Goal: Information Seeking & Learning: Learn about a topic

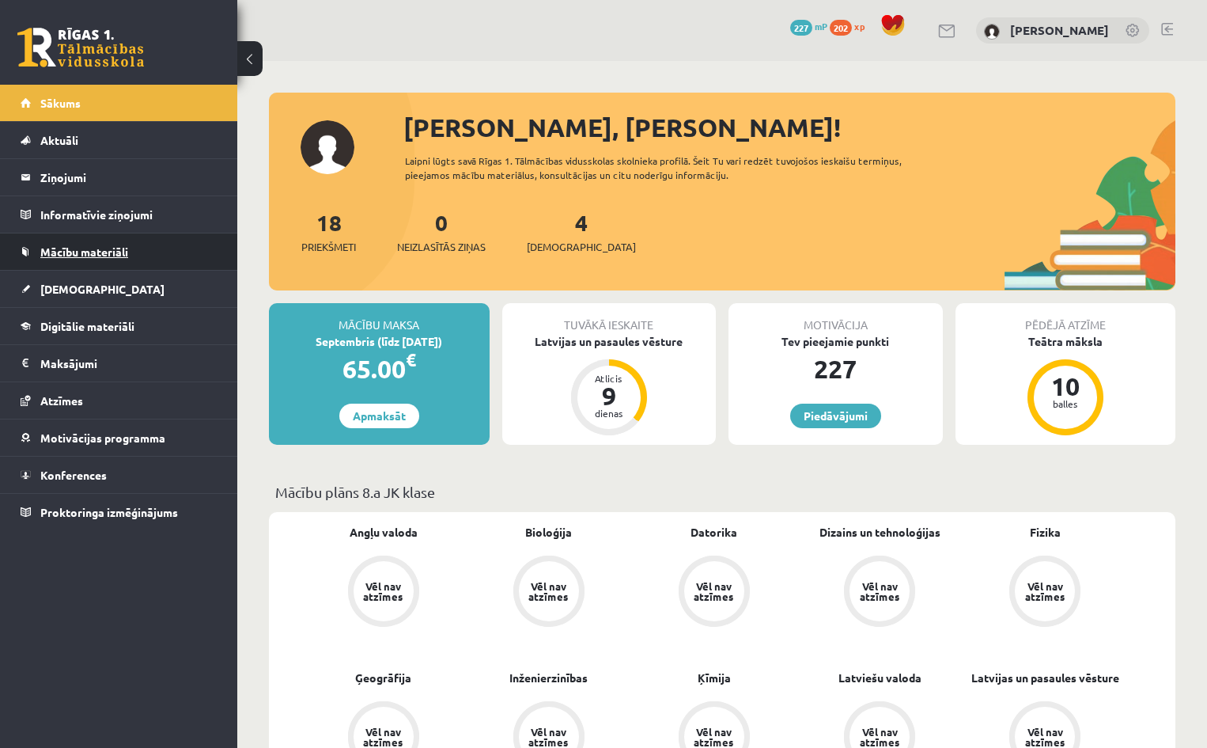
scroll to position [2311, 0]
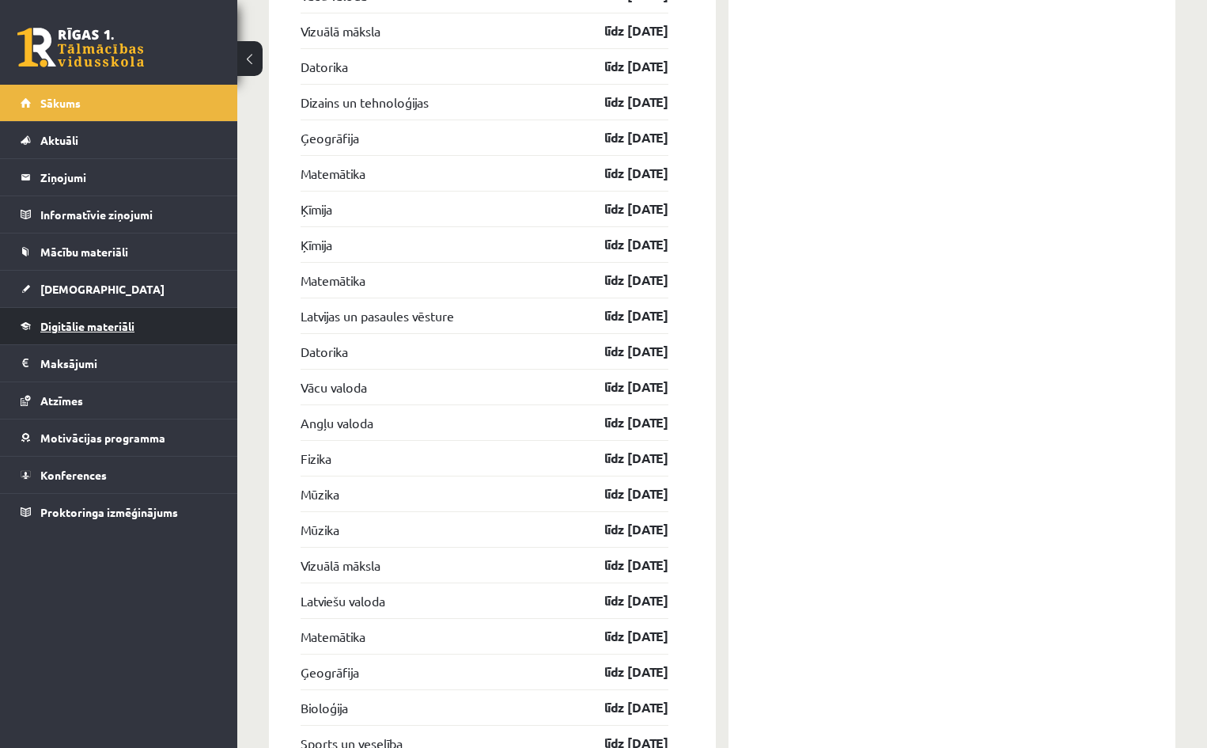
click at [82, 328] on span "Digitālie materiāli" at bounding box center [87, 326] width 94 height 14
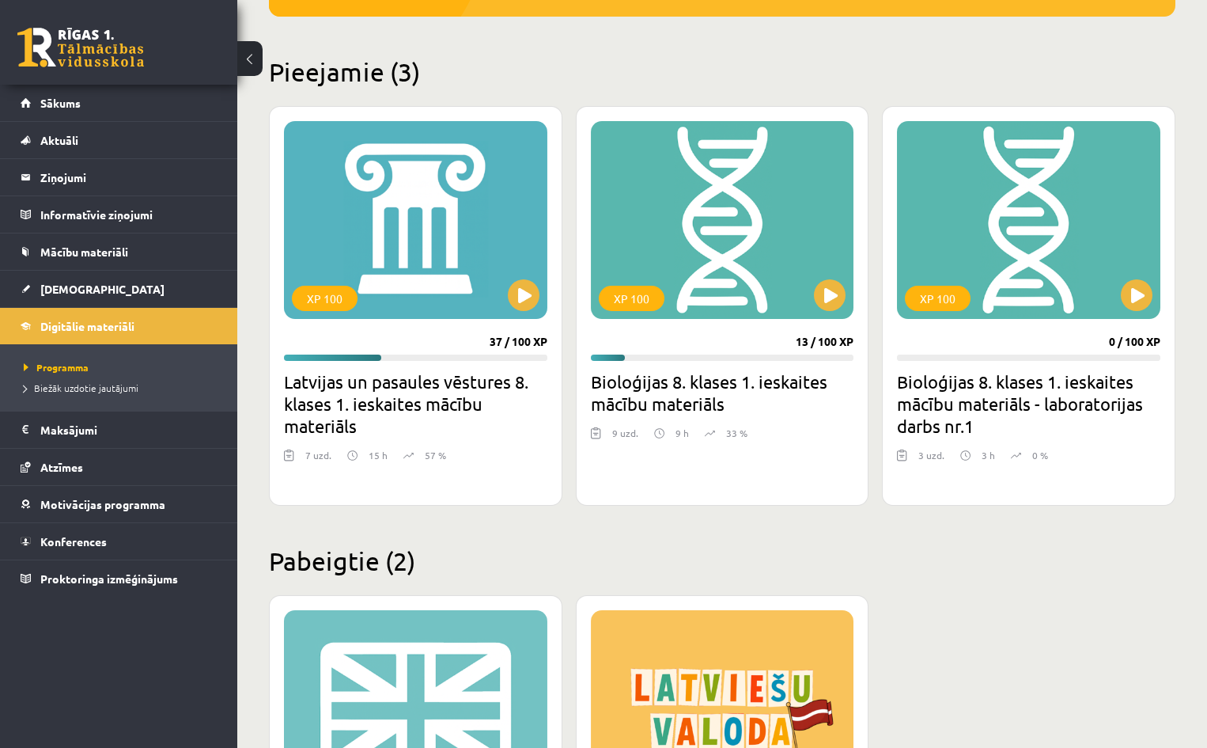
scroll to position [316, 0]
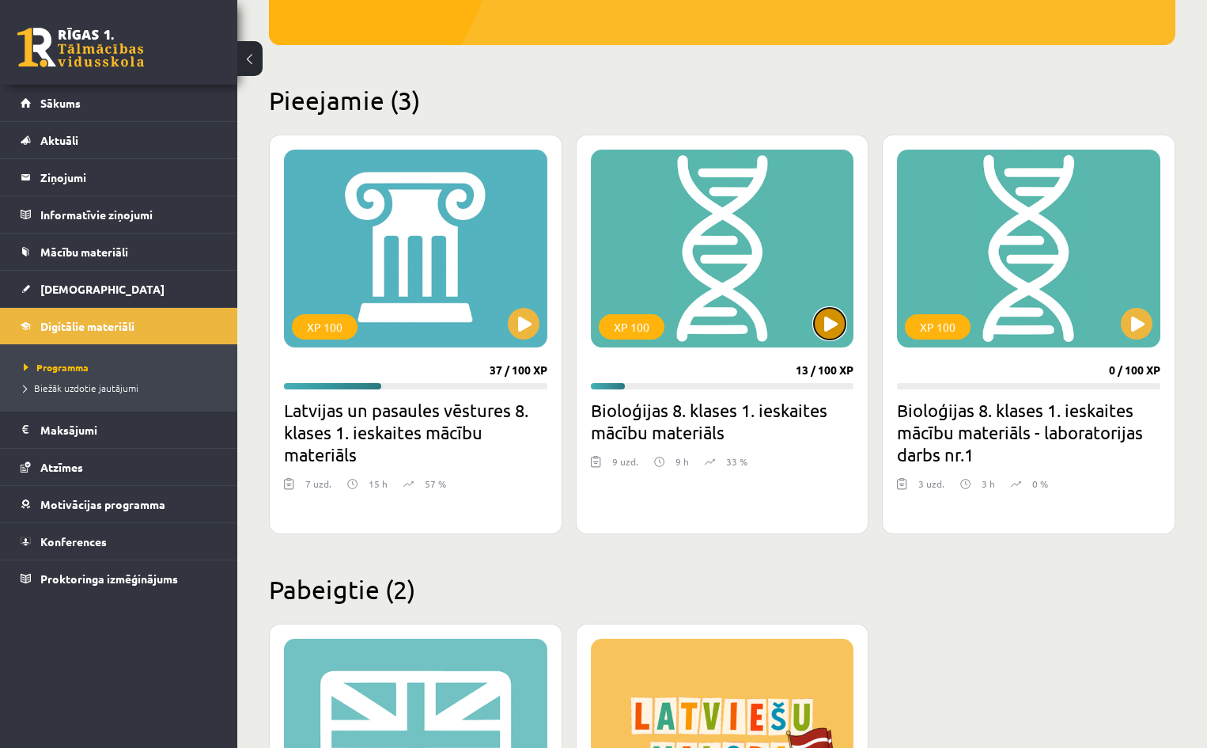
click at [834, 320] on button at bounding box center [830, 324] width 32 height 32
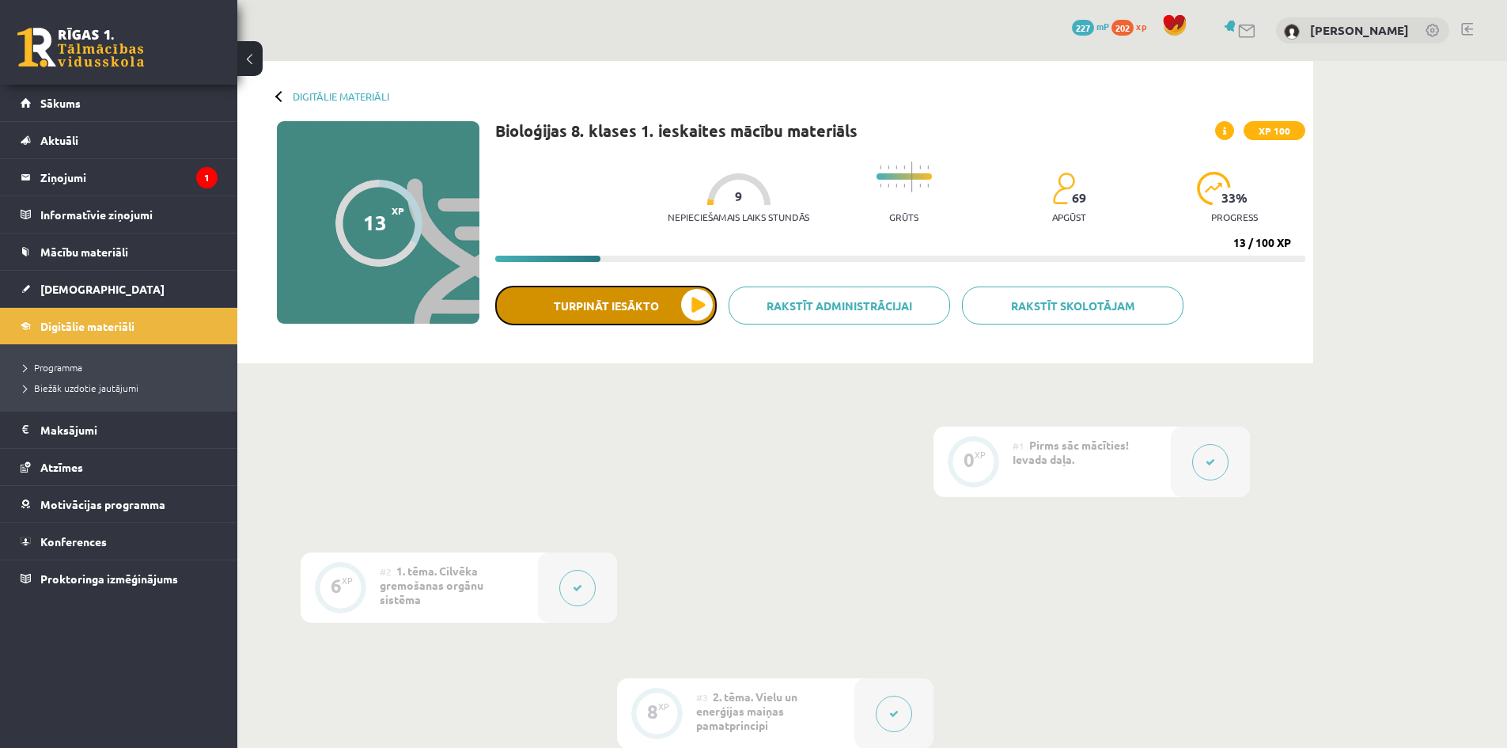
click at [671, 305] on button "Turpināt iesākto" at bounding box center [606, 306] width 222 height 40
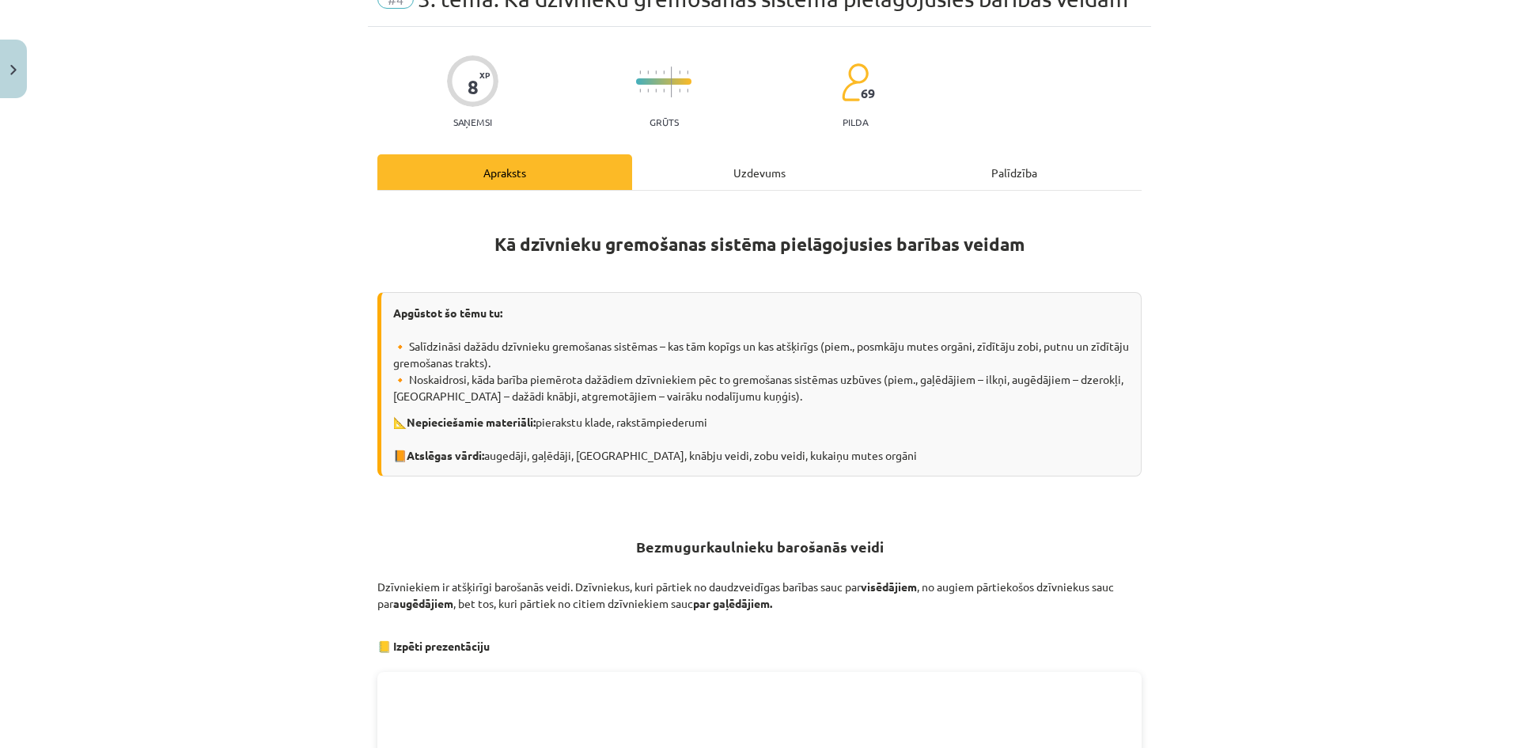
scroll to position [79, 0]
drag, startPoint x: 407, startPoint y: 430, endPoint x: 412, endPoint y: 469, distance: 39.1
drag, startPoint x: 412, startPoint y: 469, endPoint x: 1025, endPoint y: 498, distance: 613.1
click at [1021, 505] on div "Kā dzīvnieku gremošanas sistēma pielāgojusies barības veidam Apgūstot šo tēmu t…" at bounding box center [759, 678] width 764 height 949
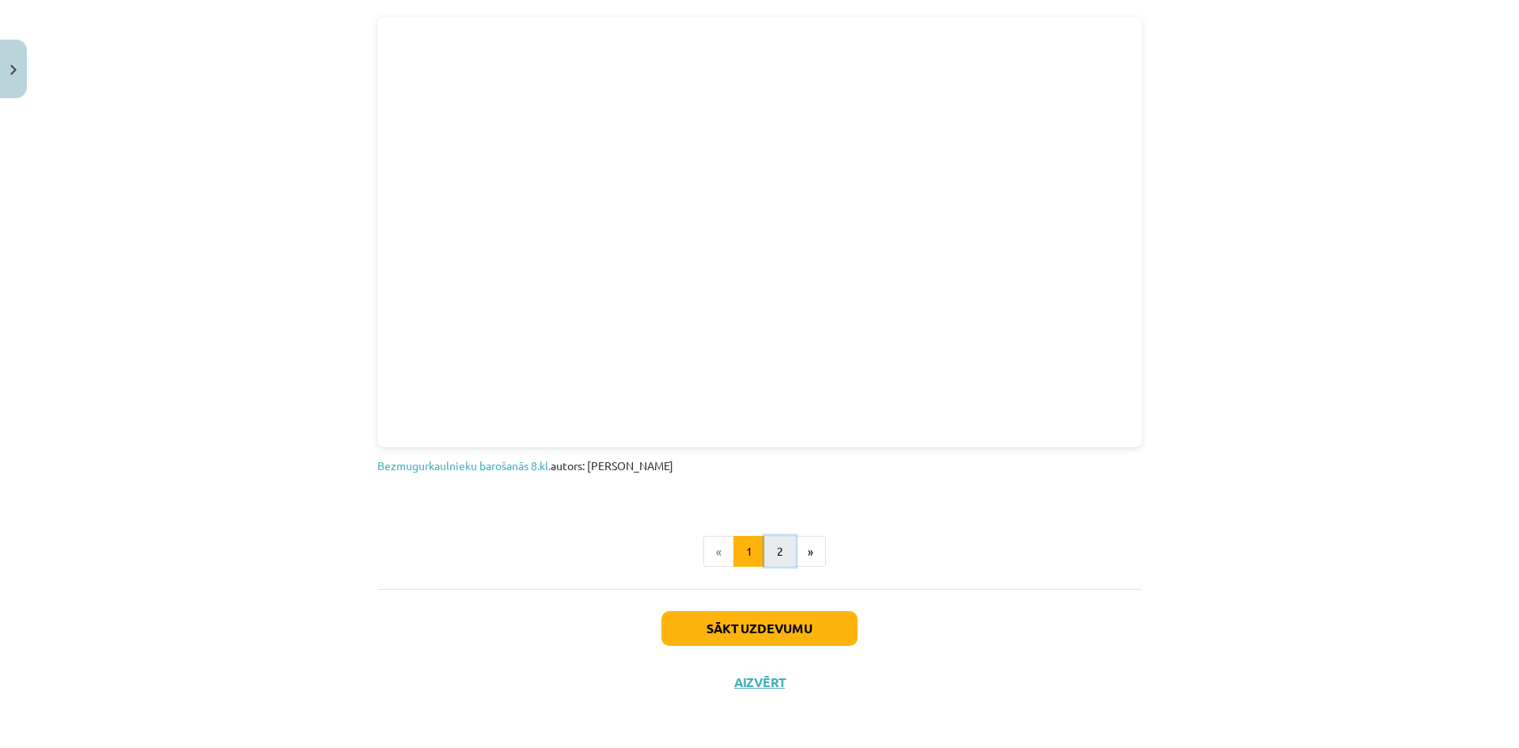
click at [780, 551] on button "2" at bounding box center [780, 552] width 32 height 32
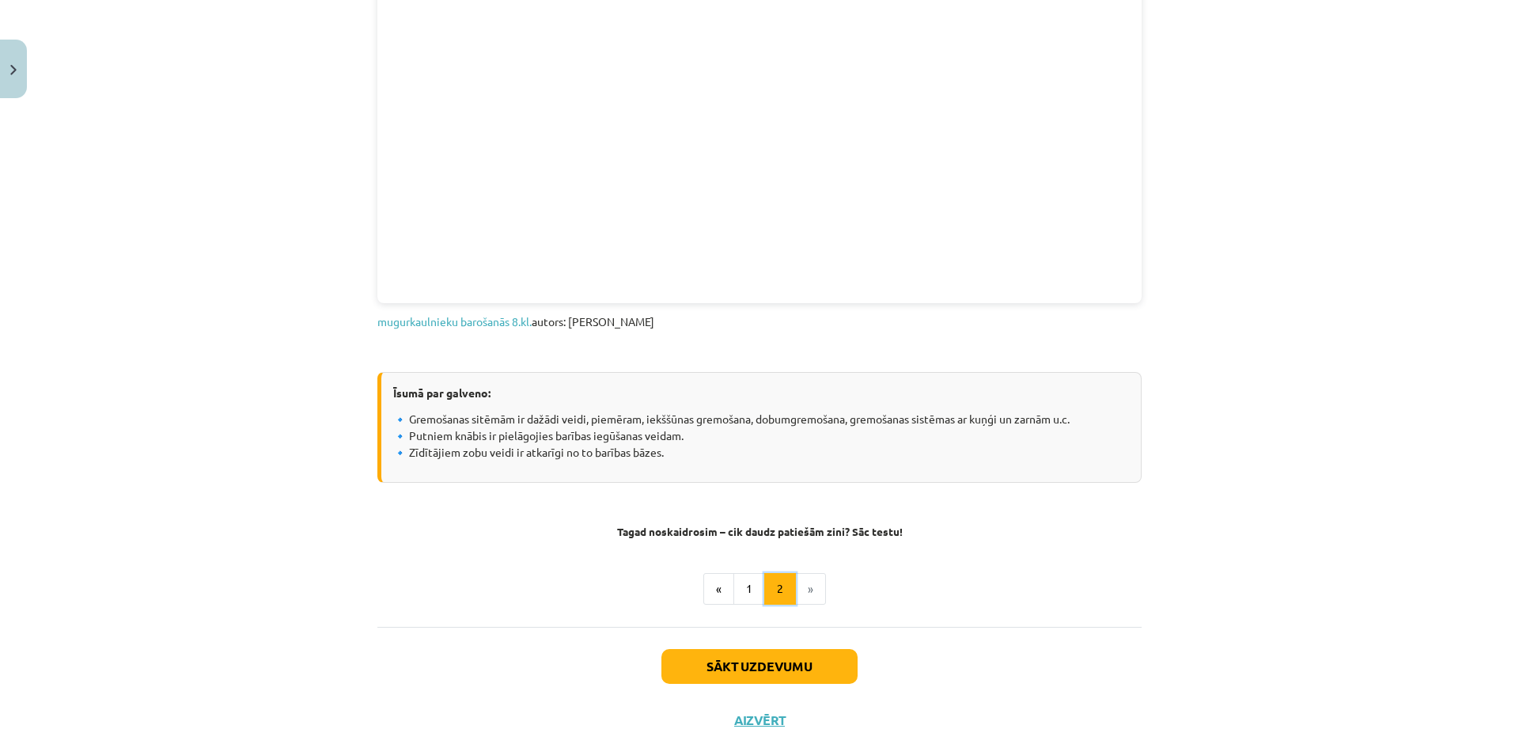
scroll to position [600, 0]
click at [736, 579] on button "1" at bounding box center [749, 588] width 32 height 32
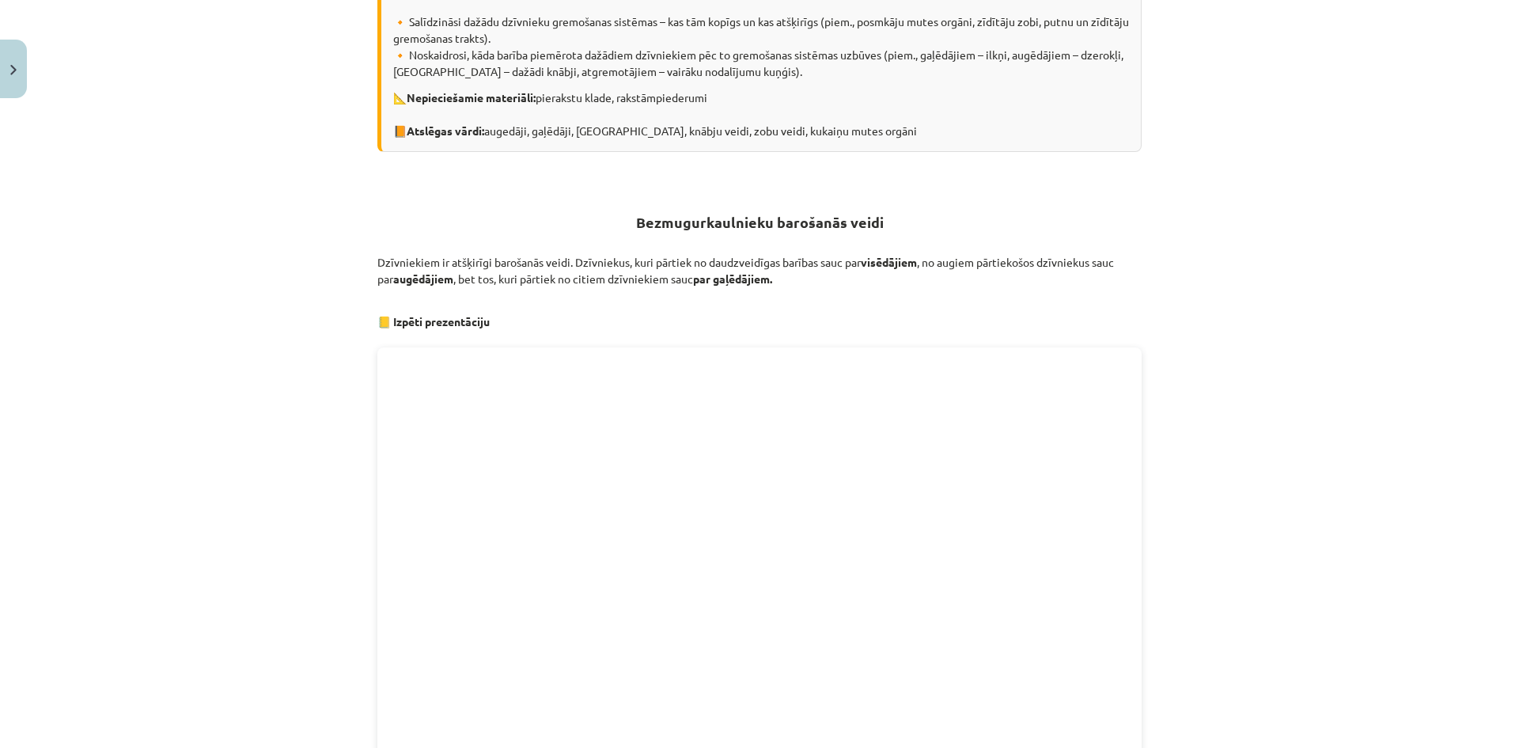
scroll to position [442, 0]
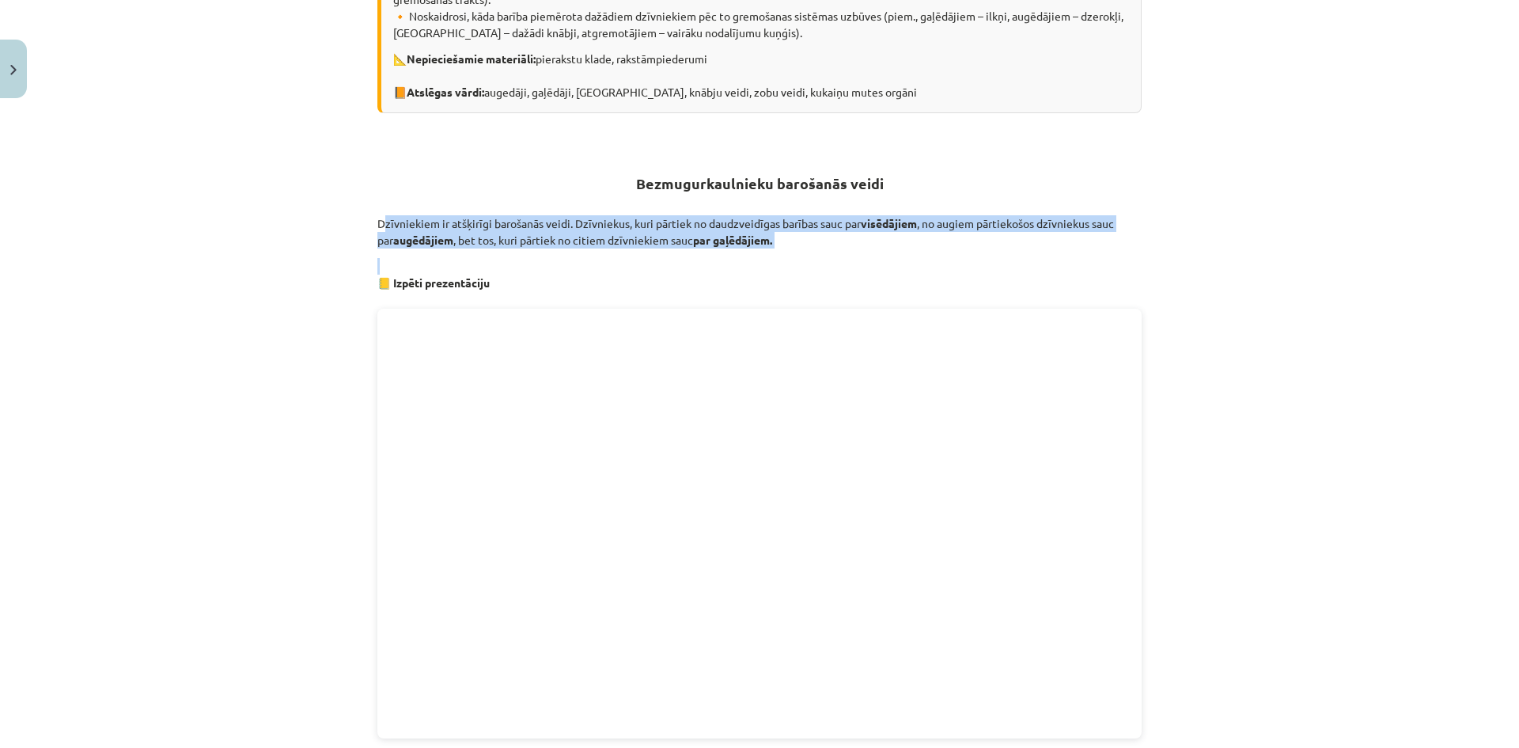
drag, startPoint x: 348, startPoint y: 214, endPoint x: 815, endPoint y: 250, distance: 468.2
click at [815, 250] on div "Mācību tēma: Bioloģijas 8. klases 1. ieskaites mācību materiāls #4 3. tēma. Kā …" at bounding box center [759, 374] width 1519 height 748
copy div "Dzīvniekiem ir atšķirīgi barošanās veidi. Dzīvniekus, kuri pārtiek no daudzveid…"
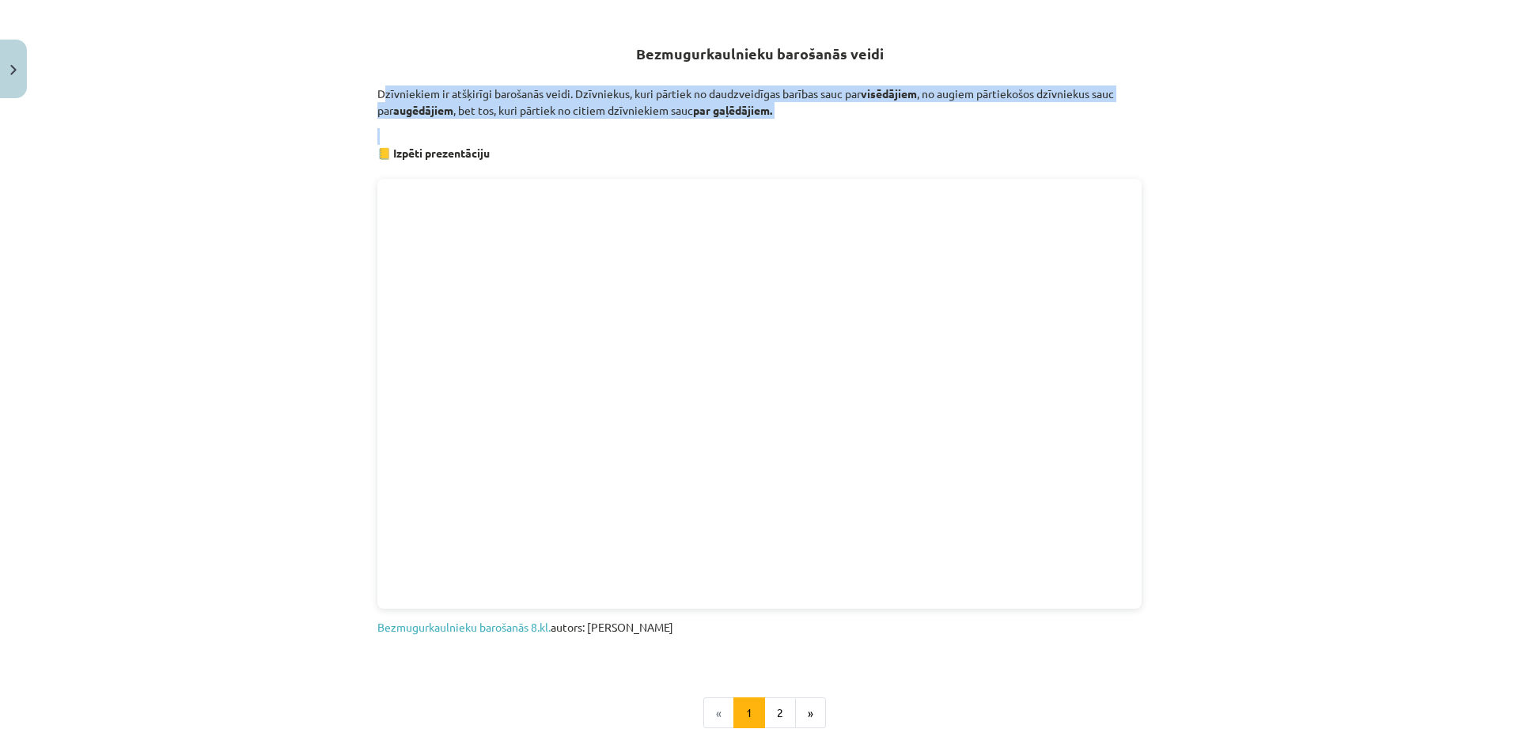
scroll to position [600, 0]
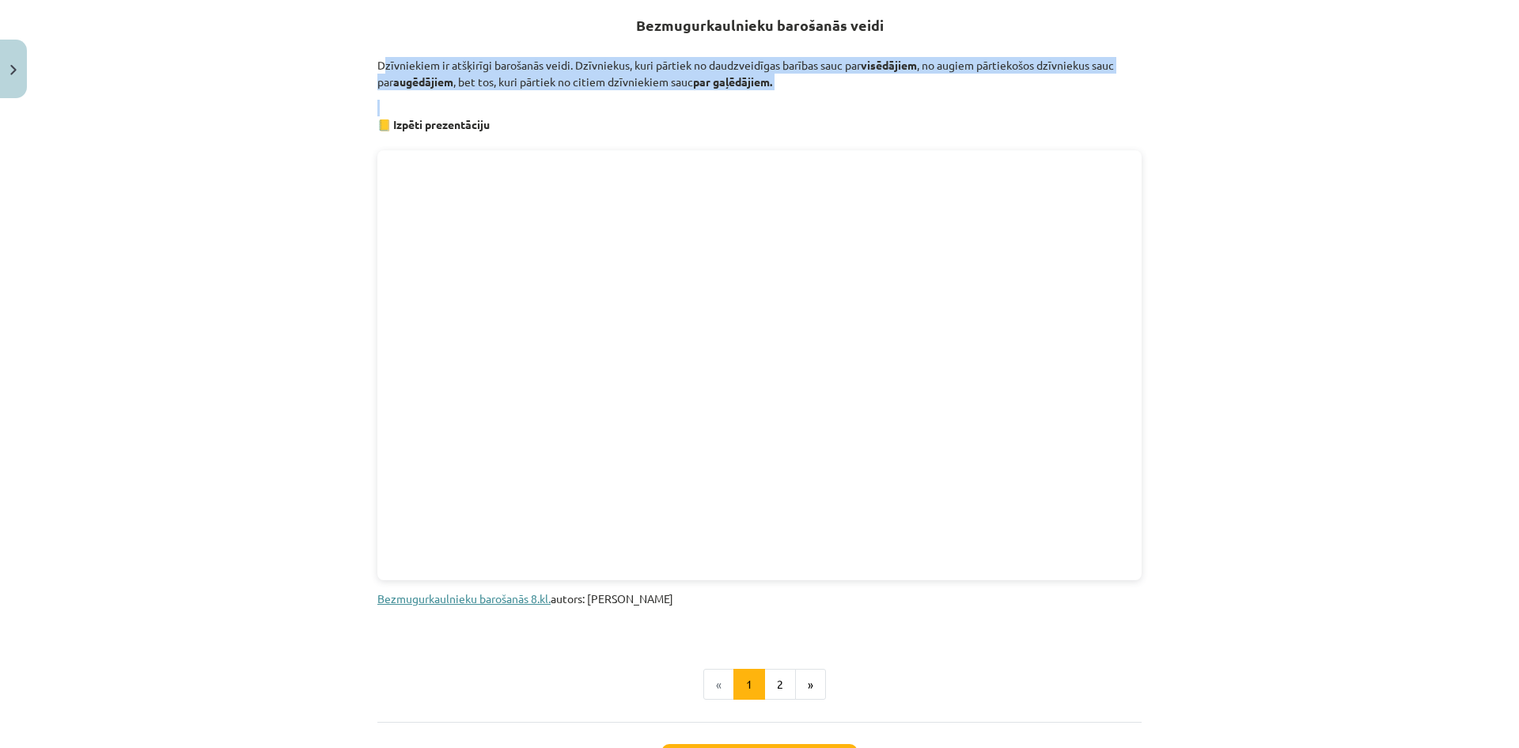
click at [501, 601] on link "Bezmugurkaulnieku barošanās 8.kl." at bounding box center [463, 598] width 173 height 14
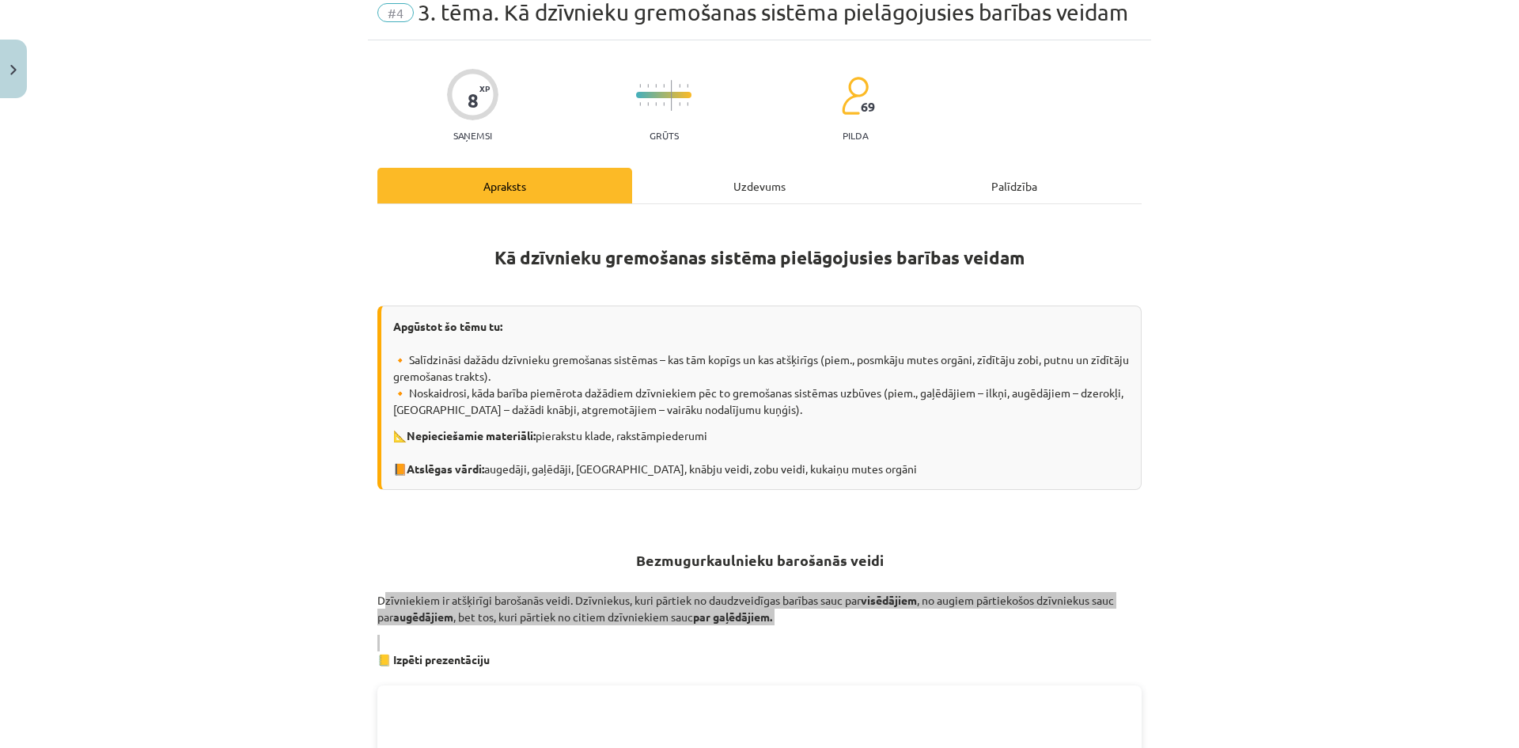
scroll to position [0, 0]
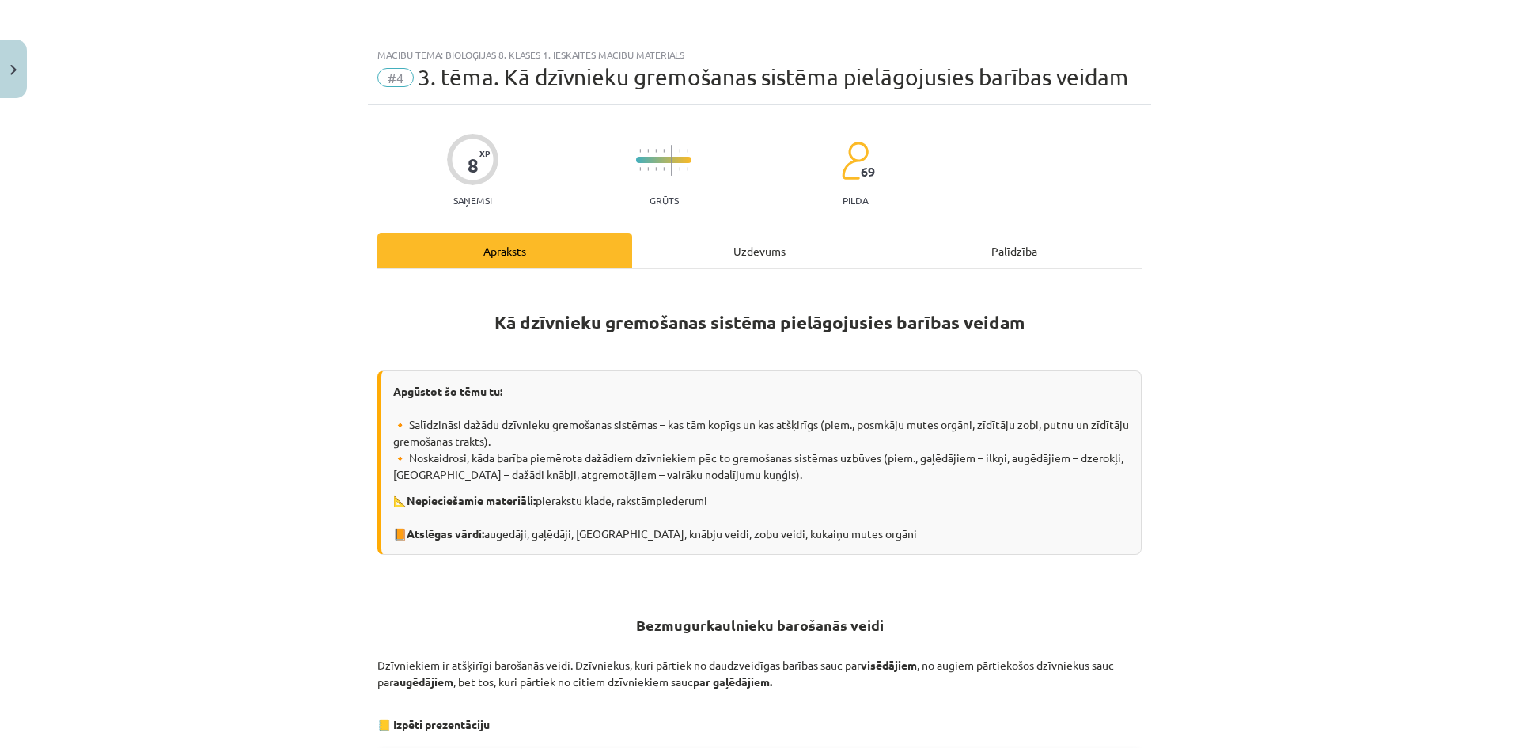
click at [771, 239] on div "Uzdevums" at bounding box center [759, 251] width 255 height 36
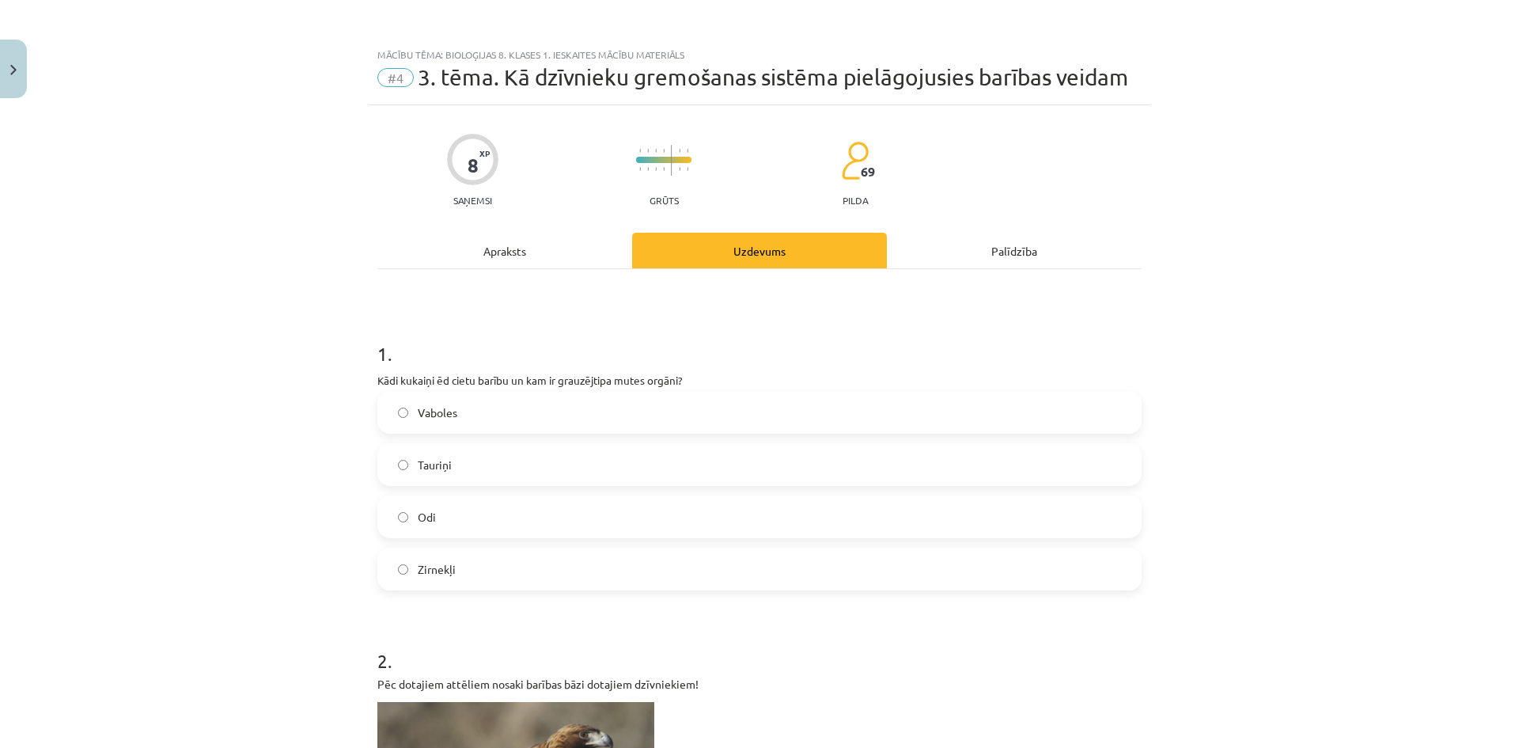
scroll to position [40, 0]
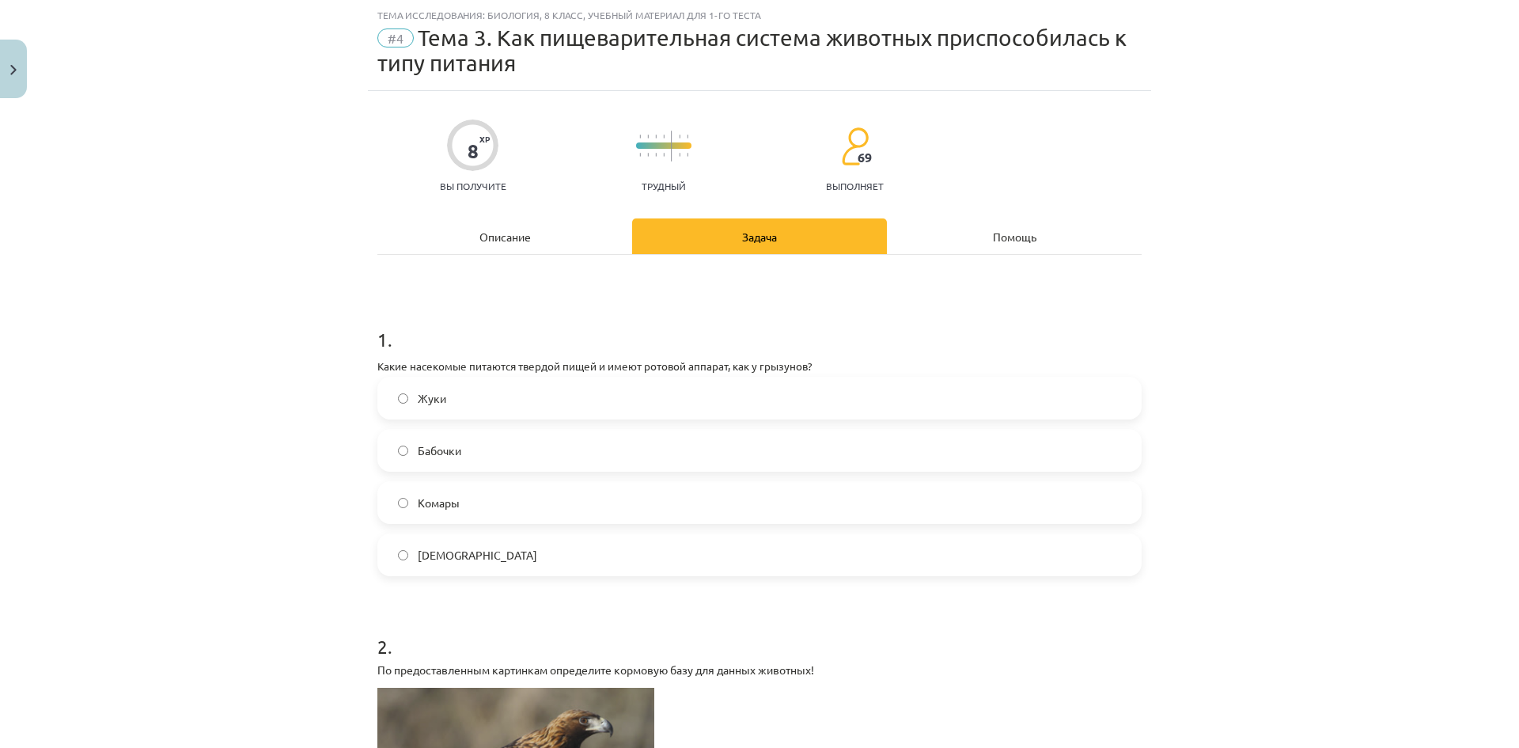
click at [524, 397] on label "Жуки" at bounding box center [759, 398] width 761 height 40
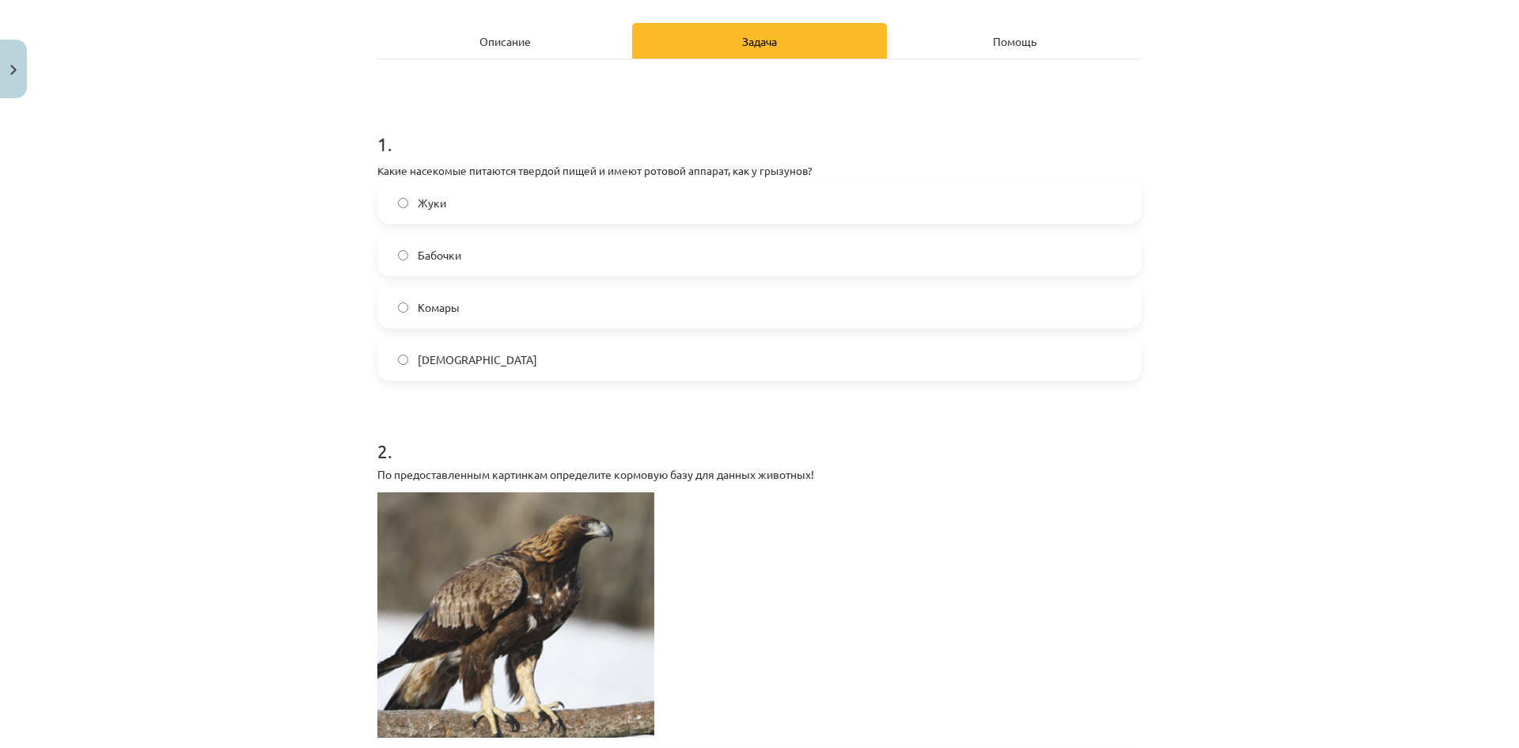
scroll to position [356, 0]
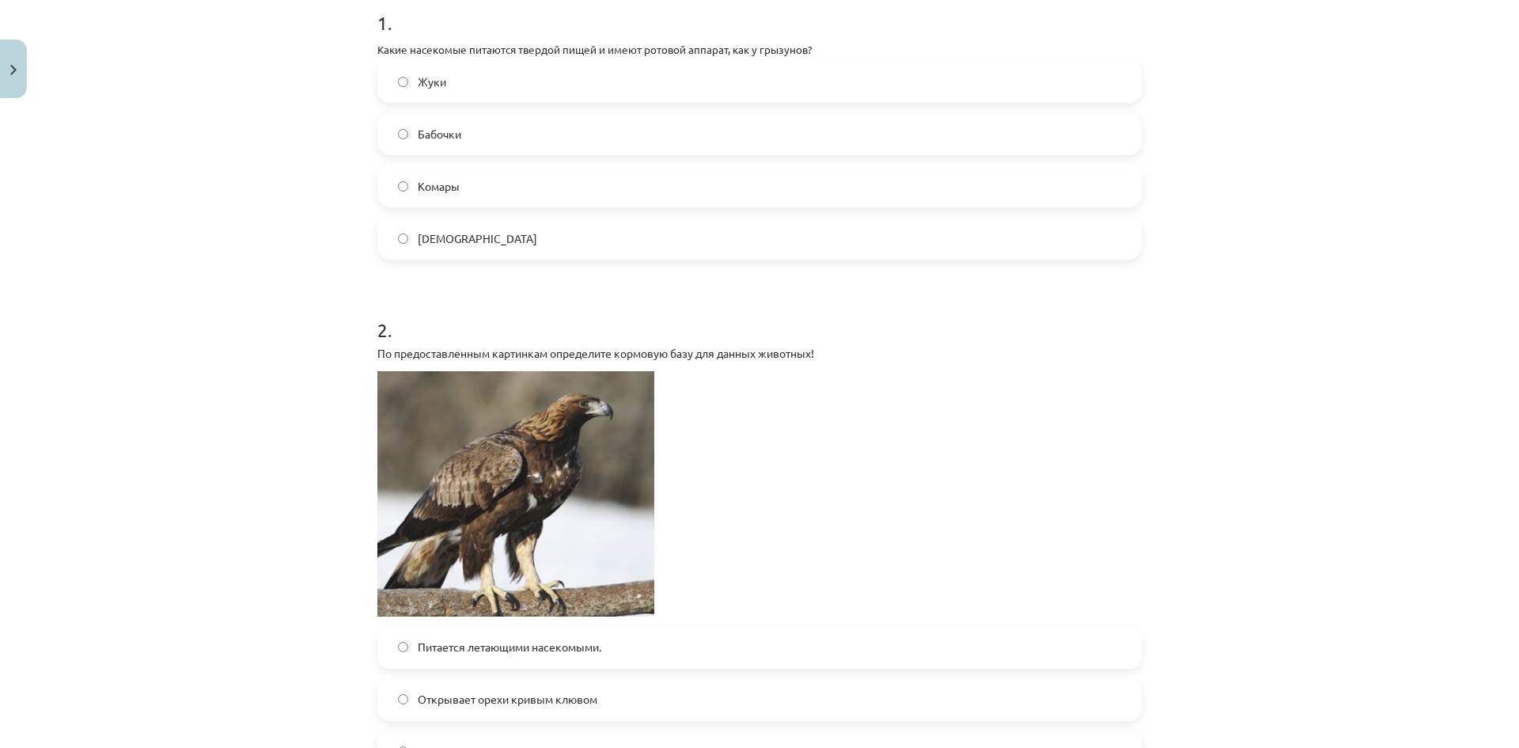
click at [695, 236] on label "Пауки" at bounding box center [759, 238] width 761 height 40
click at [617, 71] on label "Жуки" at bounding box center [759, 82] width 761 height 40
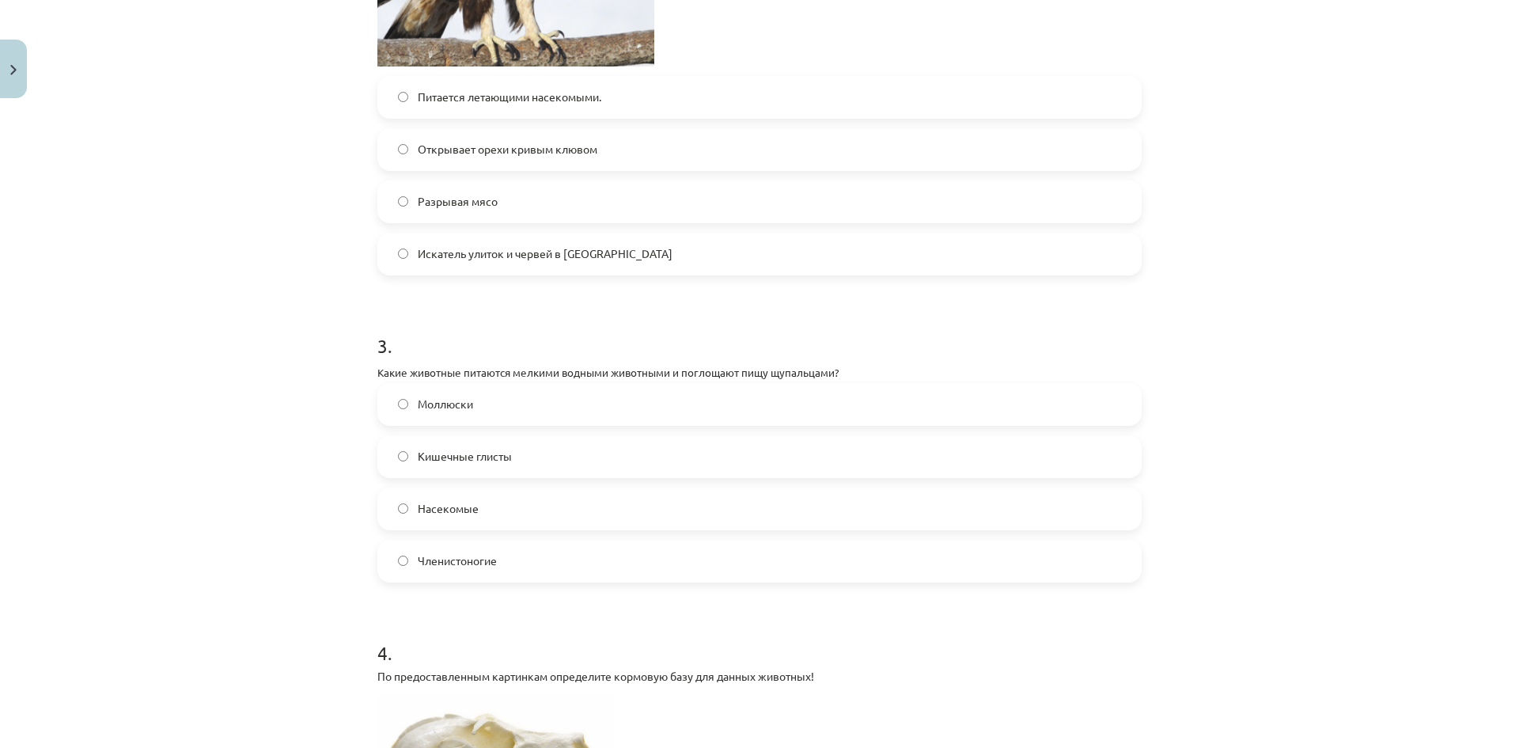
scroll to position [989, 0]
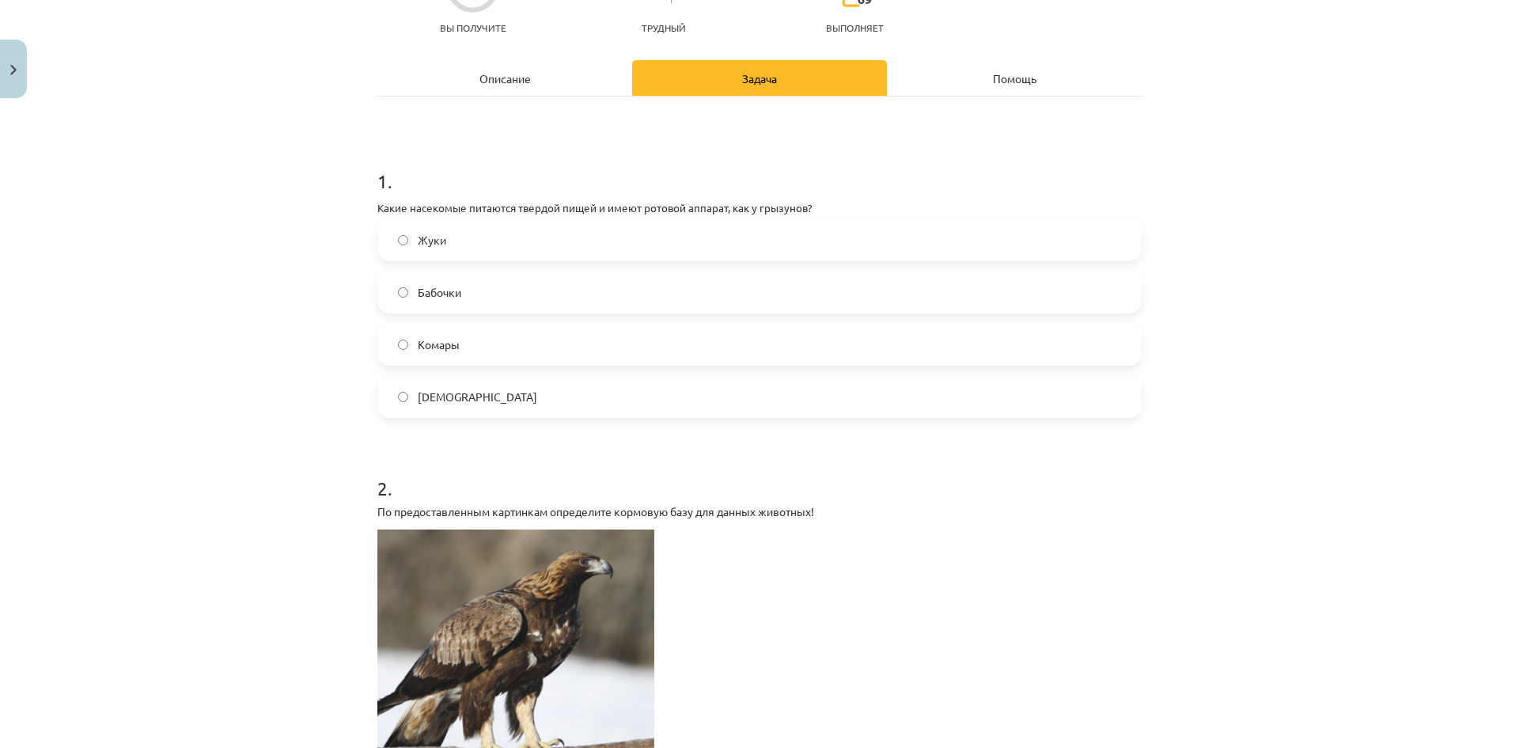
click at [553, 75] on div "Описание" at bounding box center [504, 78] width 255 height 36
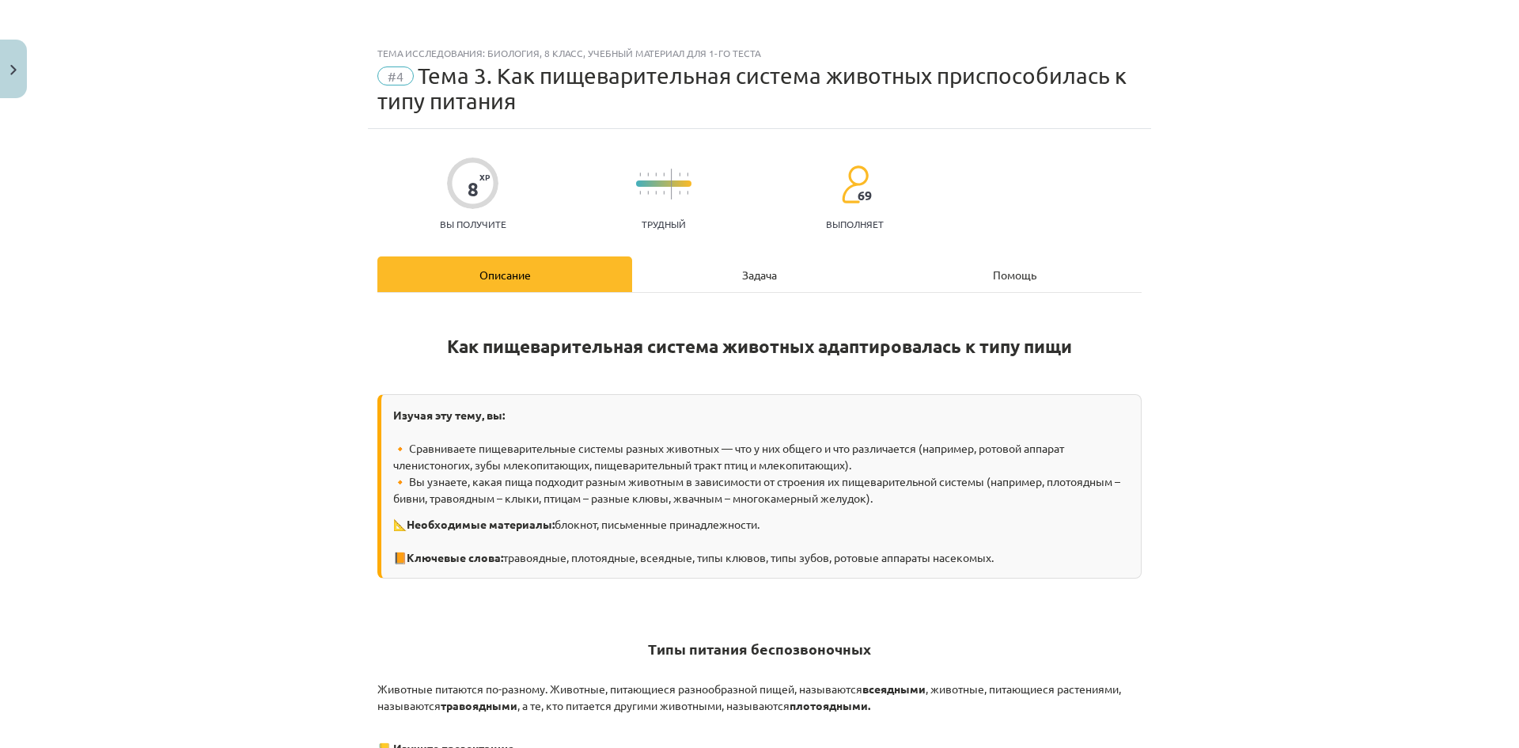
scroll to position [0, 0]
click at [733, 275] on div "Задача" at bounding box center [759, 276] width 255 height 36
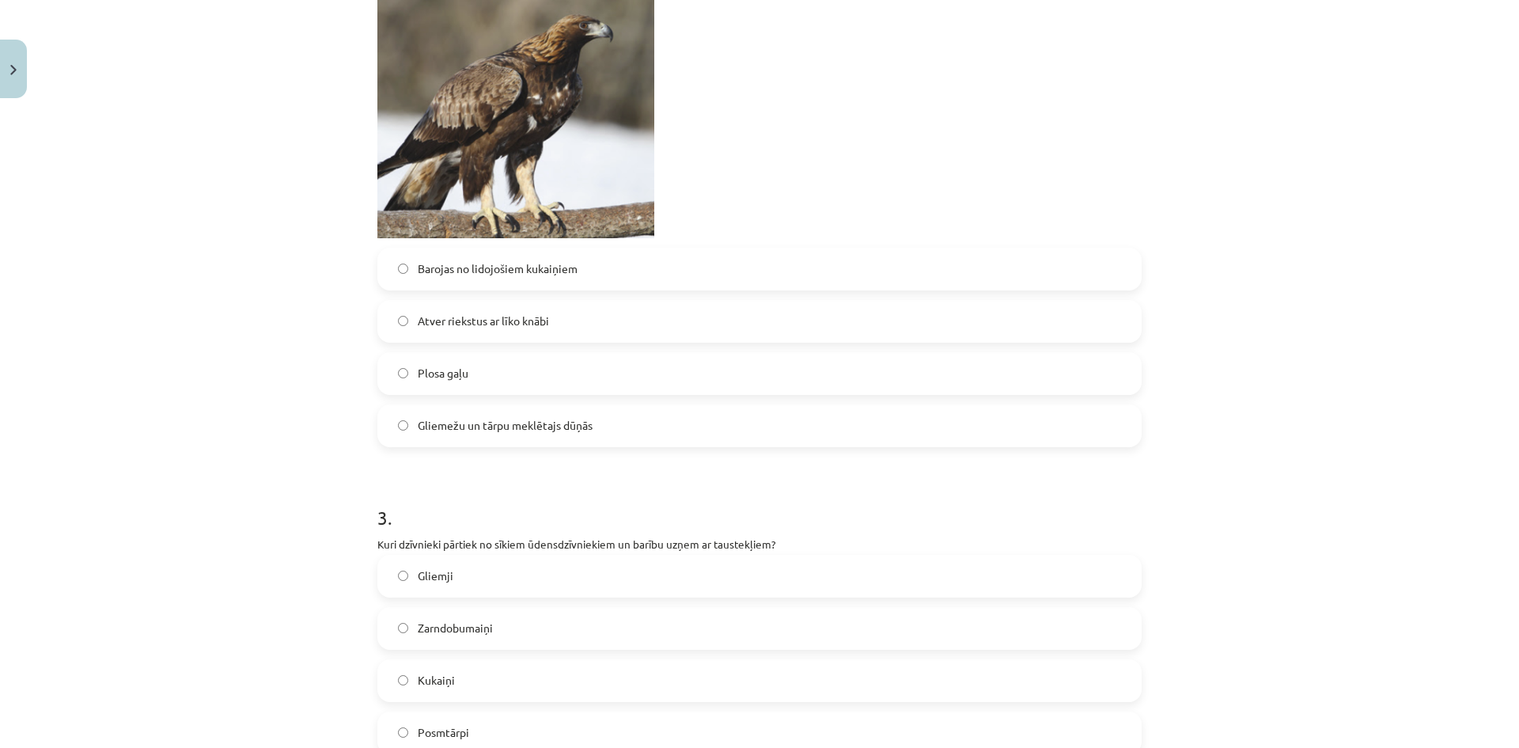
scroll to position [831, 0]
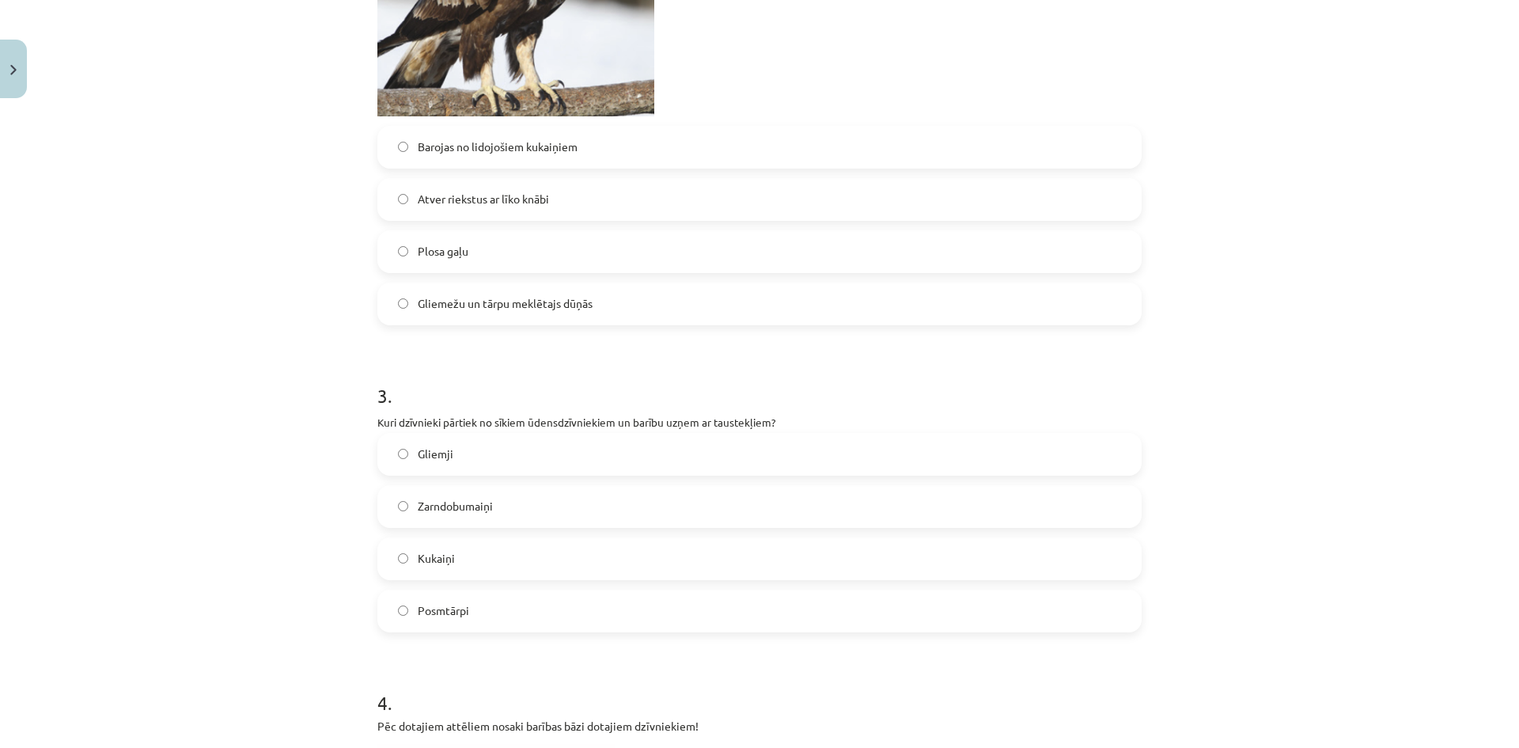
click at [523, 513] on label "Zarndobumaiņi" at bounding box center [759, 507] width 761 height 40
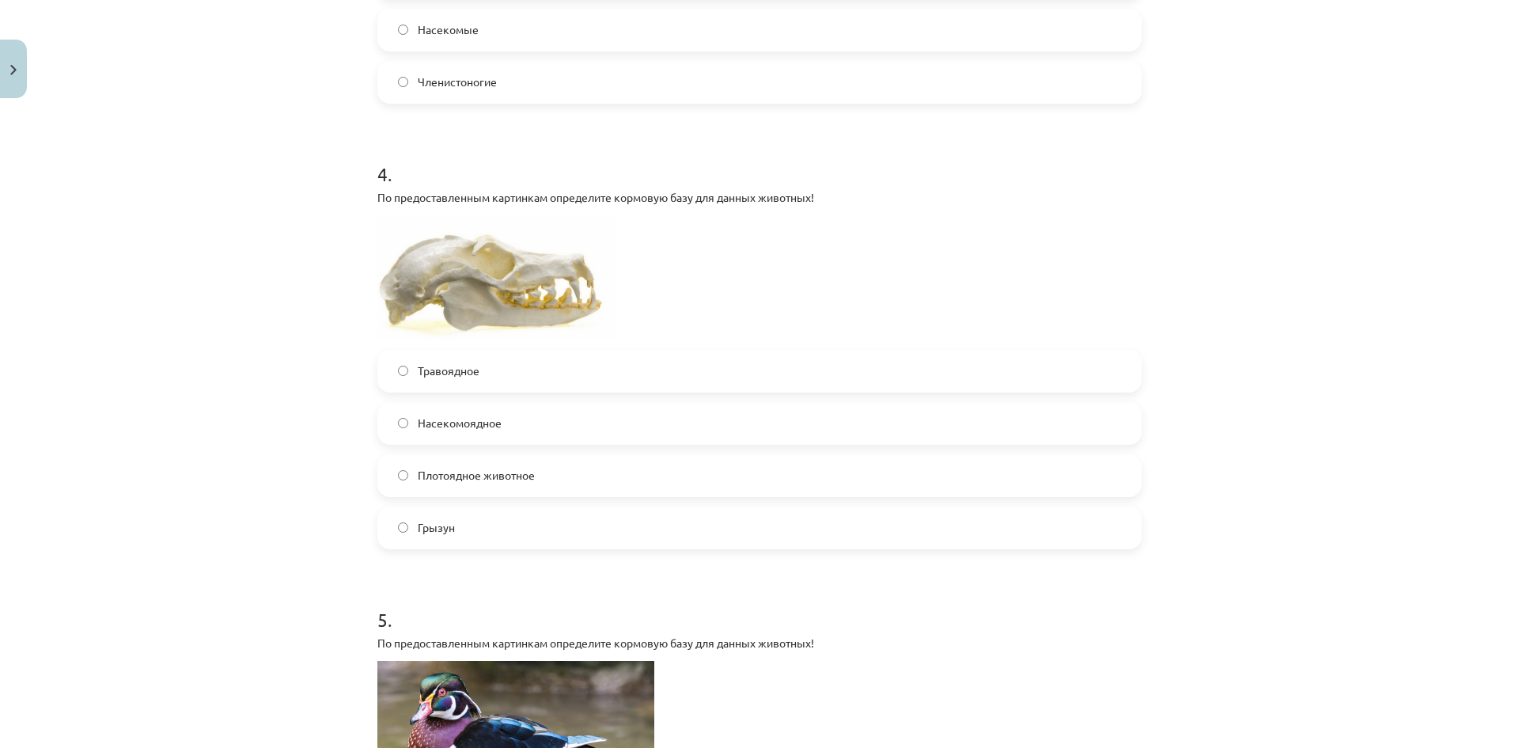
scroll to position [1410, 0]
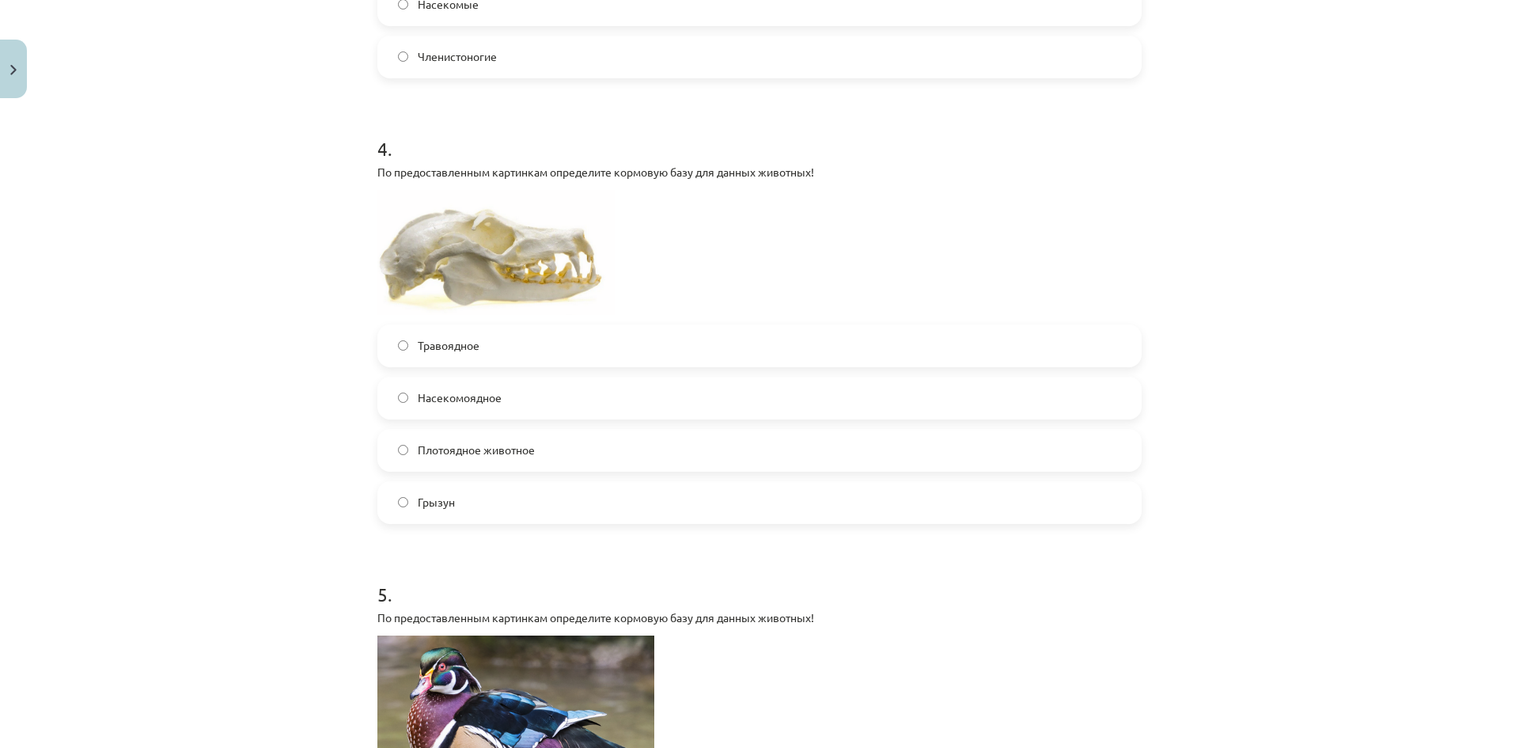
click at [587, 446] on label "Плотоядное животное" at bounding box center [759, 450] width 761 height 40
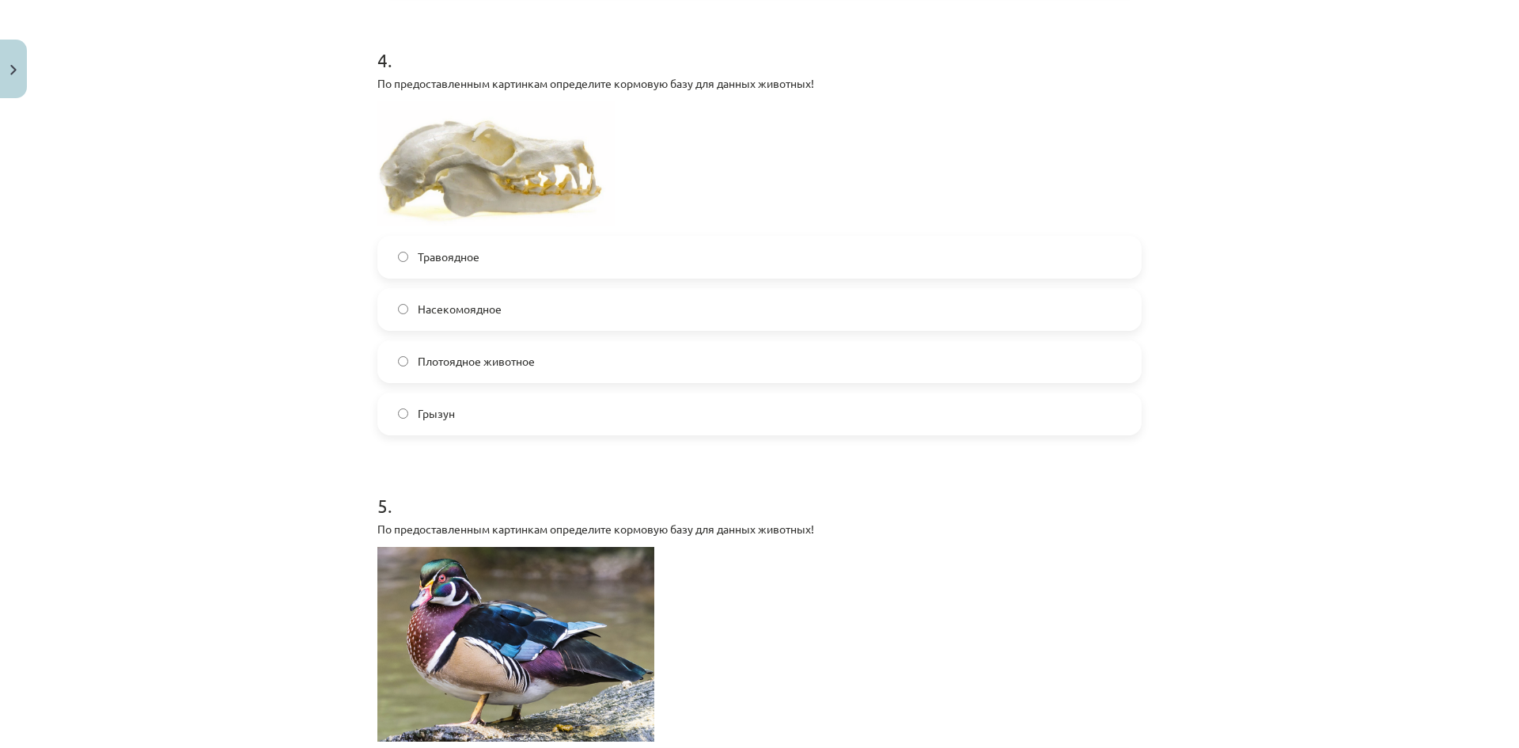
scroll to position [1806, 0]
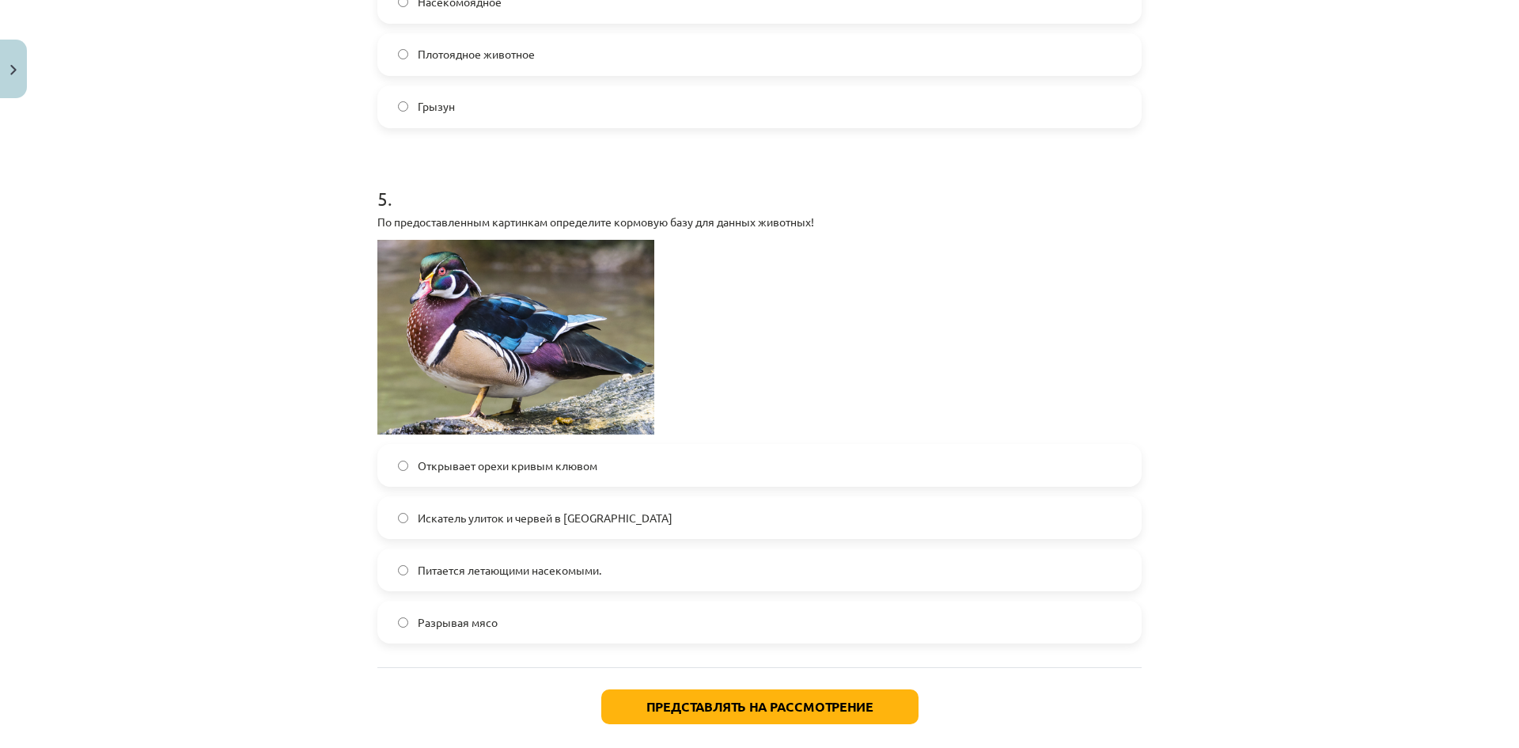
click at [638, 512] on label "Искатель улиток и червей в грязи" at bounding box center [759, 518] width 761 height 40
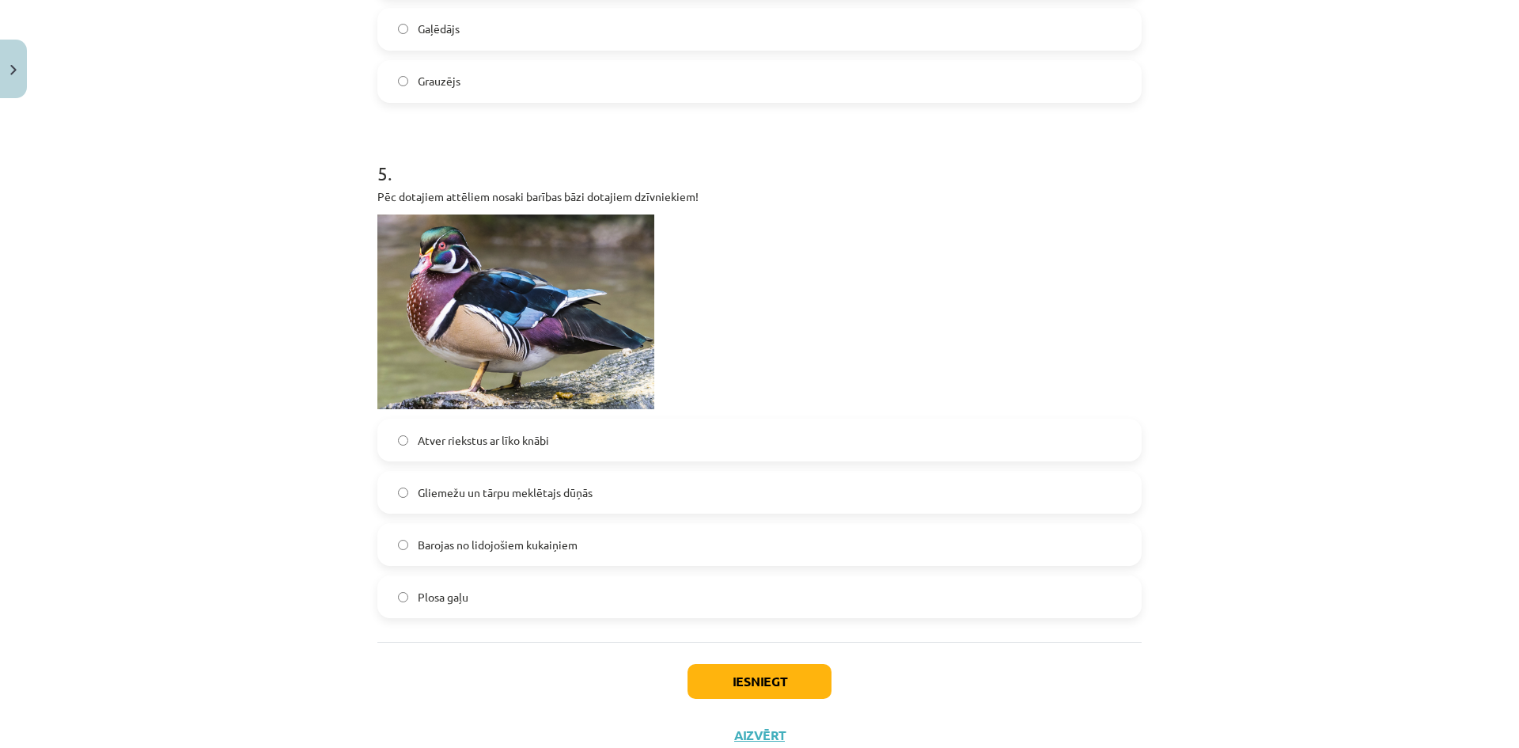
scroll to position [1780, 0]
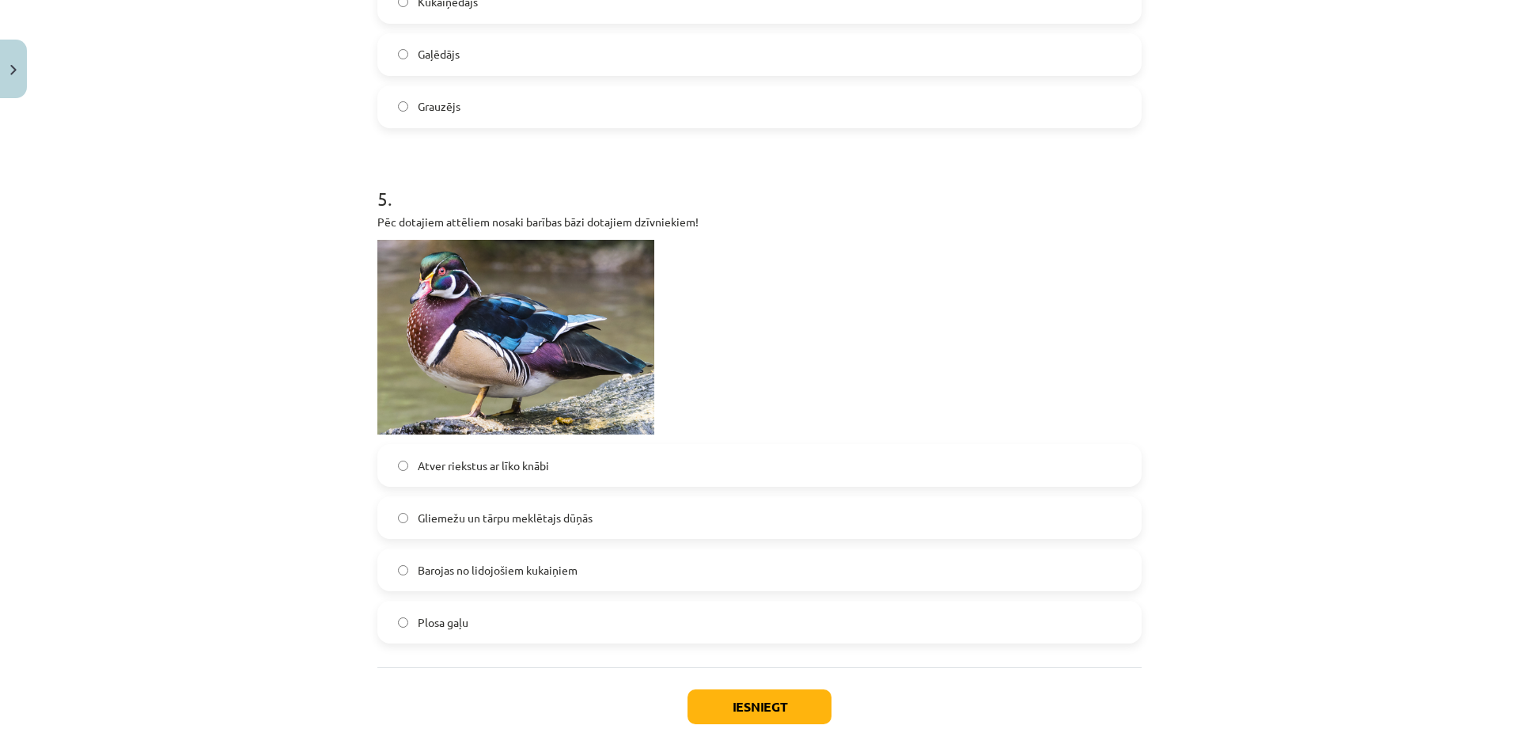
click at [922, 320] on p at bounding box center [759, 337] width 764 height 195
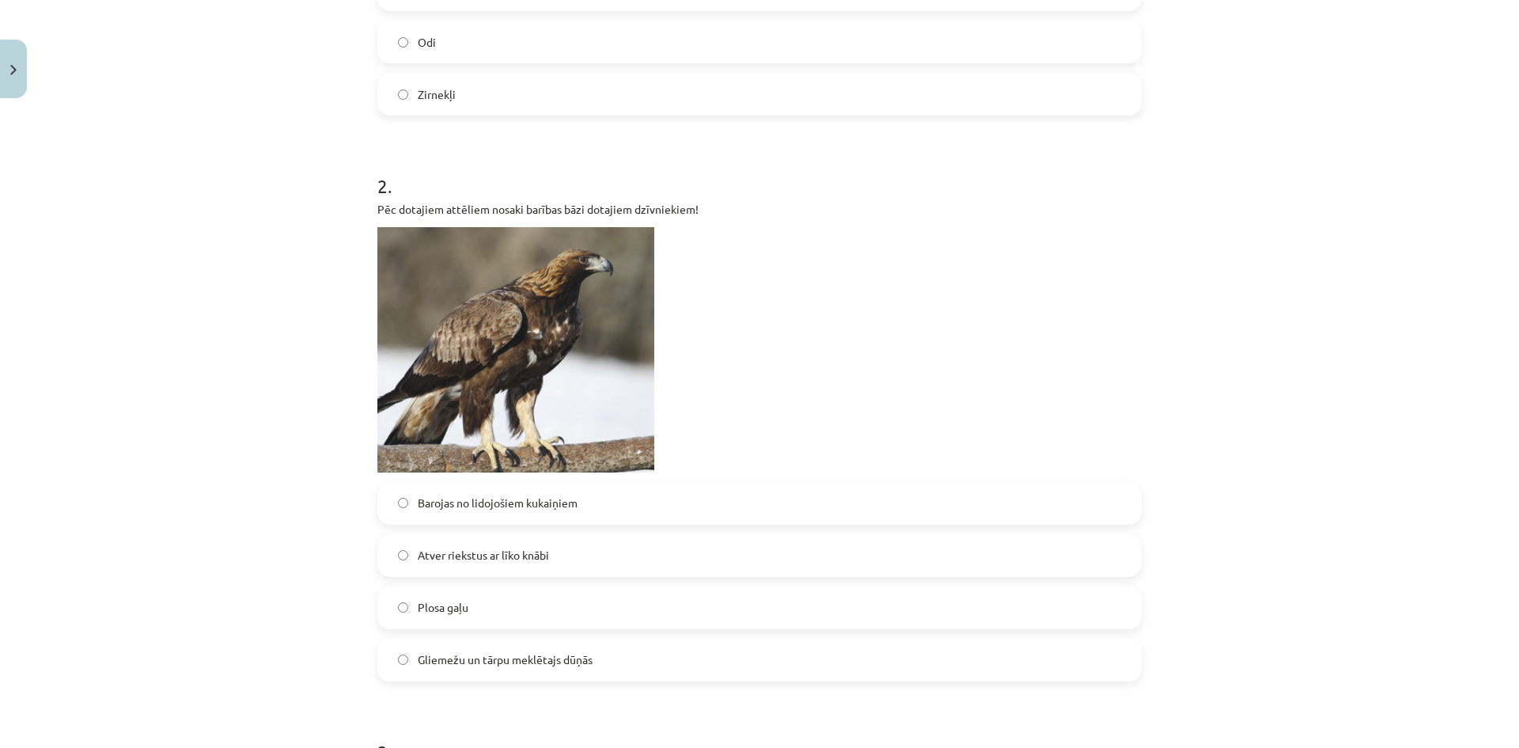
scroll to position [554, 0]
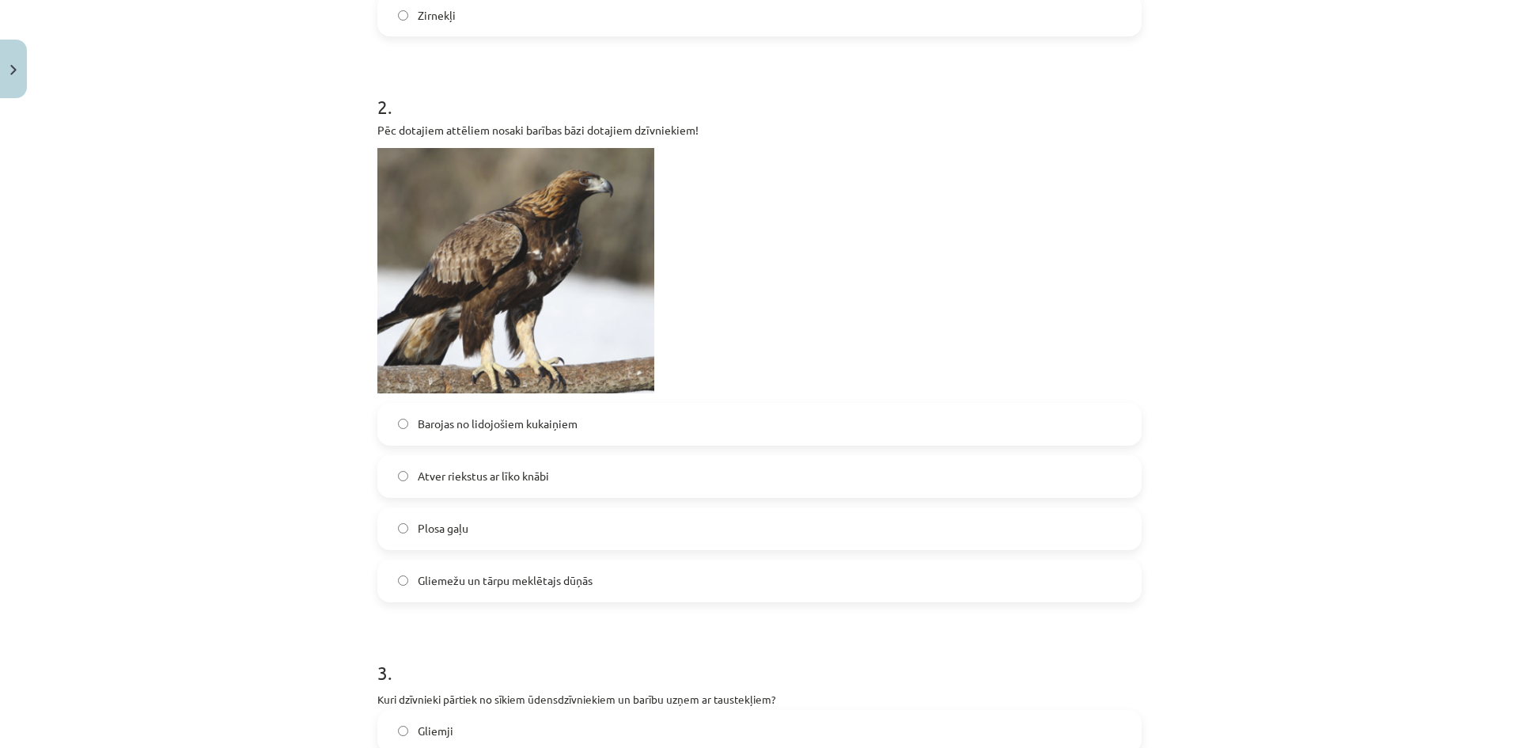
click at [560, 534] on label "Plosa gaļu" at bounding box center [759, 529] width 761 height 40
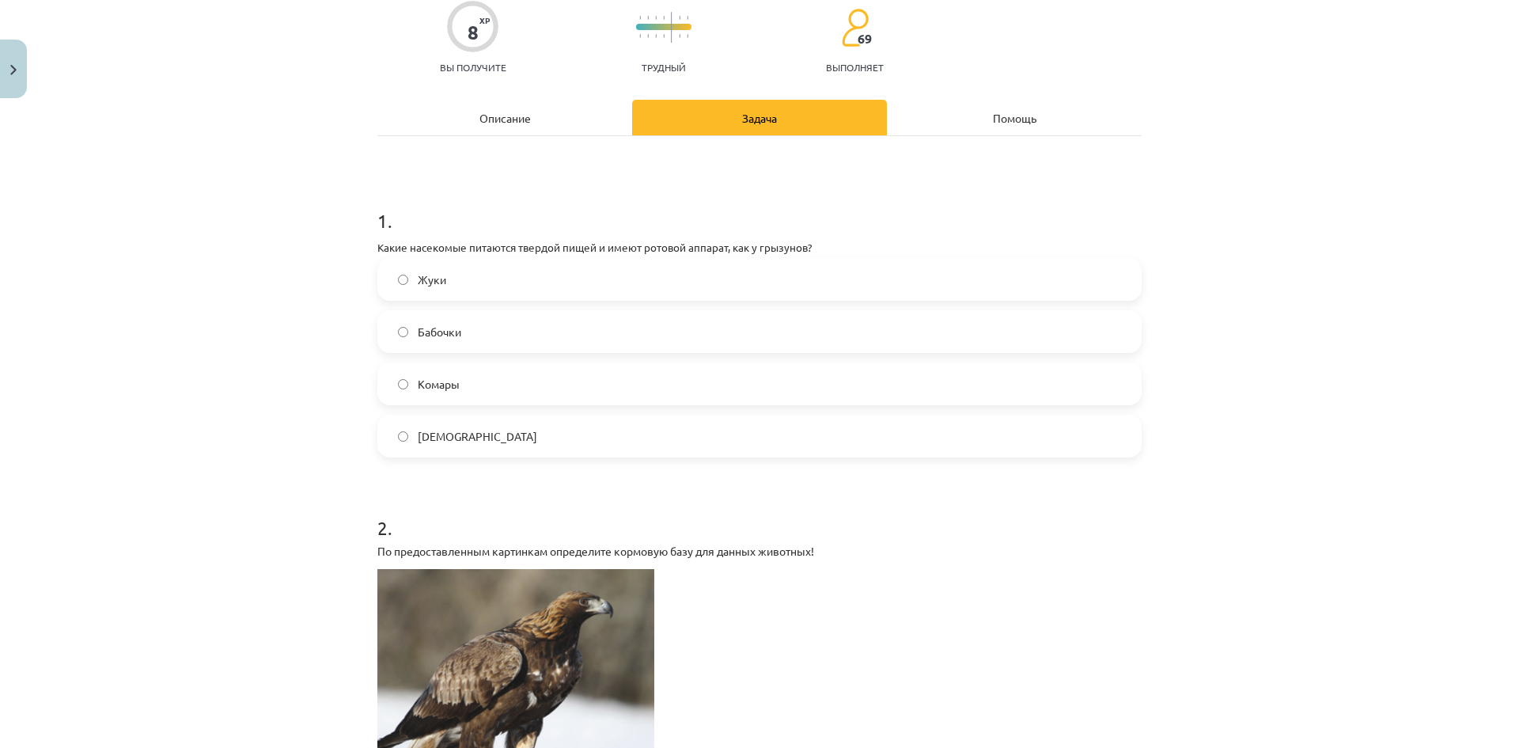
scroll to position [184, 0]
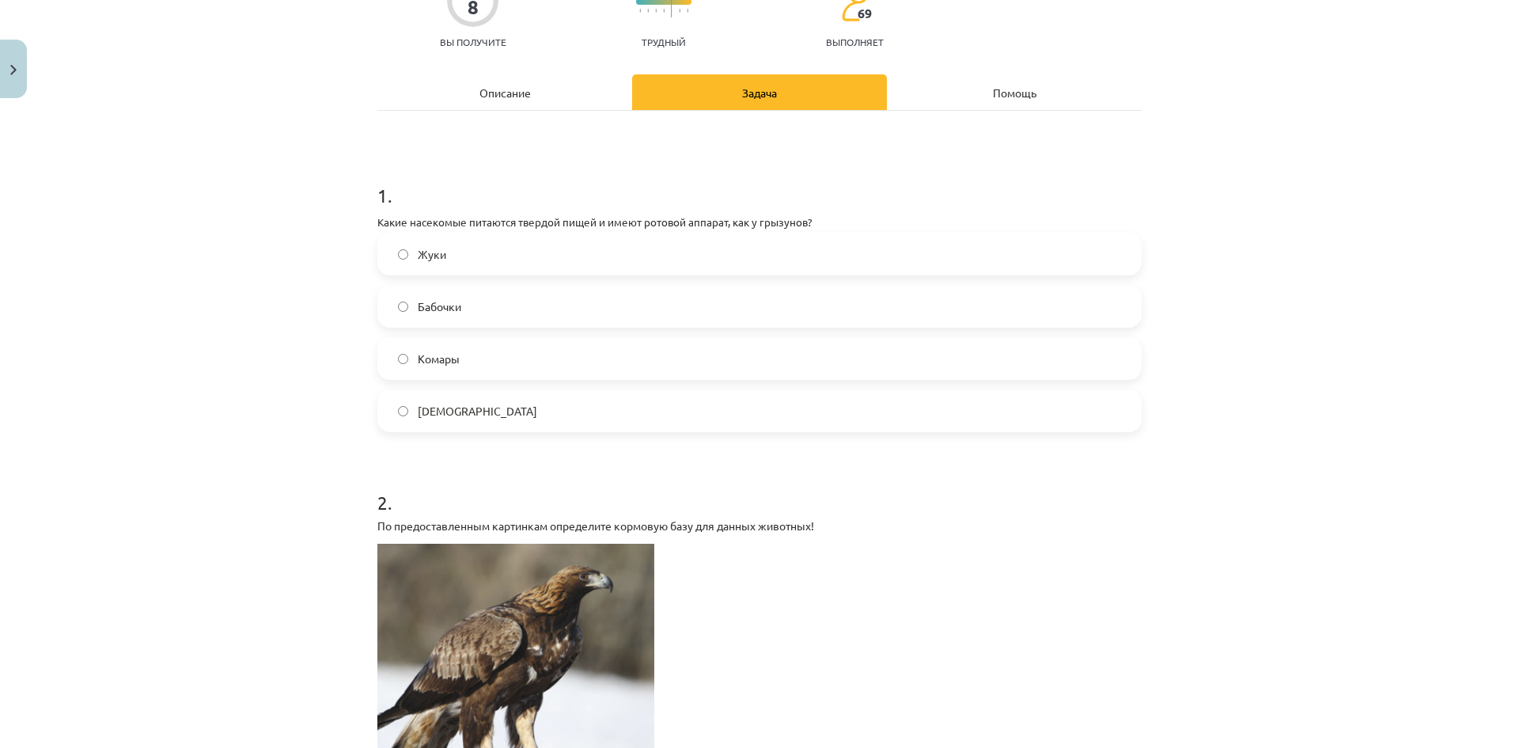
click at [1127, 172] on h1 "1 ." at bounding box center [759, 181] width 764 height 49
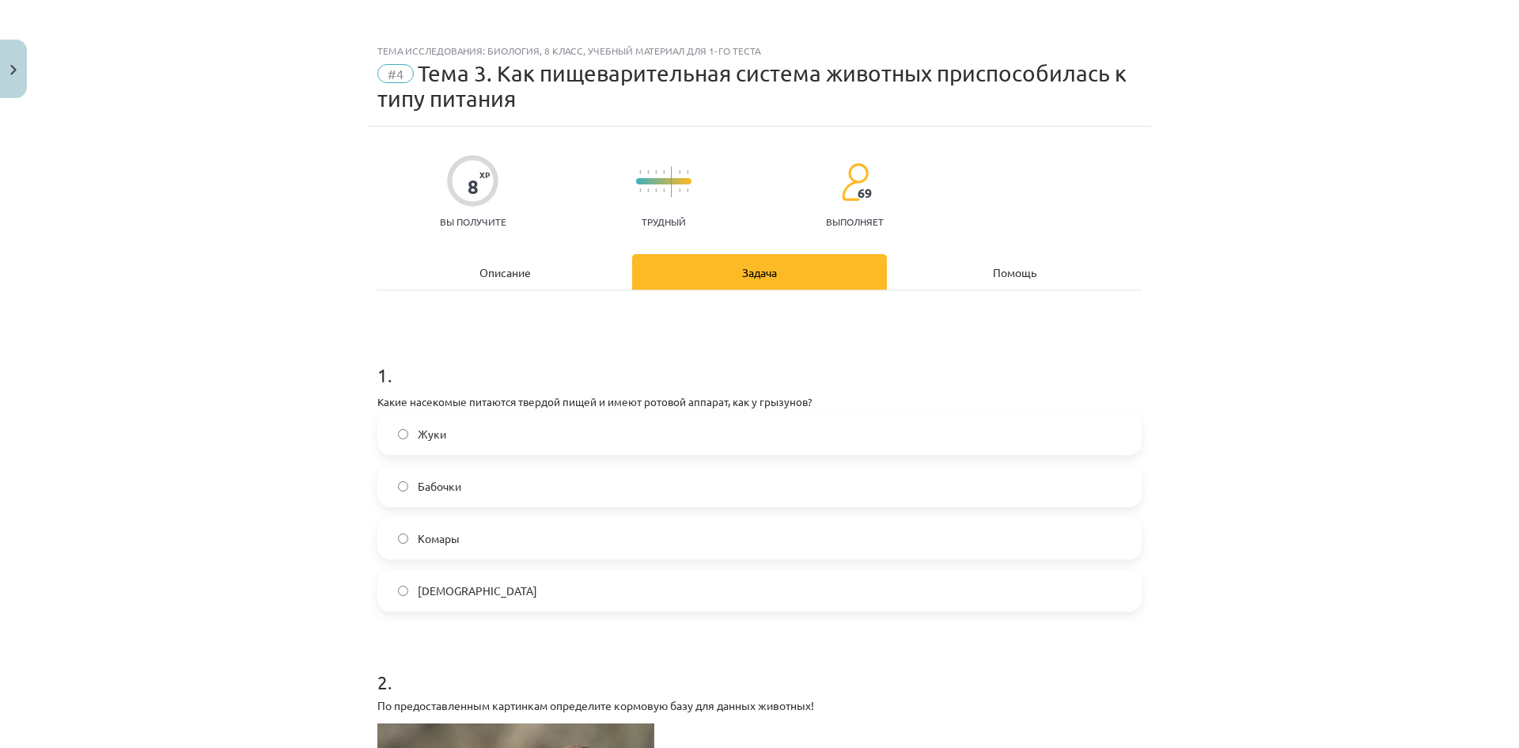
scroll to position [0, 0]
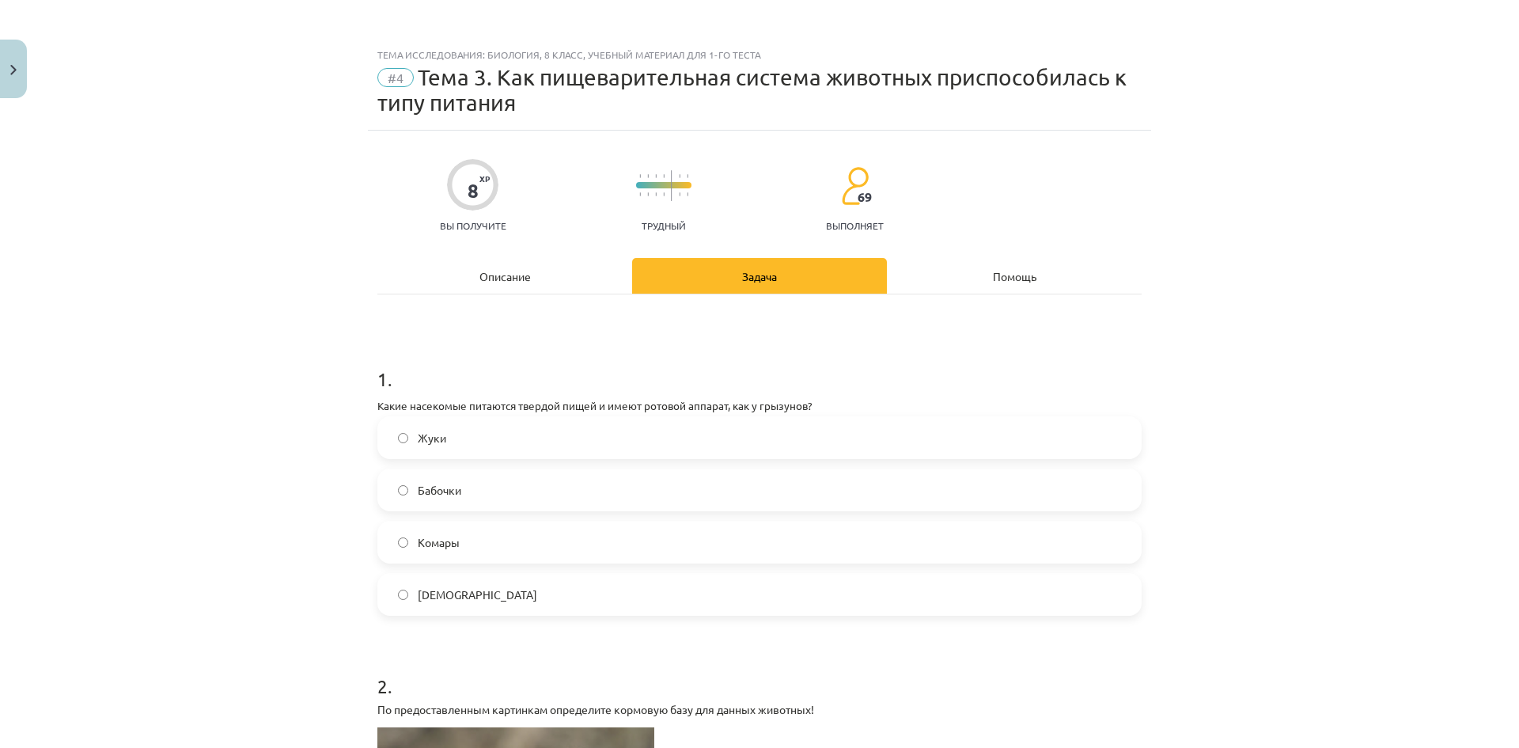
click at [483, 276] on font "Описание" at bounding box center [504, 276] width 51 height 14
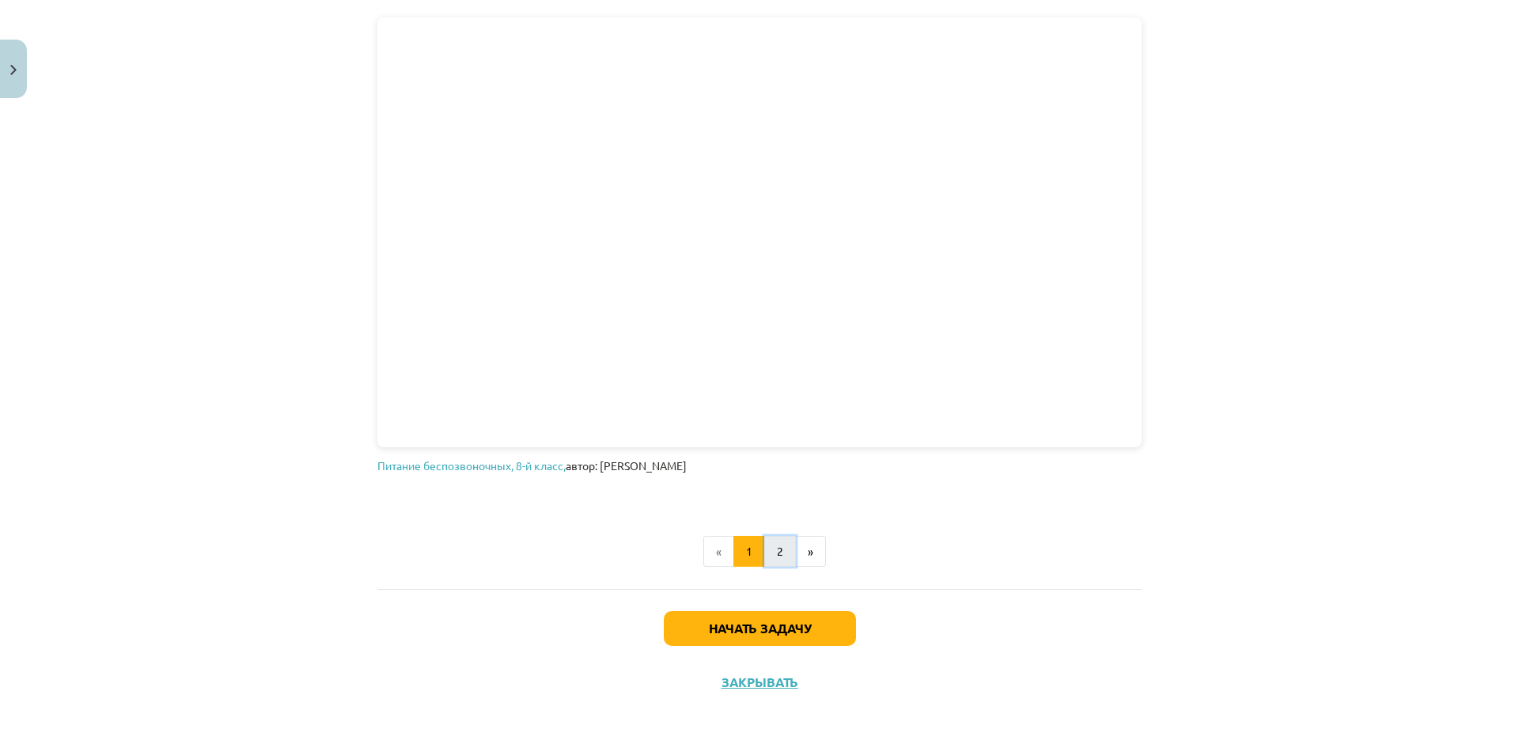
click at [774, 557] on button "2" at bounding box center [780, 552] width 32 height 32
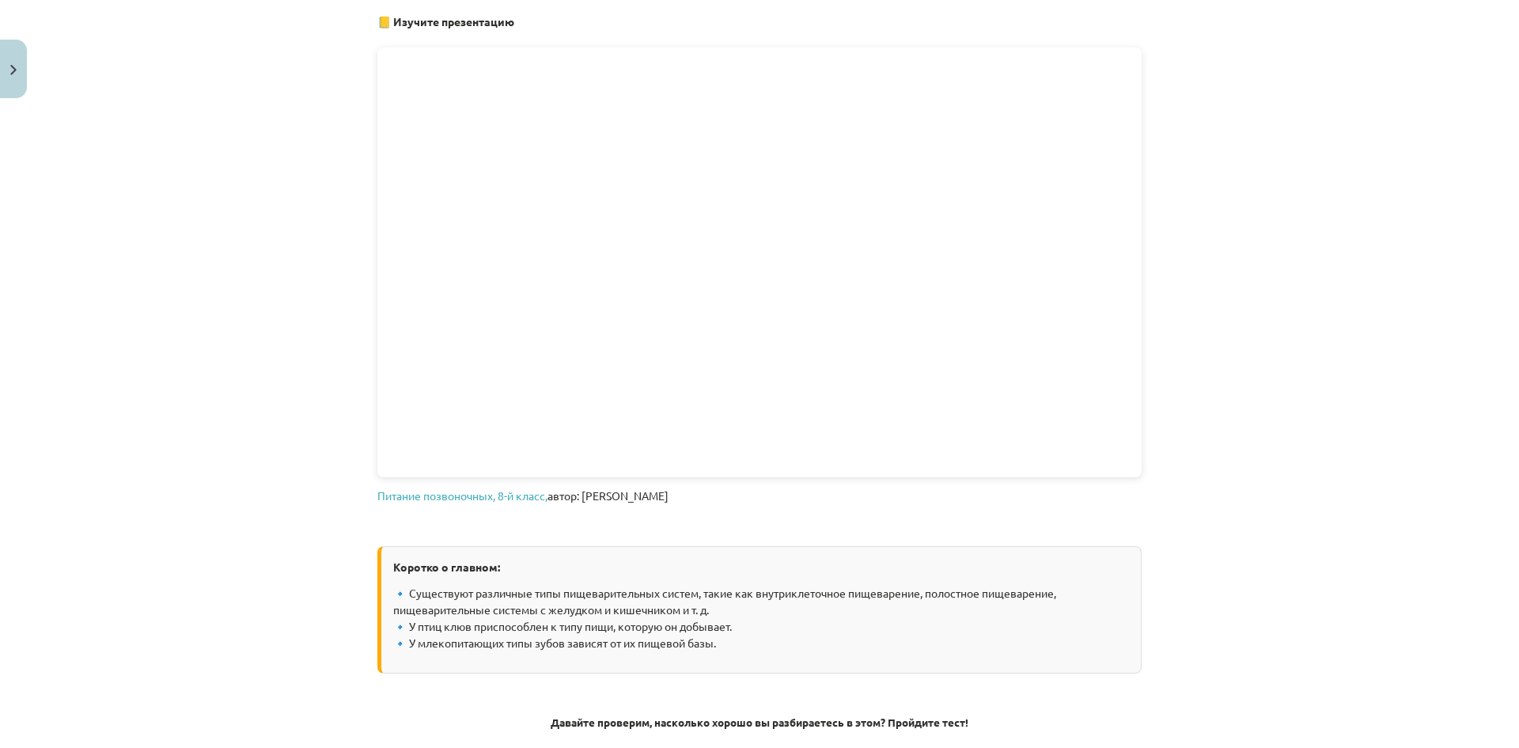
scroll to position [425, 0]
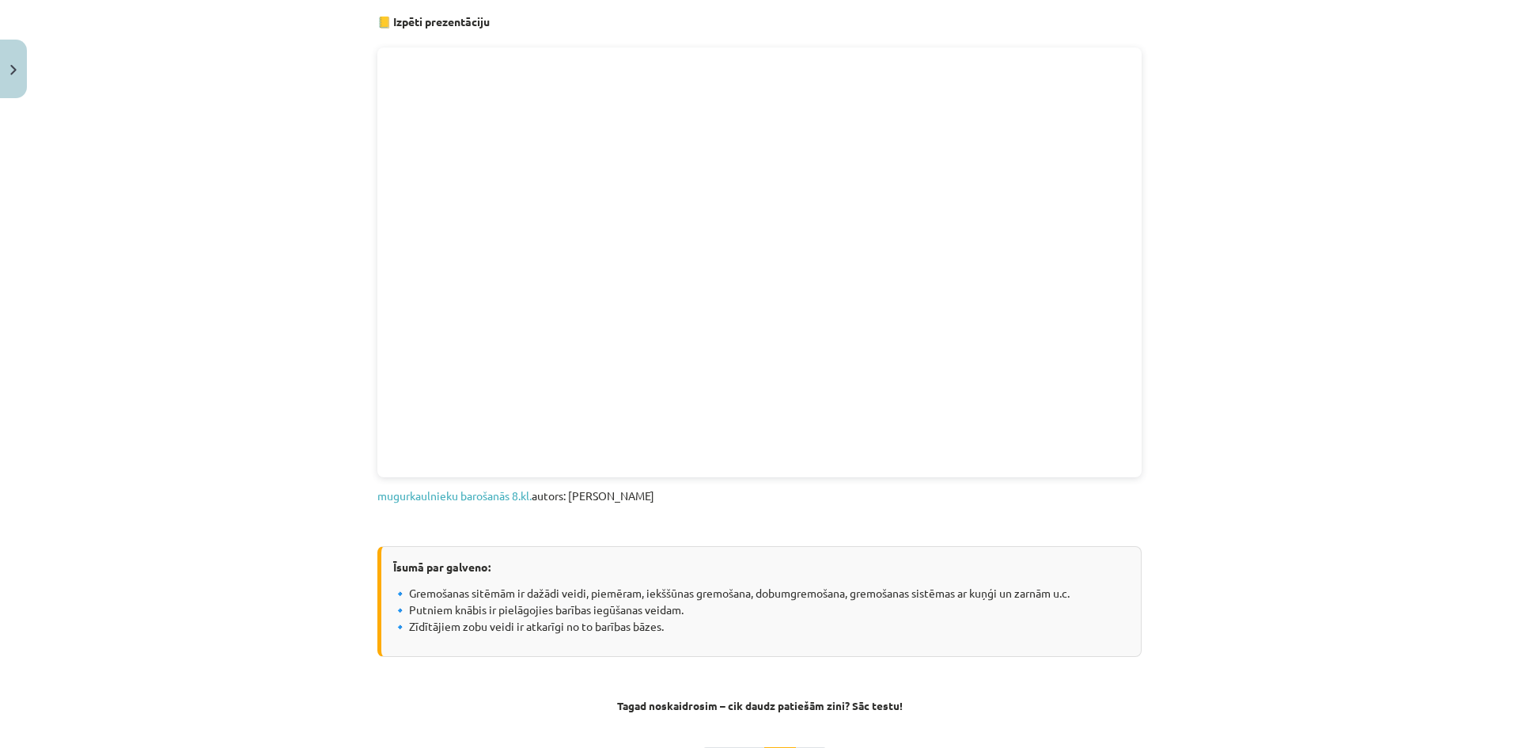
click at [1207, 278] on div "Mācību tēma: Bioloģijas 8. klases 1. ieskaites mācību materiāls #4 3. tēma. Kā …" at bounding box center [759, 374] width 1519 height 748
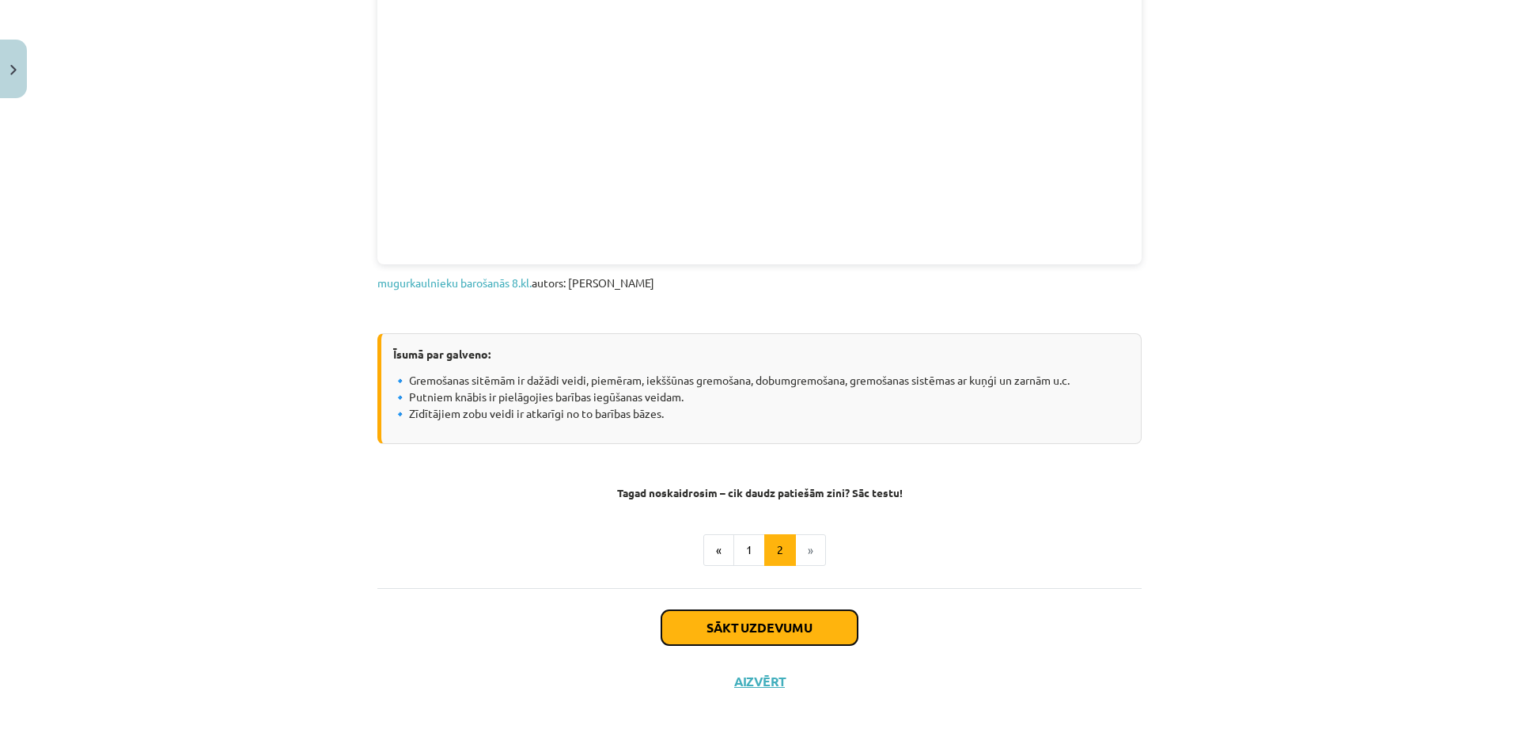
click at [832, 631] on button "Sākt uzdevumu" at bounding box center [759, 627] width 196 height 35
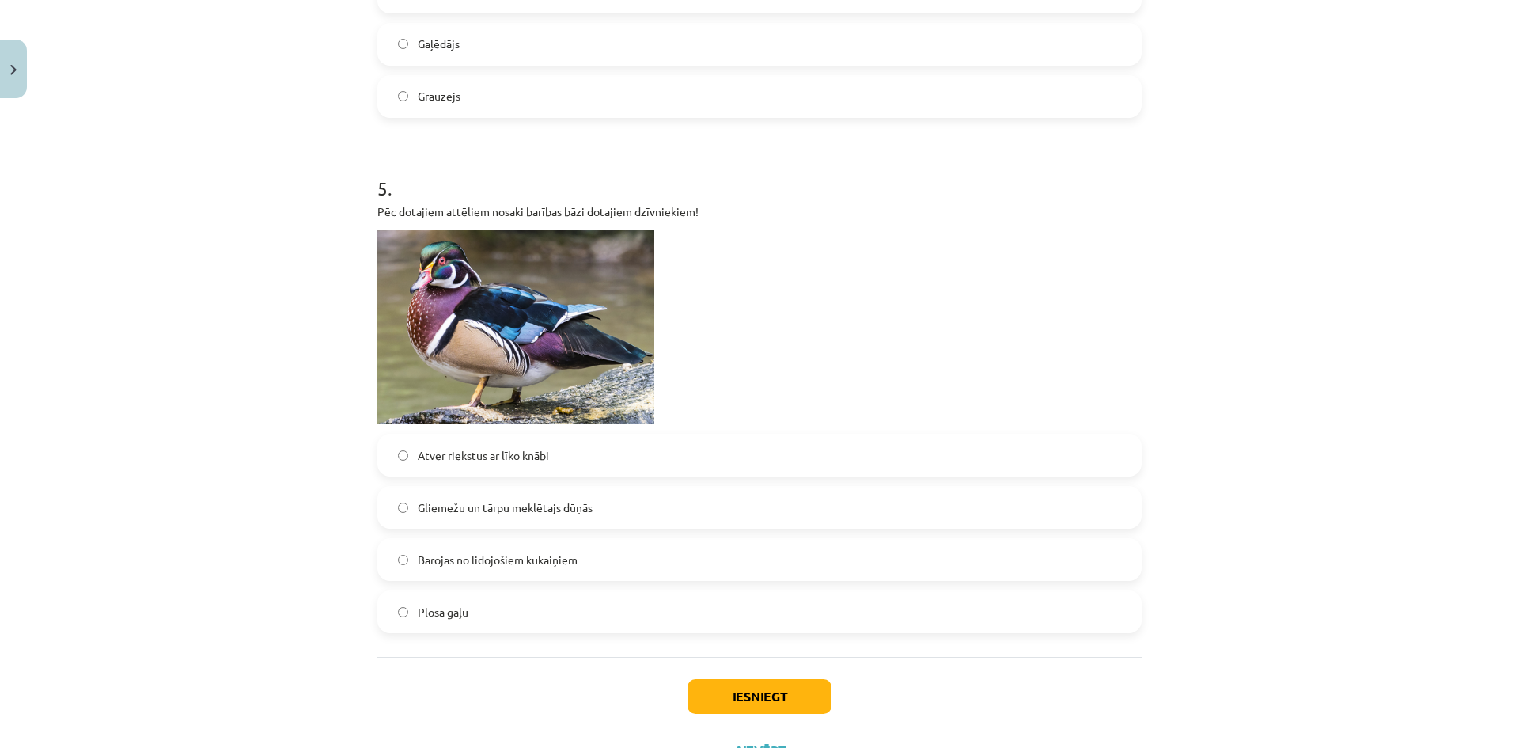
scroll to position [1859, 0]
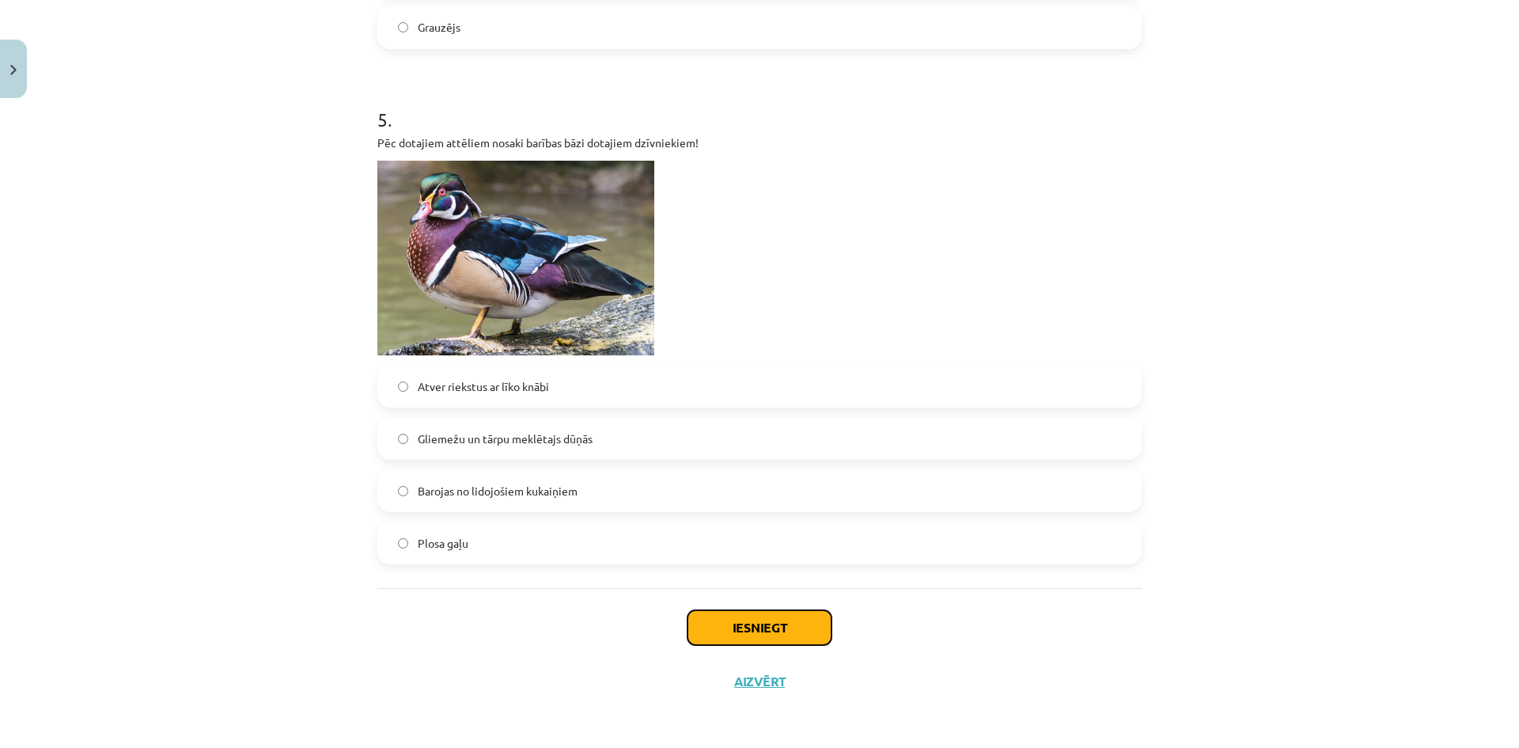
click at [821, 634] on button "Iesniegt" at bounding box center [760, 627] width 144 height 35
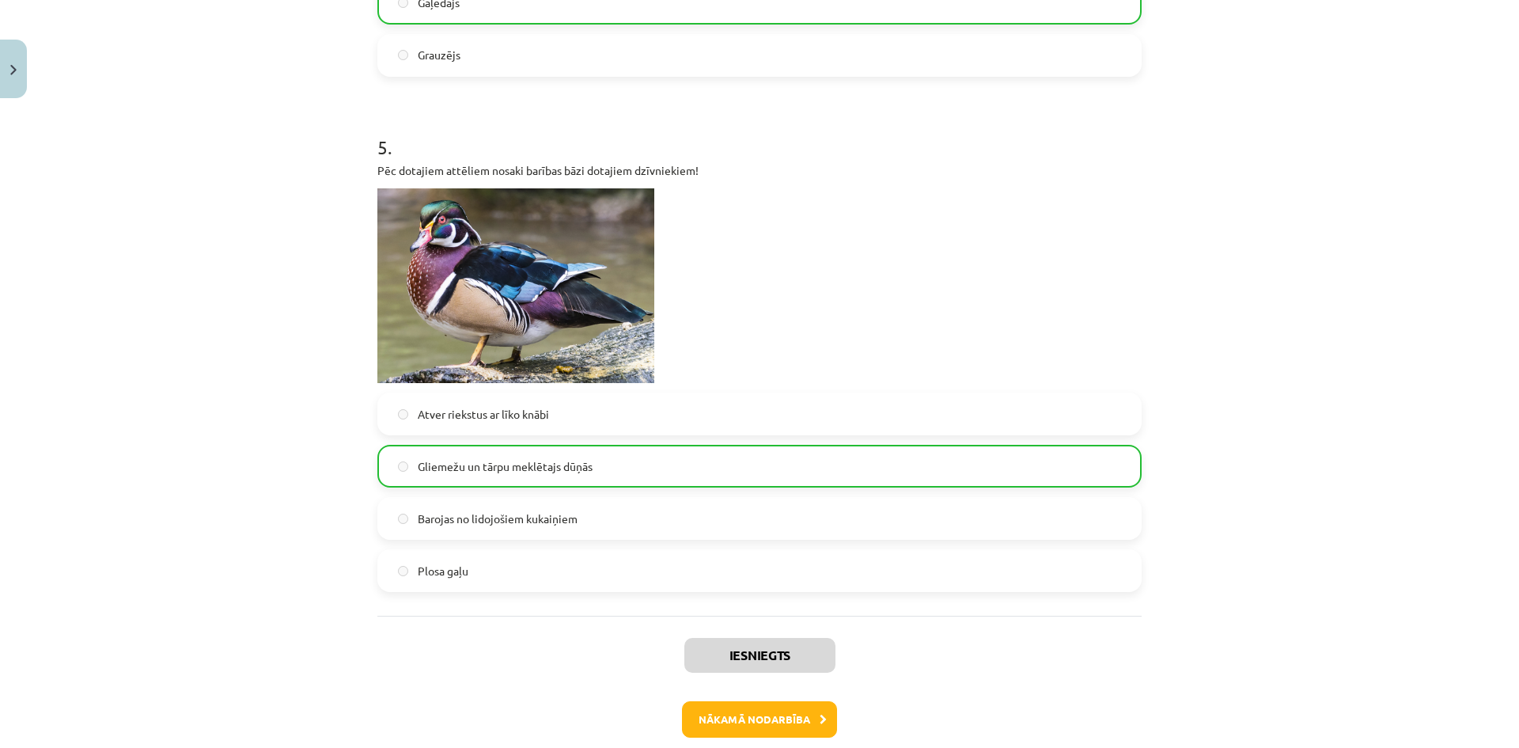
scroll to position [1910, 0]
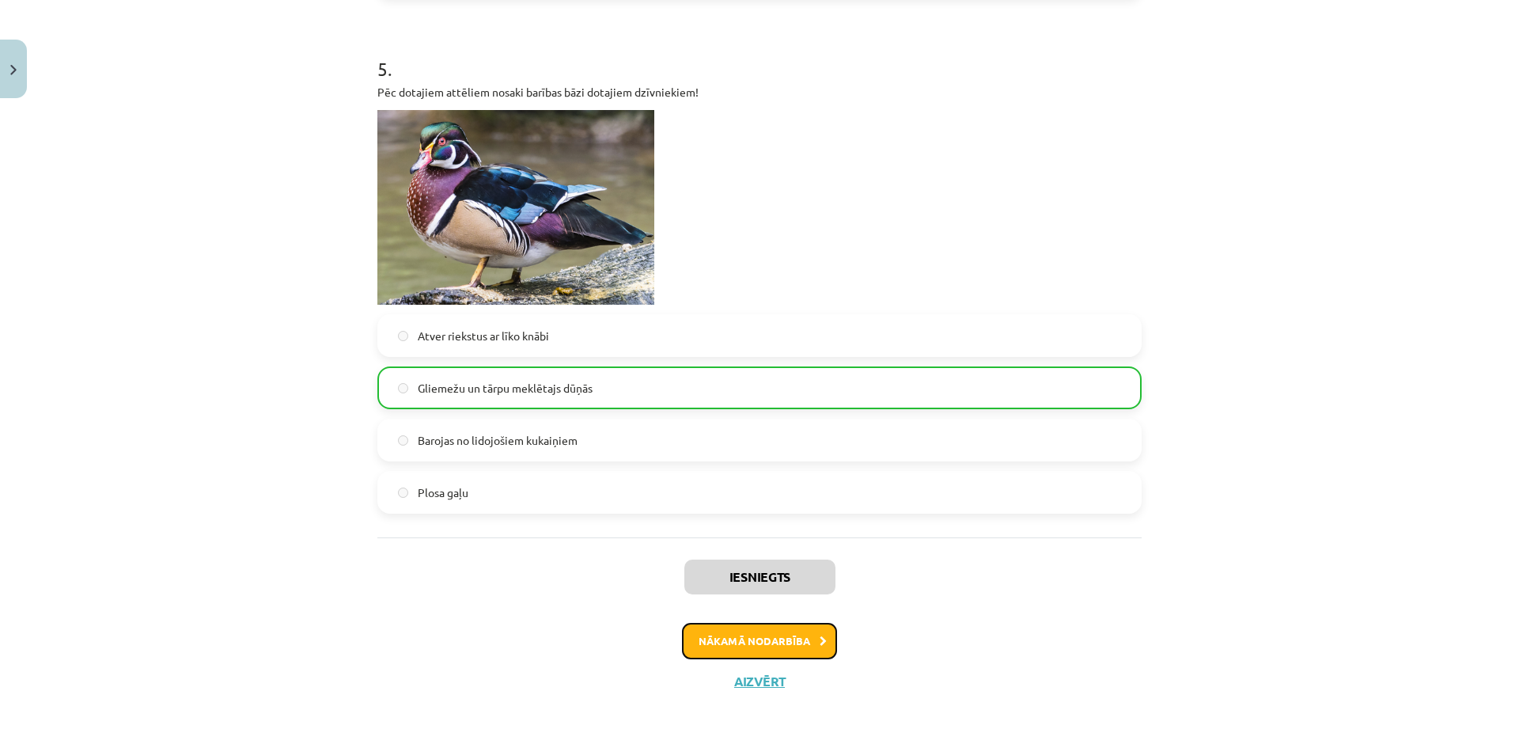
click at [747, 642] on button "Nākamā nodarbība" at bounding box center [759, 641] width 155 height 36
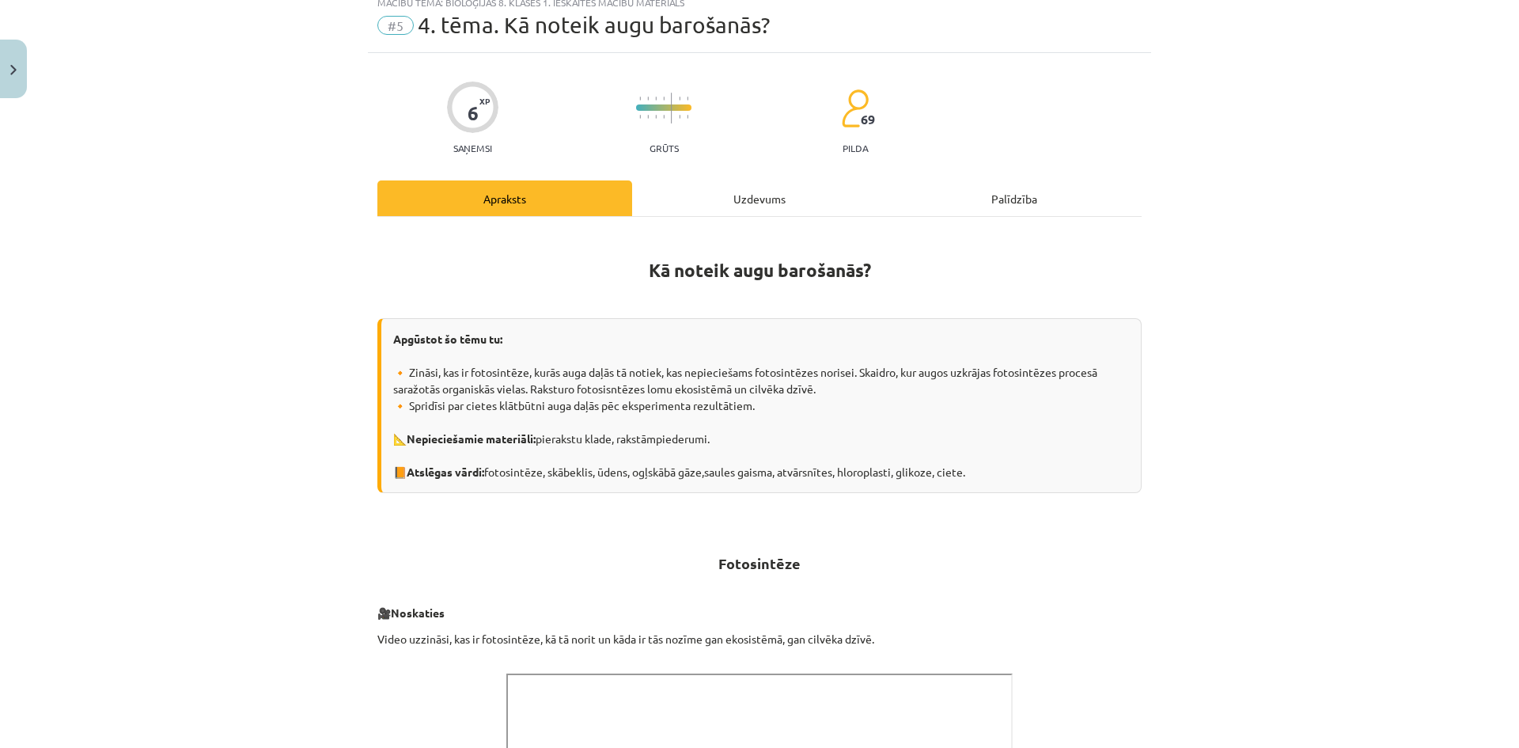
scroll to position [0, 0]
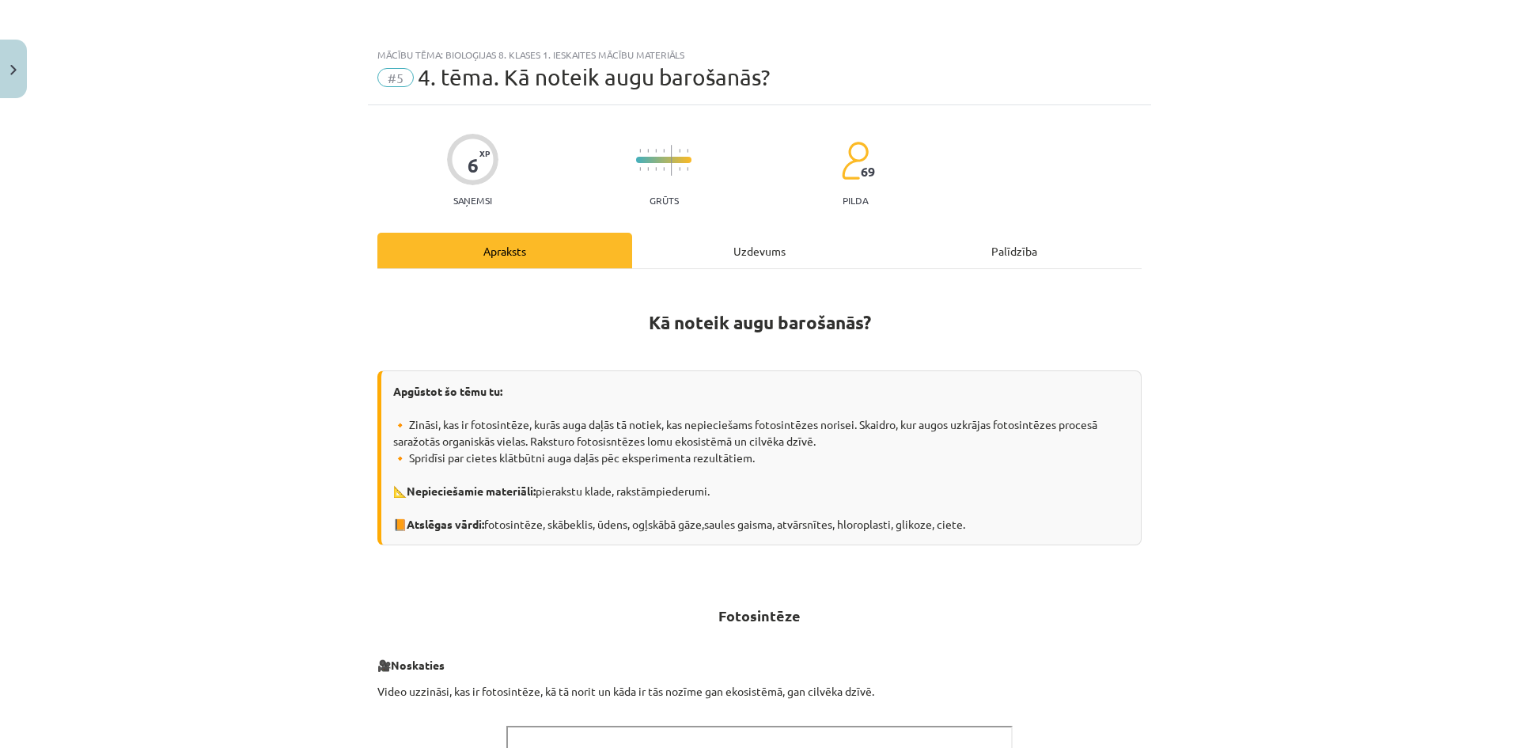
click at [749, 255] on div "Uzdevums" at bounding box center [759, 251] width 255 height 36
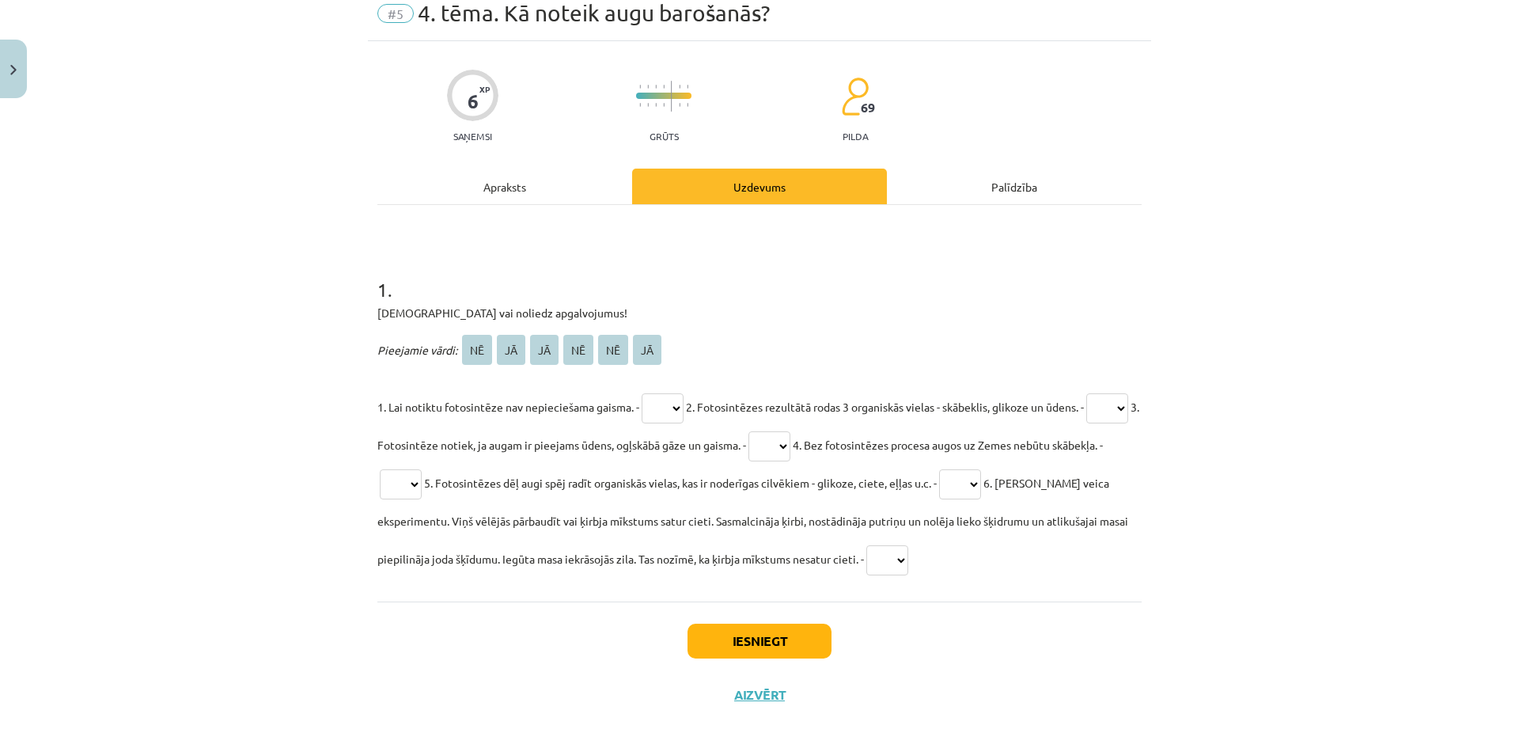
scroll to position [78, 0]
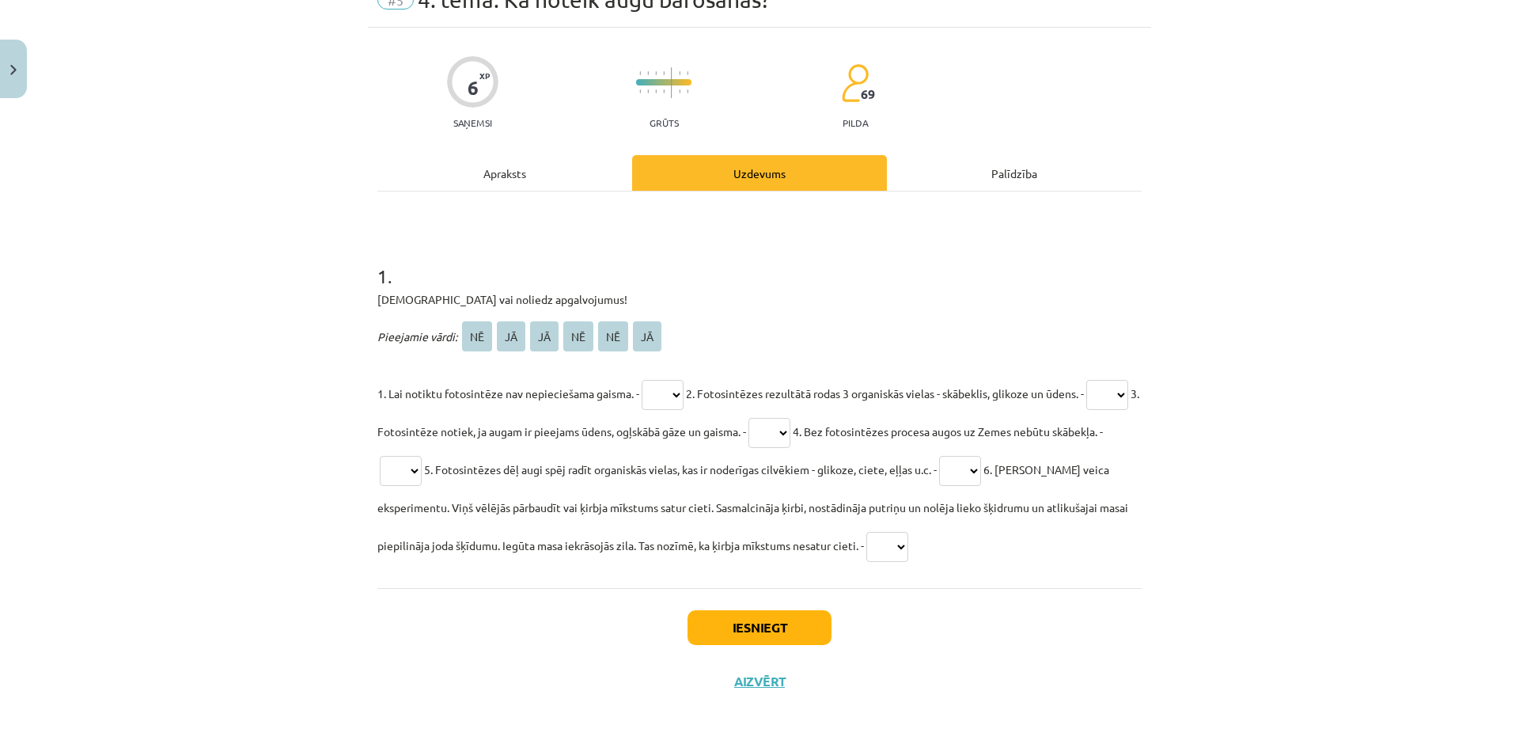
click at [509, 192] on div "1 . Apstiprini vai noliedz apgalvojumus! Pieejamie vārdi: NĒ JĀ JĀ NĒ NĒ JĀ 1. …" at bounding box center [759, 389] width 764 height 396
click at [530, 176] on div "Apraksts" at bounding box center [504, 173] width 255 height 36
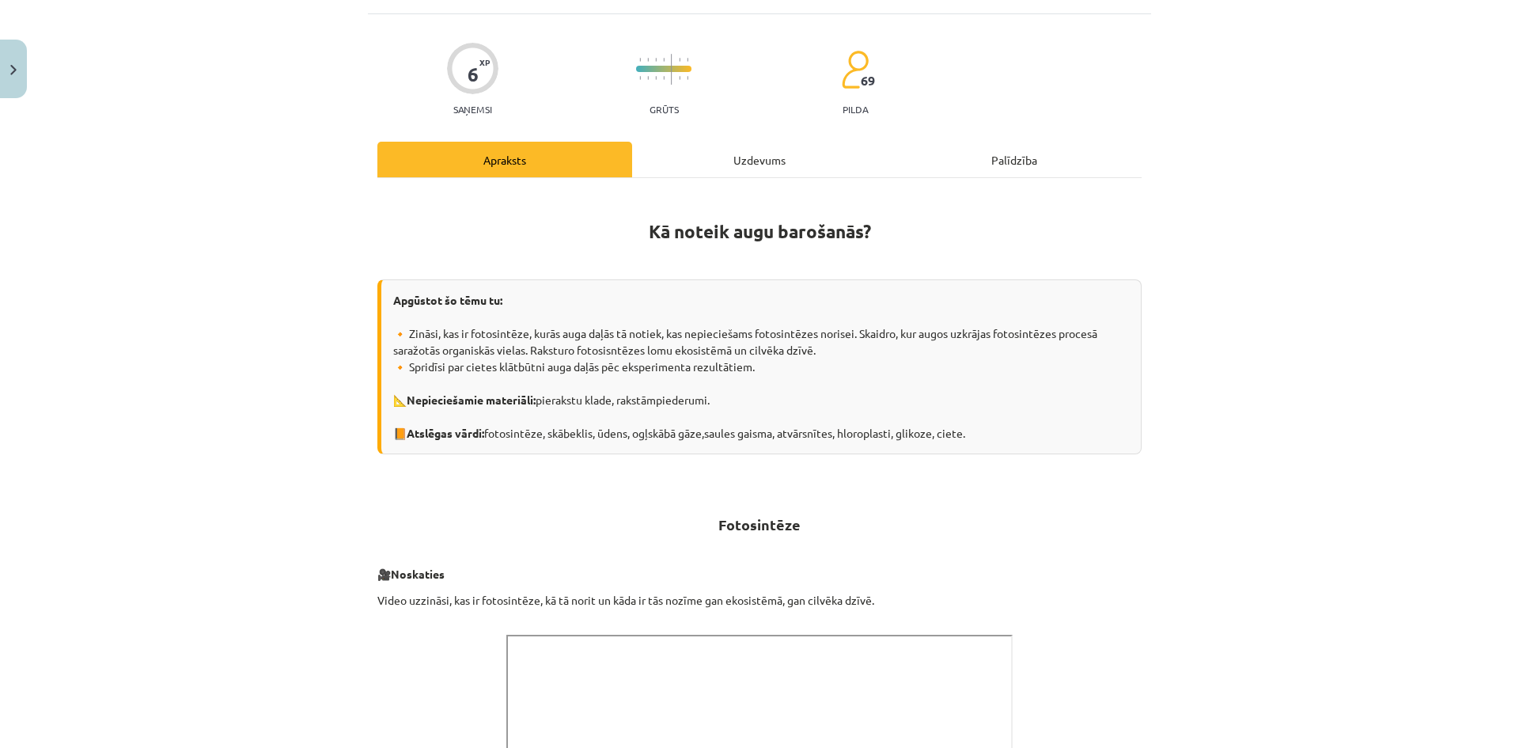
scroll to position [119, 0]
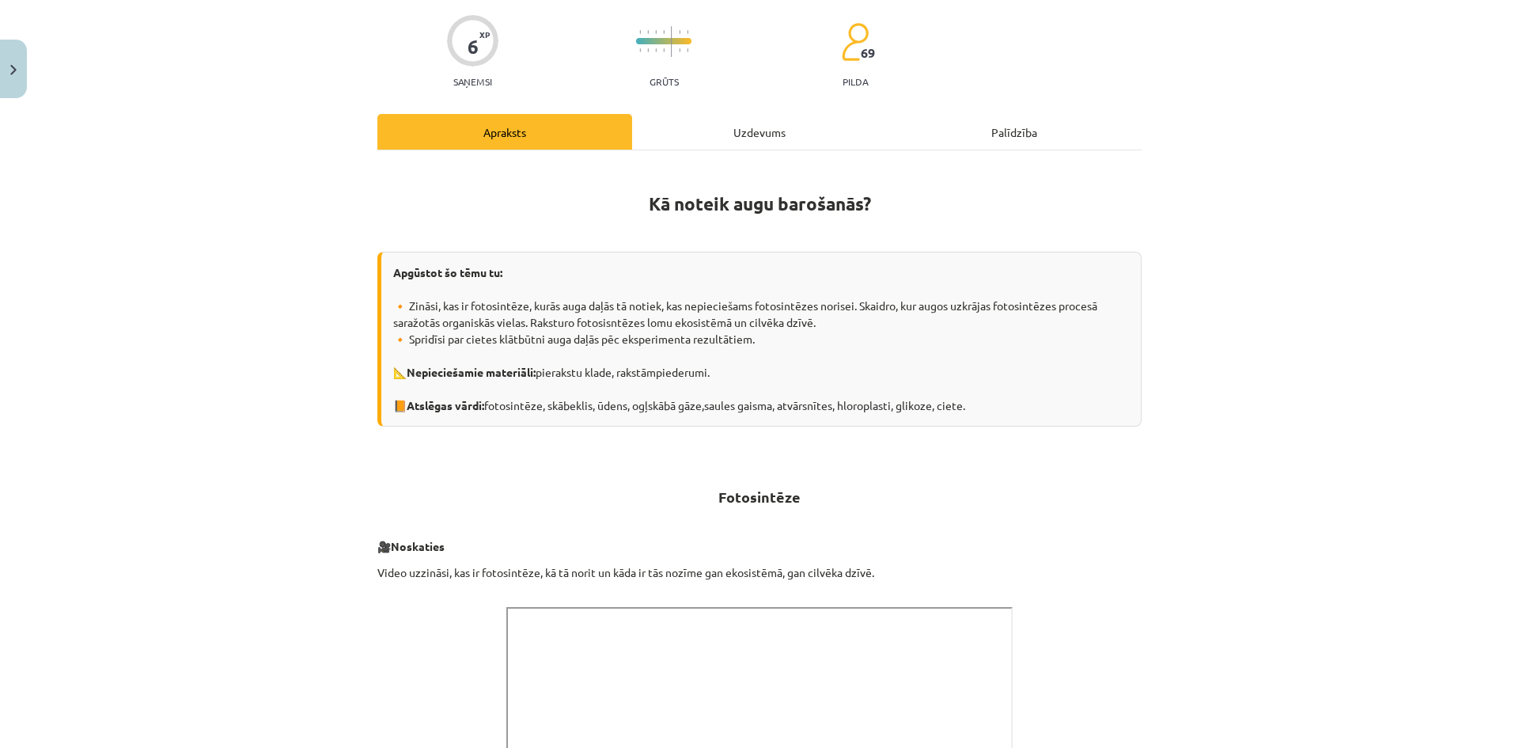
drag, startPoint x: 407, startPoint y: 305, endPoint x: 874, endPoint y: 340, distance: 468.9
click at [874, 340] on div "Apgūstot šo tēmu tu: 🔸 Zināsi, kas ir fotosintēze, kurās auga daļās tā notiek, …" at bounding box center [759, 339] width 764 height 175
click at [932, 475] on h2 "Fotosintēze" at bounding box center [759, 487] width 764 height 39
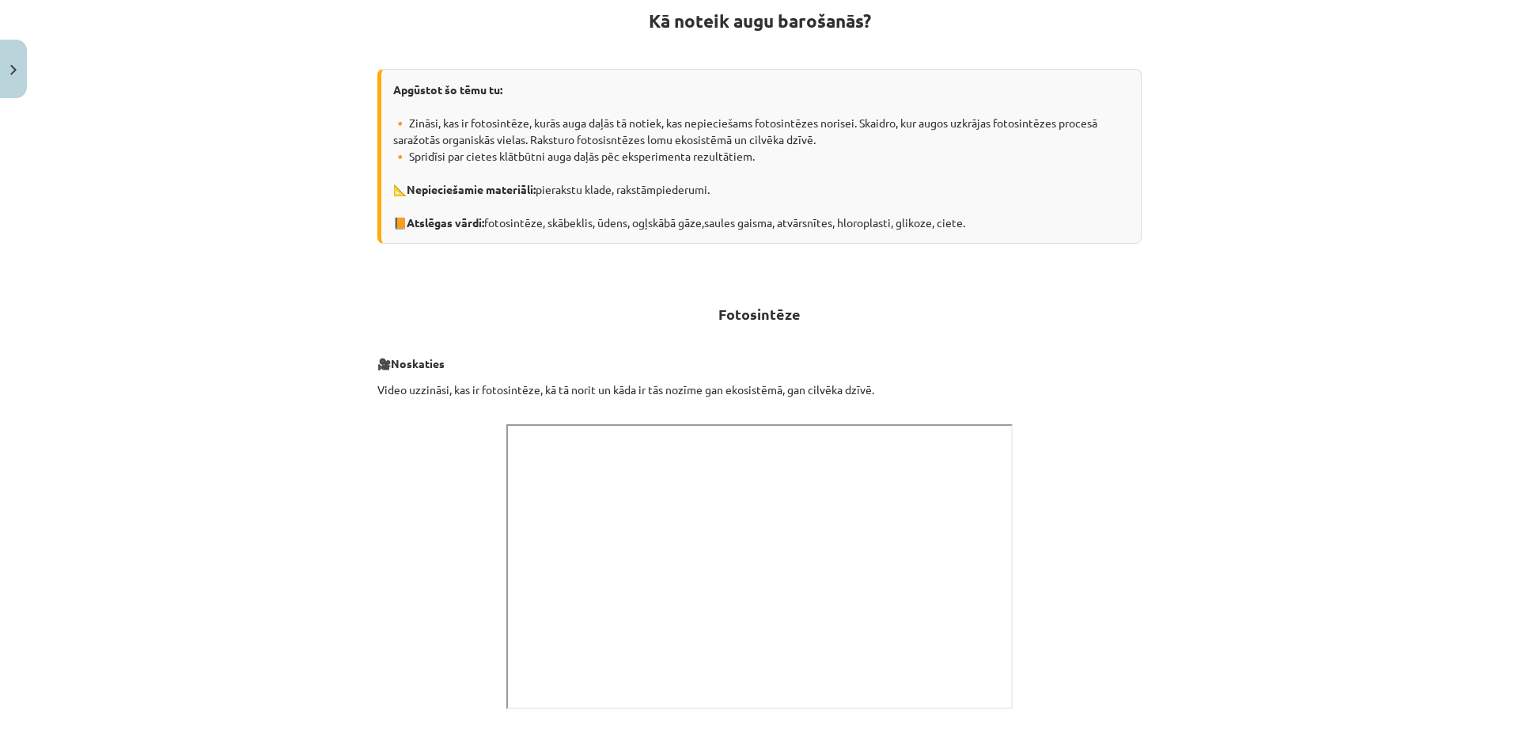
scroll to position [435, 0]
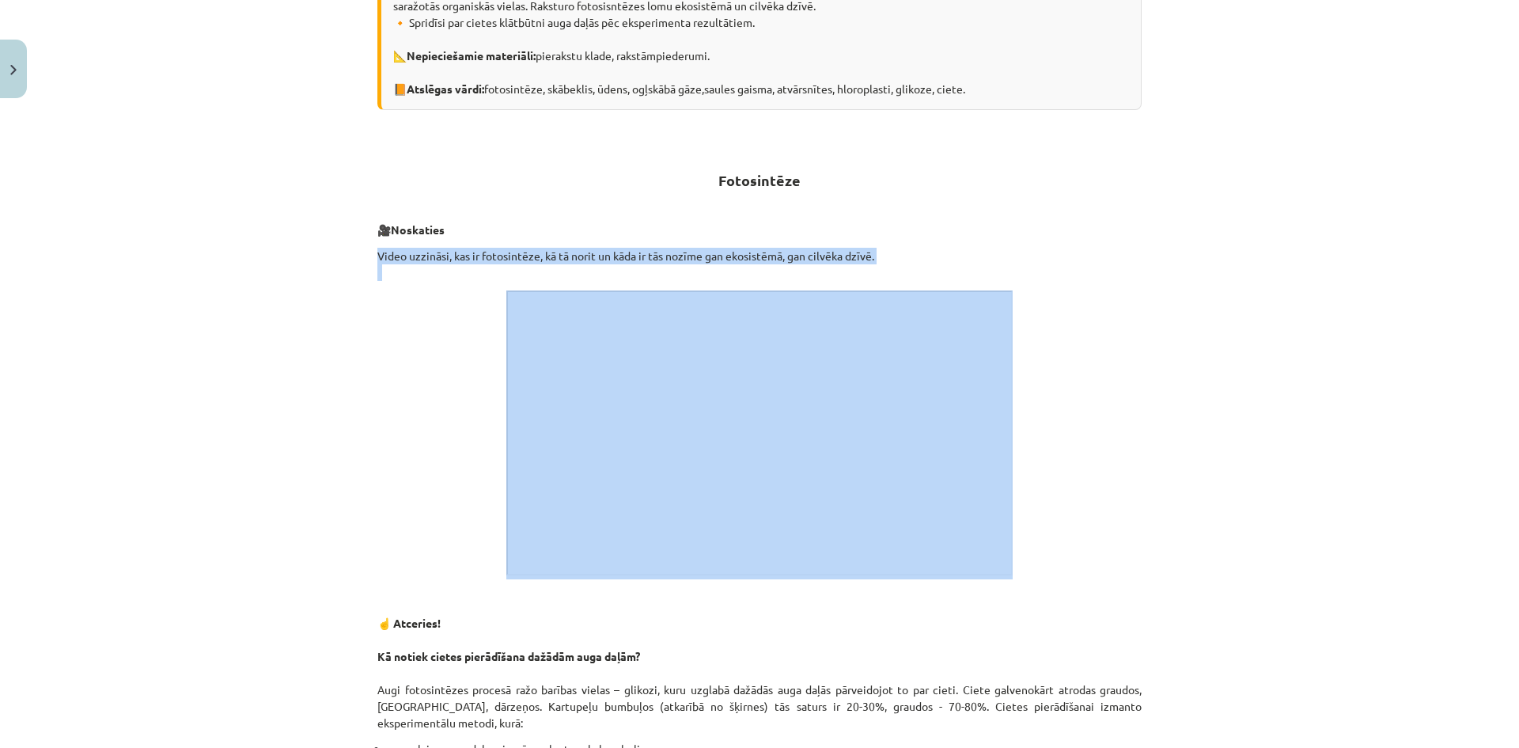
drag, startPoint x: 355, startPoint y: 254, endPoint x: 991, endPoint y: 281, distance: 635.9
click at [991, 281] on div "Mācību tēma: Bioloģijas 8. klases 1. ieskaites mācību materiāls #5 4. tēma. Kā …" at bounding box center [759, 374] width 1519 height 748
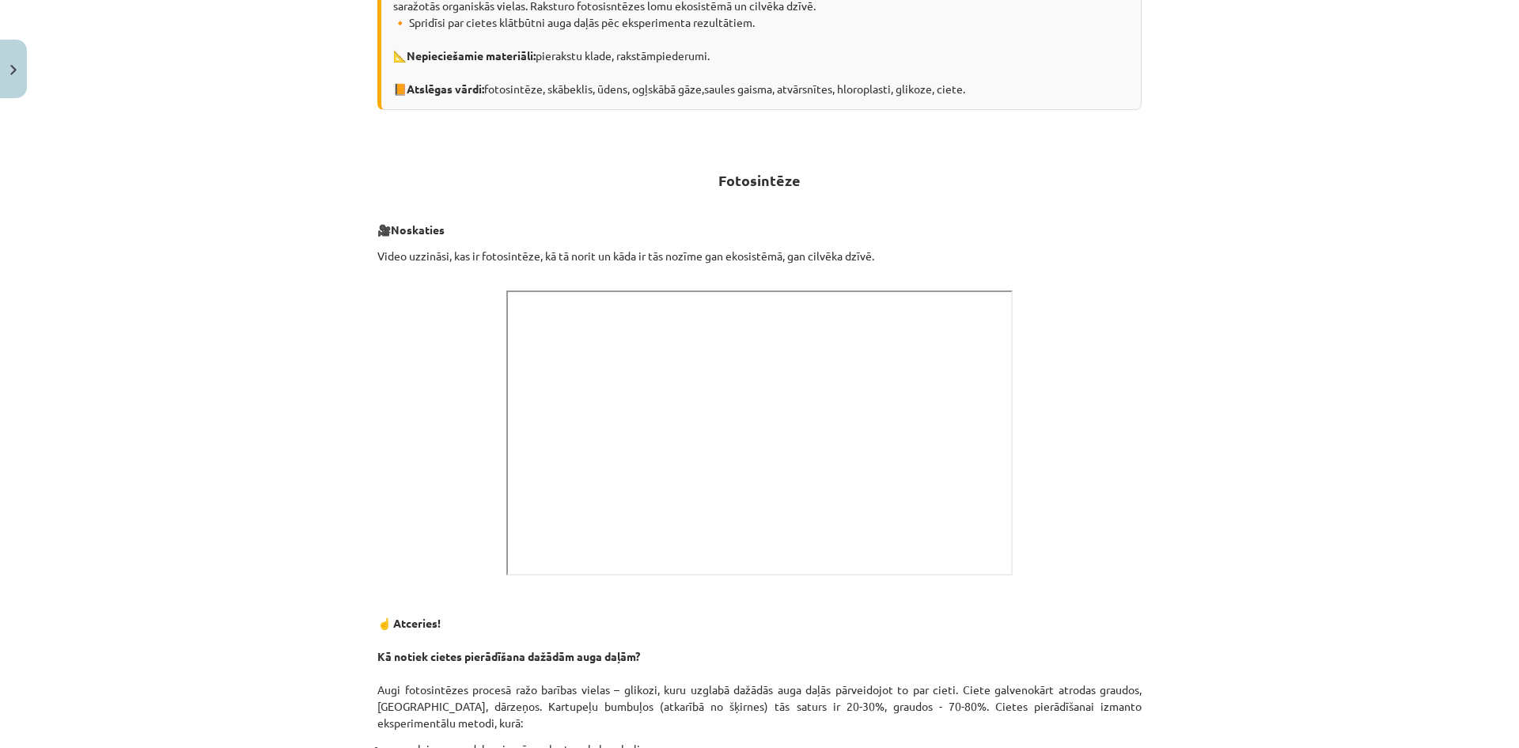
click at [1110, 308] on p at bounding box center [759, 434] width 764 height 289
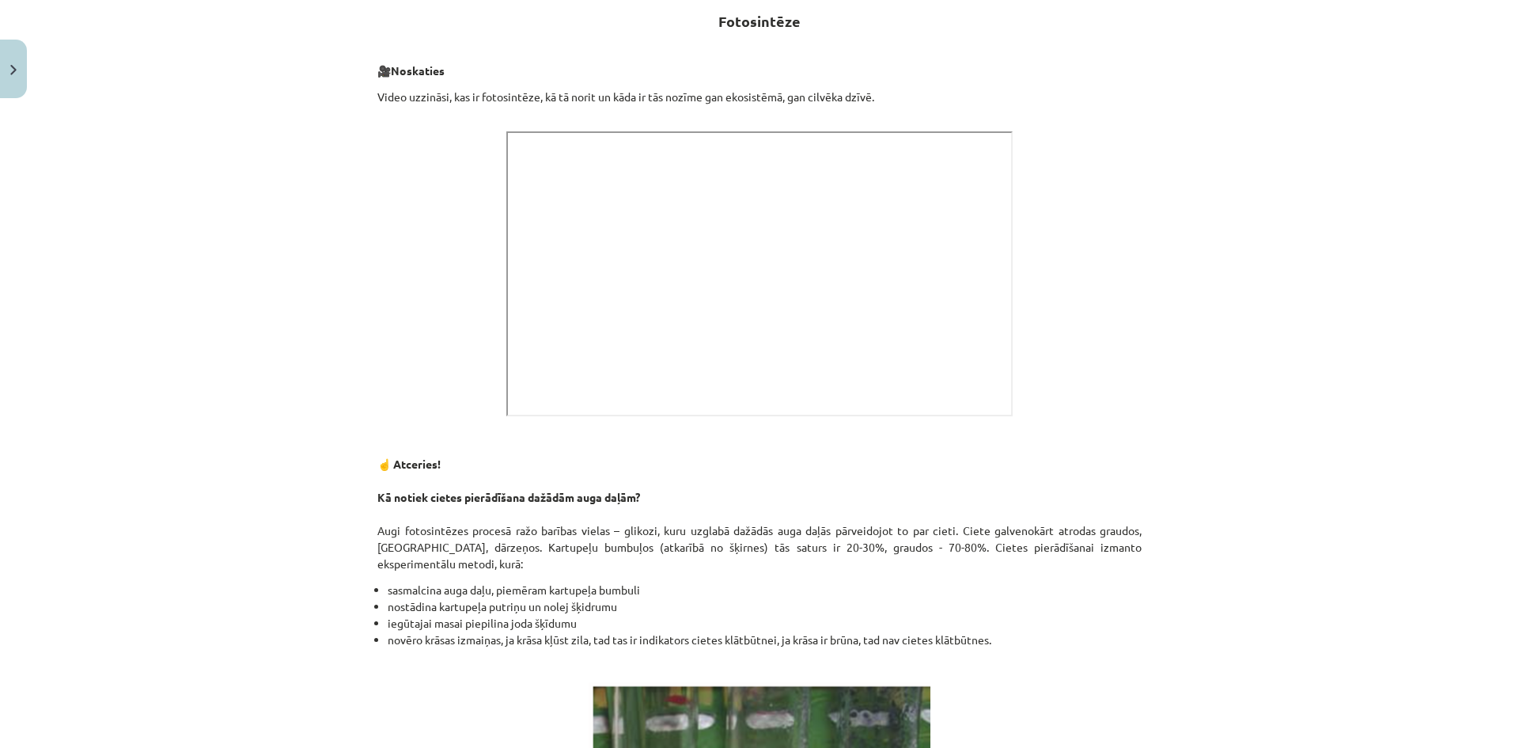
scroll to position [593, 0]
click at [927, 86] on div "Kā noteik augu barošanās? Apgūstot šo tēmu tu: 🔸 Zināsi, kas ir fotosintēze, ku…" at bounding box center [759, 449] width 764 height 1518
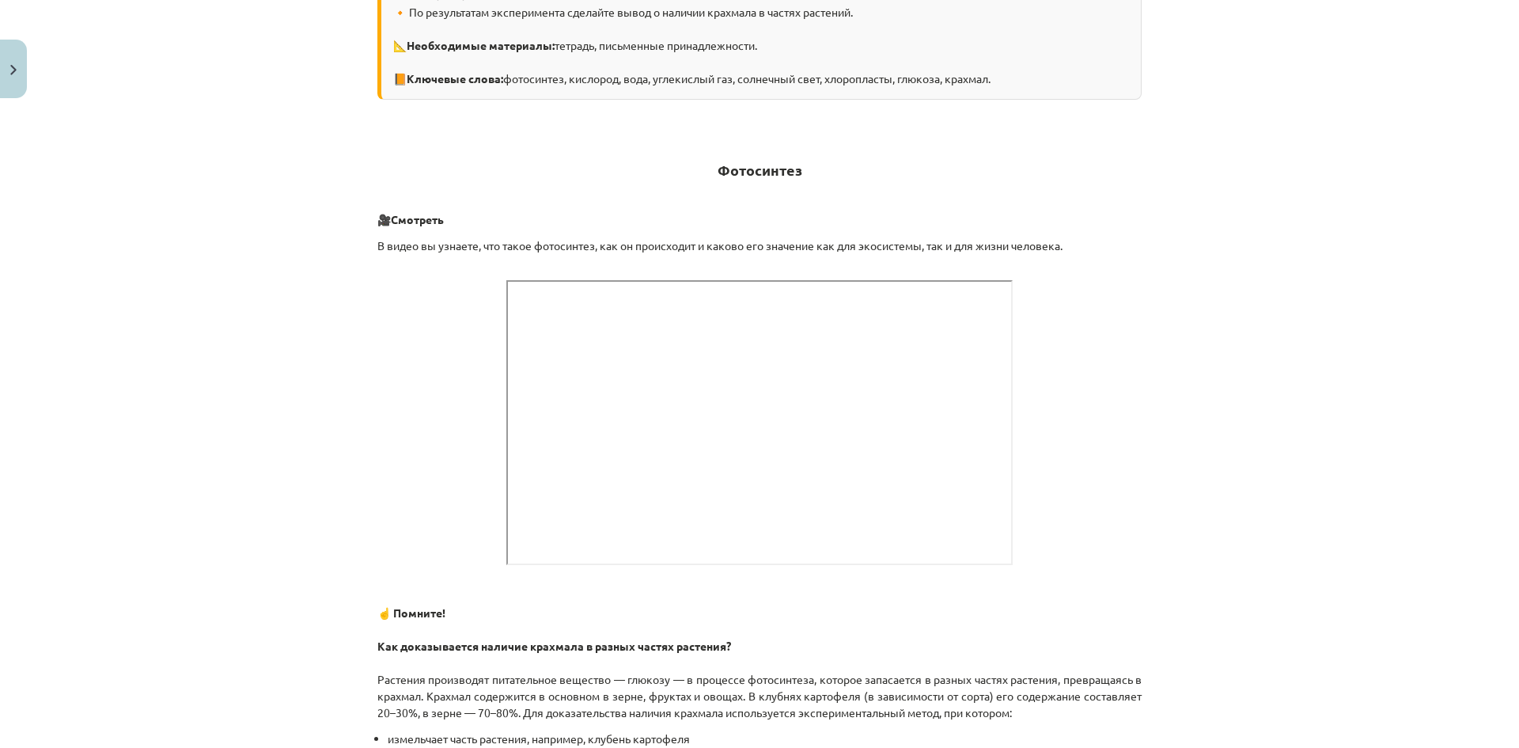
scroll to position [475, 0]
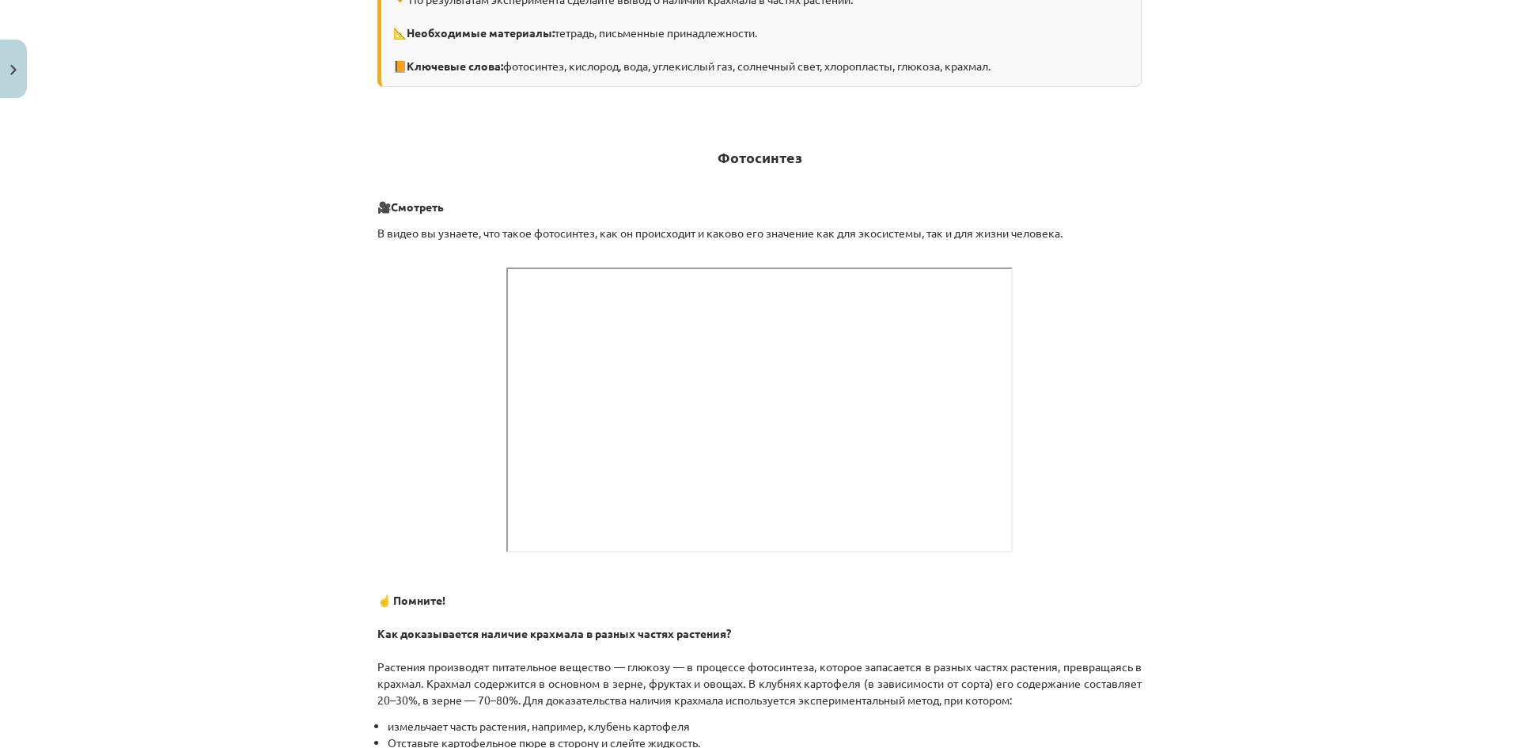
click at [1023, 441] on p at bounding box center [759, 411] width 764 height 289
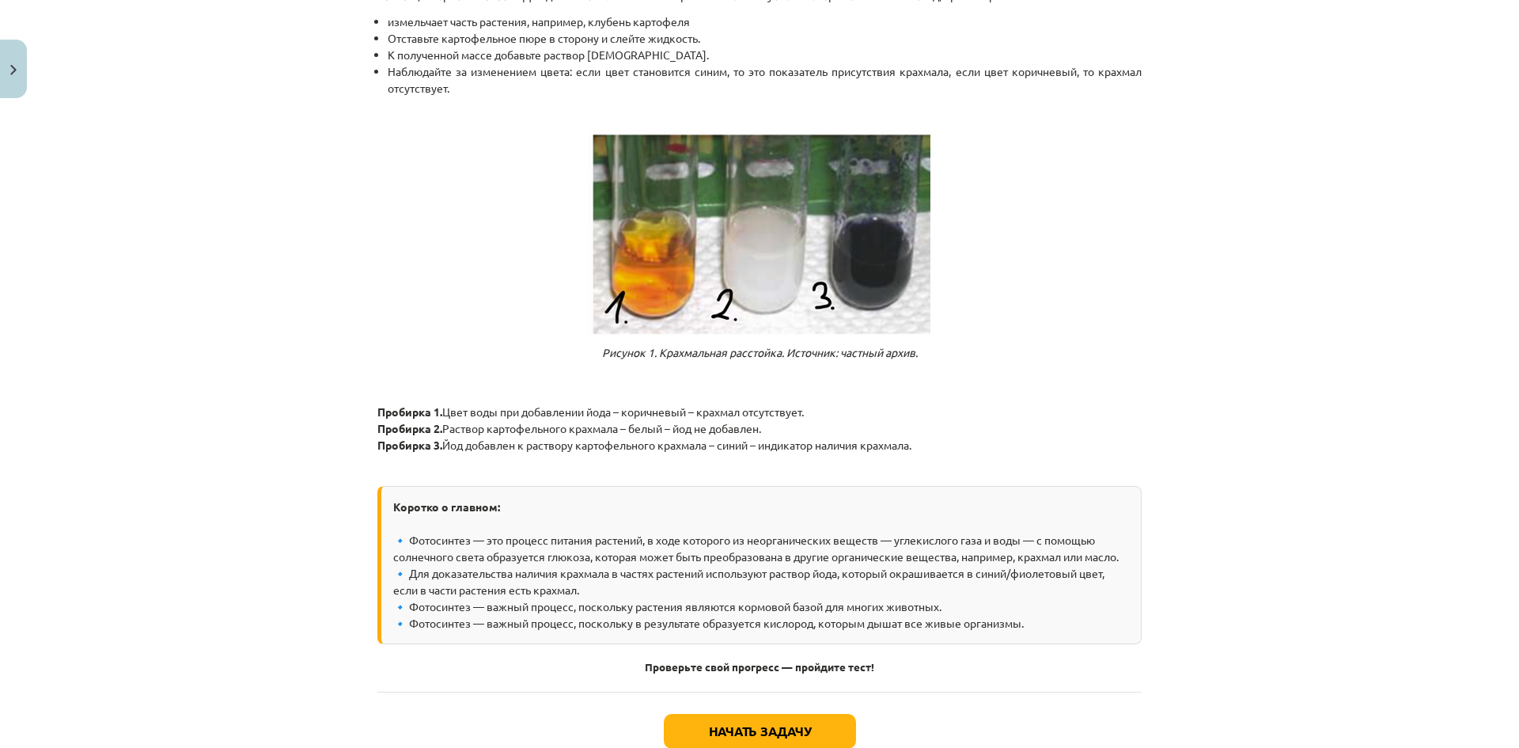
scroll to position [1299, 0]
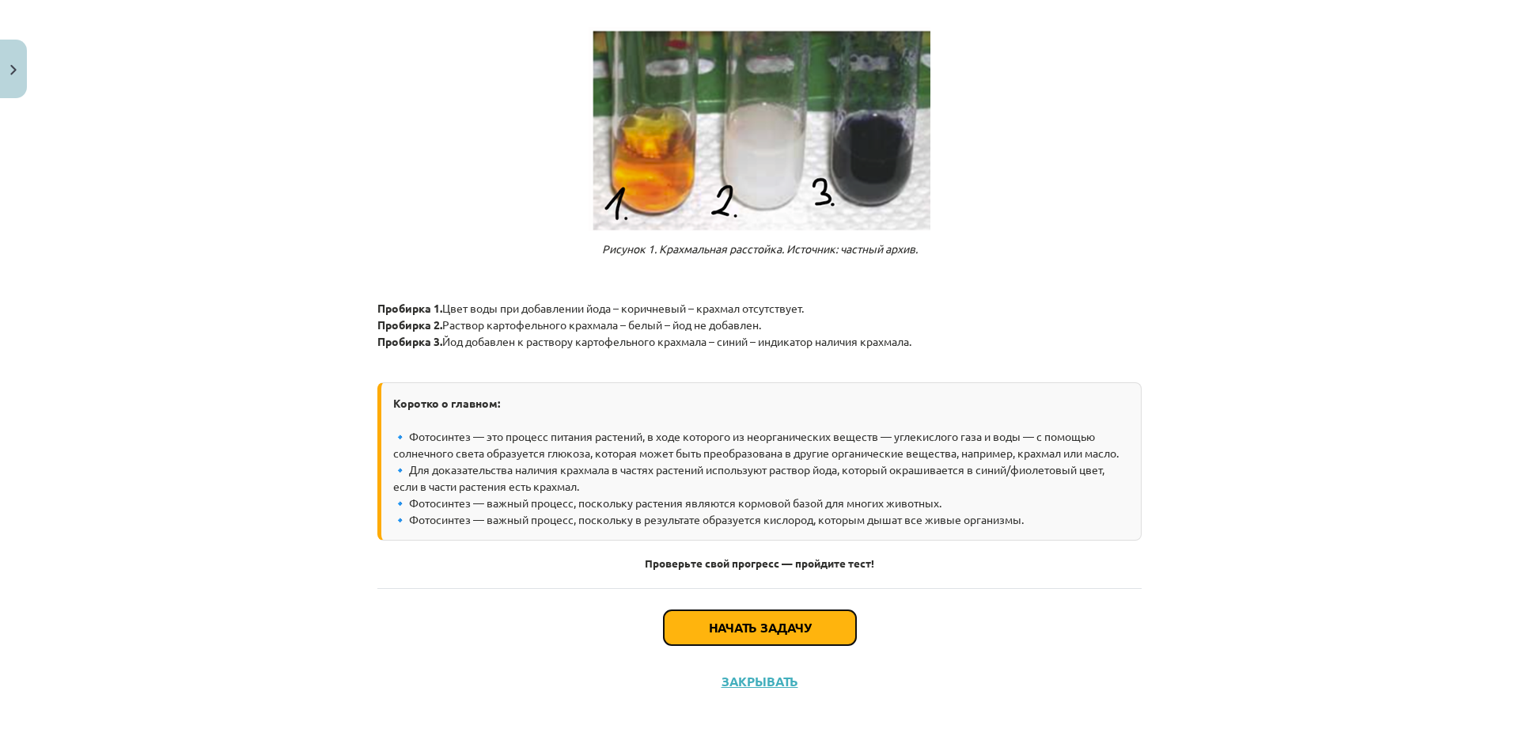
click at [825, 635] on button "Начать задачу" at bounding box center [760, 627] width 192 height 35
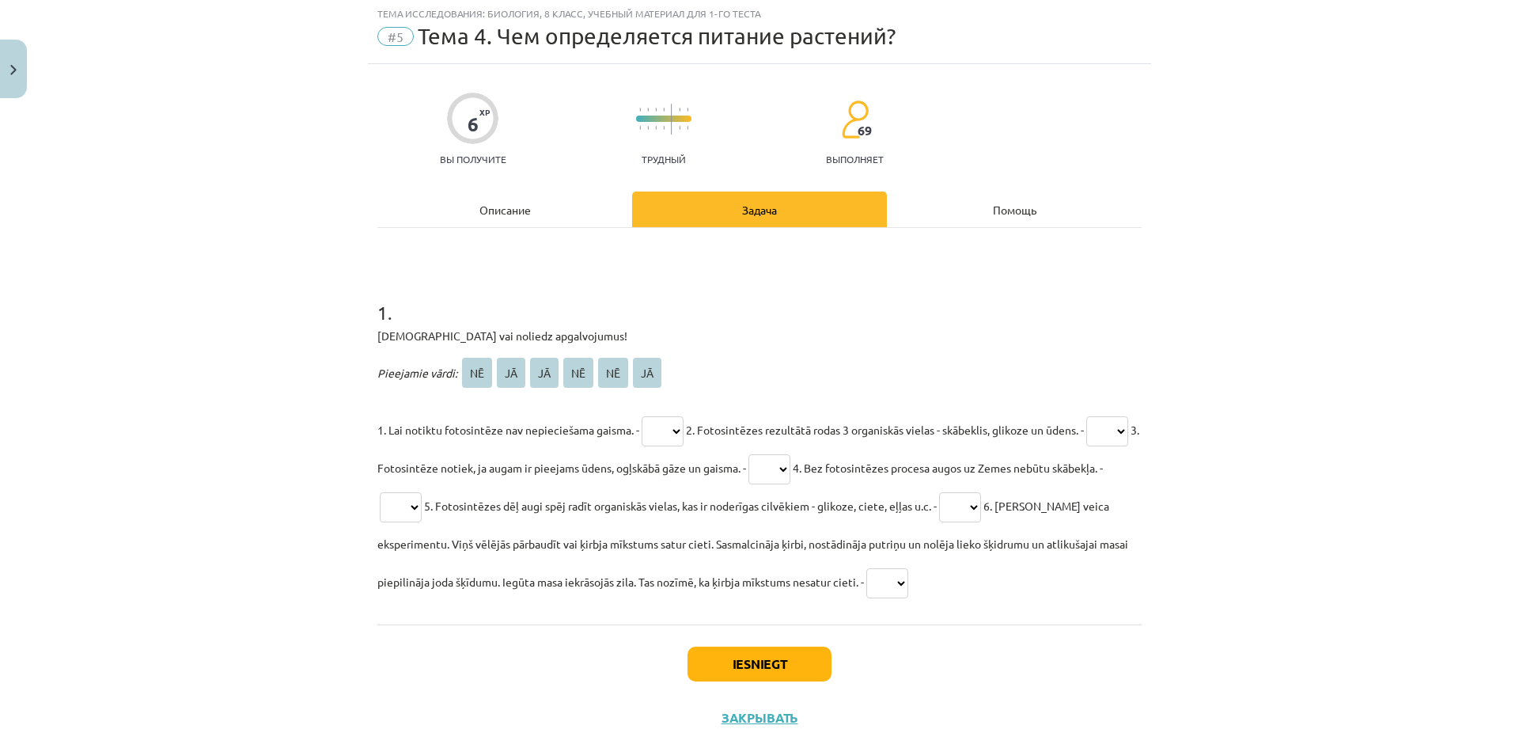
scroll to position [40, 0]
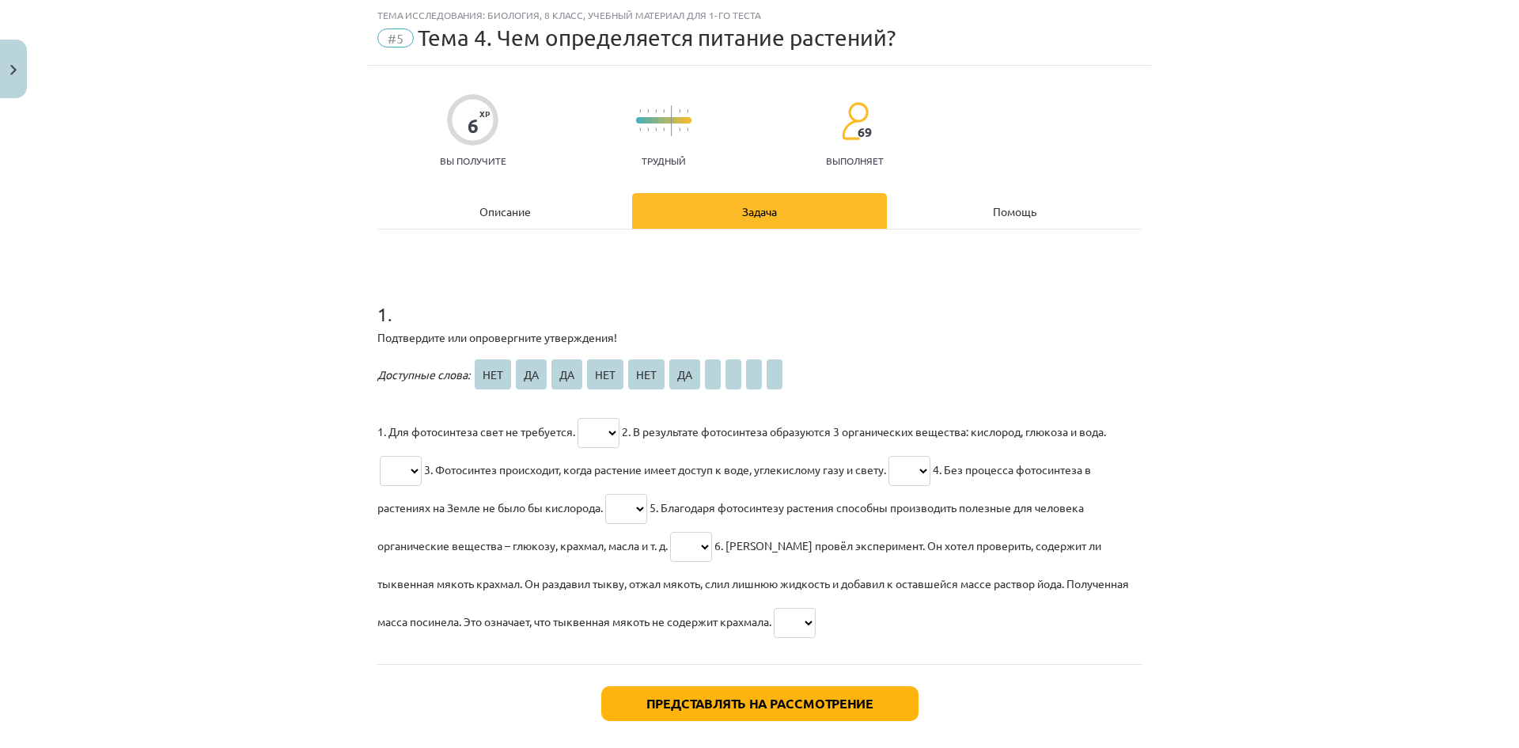
click at [606, 434] on select "*** ** ** *** *** **" at bounding box center [599, 433] width 42 height 30
click at [578, 418] on select "*** ** ** *** *** **" at bounding box center [601, 433] width 46 height 30
click at [594, 426] on select "*** ** ** *** *** **" at bounding box center [601, 433] width 46 height 30
select select "**"
click at [578, 418] on select "*** ** ** *** *** **" at bounding box center [601, 433] width 46 height 30
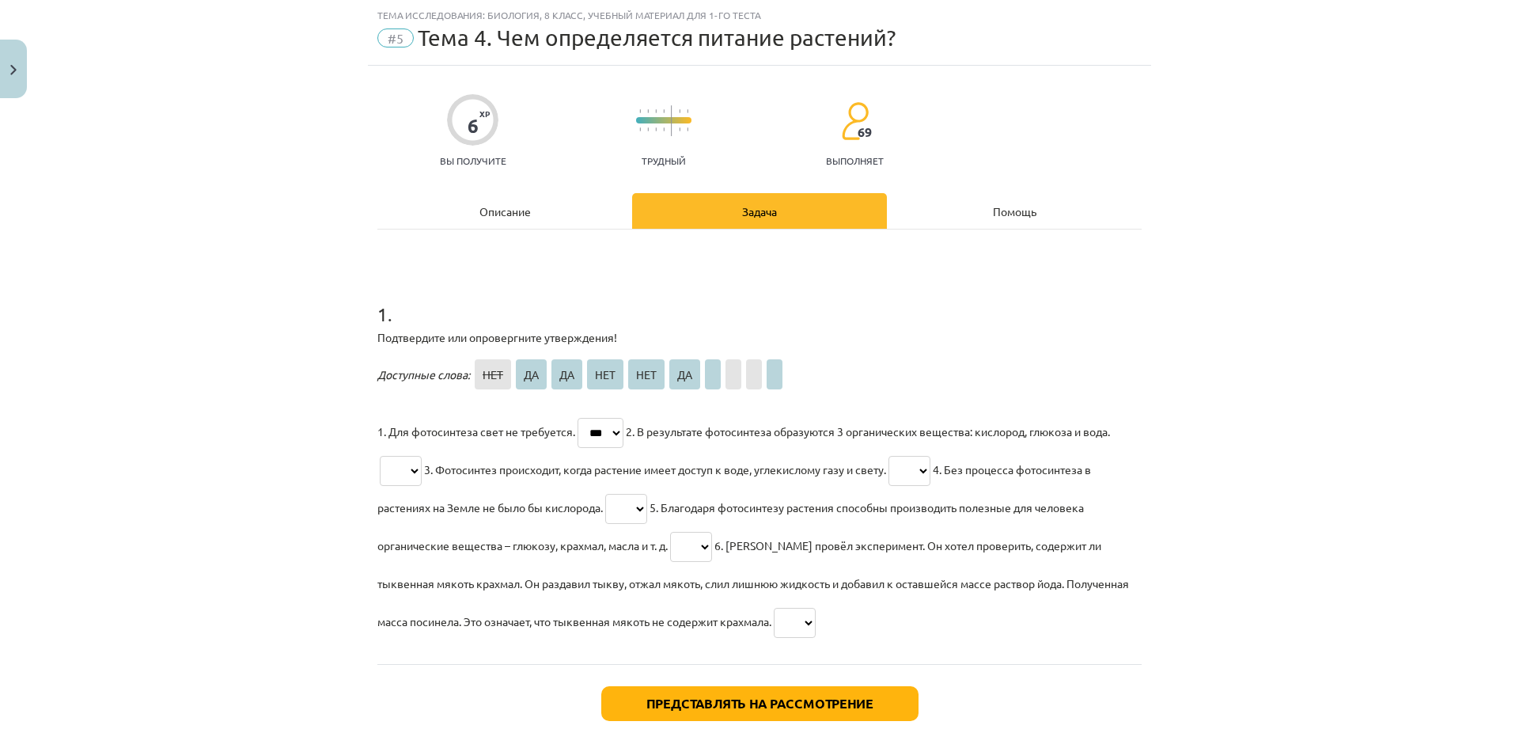
click at [617, 509] on select "*** ** ** *** *** **" at bounding box center [626, 509] width 42 height 30
select select "**"
click at [605, 494] on select "*** ** ** *** *** **" at bounding box center [628, 509] width 46 height 30
click at [529, 213] on div "Описание" at bounding box center [504, 211] width 255 height 36
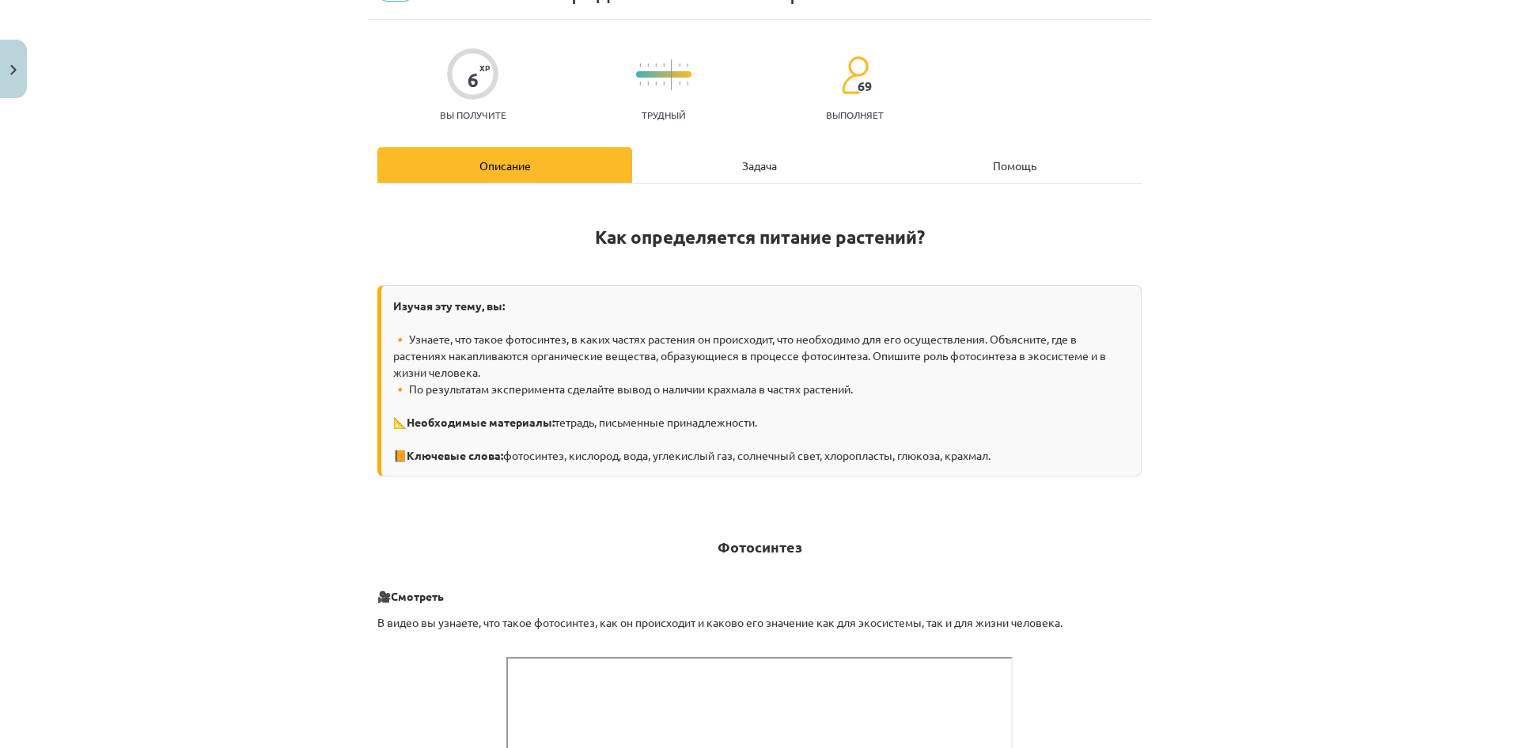
scroll to position [0, 0]
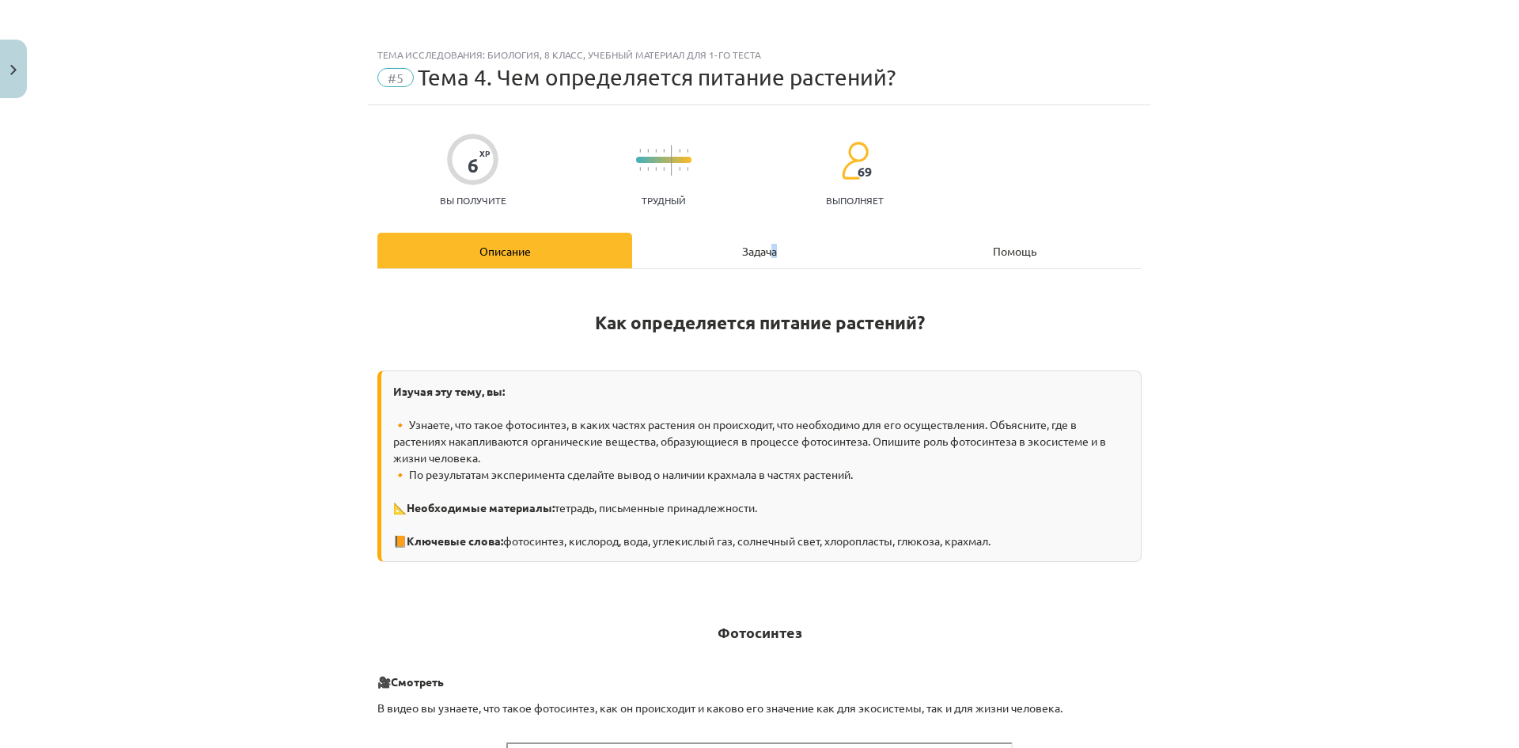
drag, startPoint x: 768, startPoint y: 262, endPoint x: 774, endPoint y: 253, distance: 10.3
click at [770, 261] on div "Задача" at bounding box center [759, 251] width 255 height 36
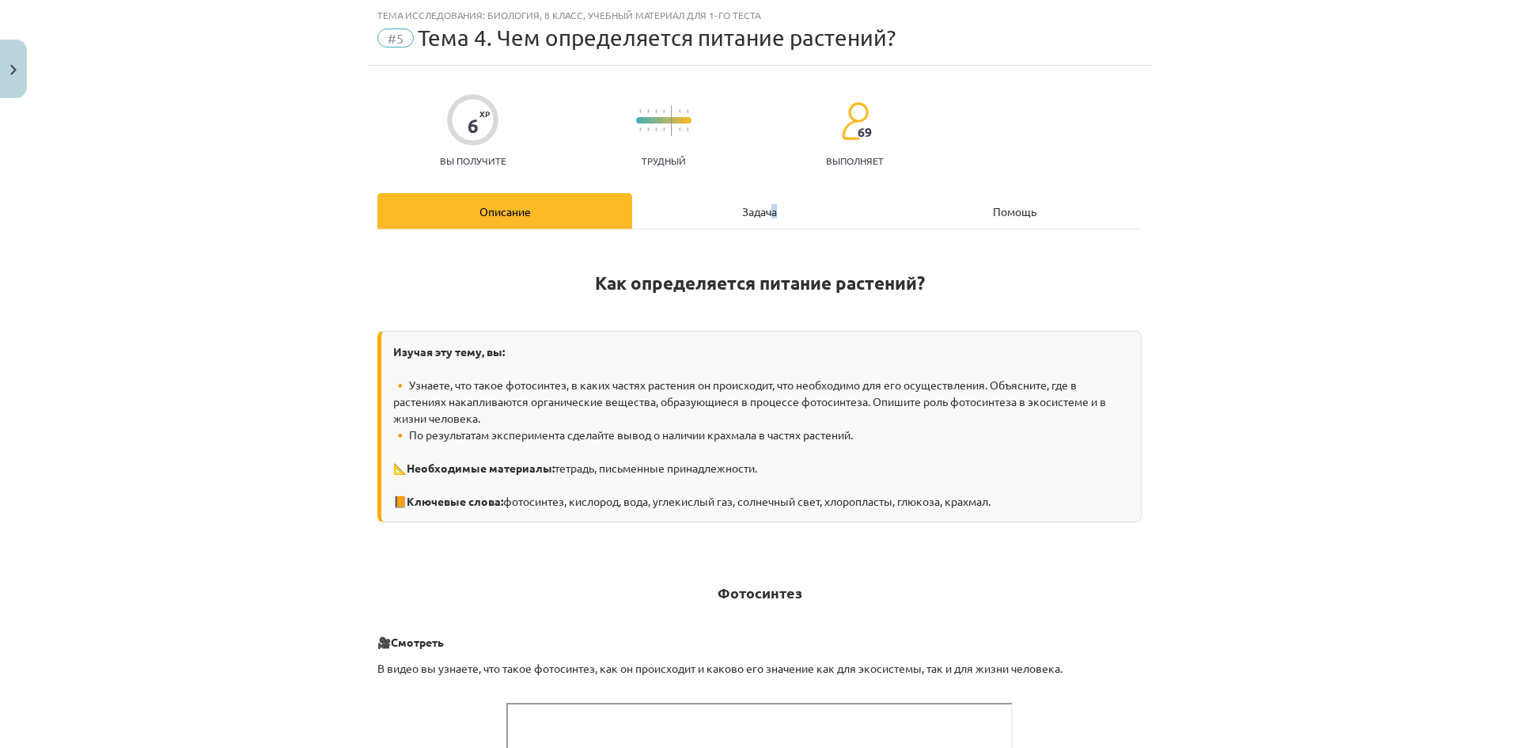
select select "**"
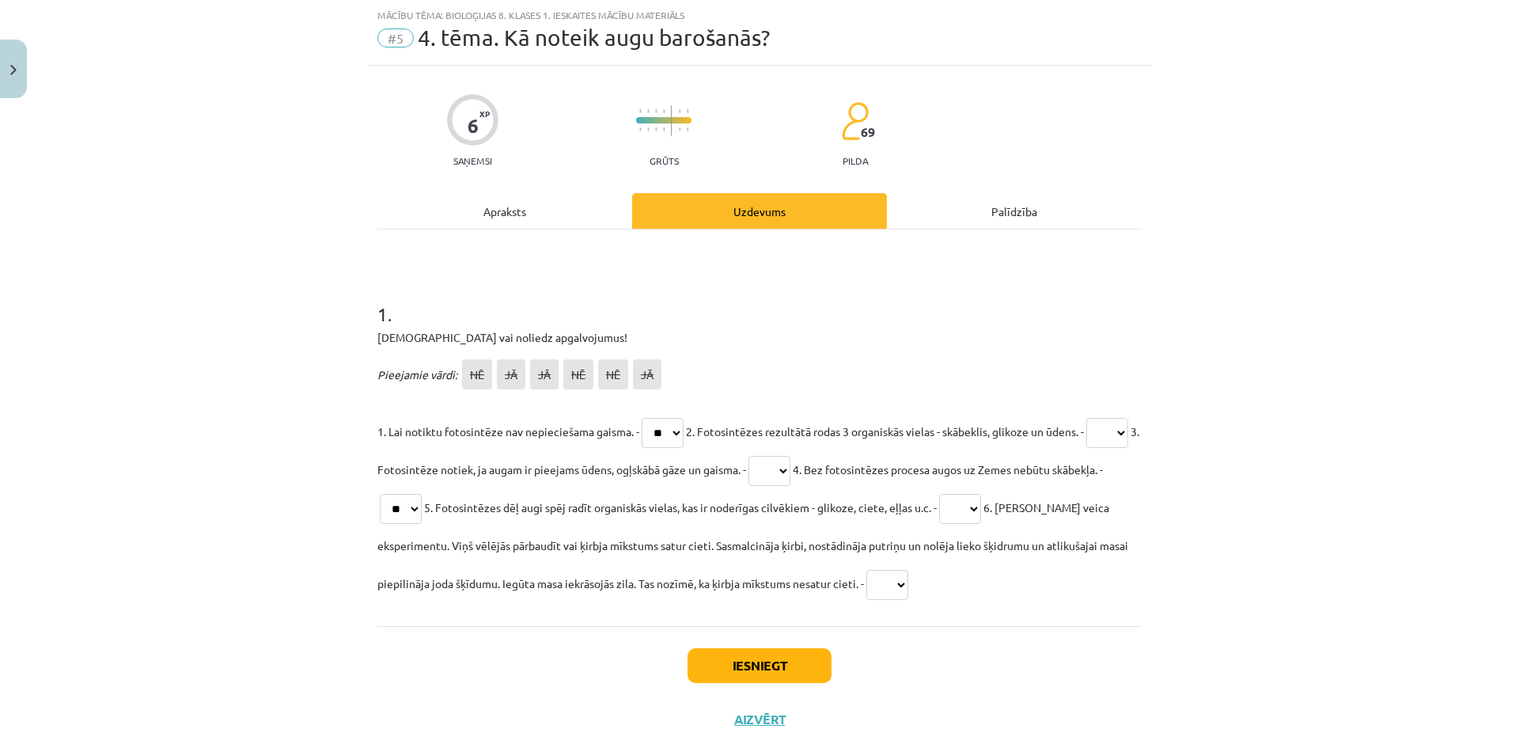
click at [1207, 362] on div "Mācību tēma: Bioloģijas 8. klases 1. ieskaites mācību materiāls #5 4. tēma. Kā …" at bounding box center [759, 374] width 1519 height 748
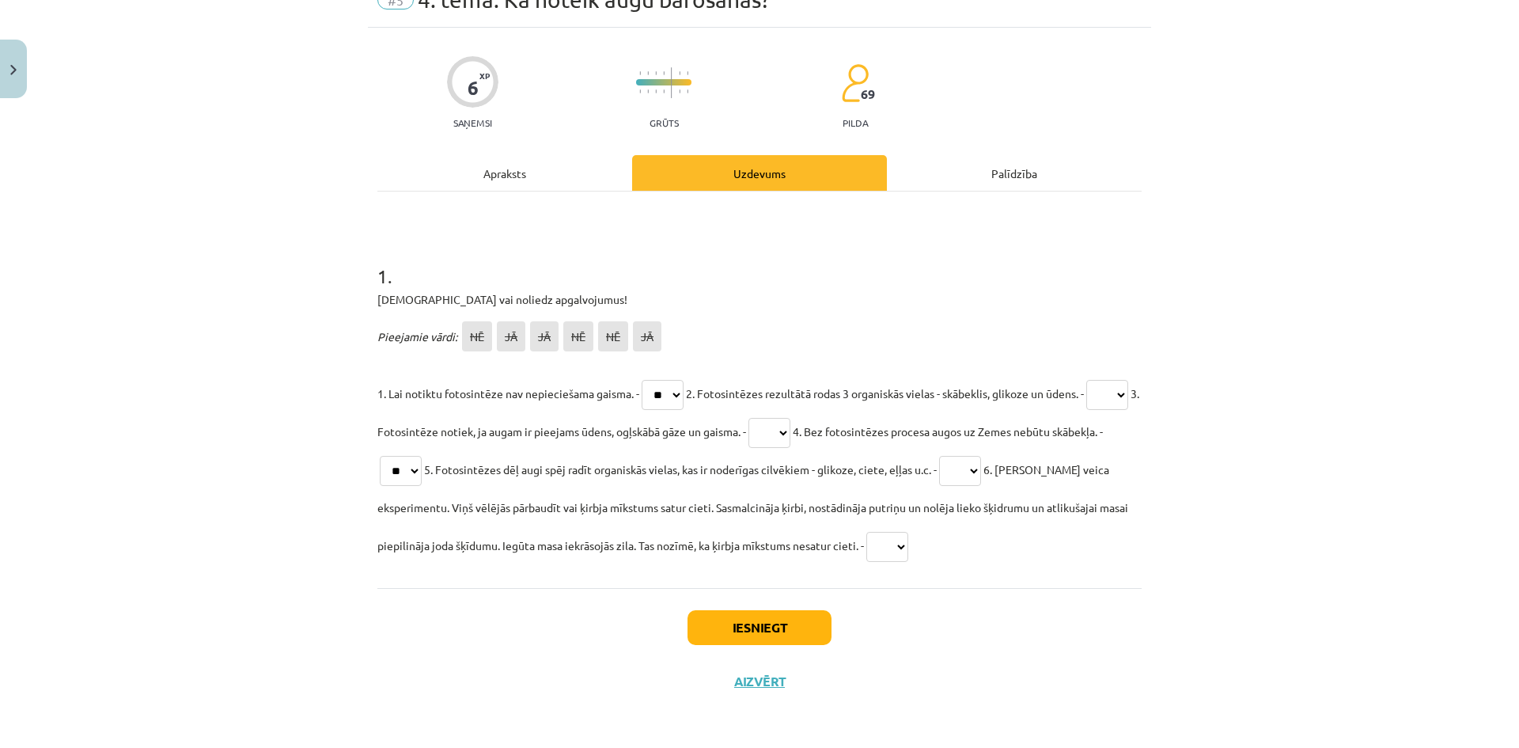
click at [790, 430] on select "** ** ** ** ** **" at bounding box center [770, 433] width 42 height 30
select select "**"
click at [790, 418] on select "** ** ** ** ** **" at bounding box center [770, 433] width 42 height 30
click at [981, 468] on select "** ** ** ** ** **" at bounding box center [960, 471] width 42 height 30
click at [981, 456] on select "** ** ** ** ** **" at bounding box center [960, 471] width 42 height 30
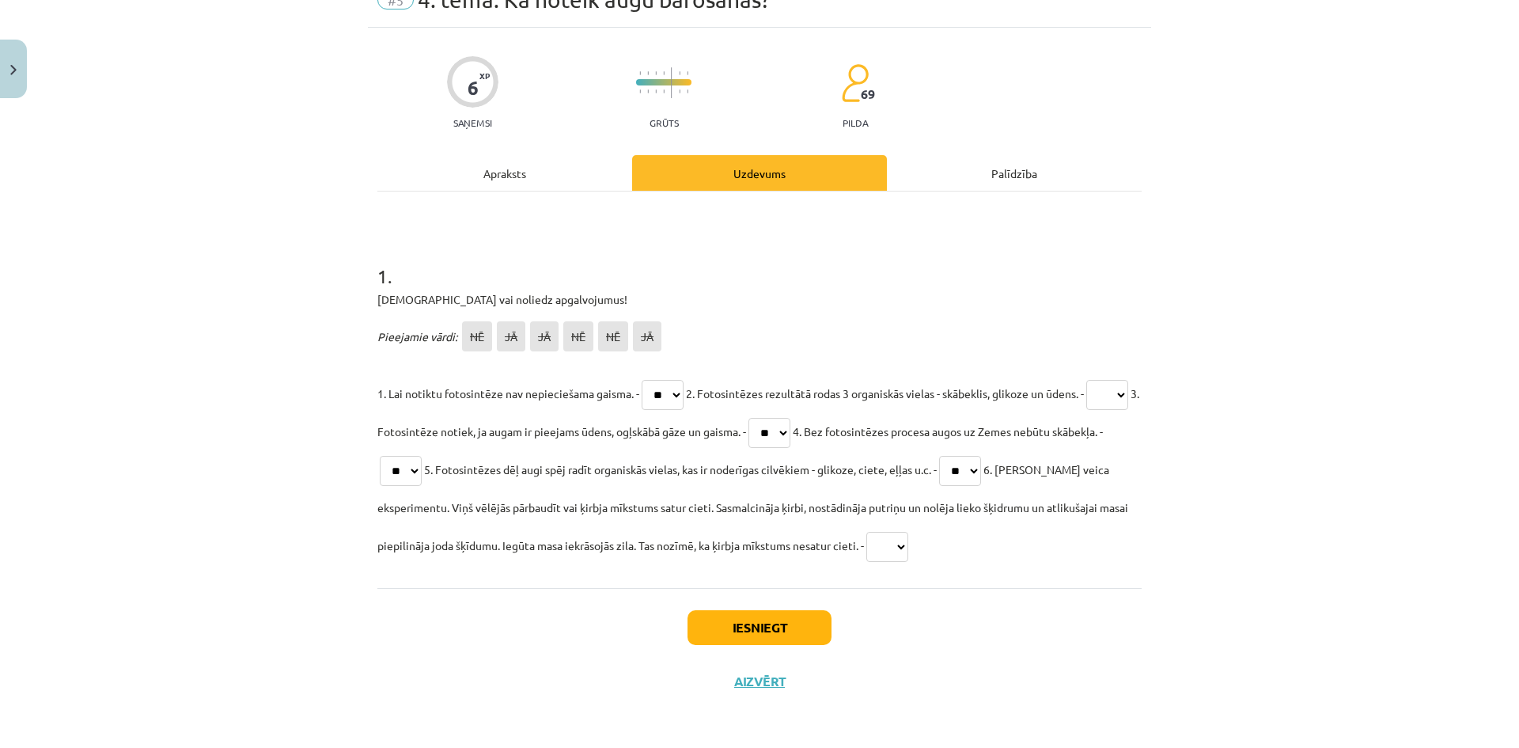
click at [981, 464] on select "** ** ** ** ** **" at bounding box center [960, 471] width 42 height 30
select select "**"
click at [981, 456] on select "** ** ** ** ** **" at bounding box center [960, 471] width 42 height 30
click at [901, 546] on select "** ** ** ** ** **" at bounding box center [887, 547] width 42 height 30
select select "**"
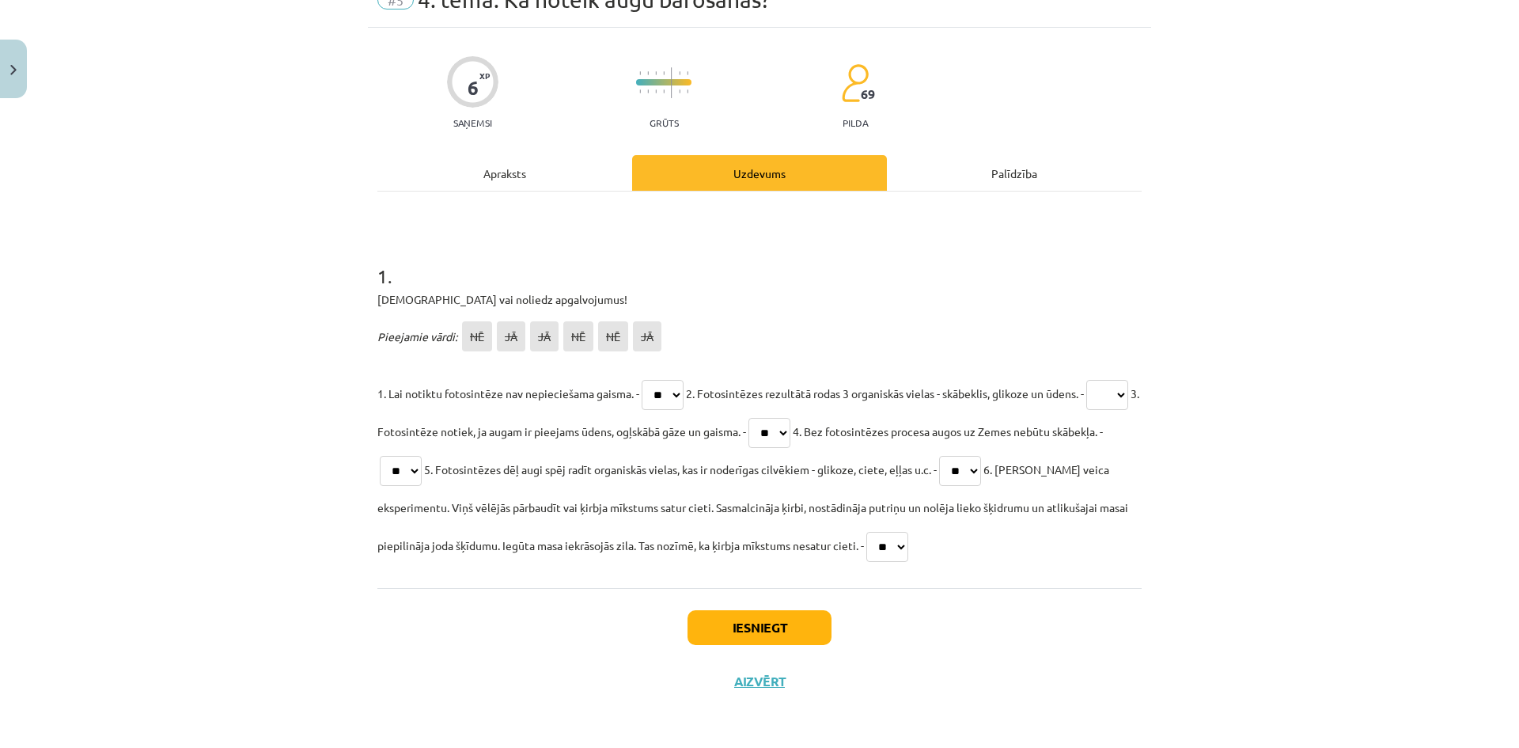
click at [867, 532] on select "** ** ** ** ** **" at bounding box center [887, 547] width 42 height 30
click at [1086, 410] on select "** ** ** ** ** **" at bounding box center [1107, 395] width 42 height 30
select select "**"
click at [1086, 410] on select "** ** ** ** ** **" at bounding box center [1107, 395] width 42 height 30
click at [733, 616] on button "Iesniegt" at bounding box center [760, 627] width 144 height 35
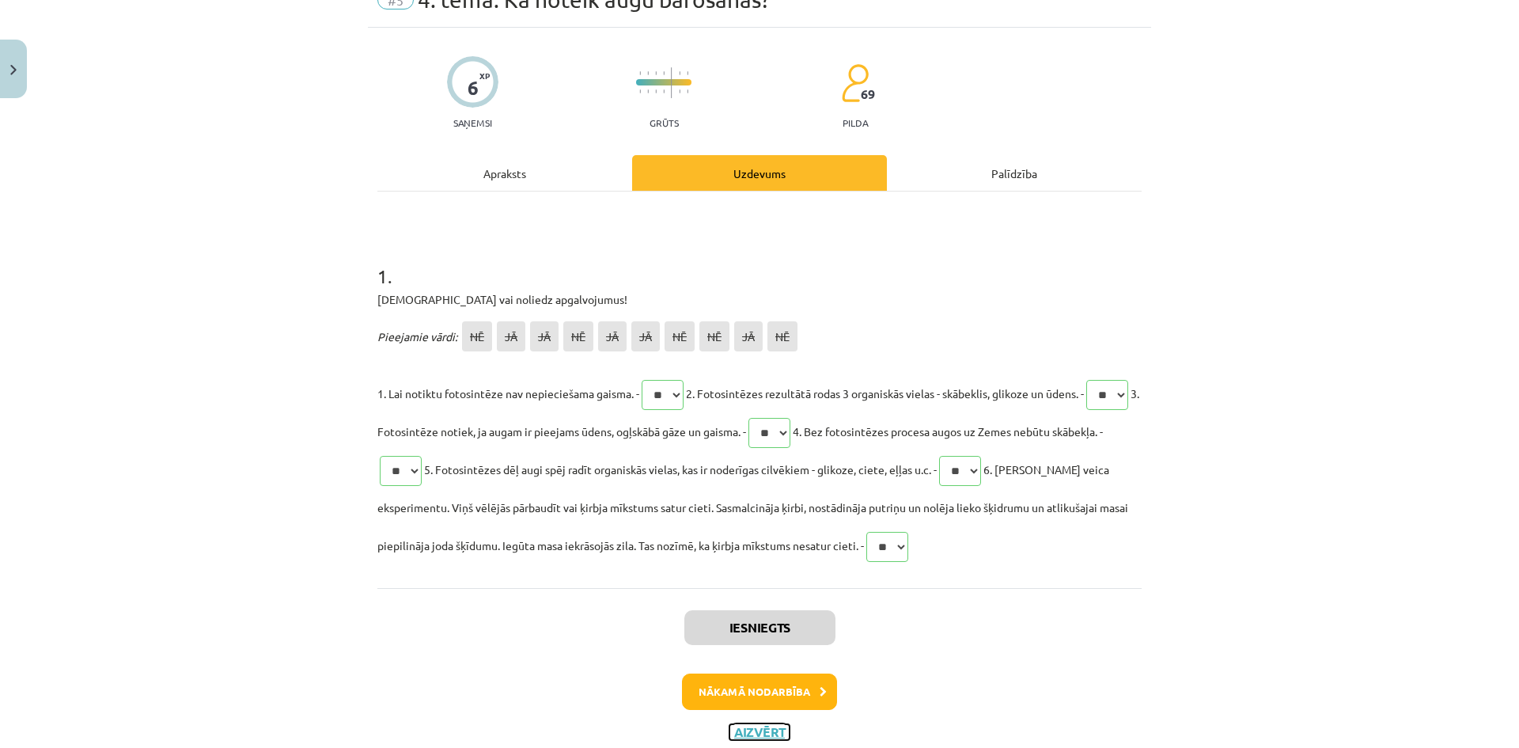
click at [733, 731] on button "Aizvērt" at bounding box center [760, 732] width 60 height 16
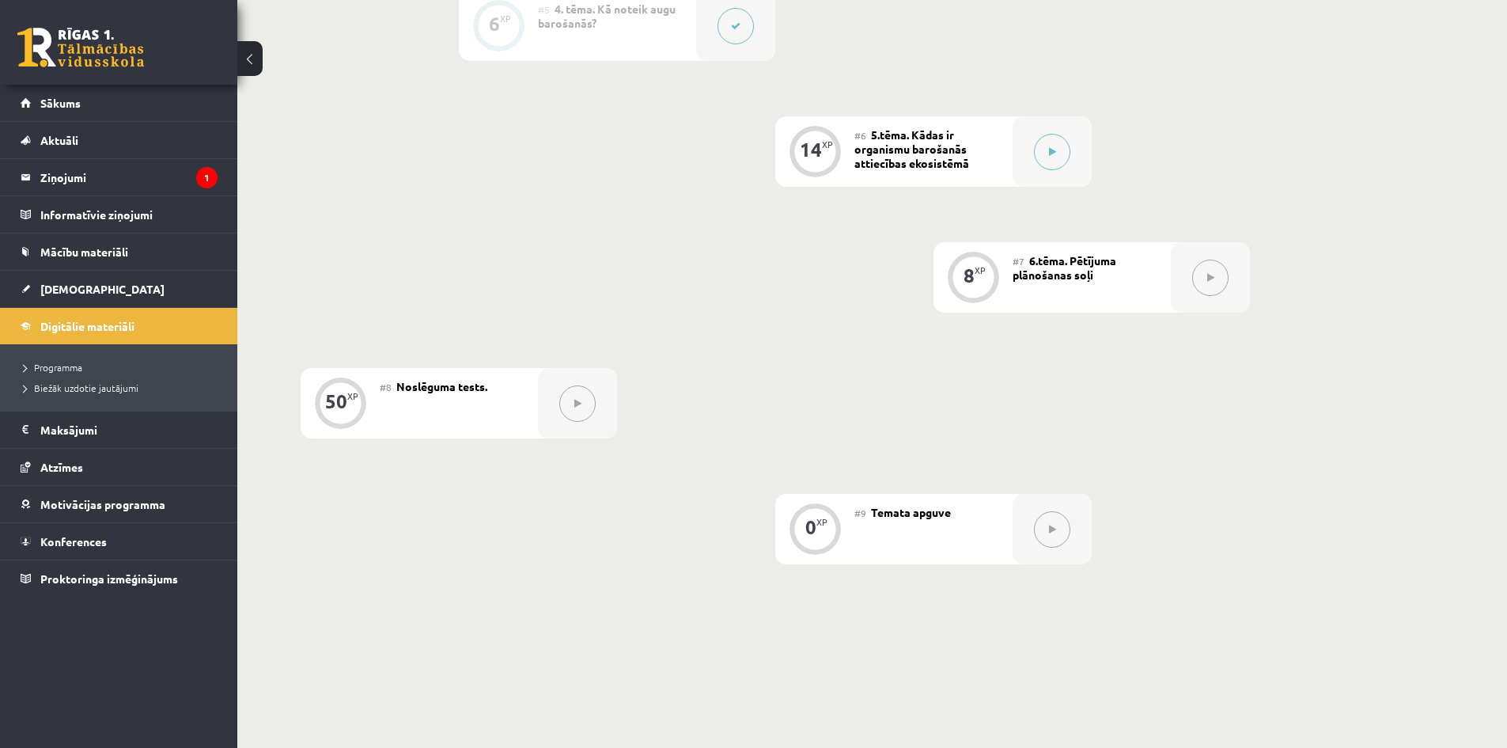
scroll to position [870, 0]
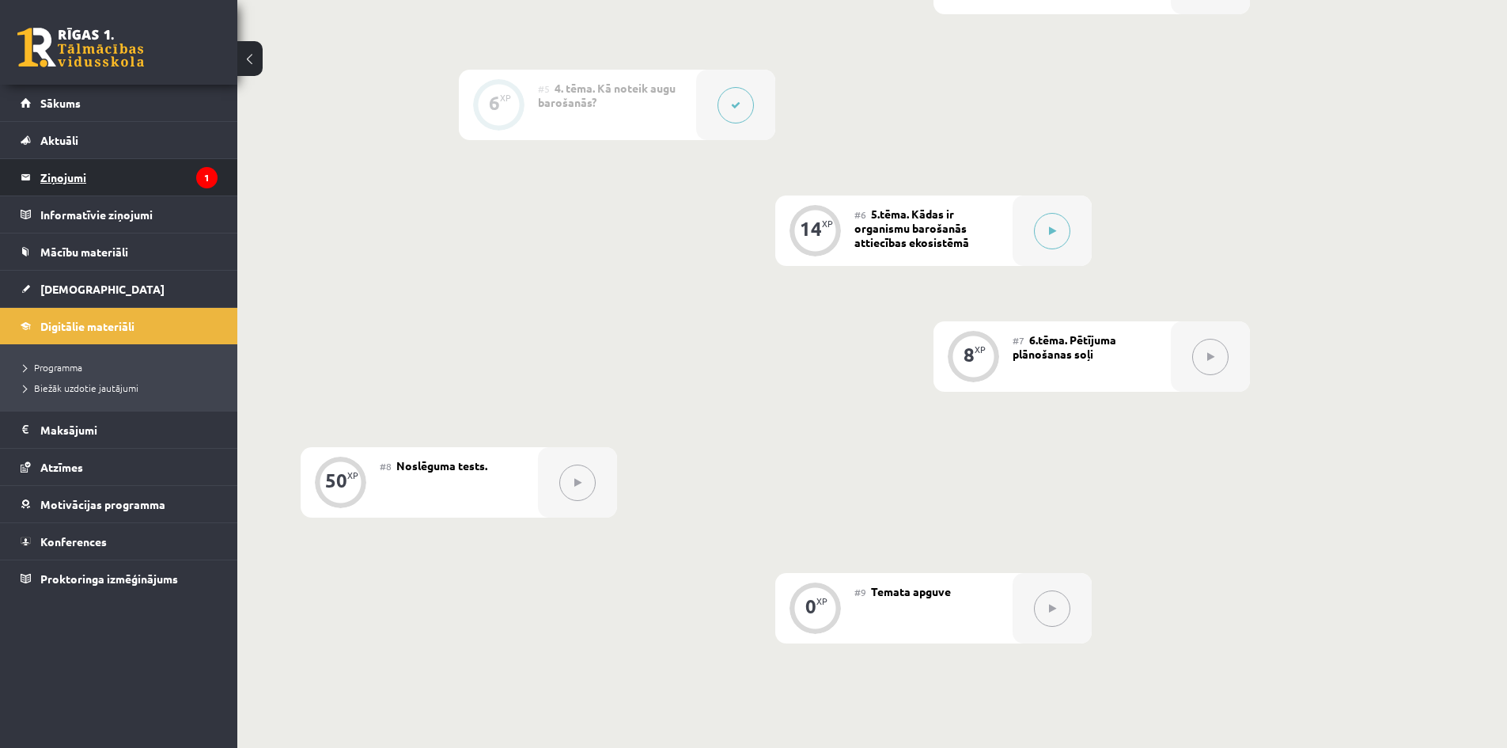
click at [110, 188] on legend "Ziņojumi 1" at bounding box center [128, 177] width 177 height 36
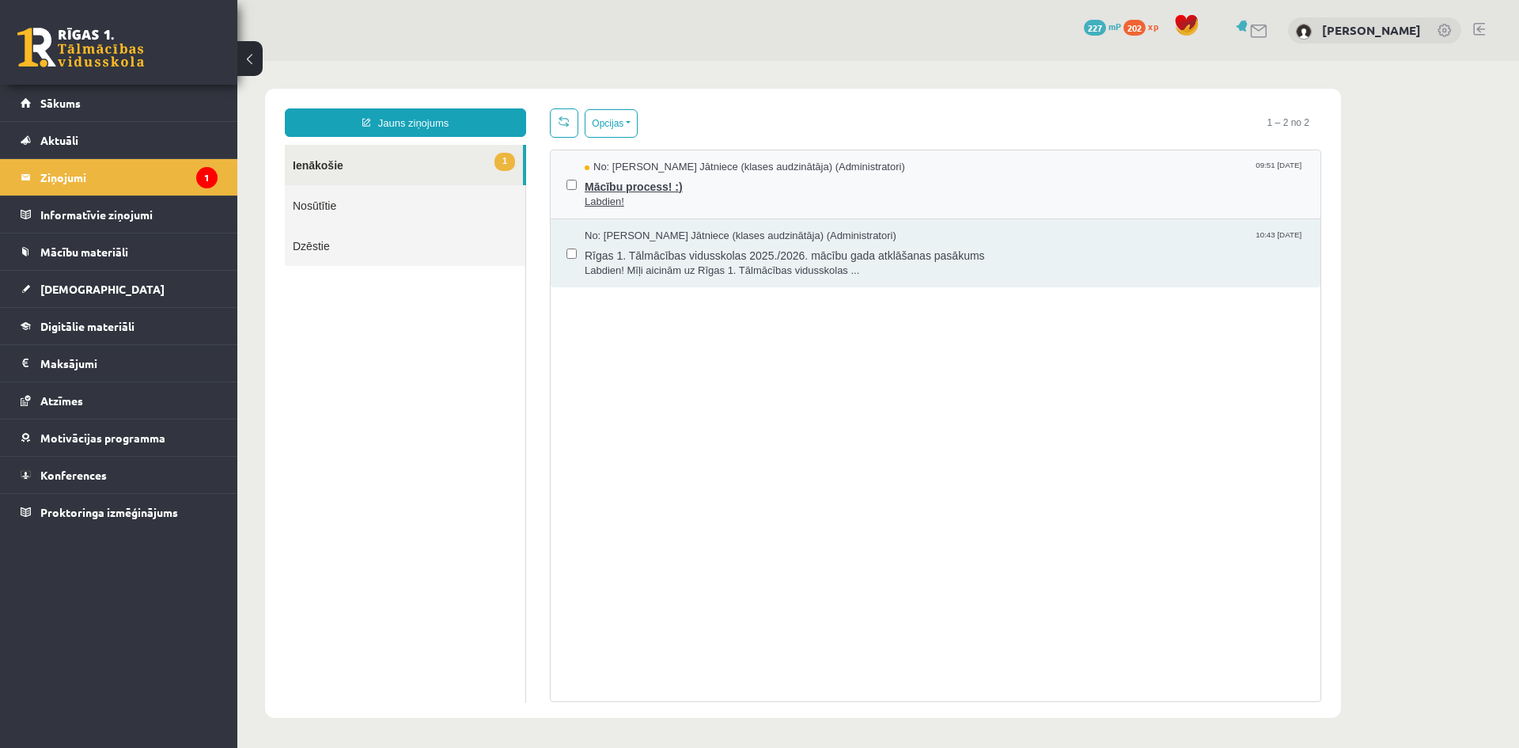
click at [1011, 185] on span "Mācību process! :)" at bounding box center [945, 185] width 720 height 20
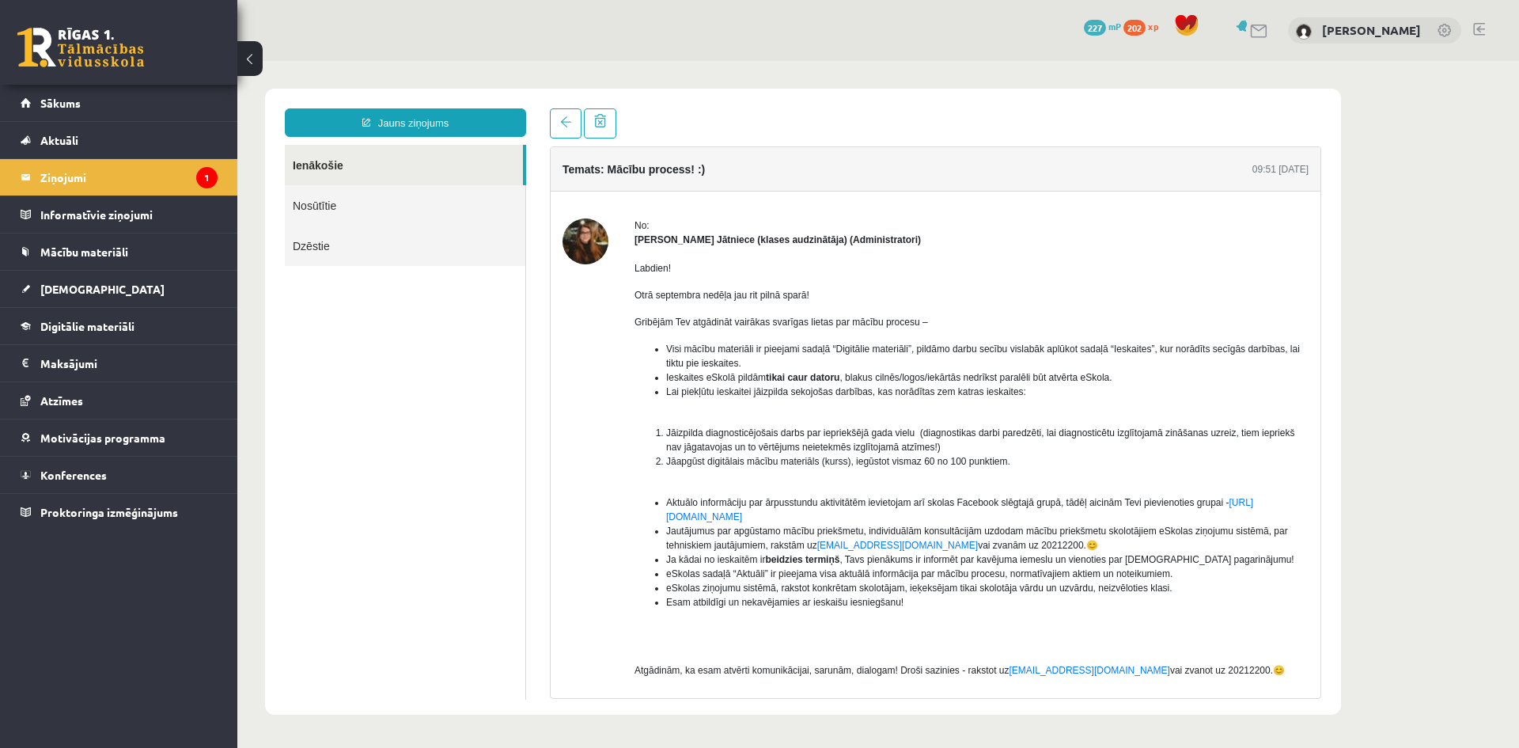
scroll to position [74, 0]
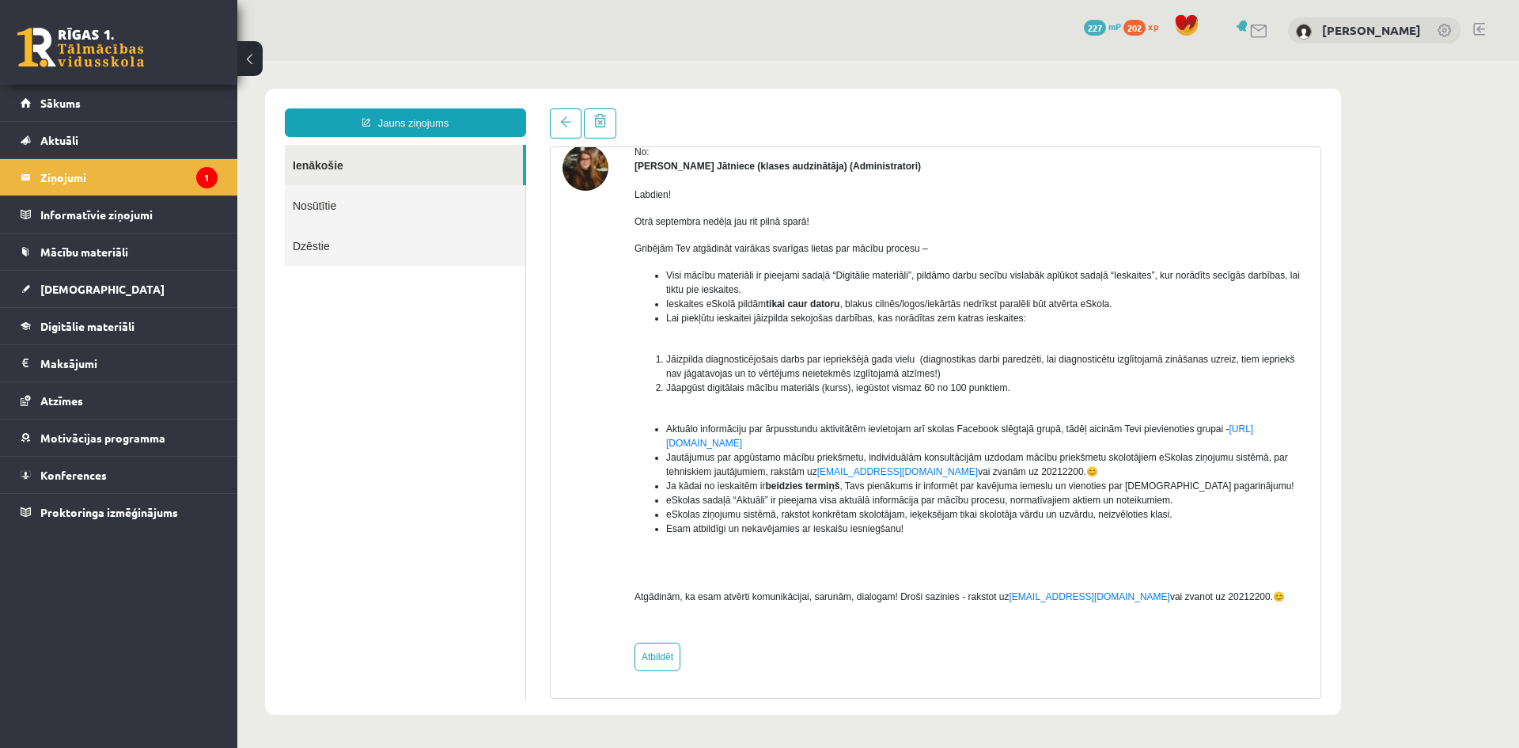
click at [870, 142] on div "Temats: Mācību process! :) 09:51 08/09/2025 No: Anda Laine Jātniece (klases aud…" at bounding box center [935, 403] width 795 height 590
click at [574, 53] on div "0 Dāvanas 227 mP 202 xp Alina Ščerbicka" at bounding box center [878, 30] width 1282 height 61
click at [190, 206] on legend "Informatīvie ziņojumi 0" at bounding box center [128, 214] width 177 height 36
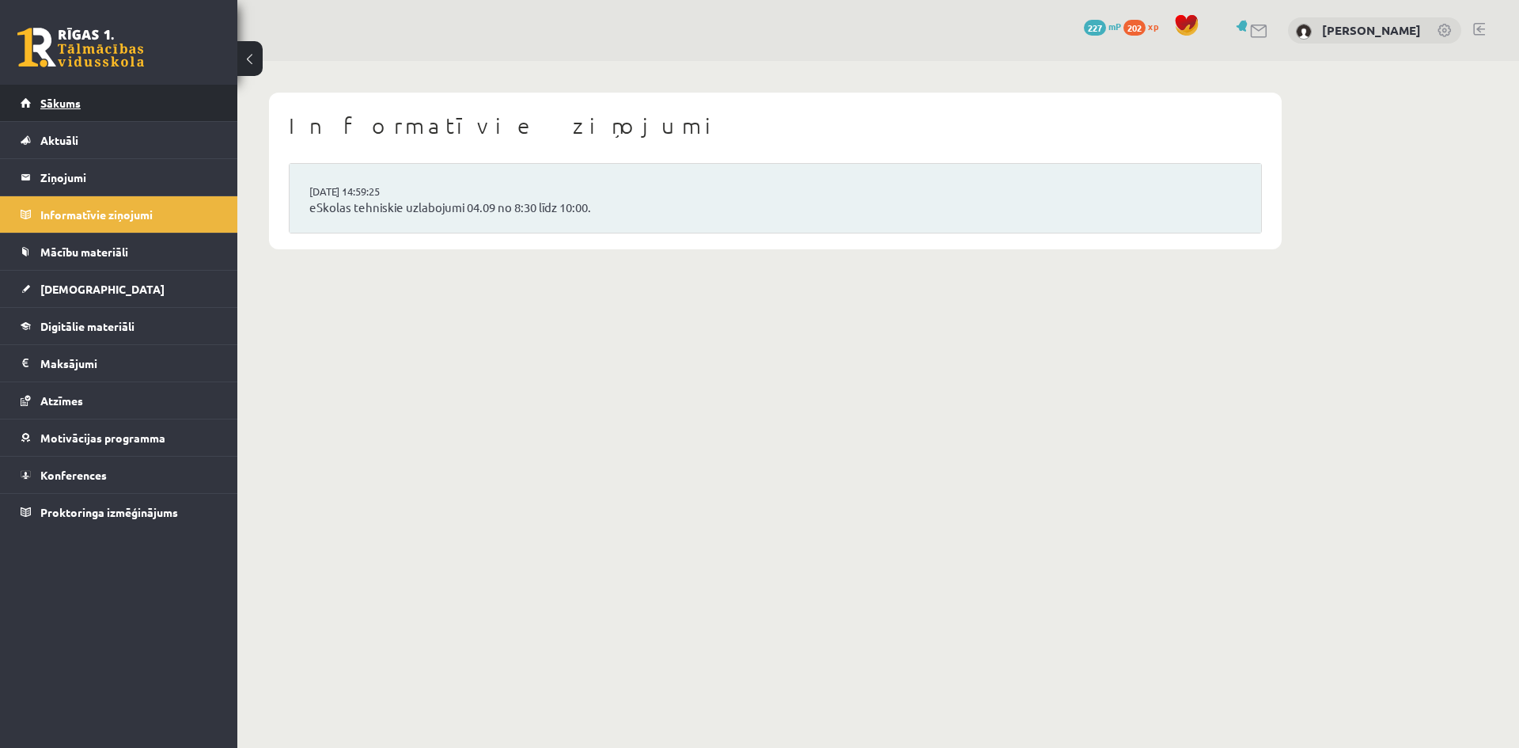
click at [150, 99] on link "Sākums" at bounding box center [119, 103] width 197 height 36
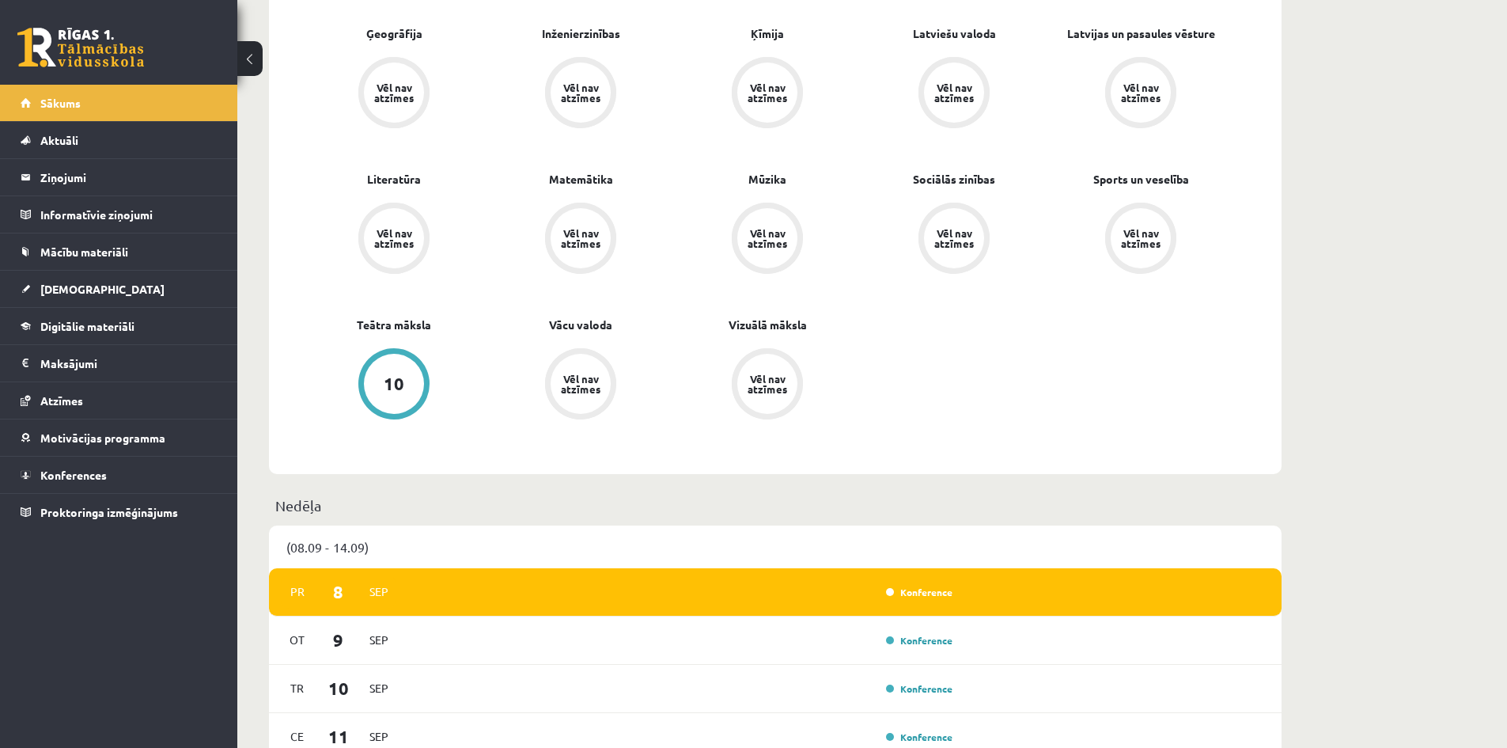
scroll to position [870, 0]
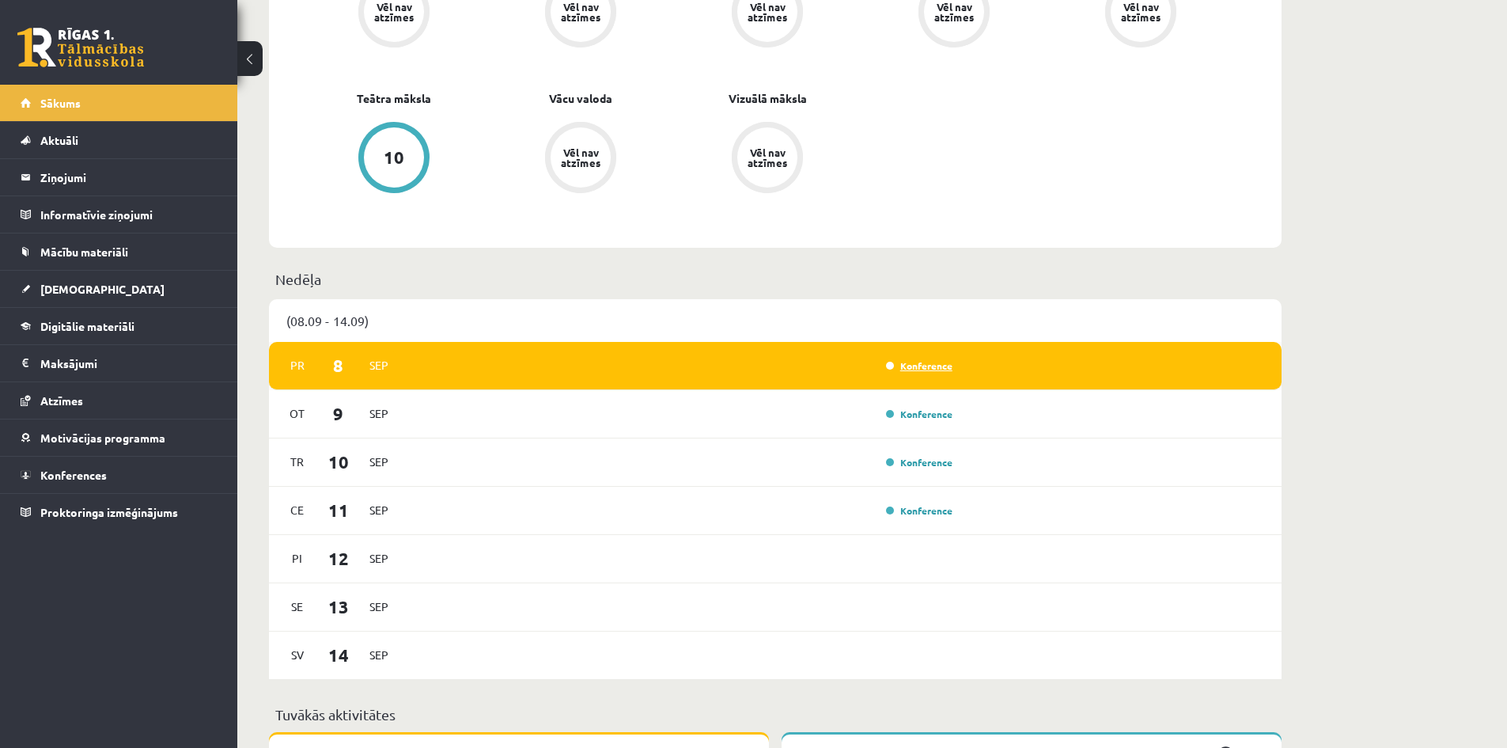
click at [934, 365] on link "Konference" at bounding box center [919, 365] width 66 height 13
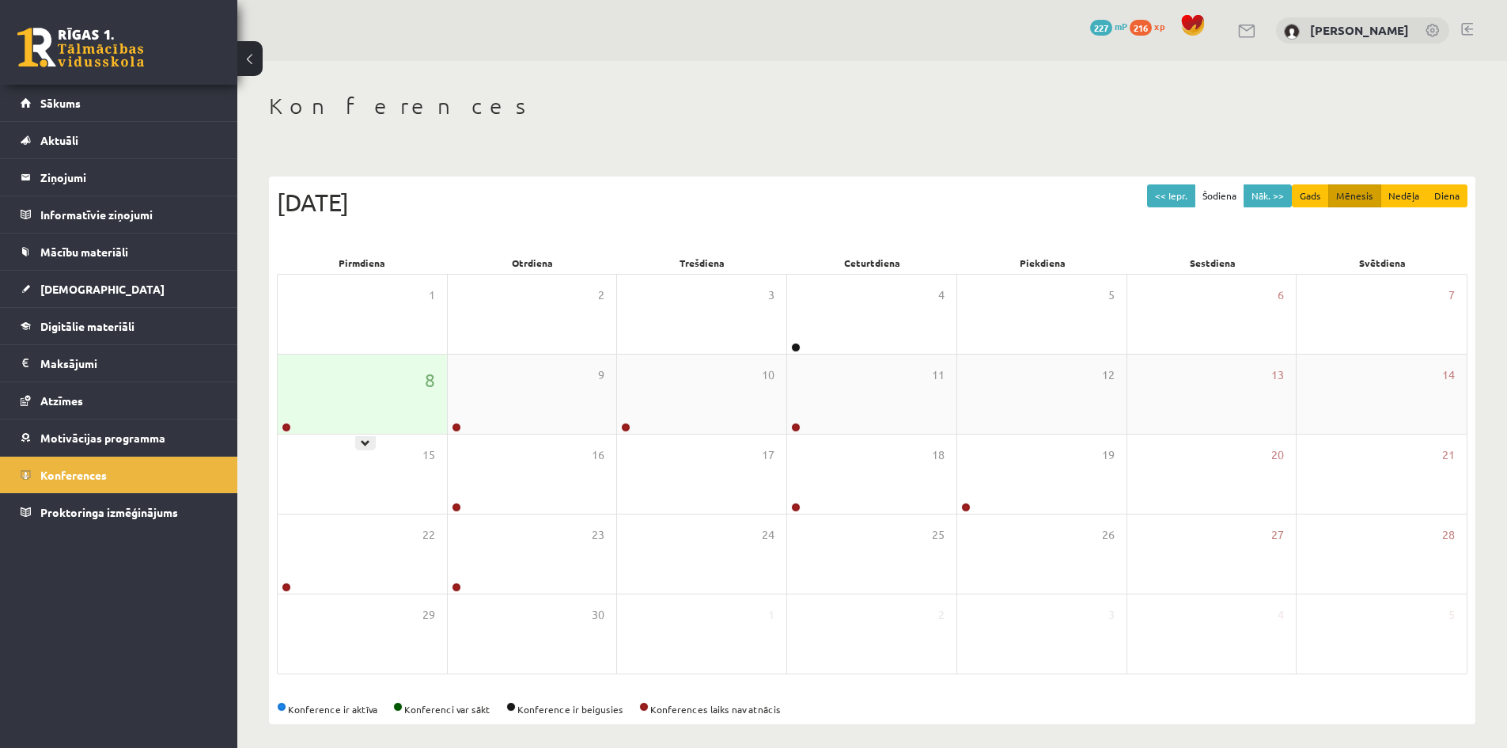
click at [343, 405] on div "8" at bounding box center [362, 393] width 169 height 79
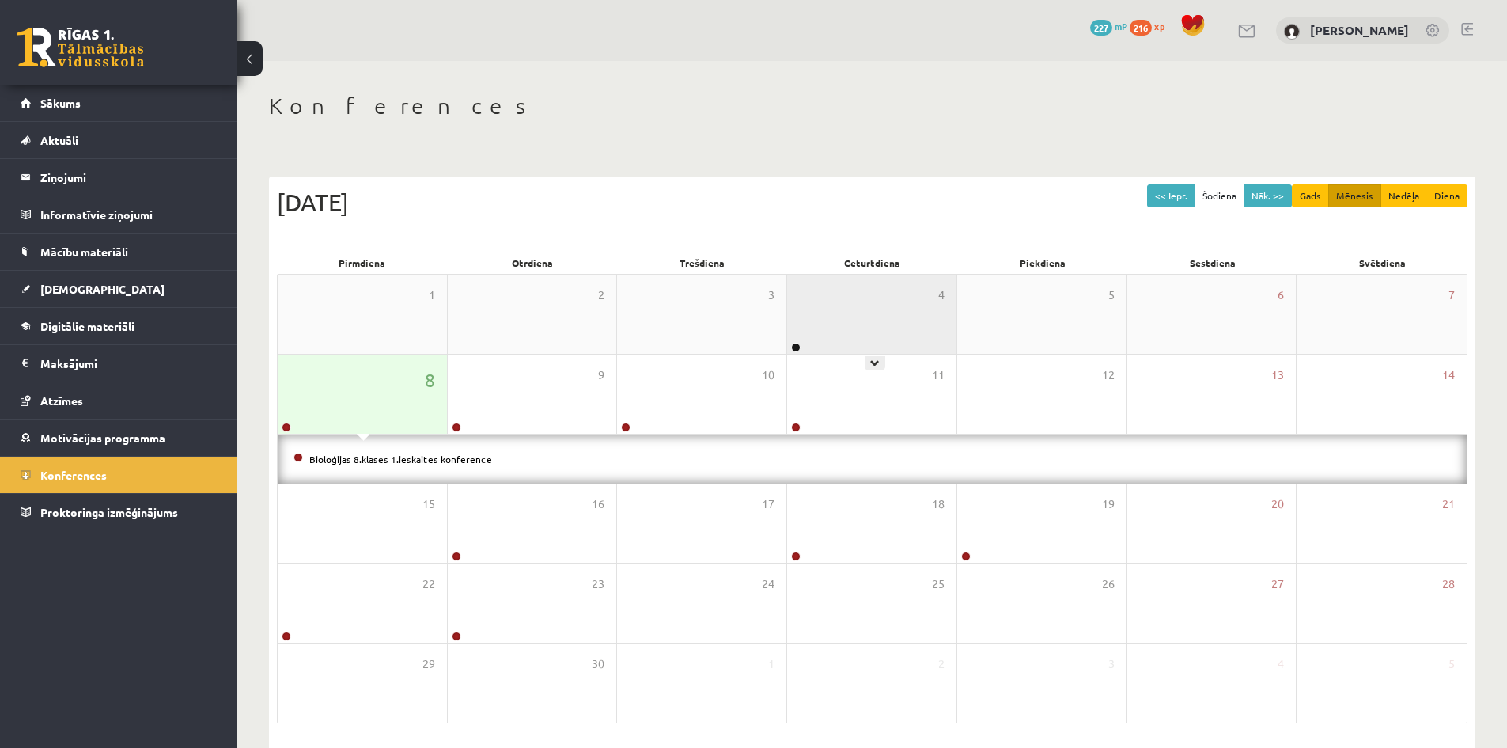
click at [865, 318] on div "4" at bounding box center [871, 314] width 169 height 79
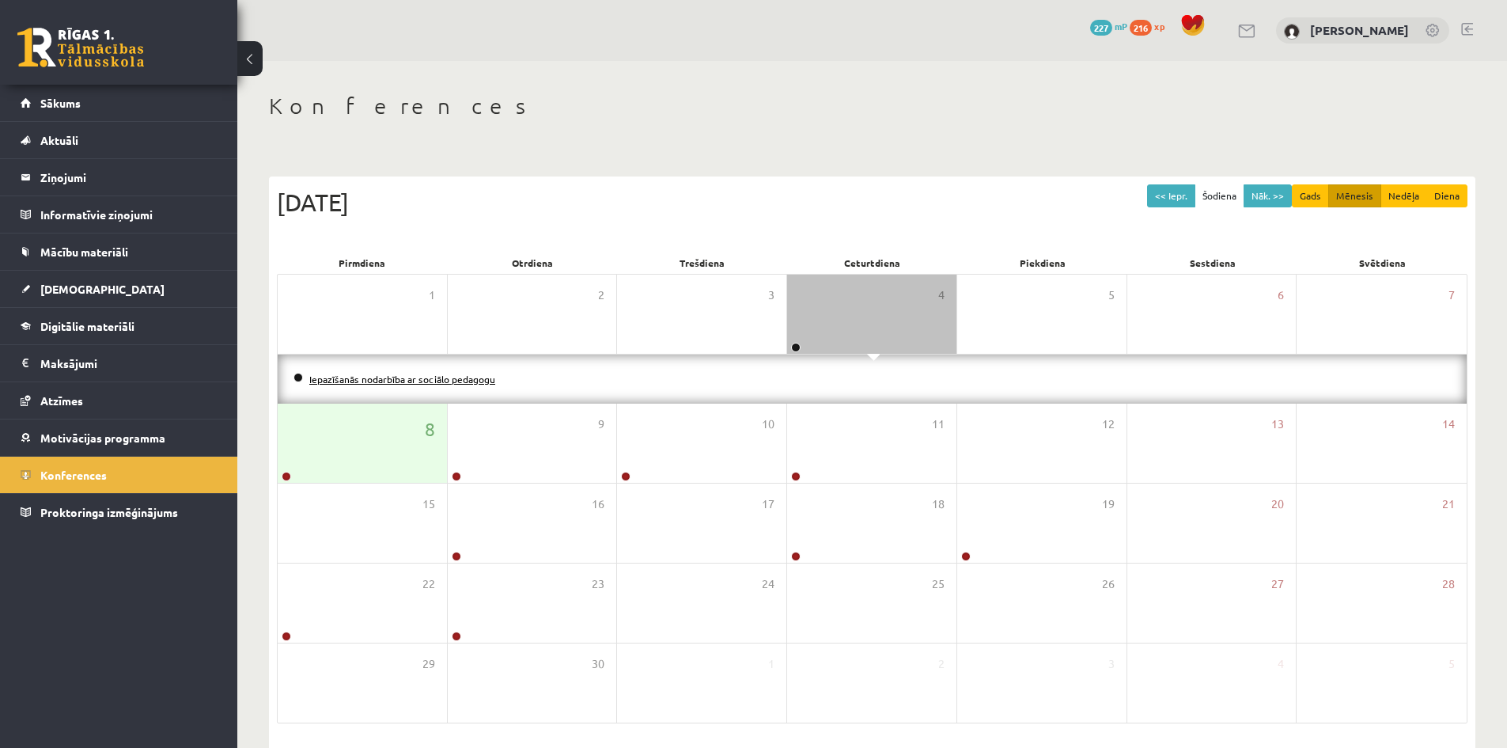
click at [471, 378] on link "Iepazīšanās nodarbība ar sociālo pedagogu" at bounding box center [402, 379] width 186 height 13
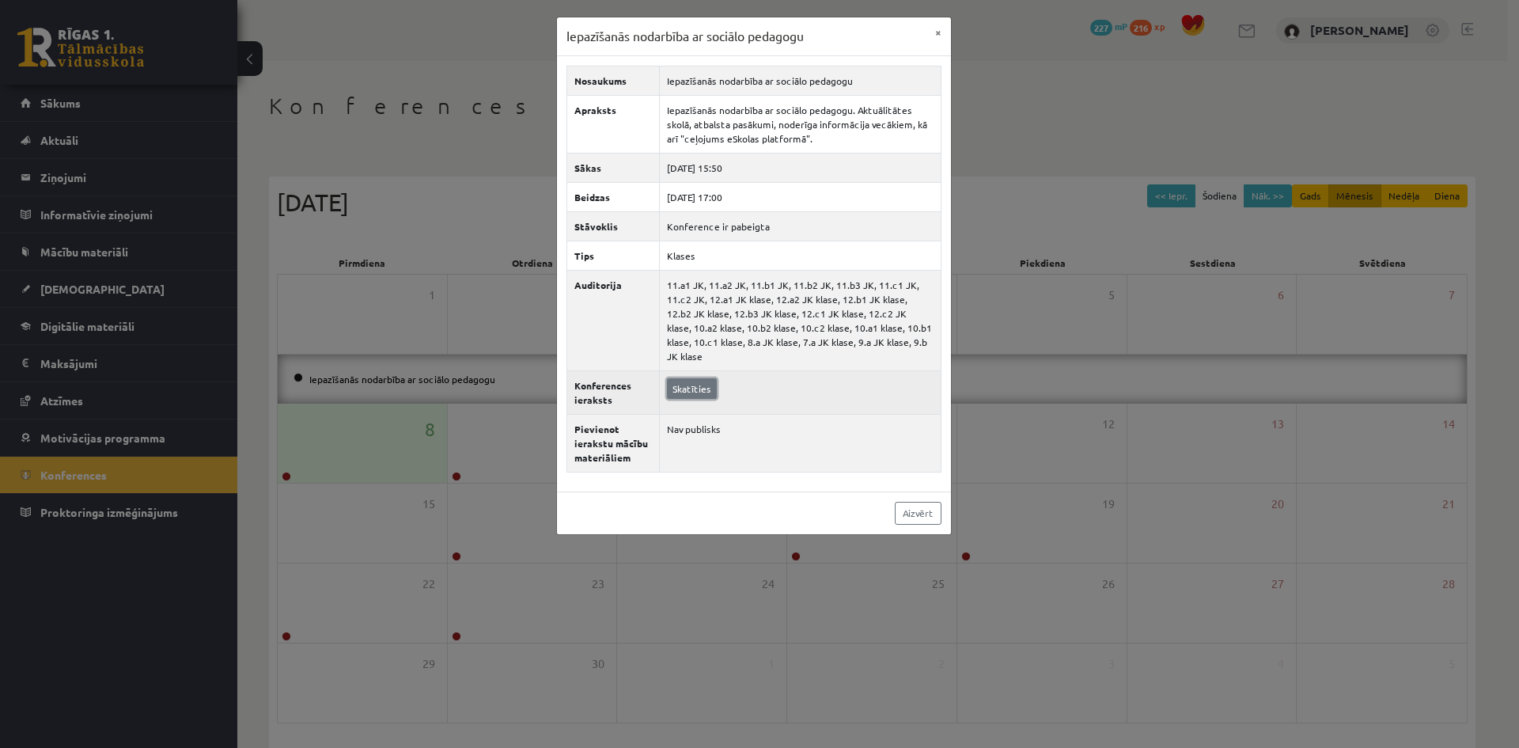
click at [692, 381] on link "Skatīties" at bounding box center [692, 388] width 50 height 21
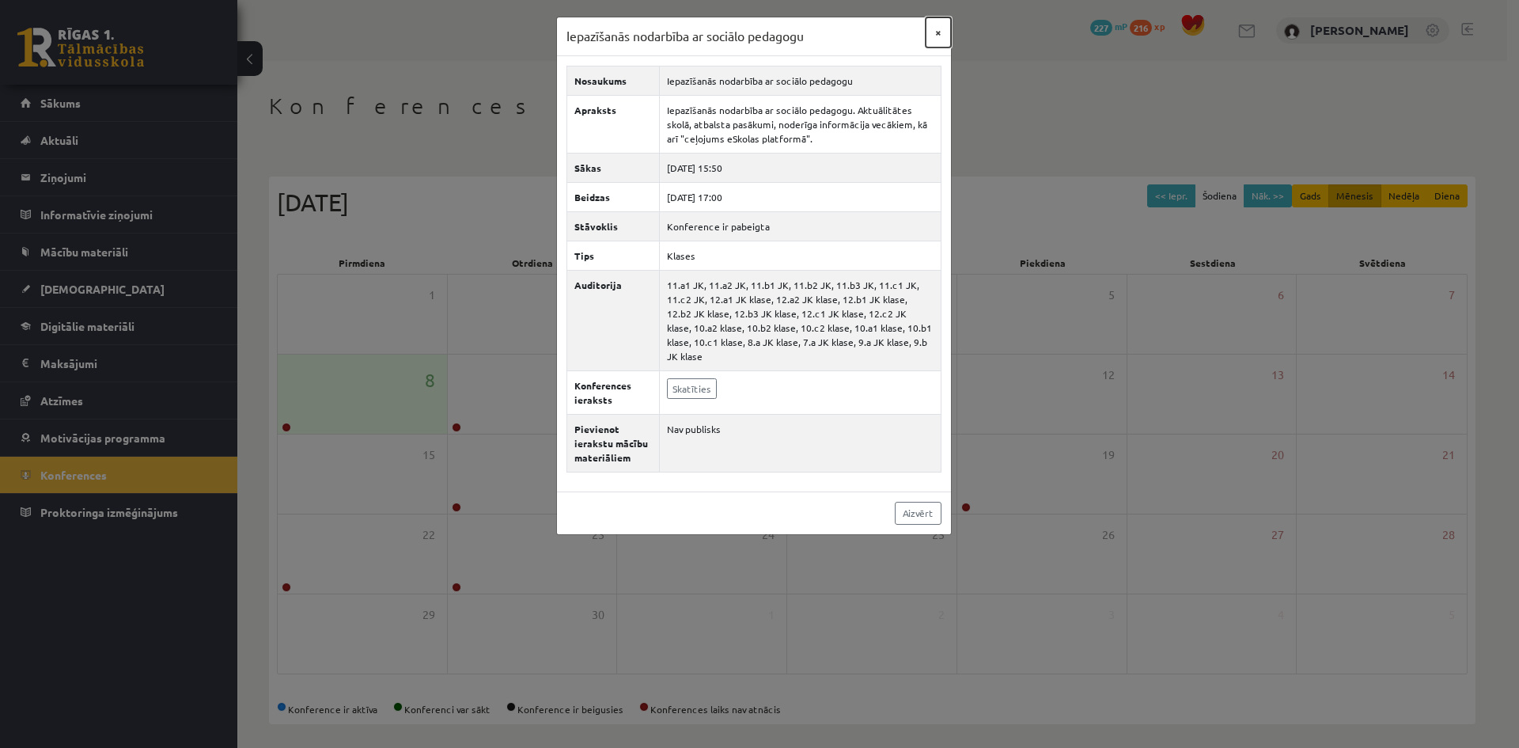
click at [939, 33] on button "×" at bounding box center [938, 32] width 25 height 30
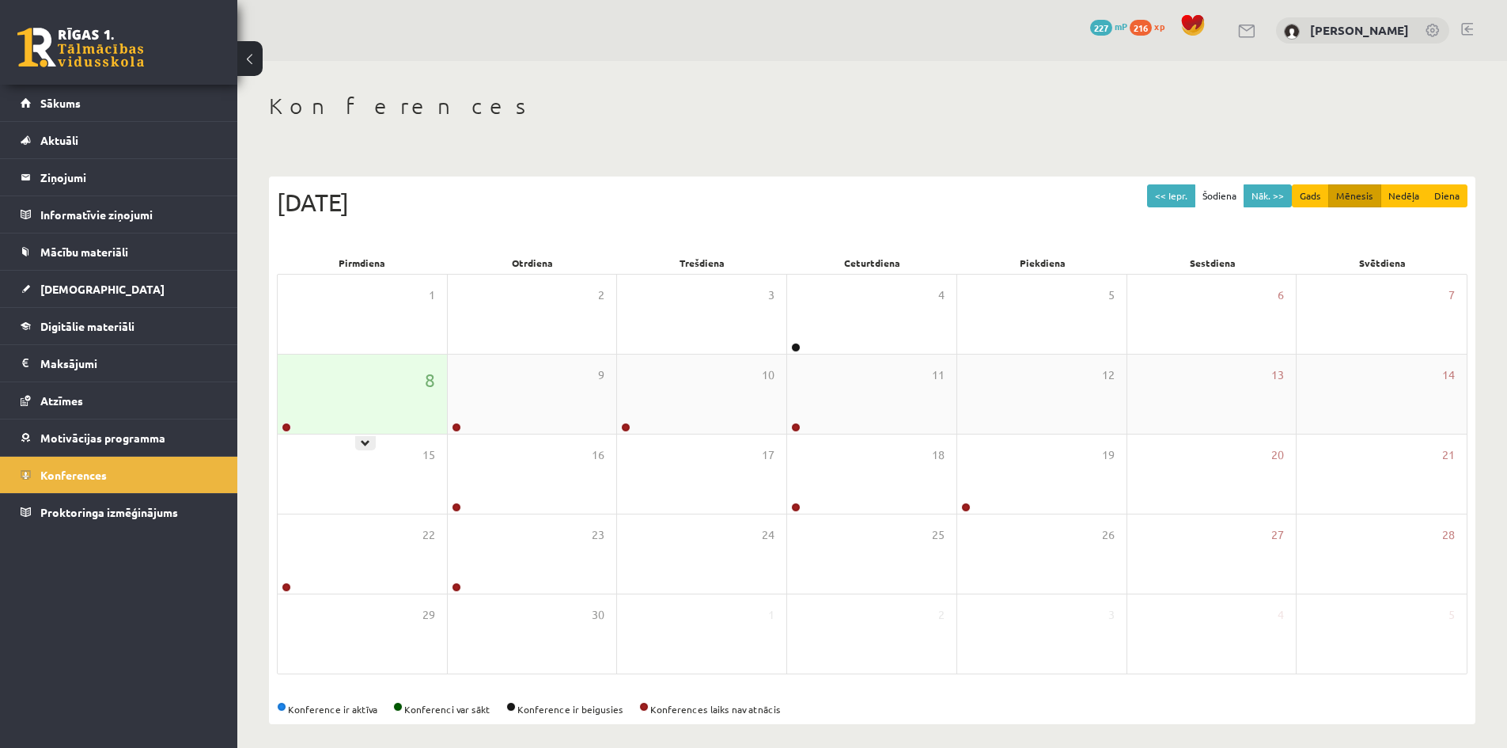
click at [374, 414] on div "8" at bounding box center [362, 393] width 169 height 79
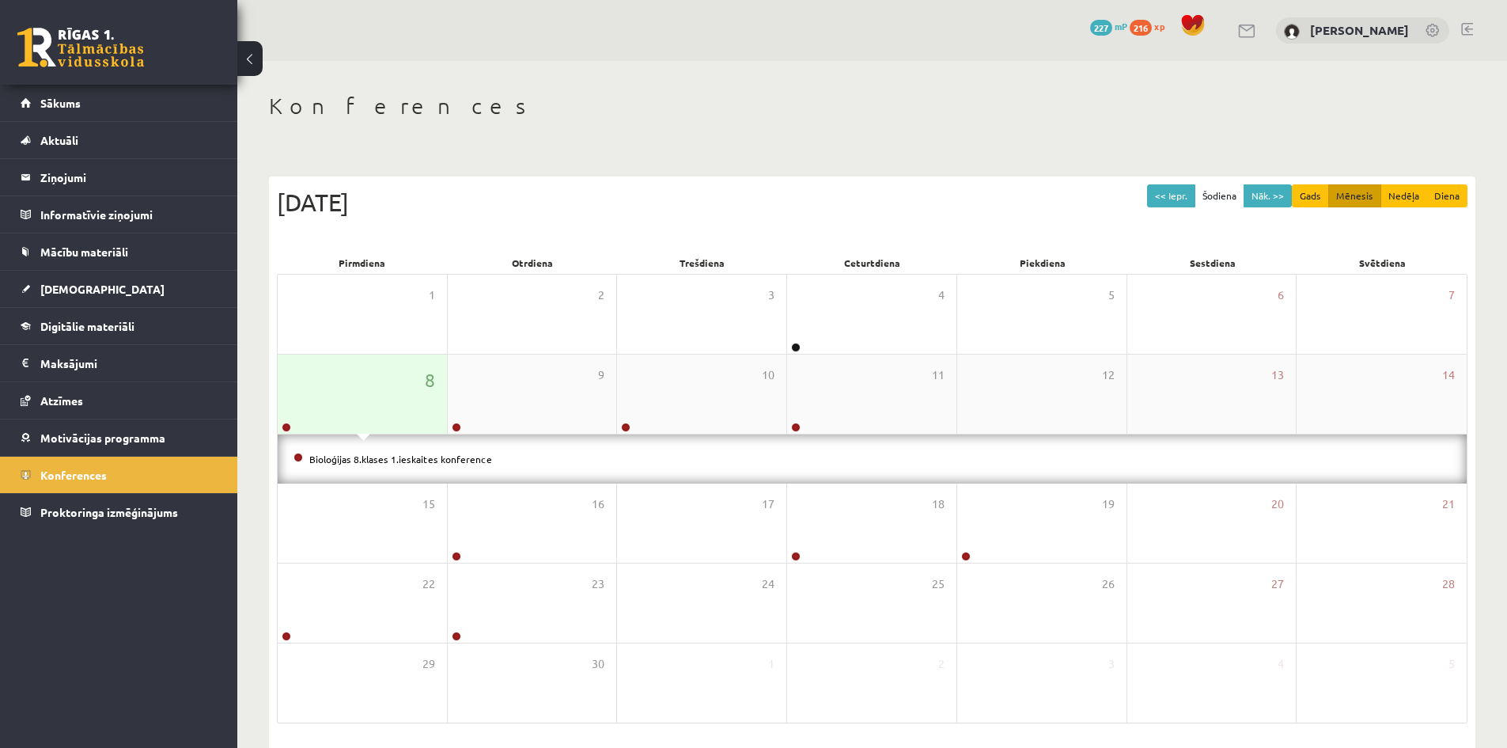
click at [374, 414] on div "8" at bounding box center [362, 393] width 169 height 79
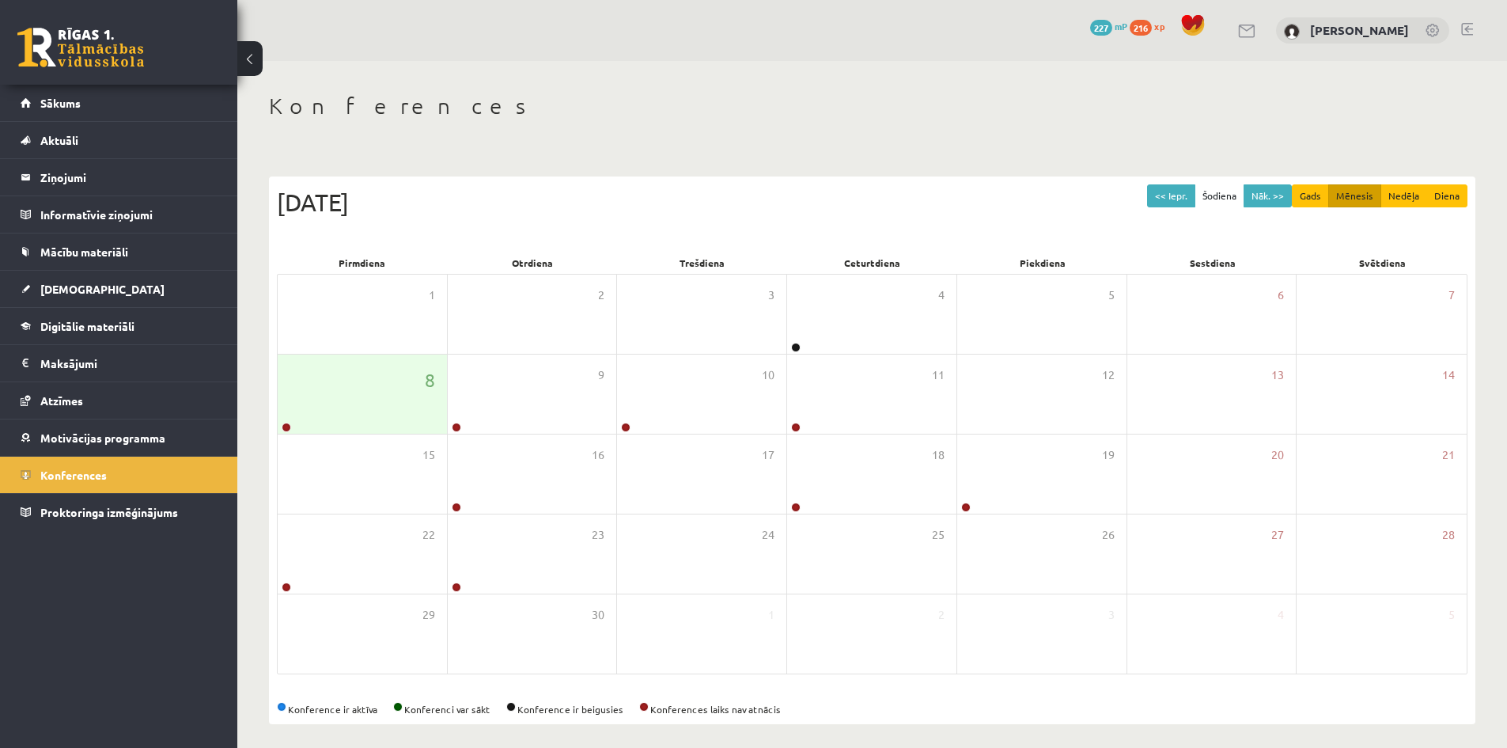
click at [599, 89] on div "Konferences << Iepr. Šodiena Nāk. >> Gads Mēnesis Nedēļa Diena Septembris 2025 …" at bounding box center [872, 408] width 1270 height 695
click at [102, 103] on link "Sākums" at bounding box center [119, 103] width 197 height 36
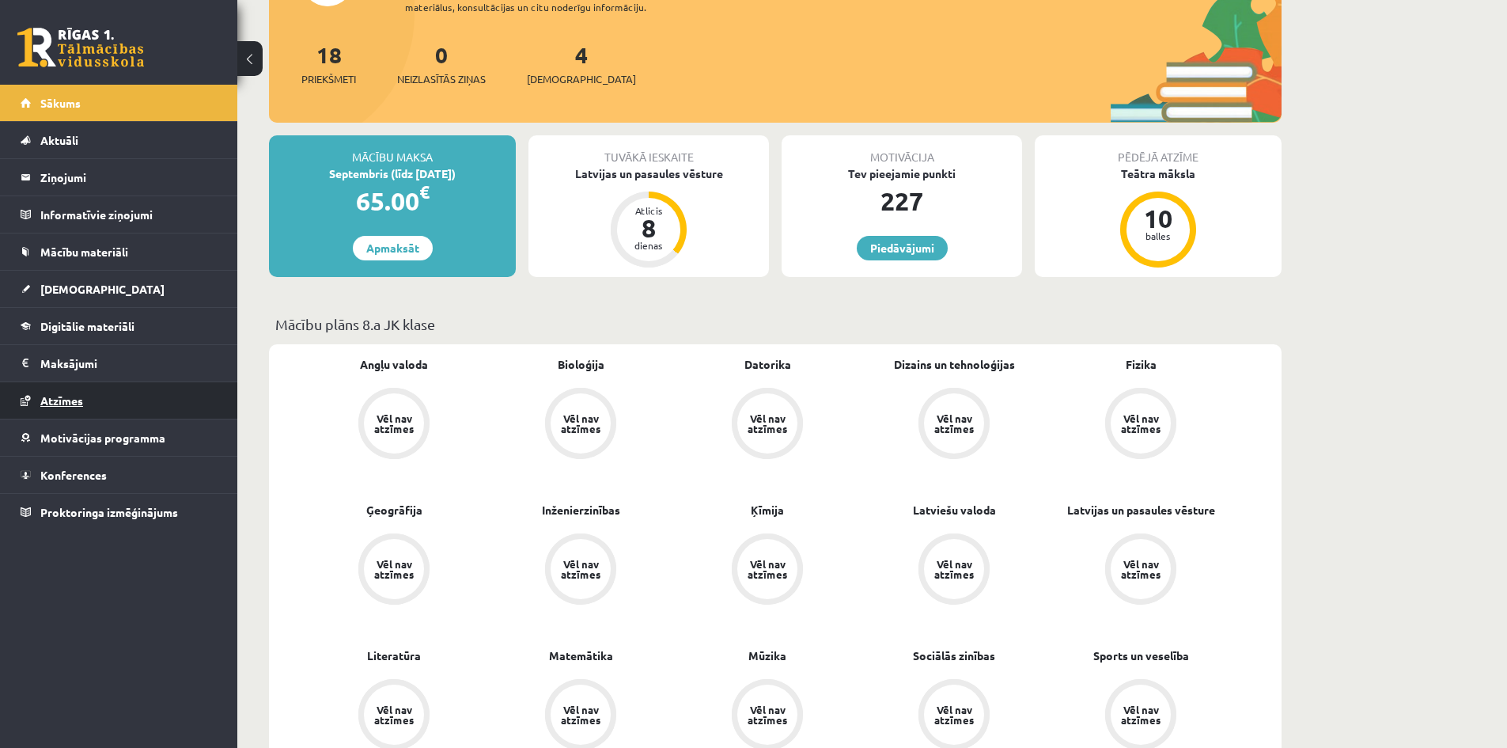
scroll to position [158, 0]
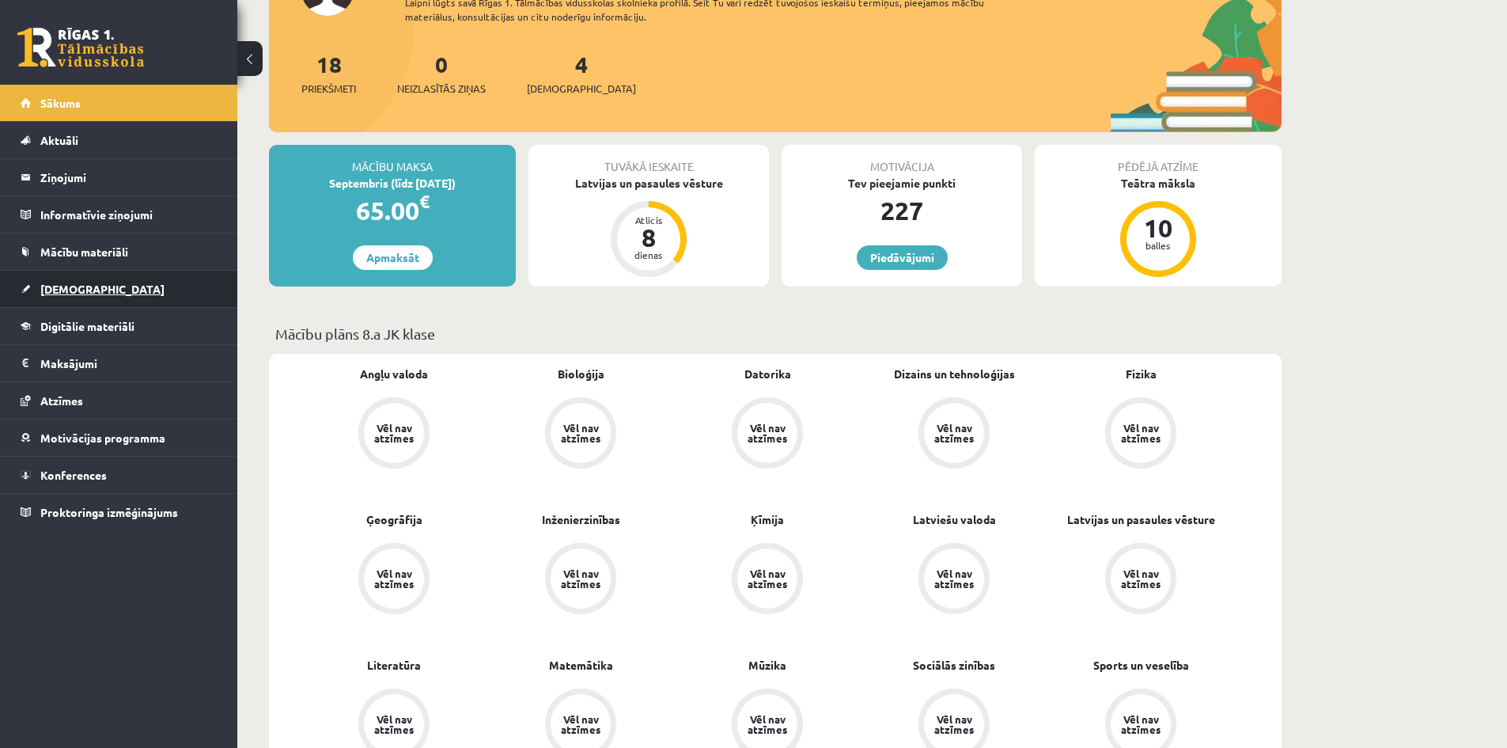
click at [105, 294] on link "[DEMOGRAPHIC_DATA]" at bounding box center [119, 289] width 197 height 36
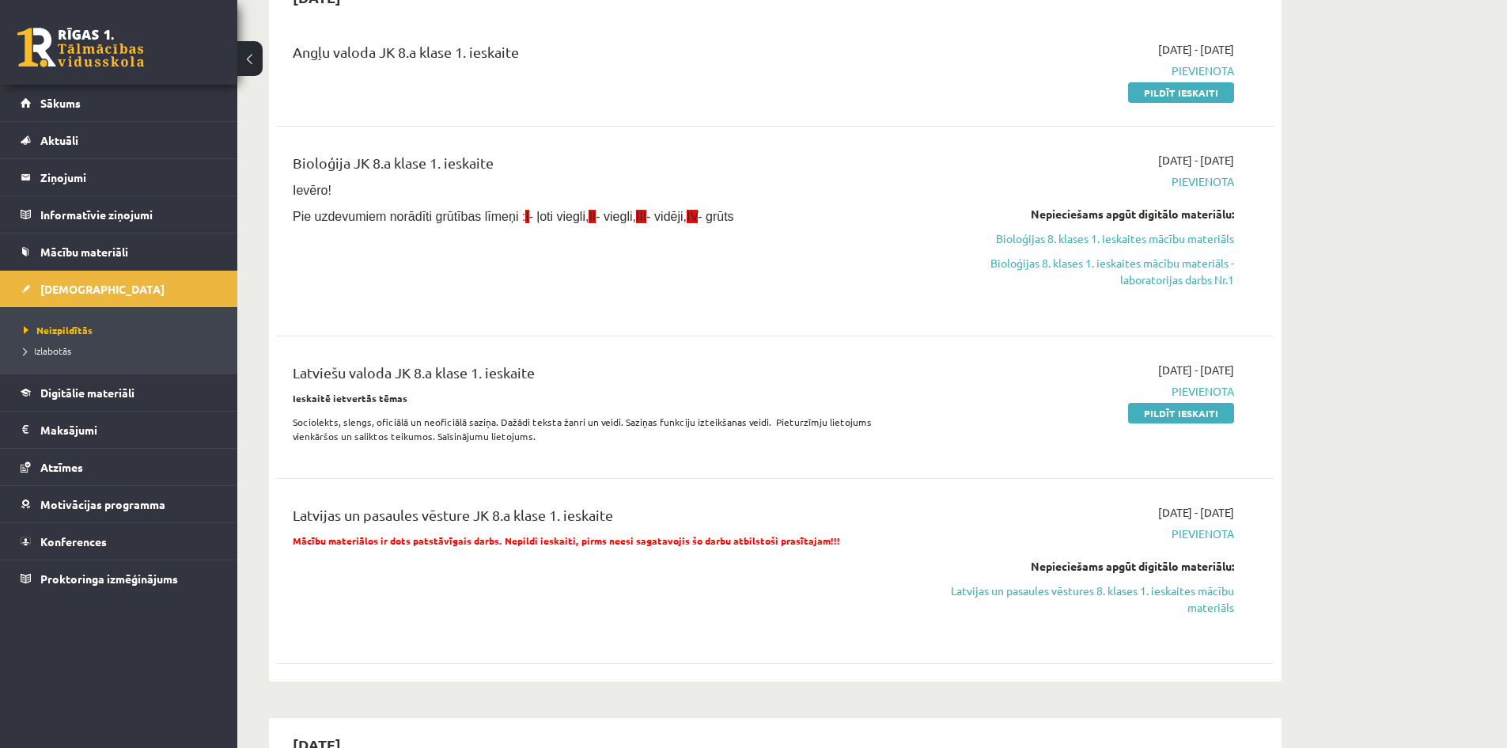
scroll to position [158, 0]
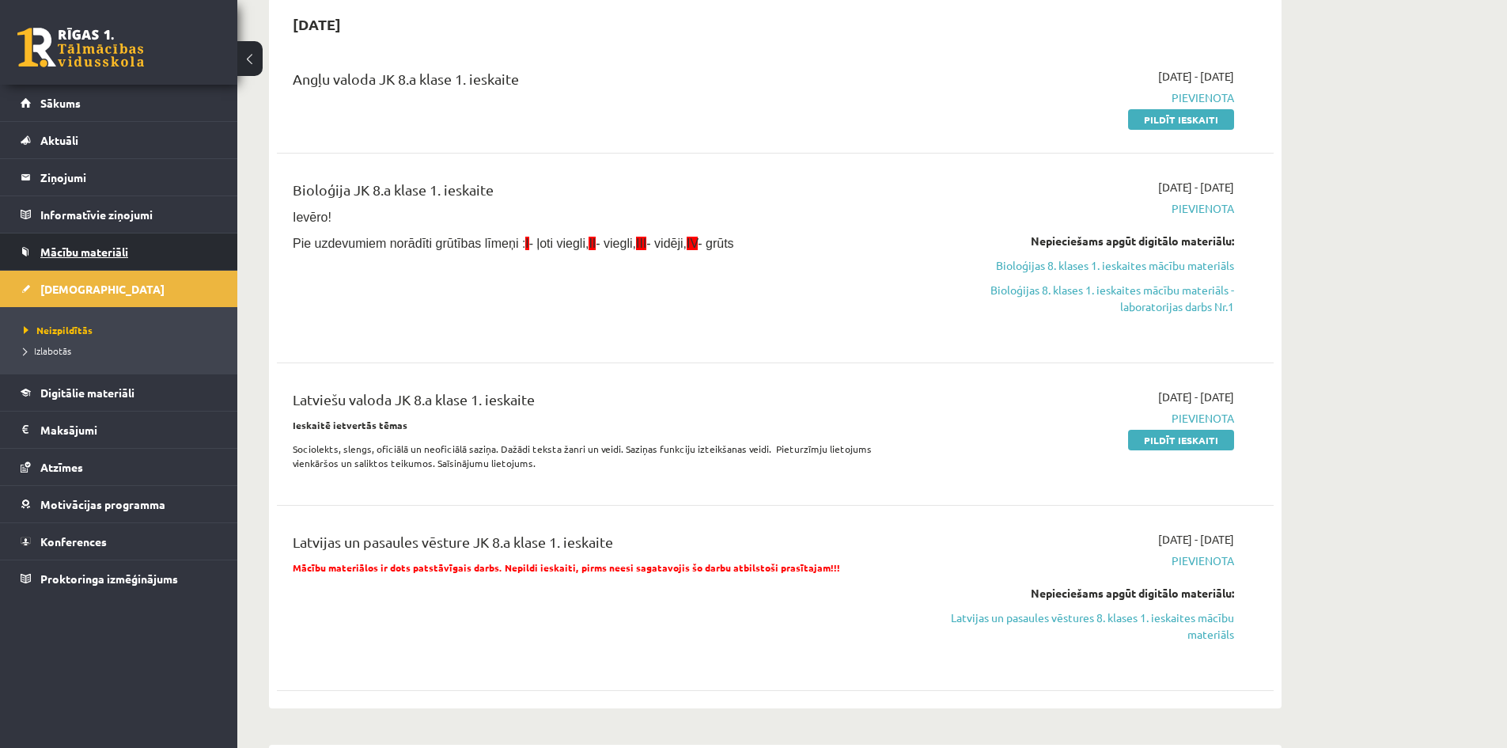
click at [76, 259] on link "Mācību materiāli" at bounding box center [119, 251] width 197 height 36
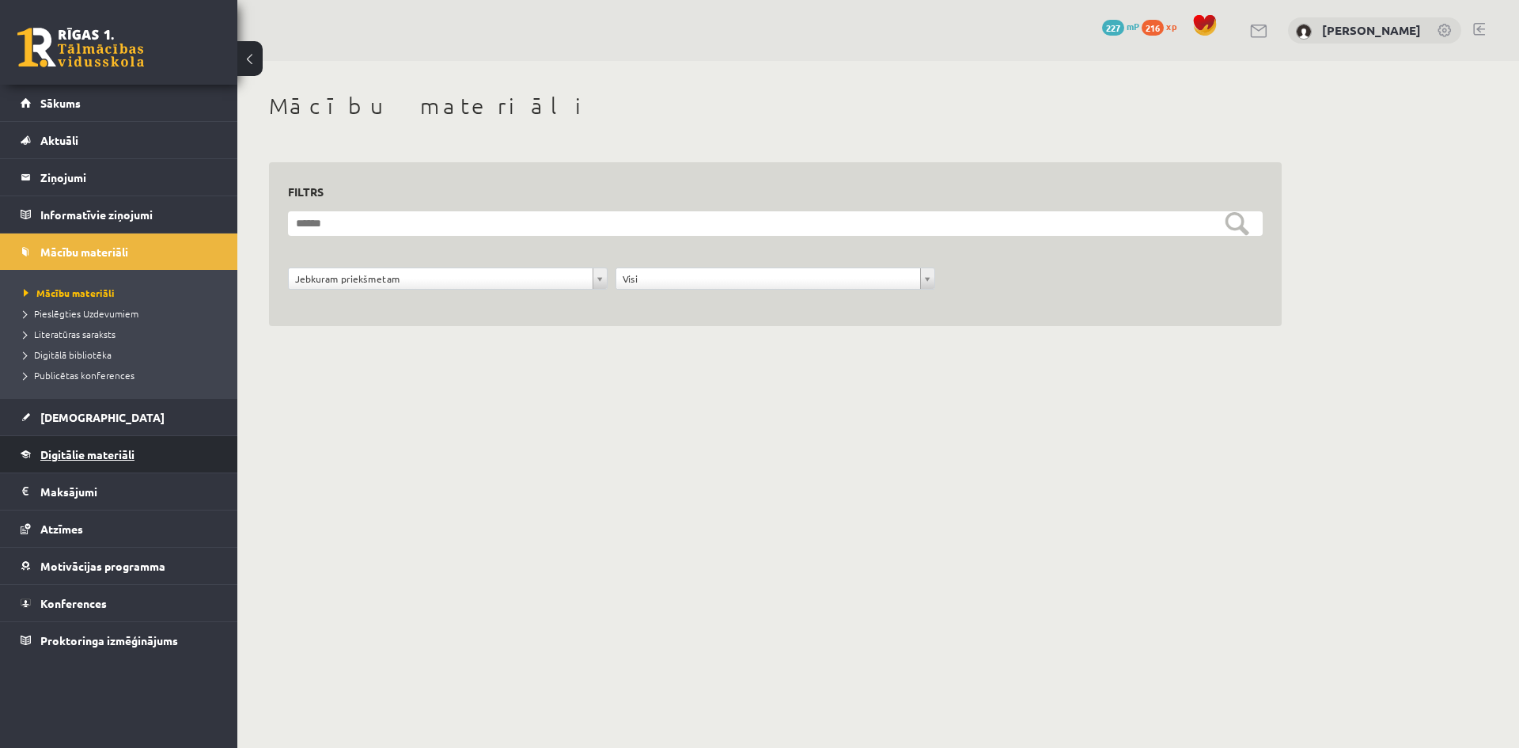
click at [85, 447] on link "Digitālie materiāli" at bounding box center [119, 454] width 197 height 36
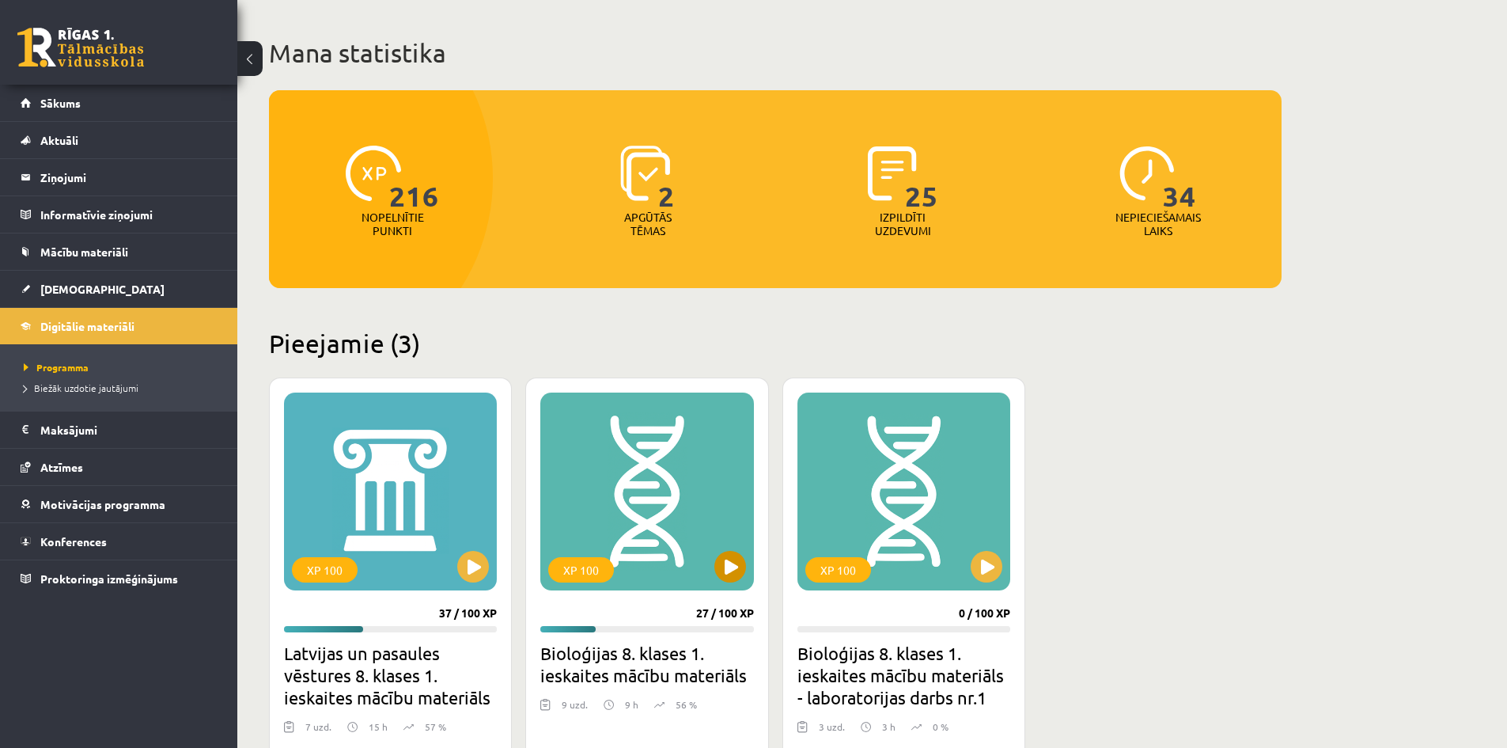
scroll to position [158, 0]
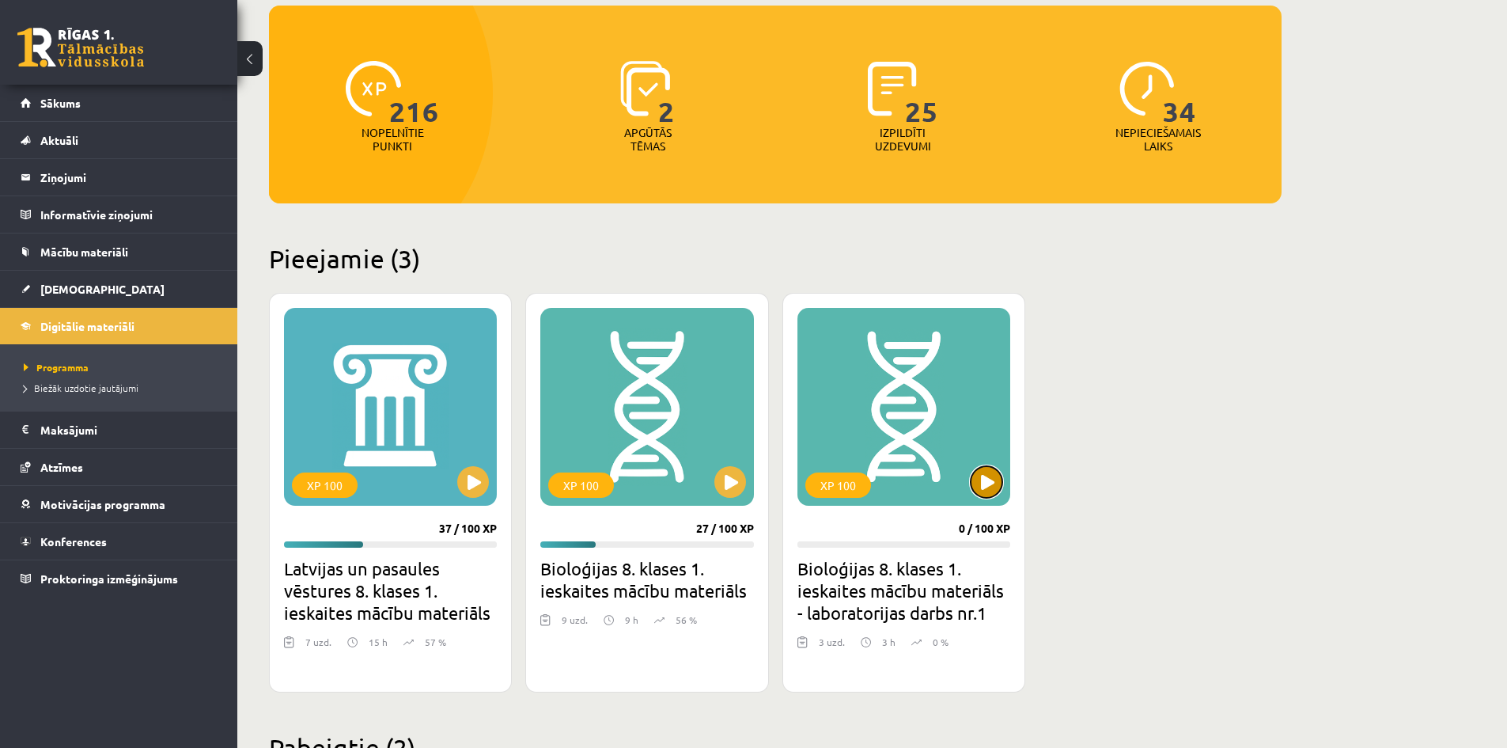
click at [979, 484] on button at bounding box center [987, 482] width 32 height 32
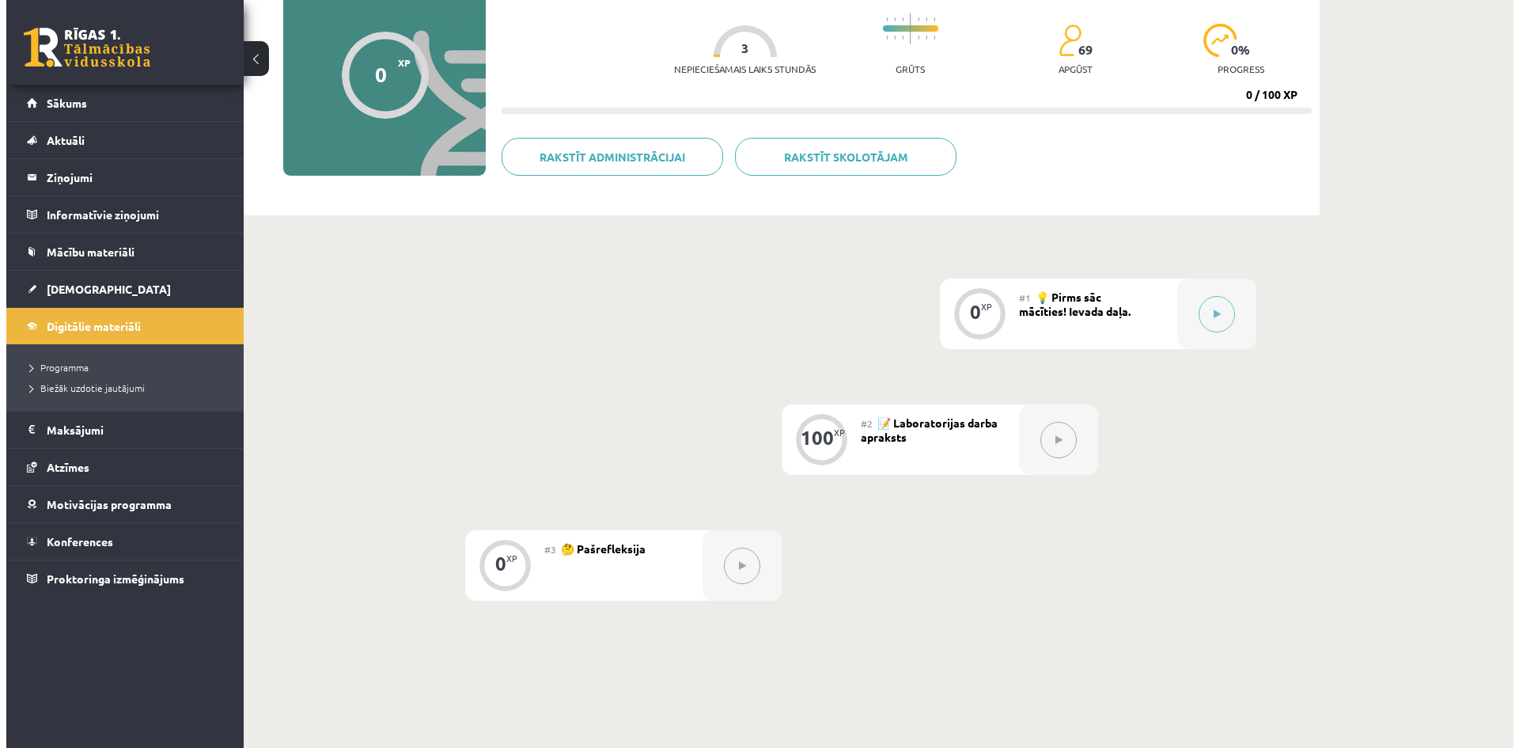
scroll to position [119, 0]
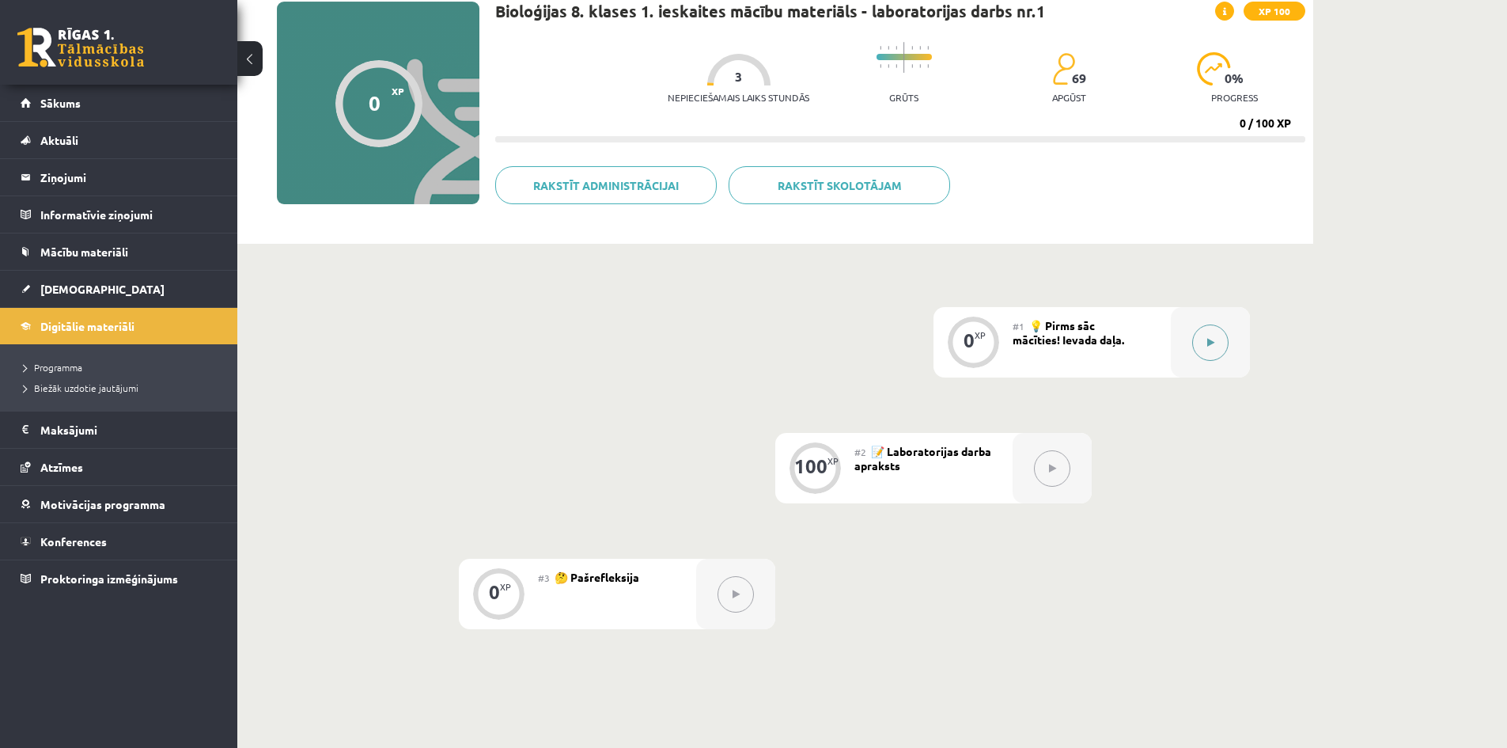
click at [1198, 343] on button at bounding box center [1210, 342] width 36 height 36
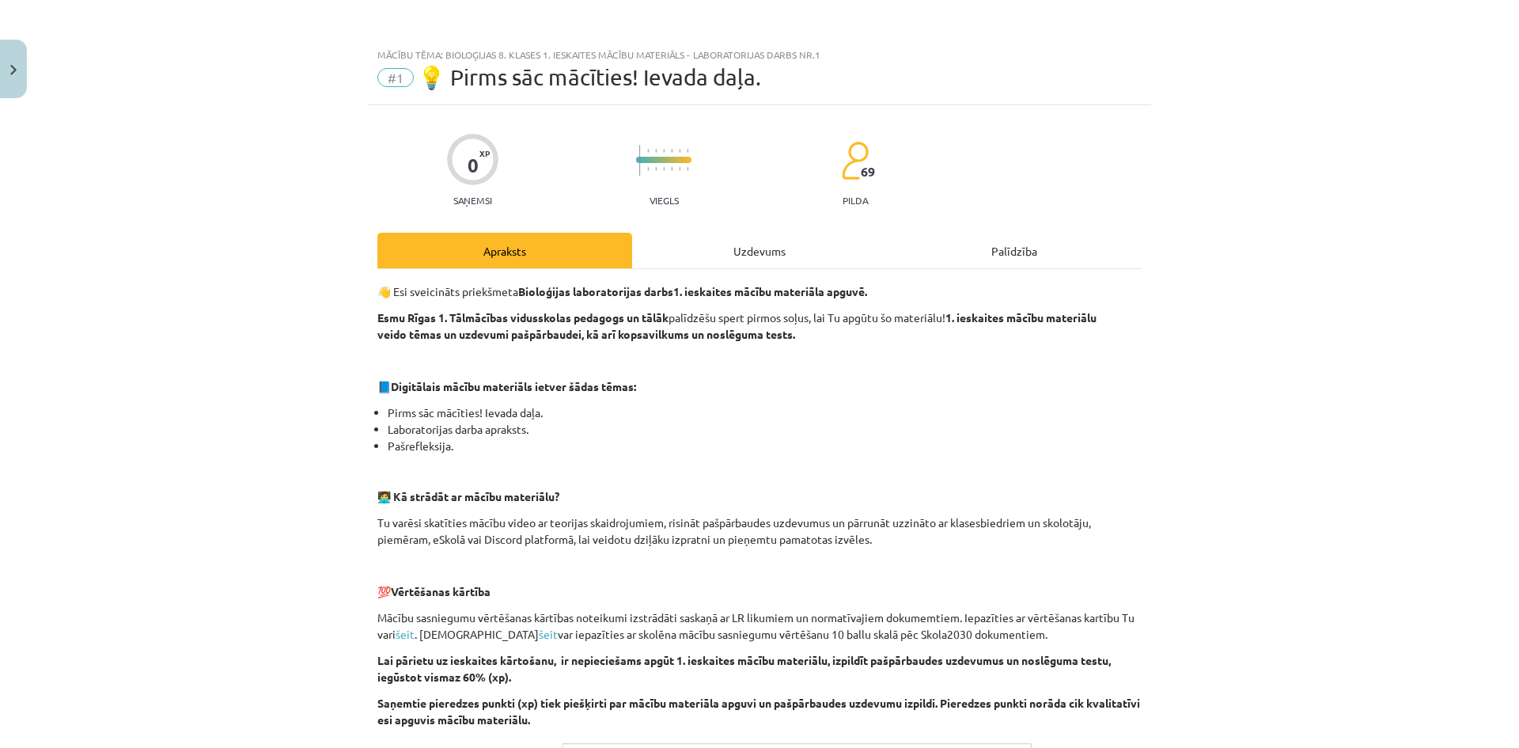
click at [709, 241] on div "Uzdevums" at bounding box center [759, 251] width 255 height 36
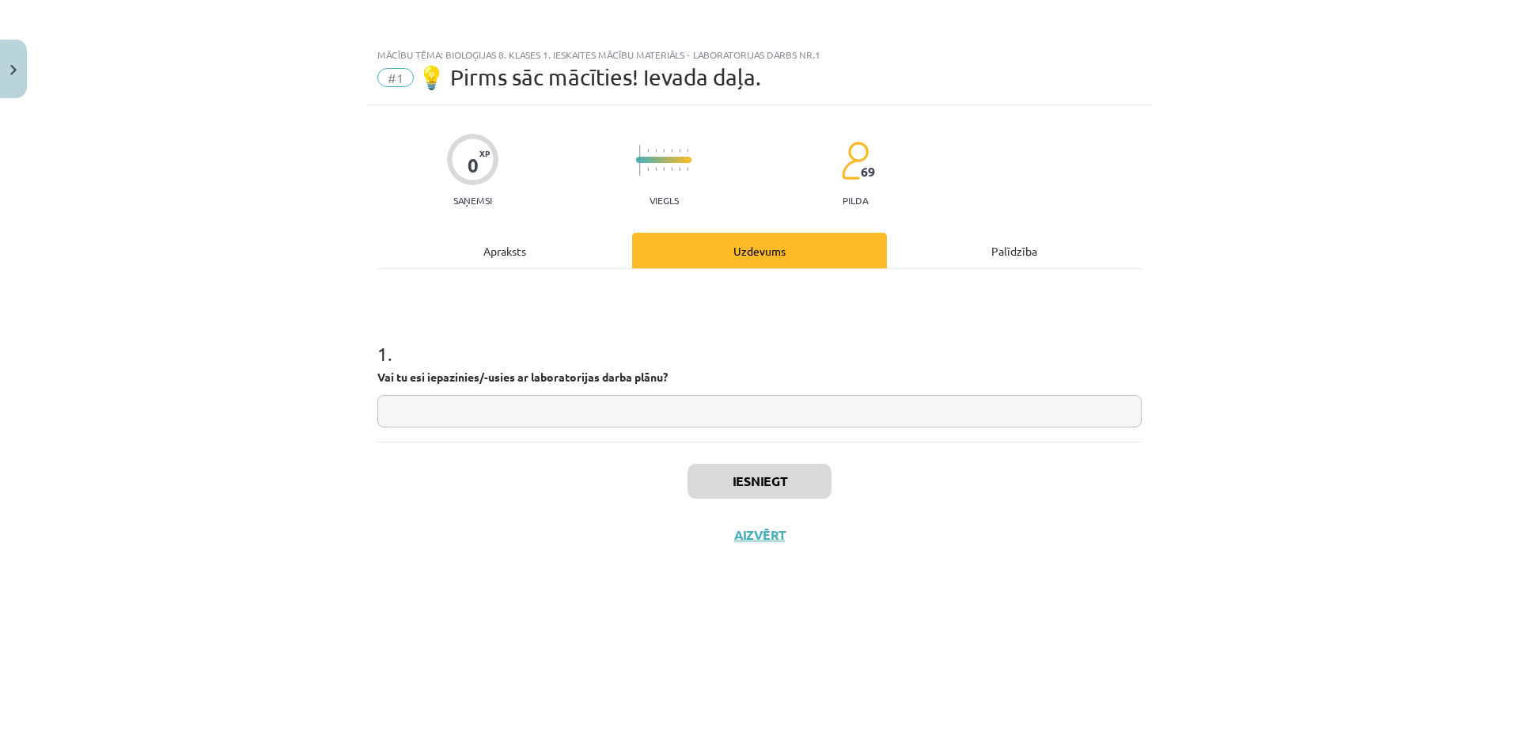
click at [533, 245] on div "Apraksts" at bounding box center [504, 251] width 255 height 36
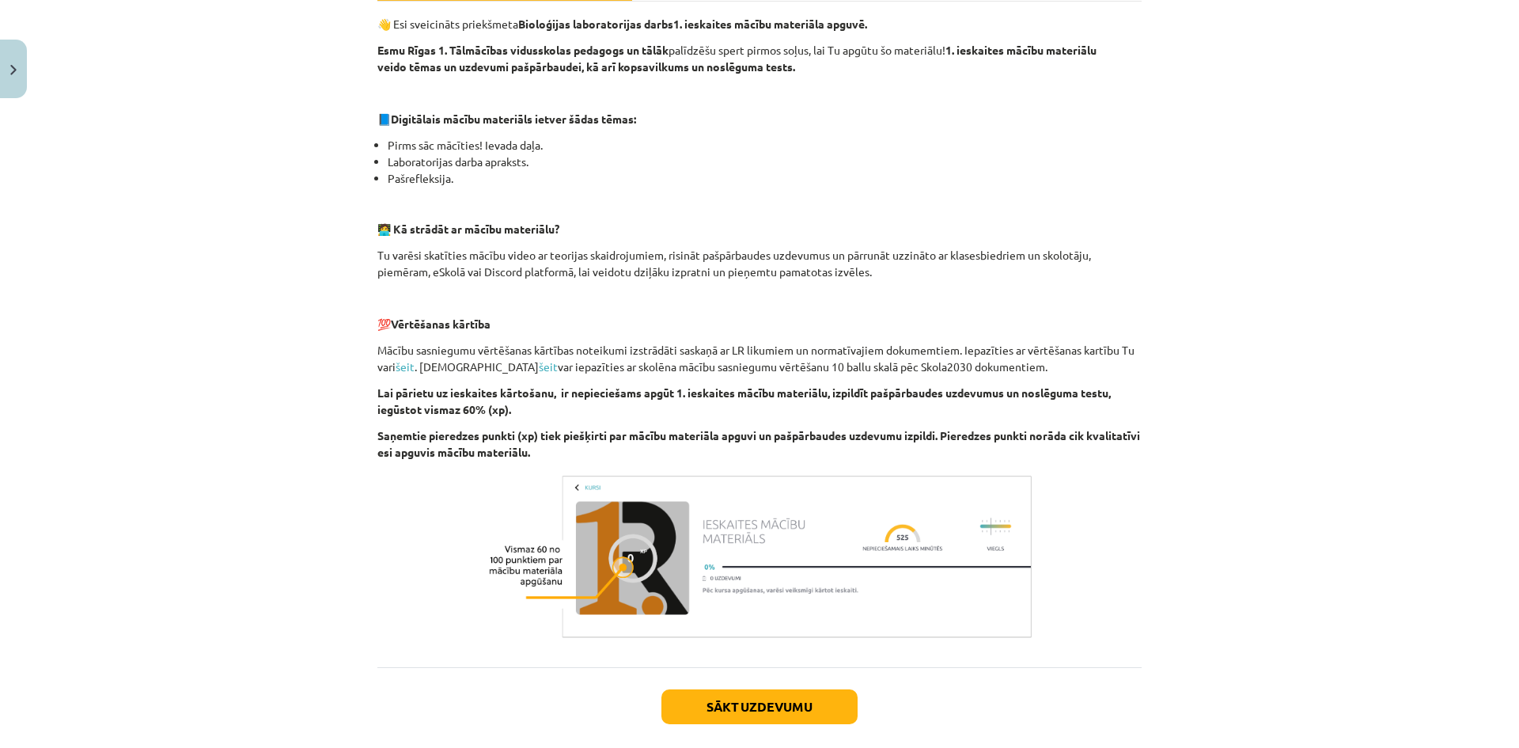
scroll to position [188, 0]
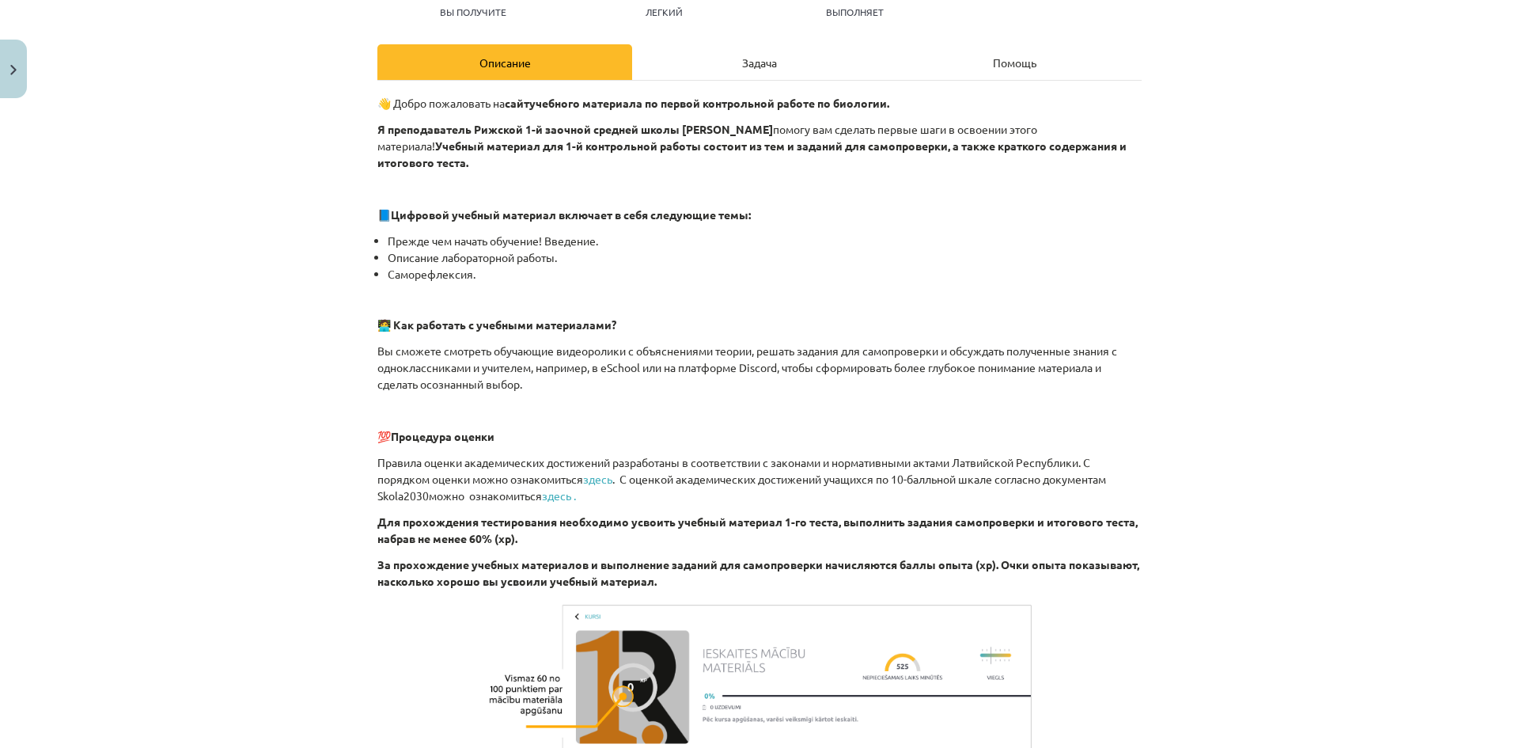
click at [1198, 301] on div "Тема урока: Биология 8 класс 1-й контрольный материал - лабораторная работа № 1…" at bounding box center [759, 374] width 1519 height 748
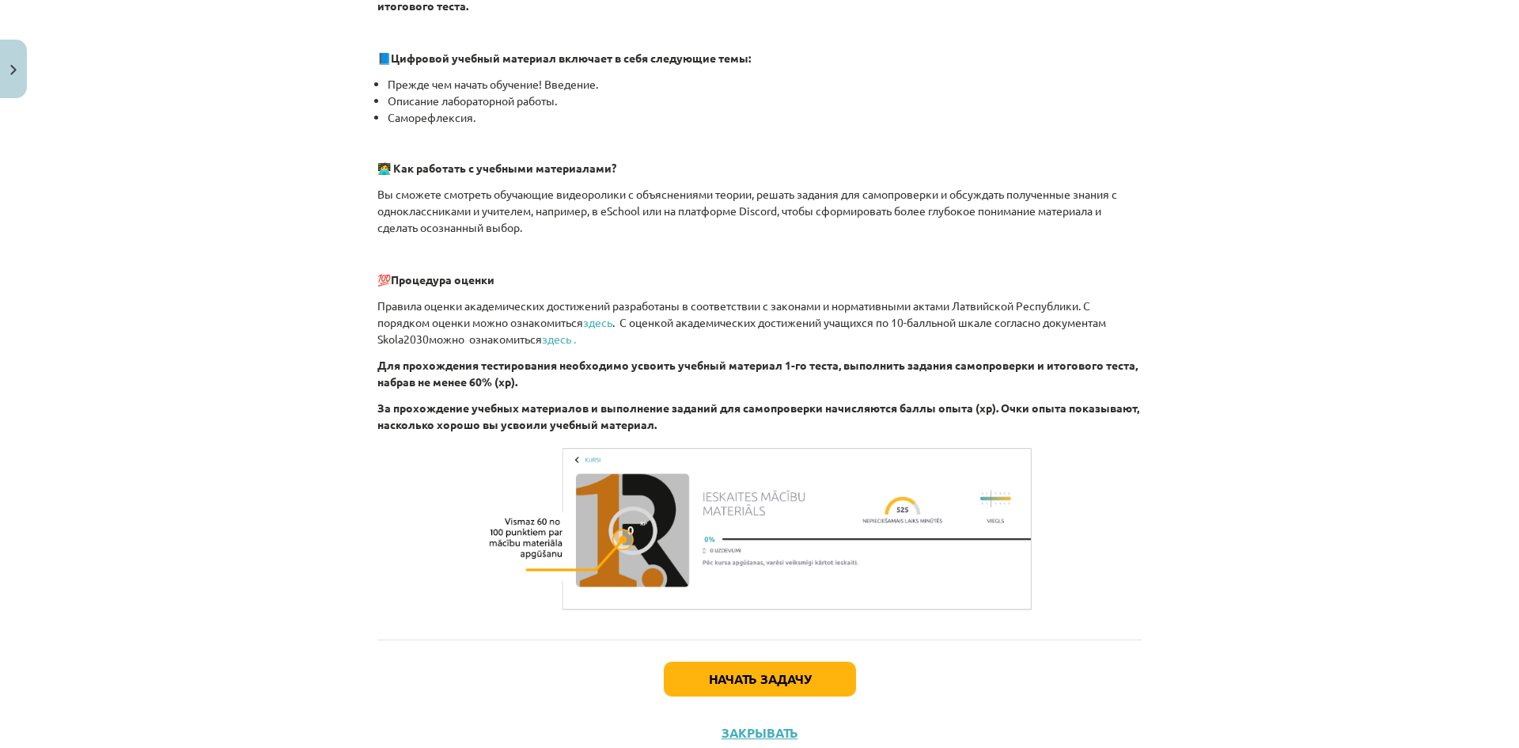
scroll to position [380, 0]
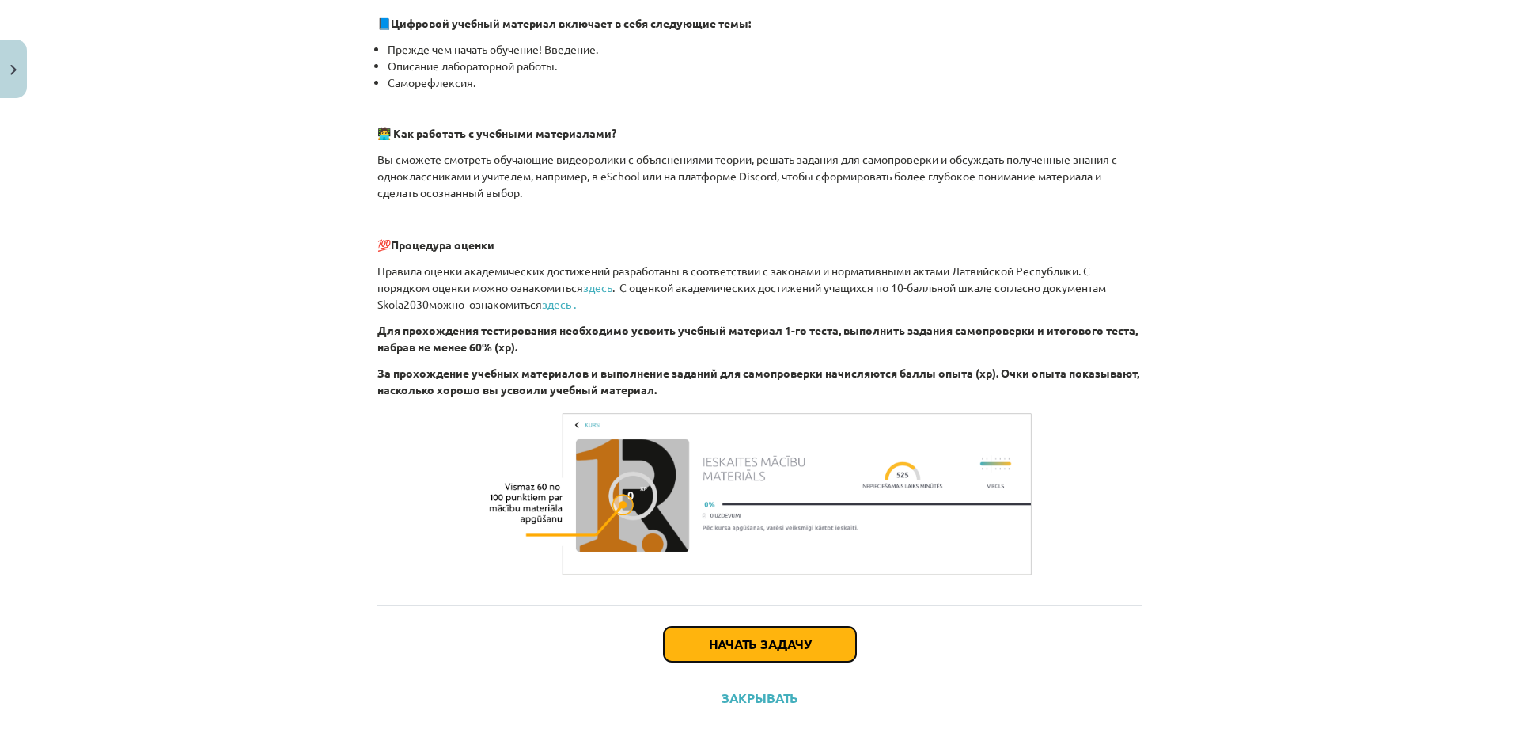
click at [807, 630] on button "Начать задачу" at bounding box center [760, 644] width 192 height 35
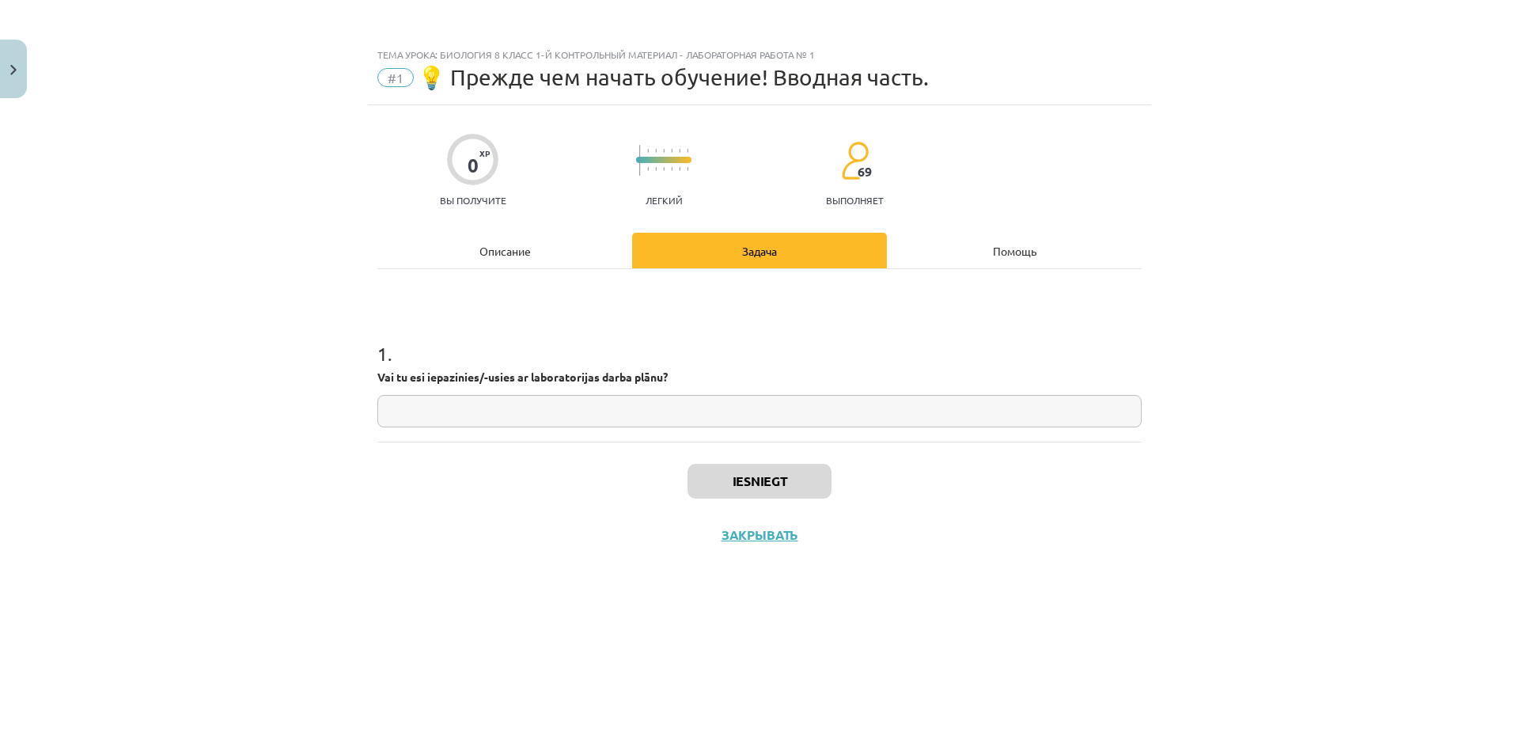
scroll to position [0, 0]
click at [536, 418] on input "text" at bounding box center [759, 411] width 764 height 32
type input "*"
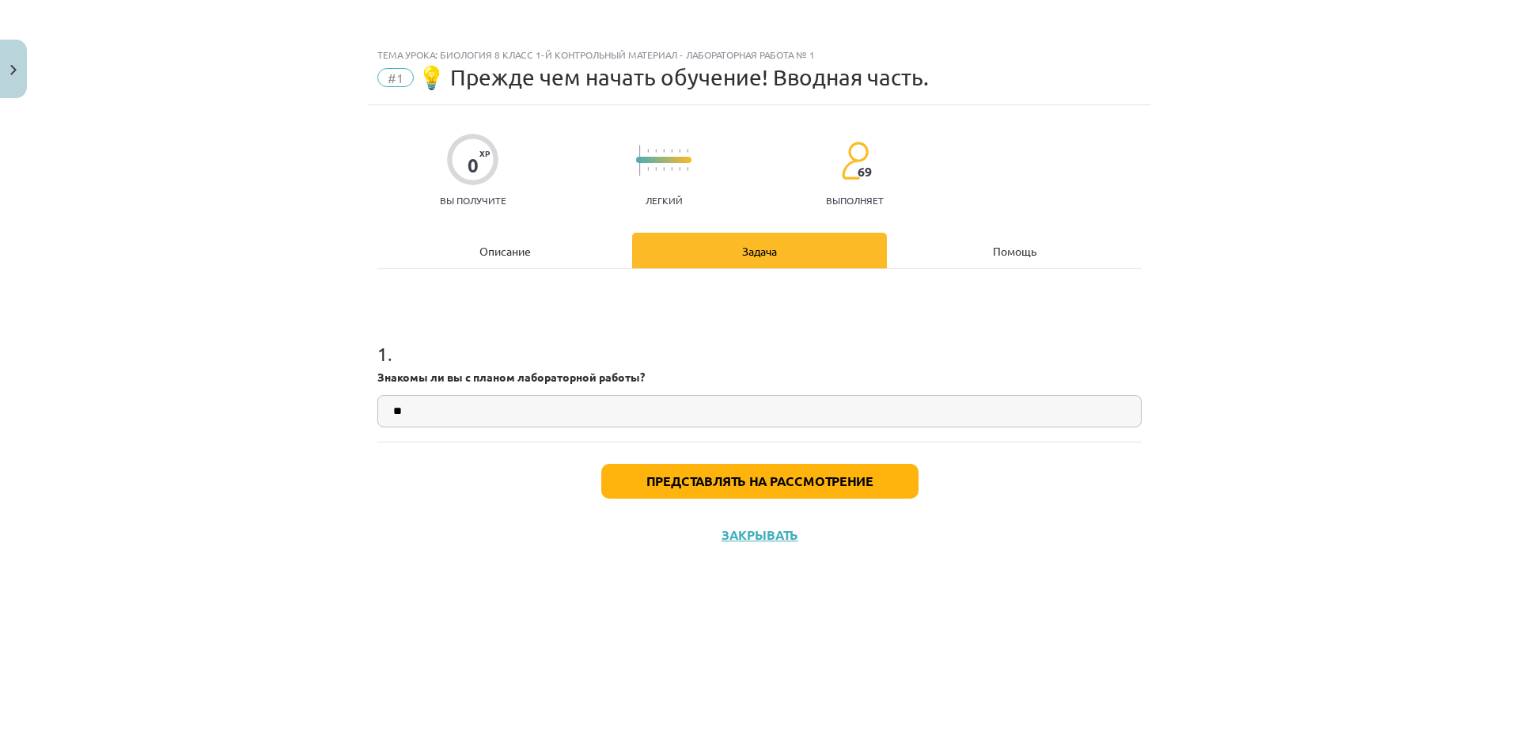
type input "**"
click at [887, 464] on div "Представлять на рассмотрение Закрывать" at bounding box center [759, 497] width 764 height 111
click at [889, 472] on button "Представлять на рассмотрение" at bounding box center [759, 481] width 317 height 35
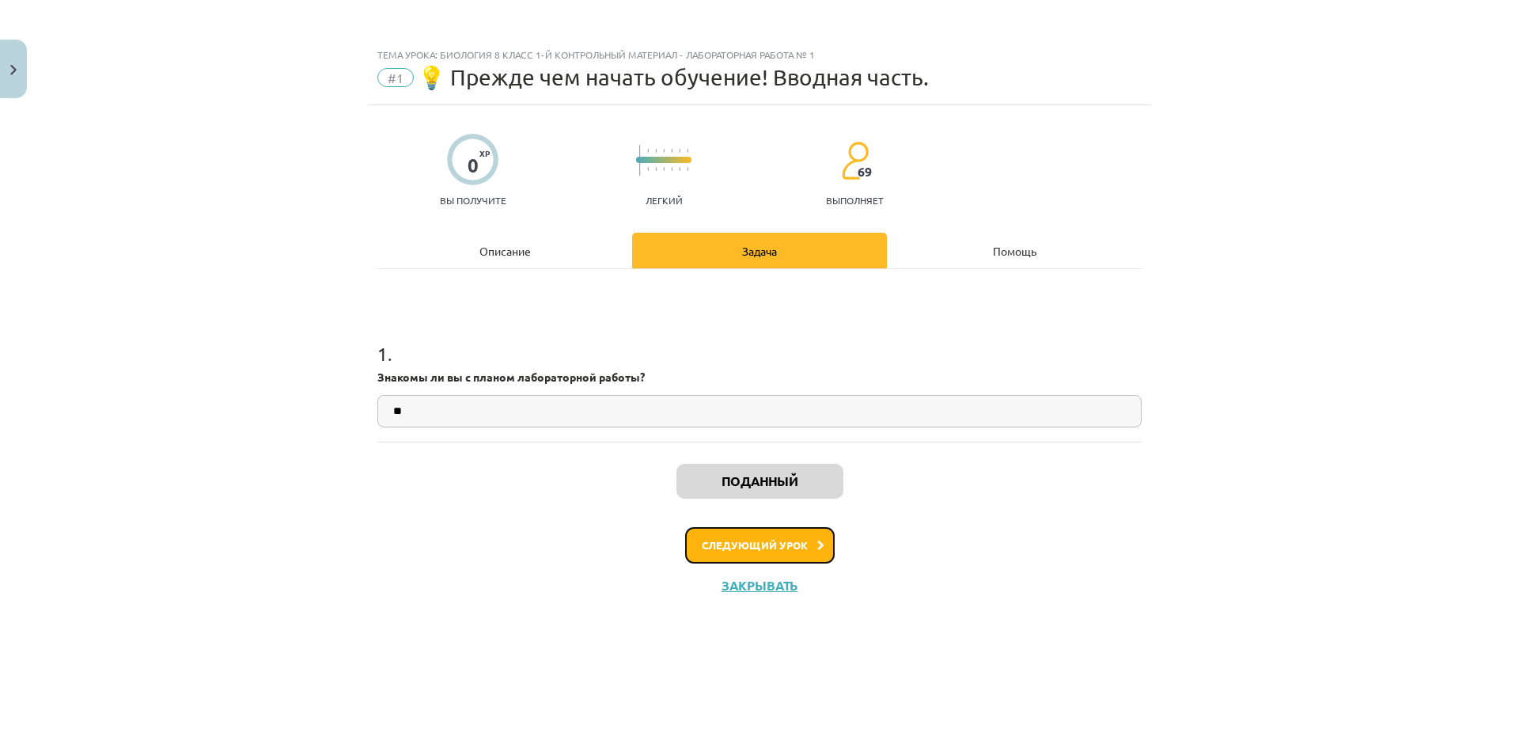
click at [790, 544] on font "Следующий урок" at bounding box center [755, 544] width 106 height 13
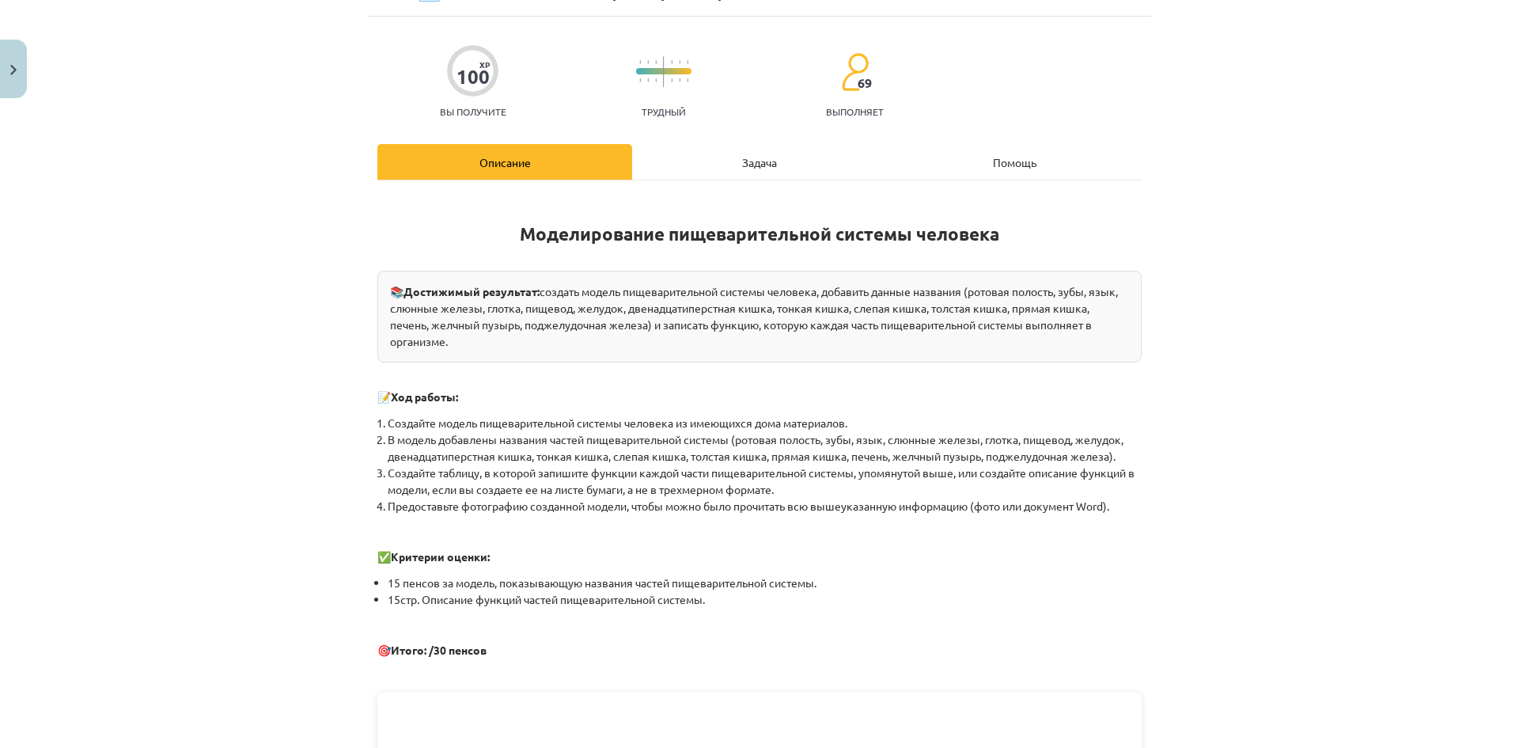
scroll to position [79, 0]
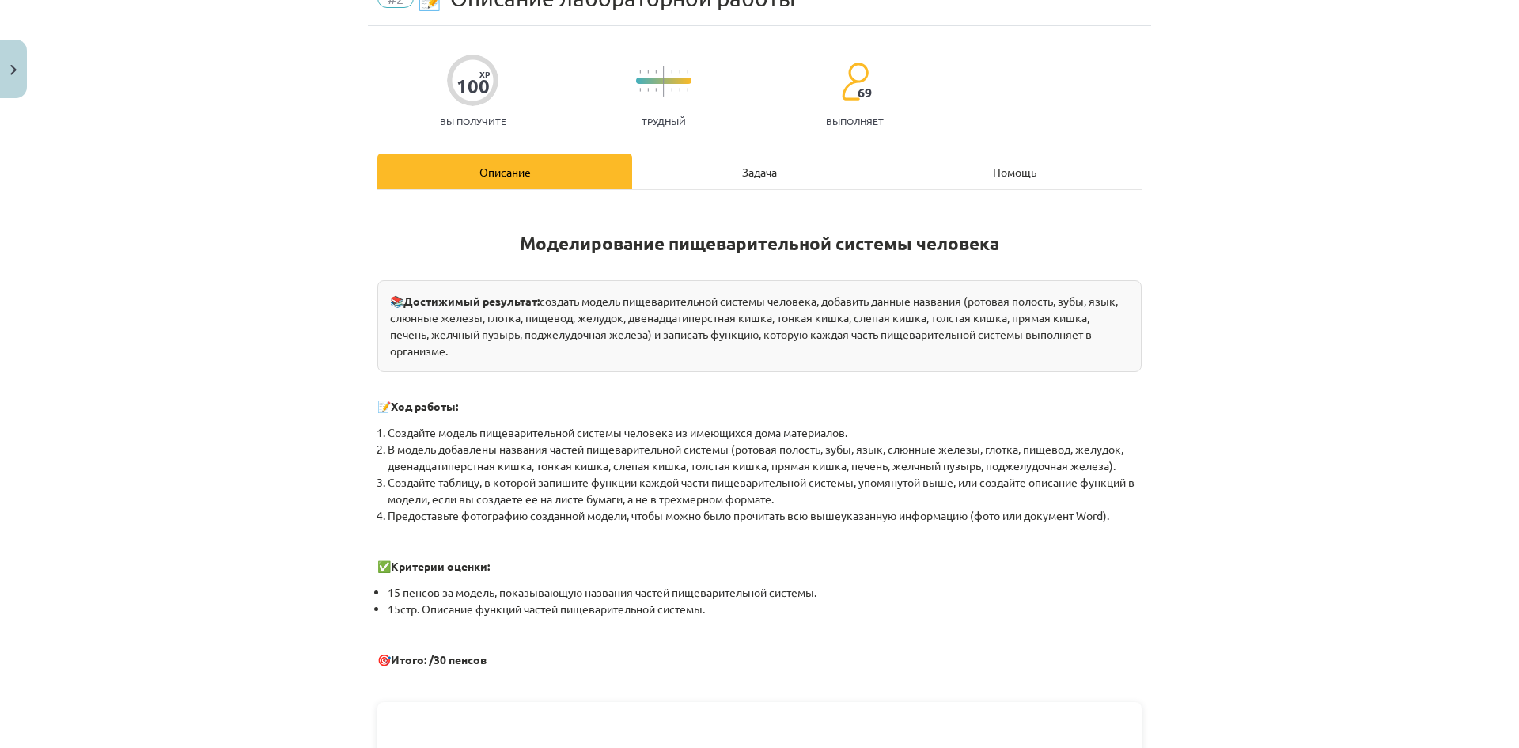
click at [776, 160] on div "Задача" at bounding box center [759, 171] width 255 height 36
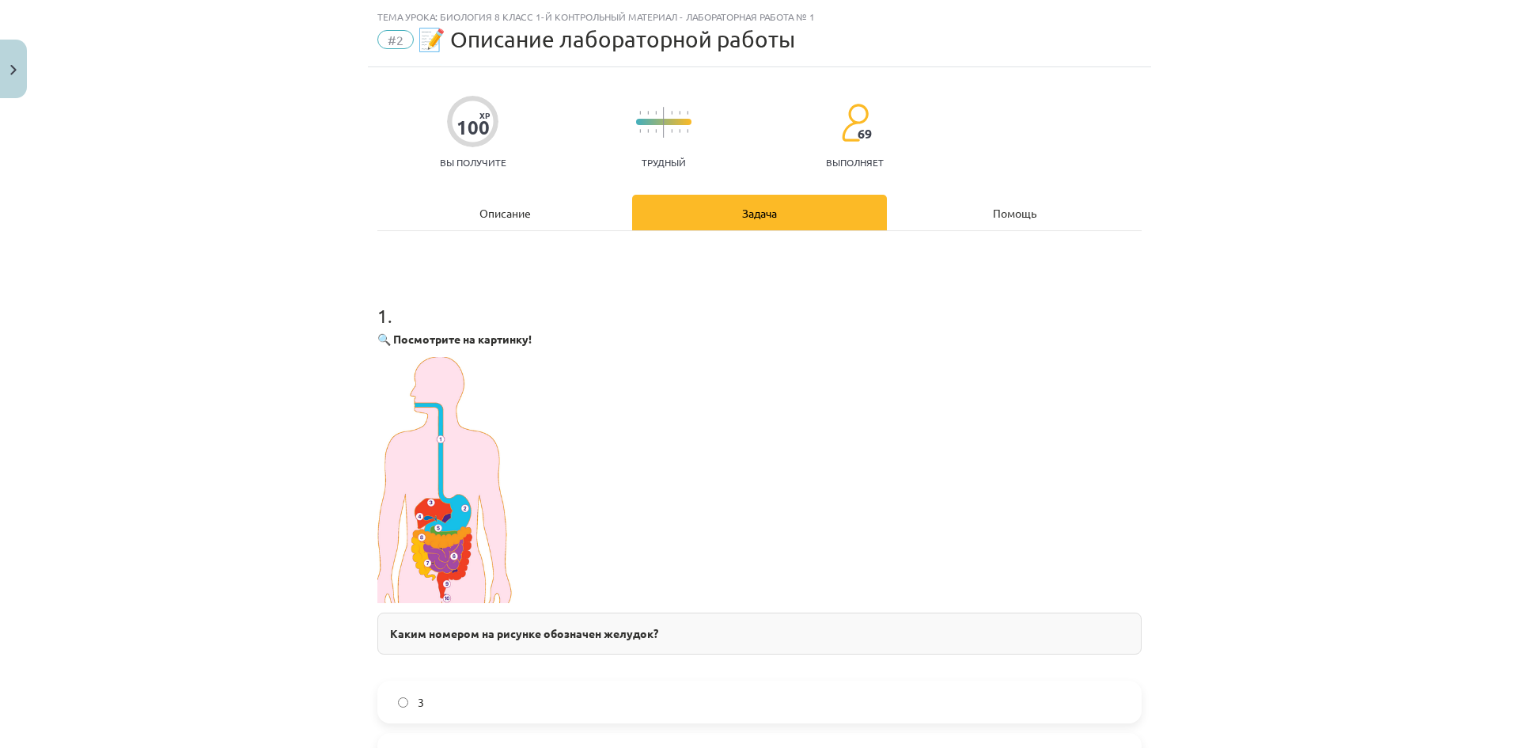
scroll to position [0, 0]
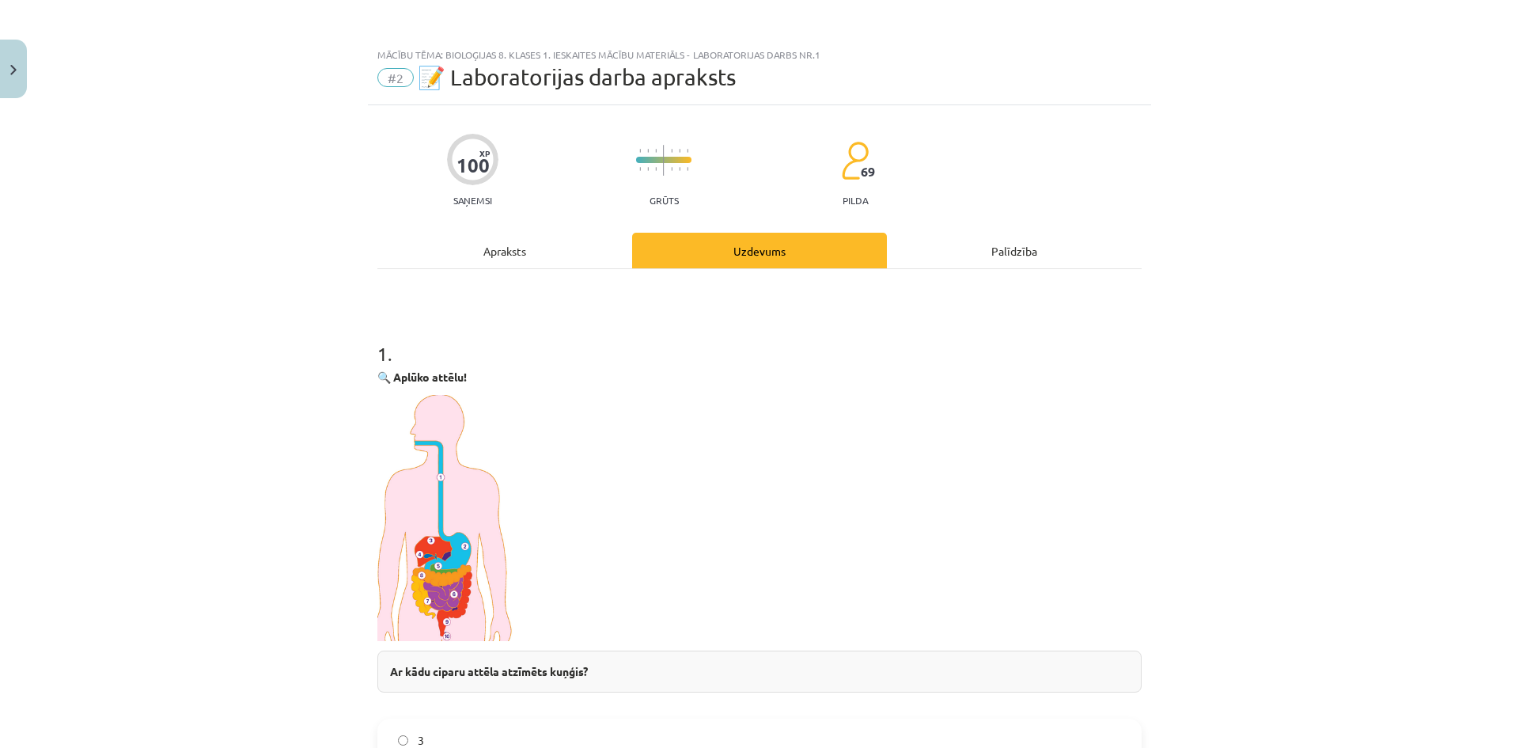
click at [1199, 340] on div "Mācību tēma: Bioloģijas 8. klases 1. ieskaites mācību materiāls - laboratorijas…" at bounding box center [759, 374] width 1519 height 748
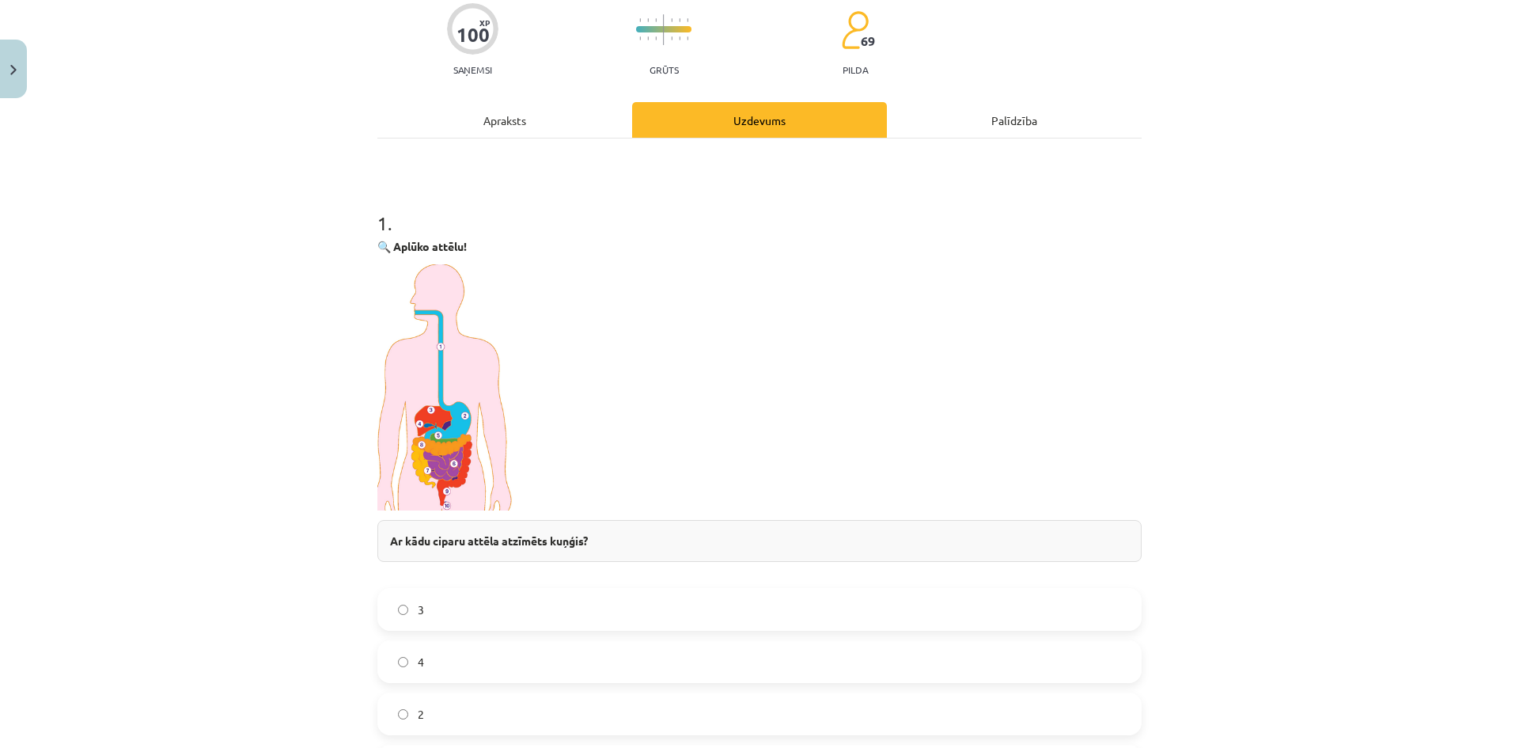
scroll to position [158, 0]
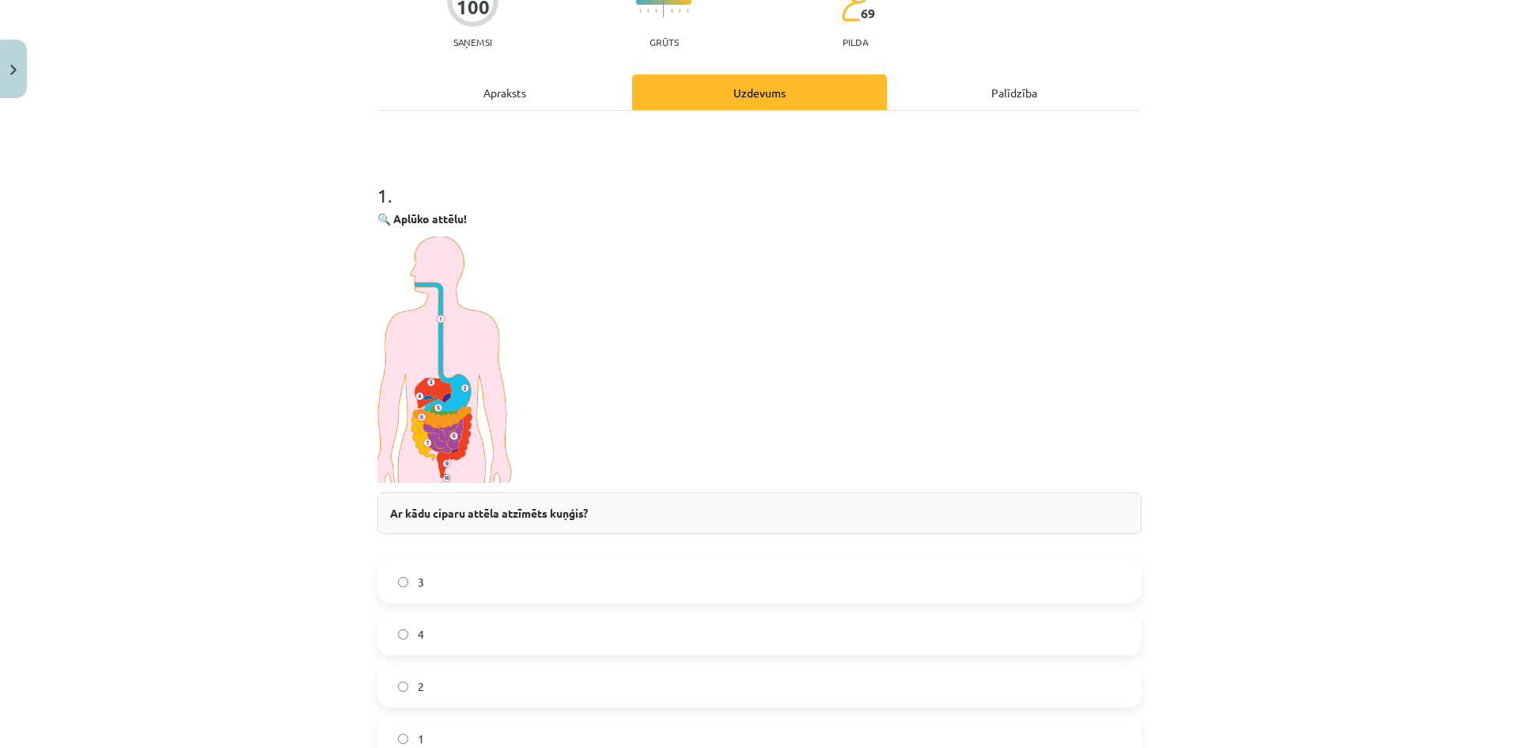
click at [444, 685] on label "2" at bounding box center [759, 686] width 761 height 40
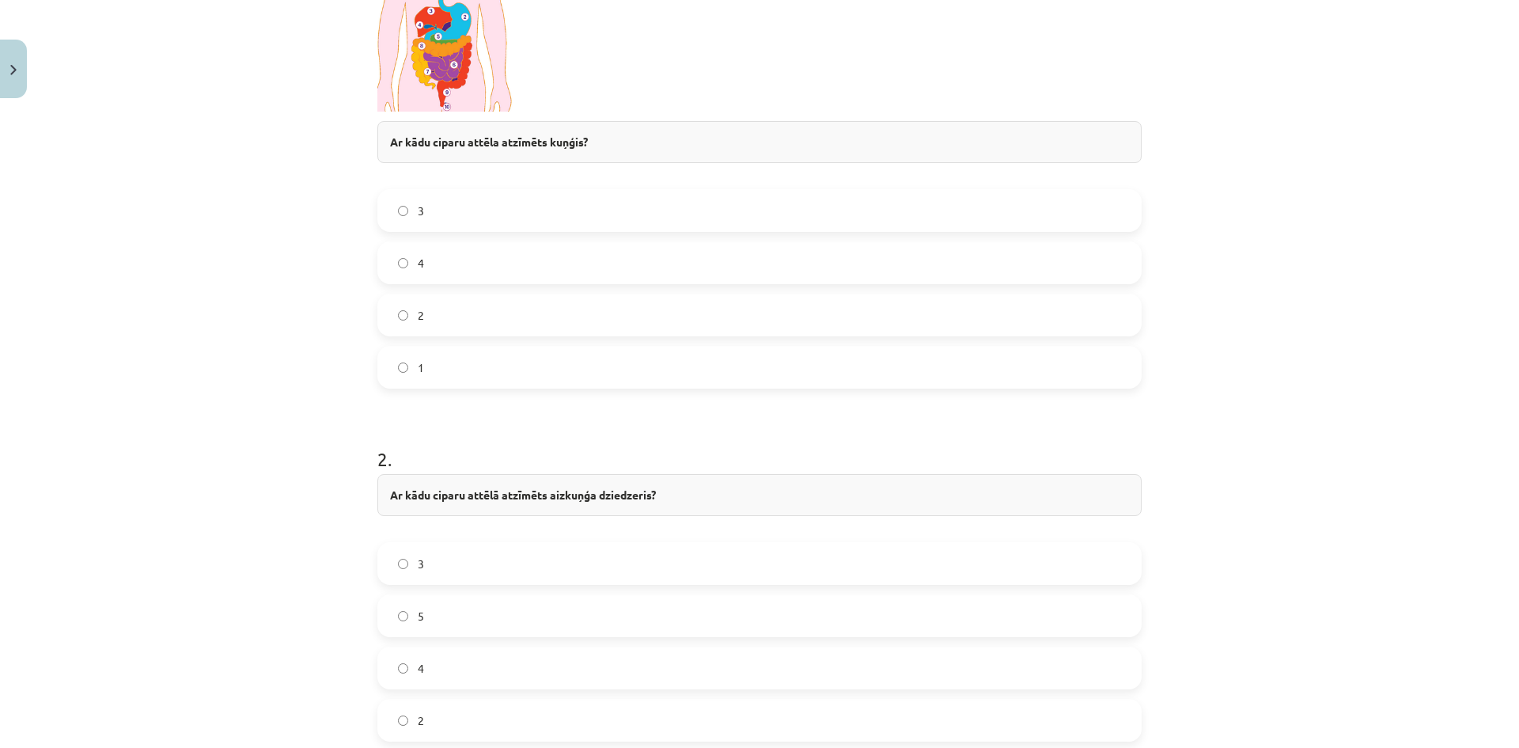
scroll to position [554, 0]
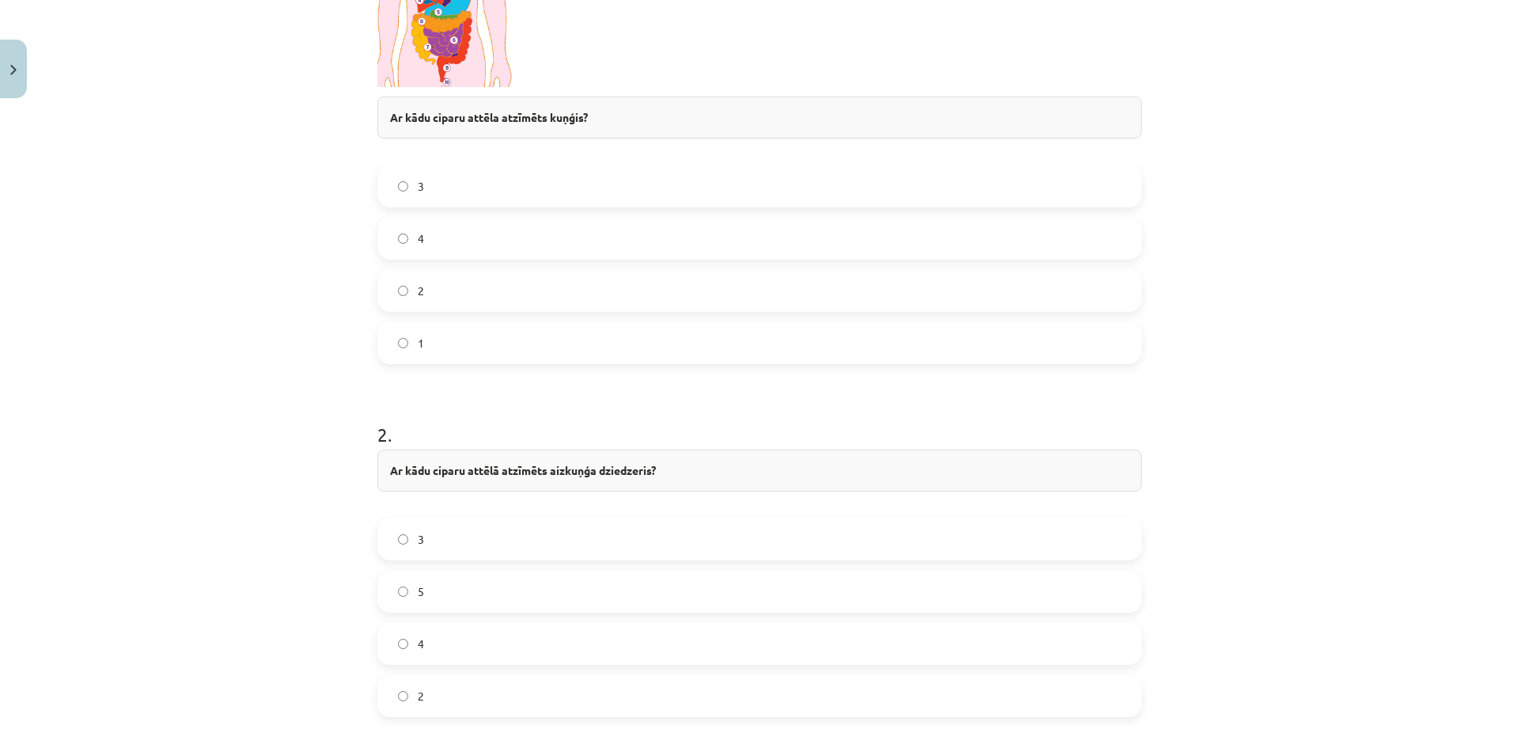
click at [458, 596] on label "5" at bounding box center [759, 591] width 761 height 40
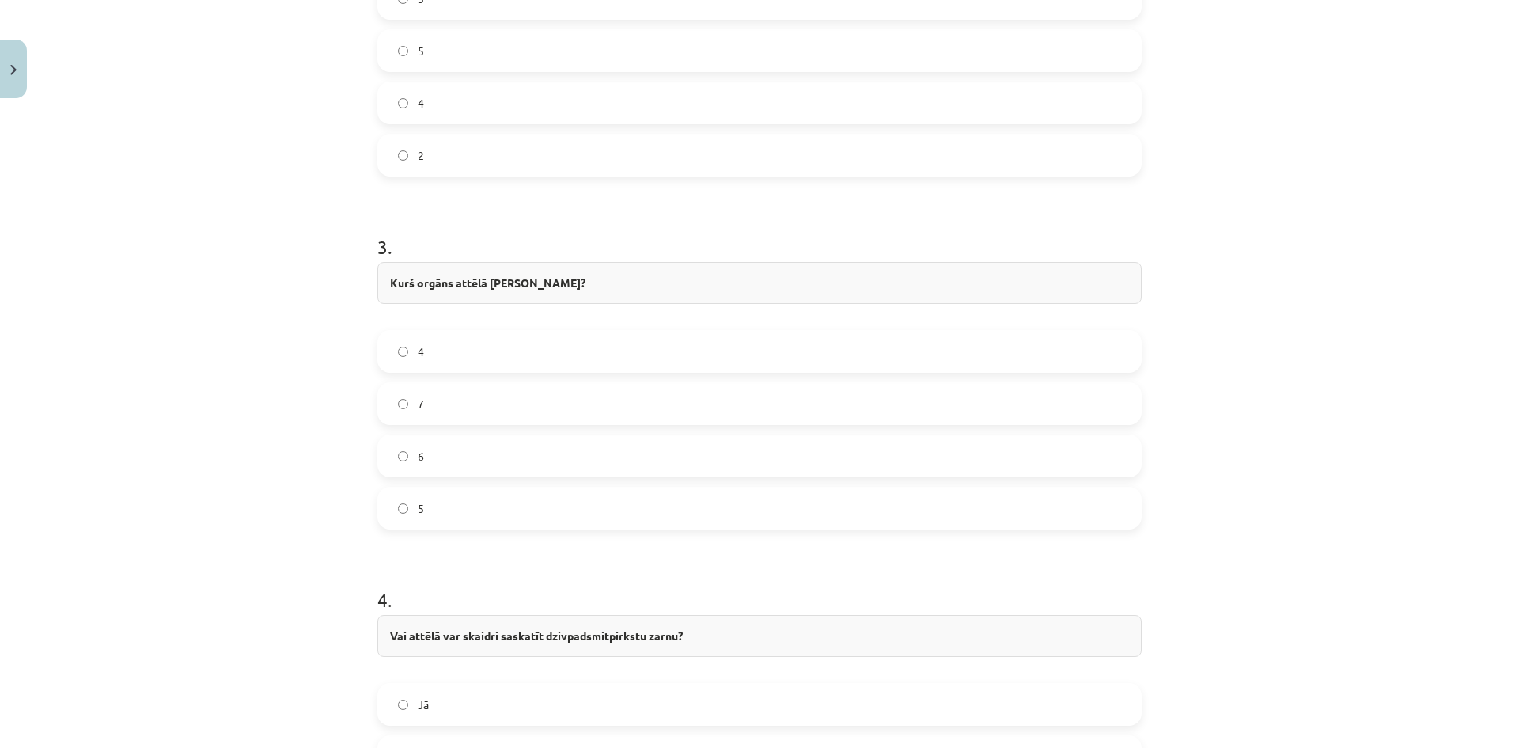
scroll to position [1108, 0]
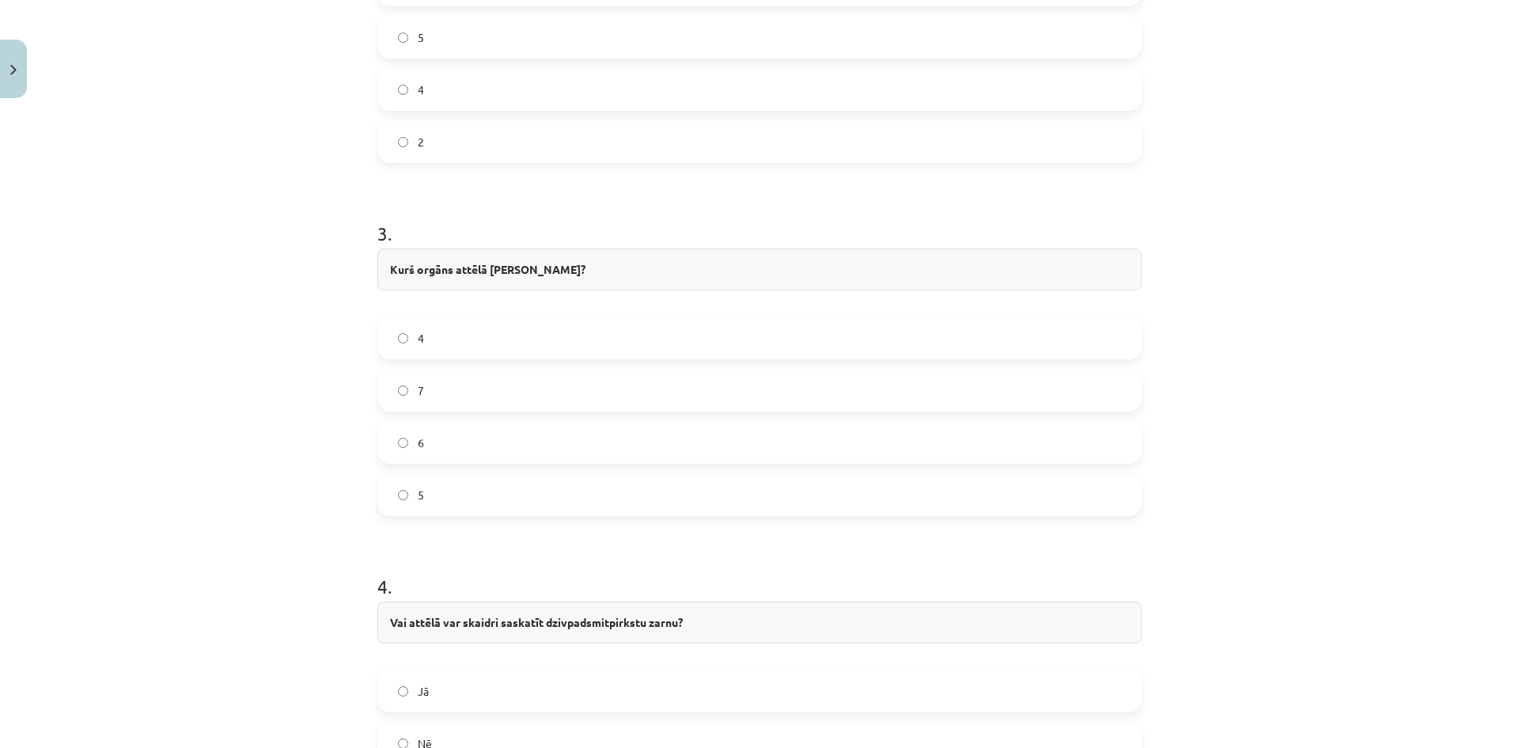
click at [468, 347] on label "4" at bounding box center [759, 338] width 761 height 40
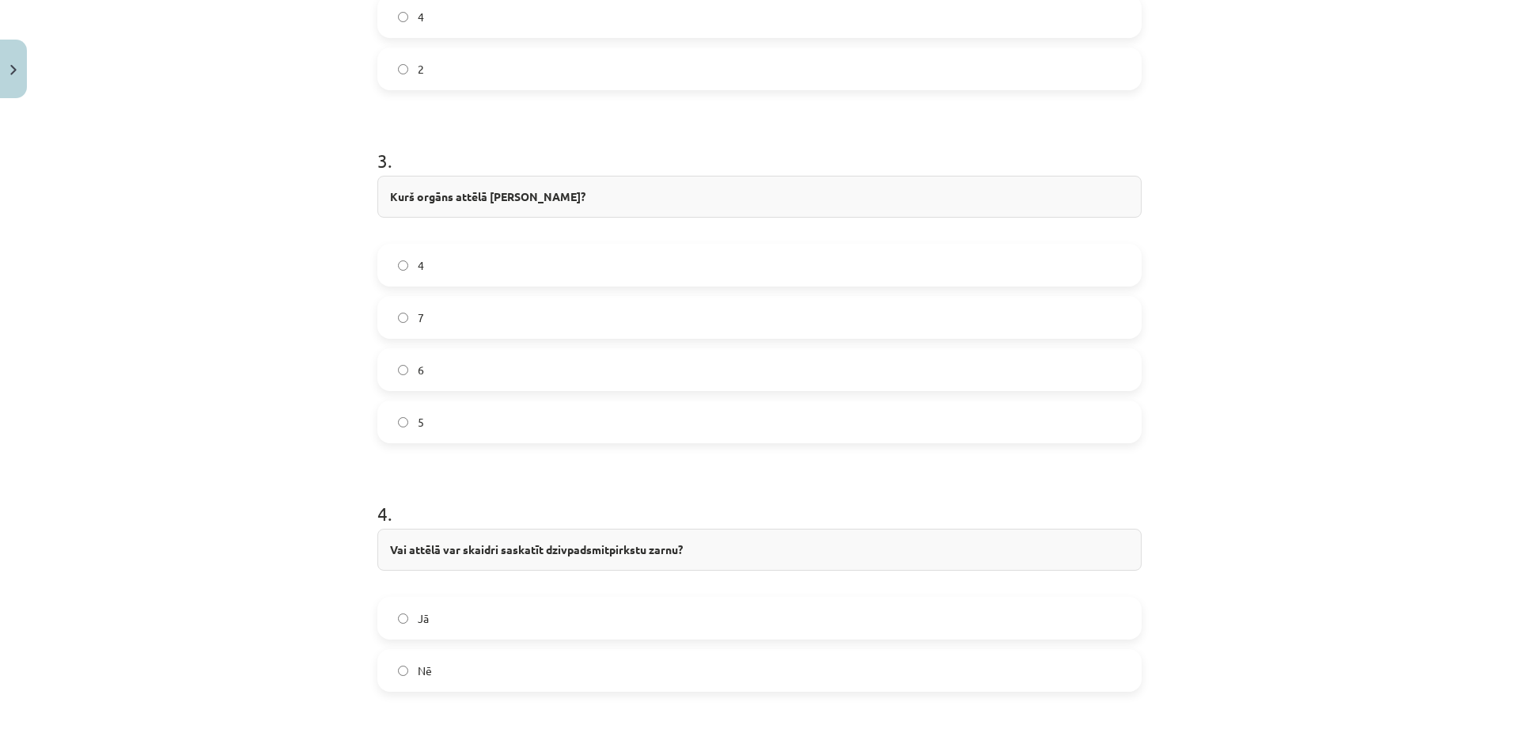
scroll to position [1187, 0]
click at [414, 649] on label "Nē" at bounding box center [759, 664] width 761 height 40
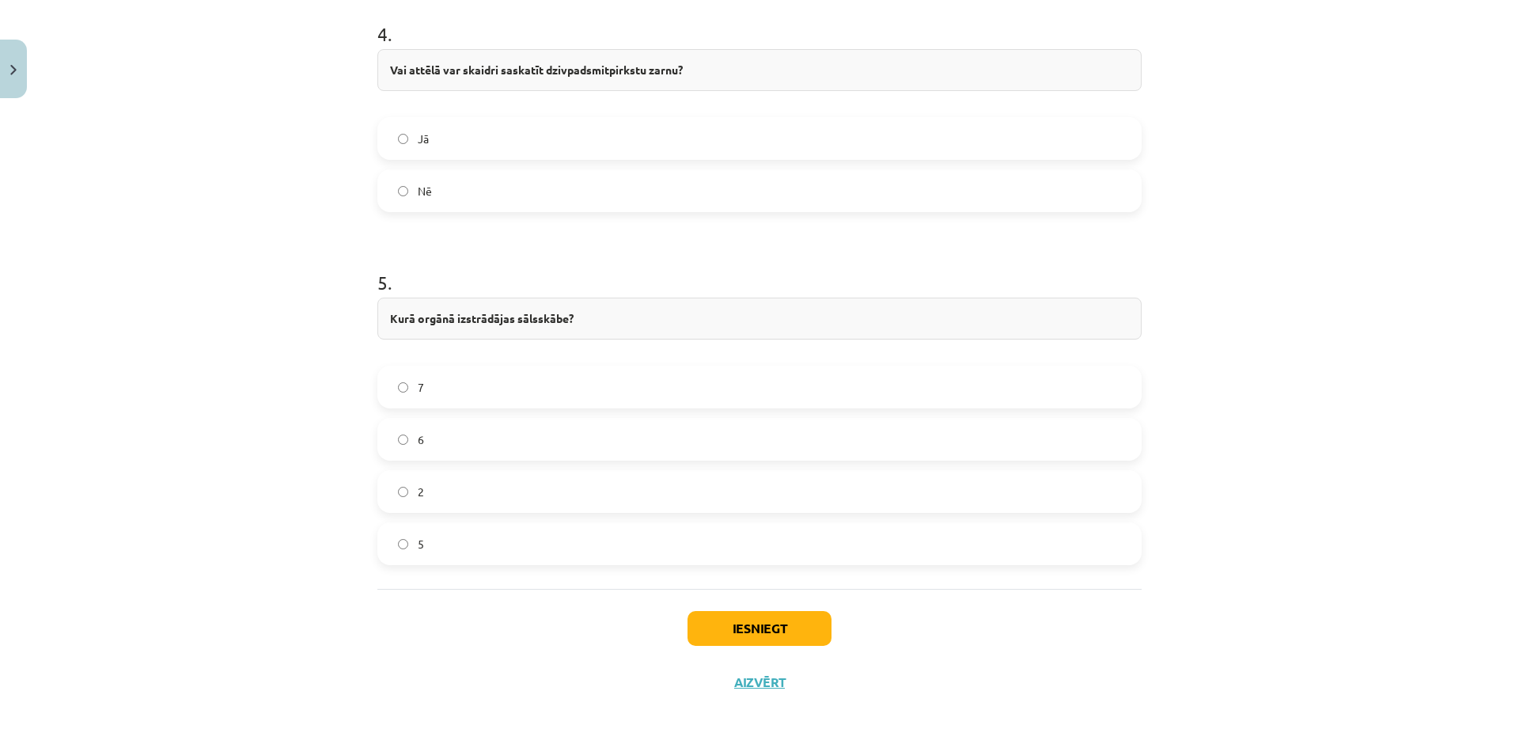
scroll to position [1661, 0]
click at [472, 495] on label "2" at bounding box center [759, 491] width 761 height 40
click at [805, 630] on button "Iesniegt" at bounding box center [760, 627] width 144 height 35
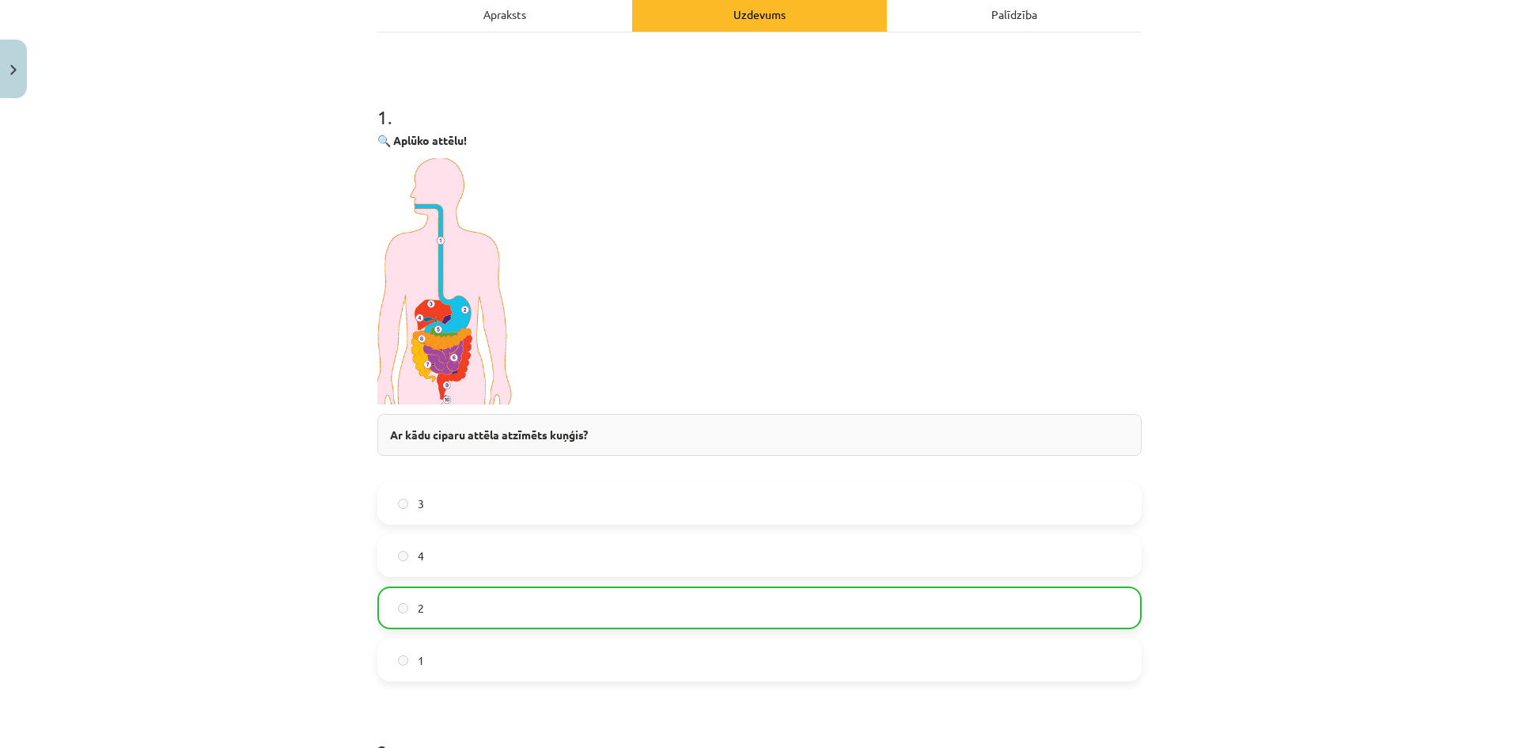
scroll to position [0, 0]
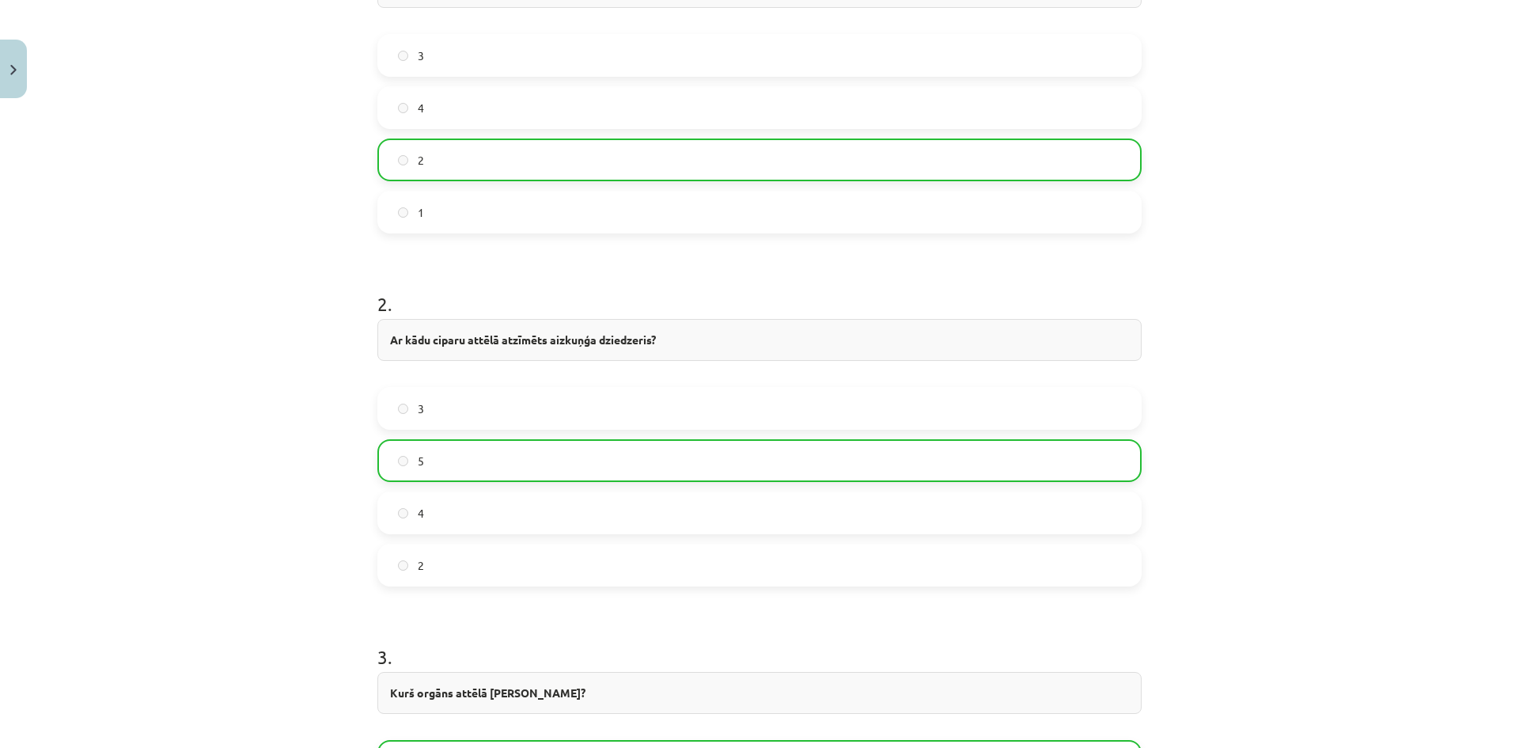
click at [1169, 531] on div "Mācību tēma: Bioloģijas 8. klases 1. ieskaites mācību materiāls - laboratorijas…" at bounding box center [759, 374] width 1519 height 748
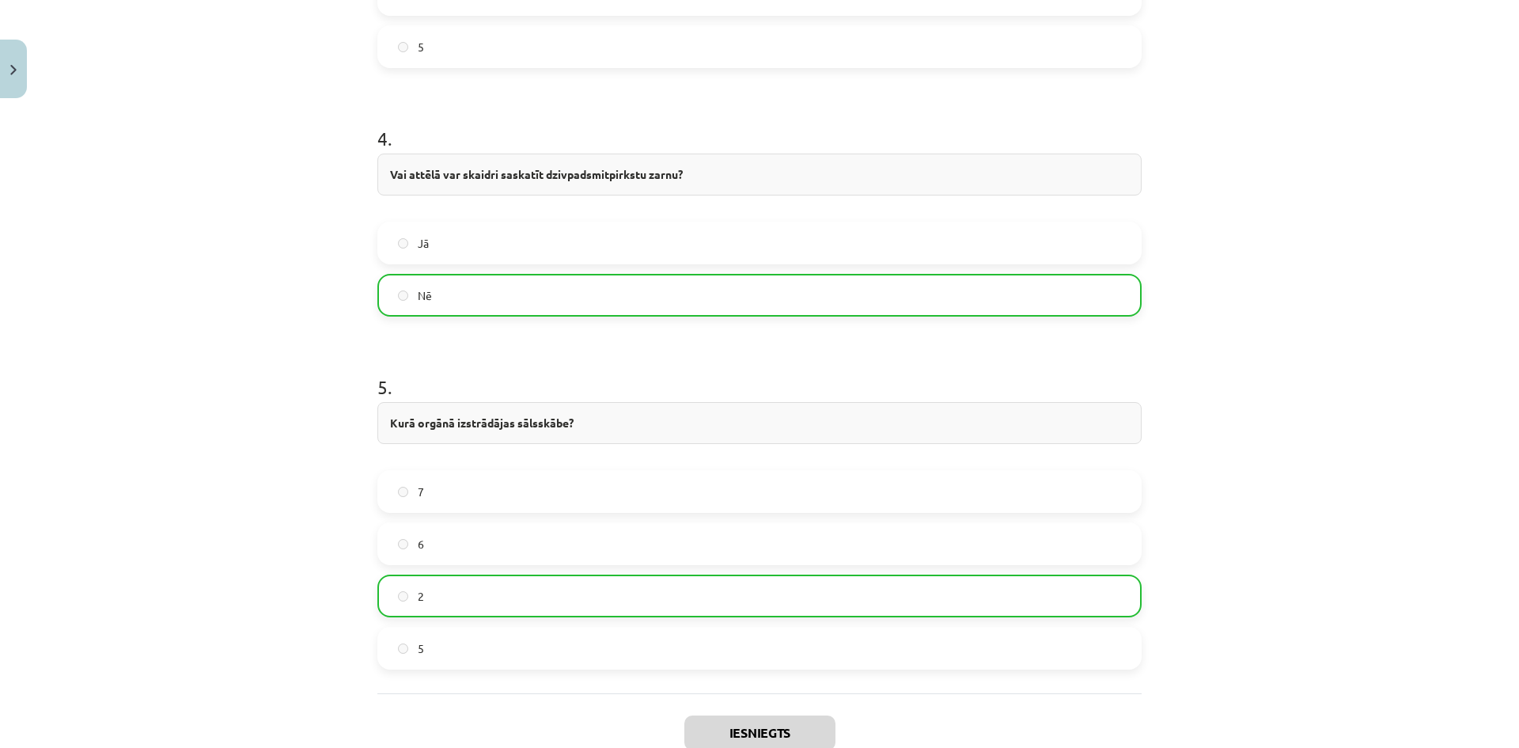
scroll to position [1711, 0]
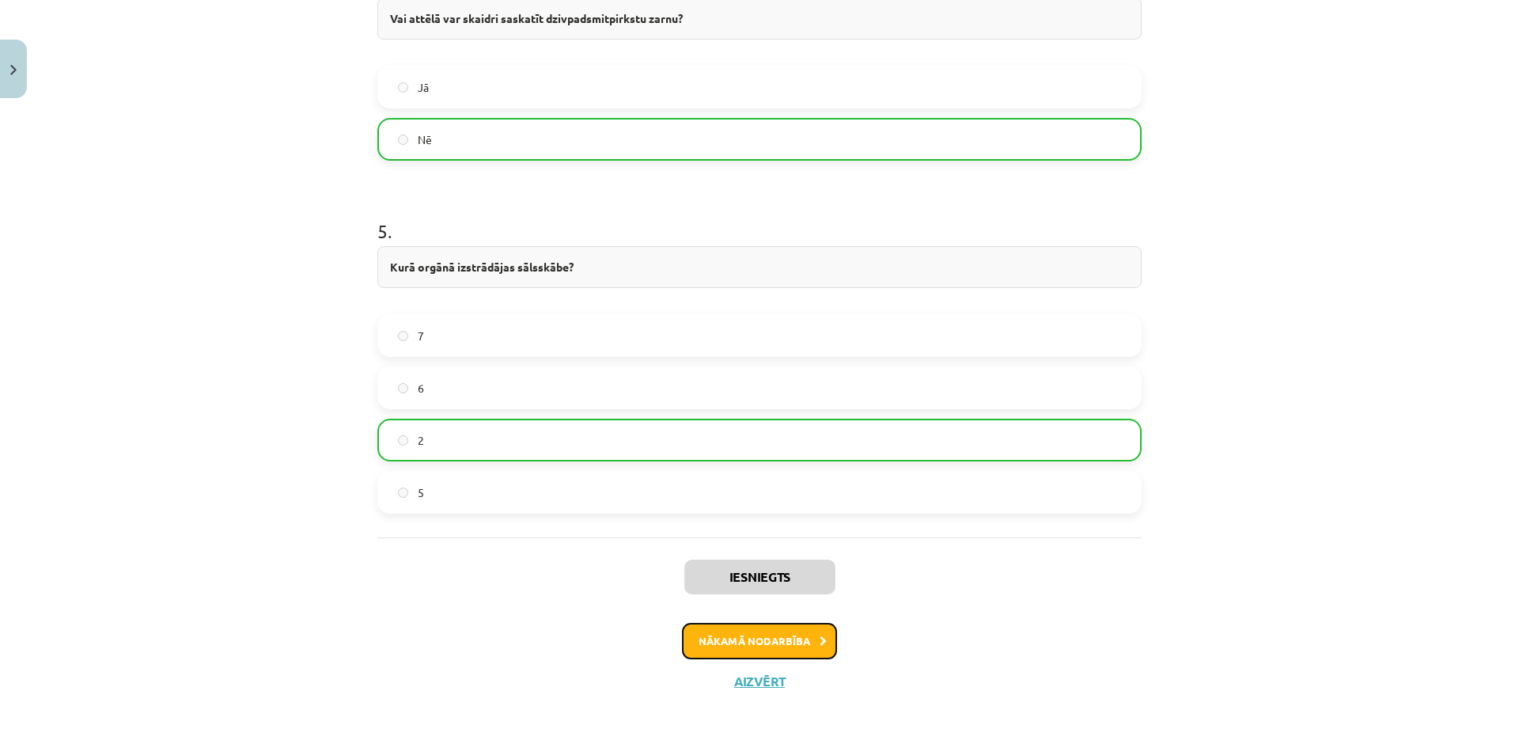
click at [741, 642] on button "Nākamā nodarbība" at bounding box center [759, 641] width 155 height 36
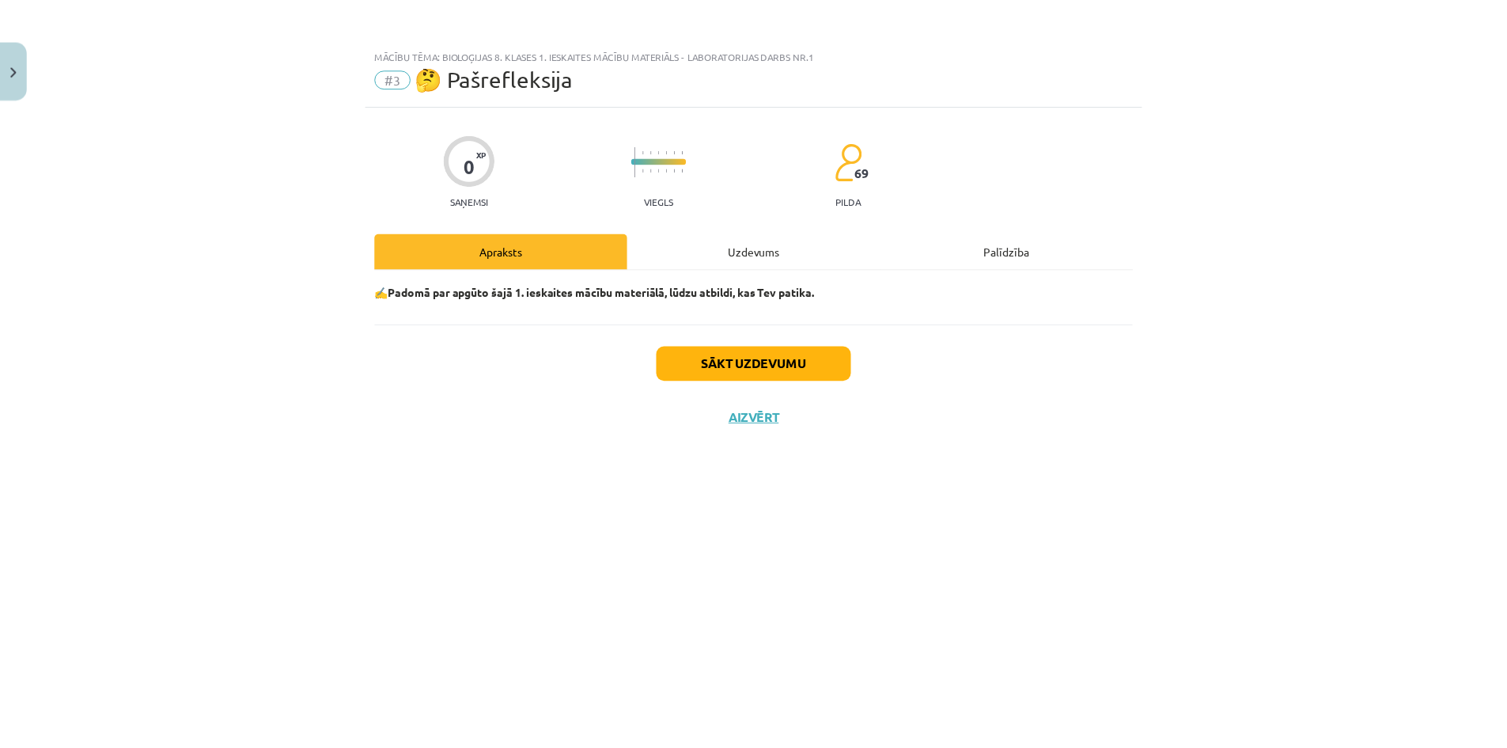
scroll to position [0, 0]
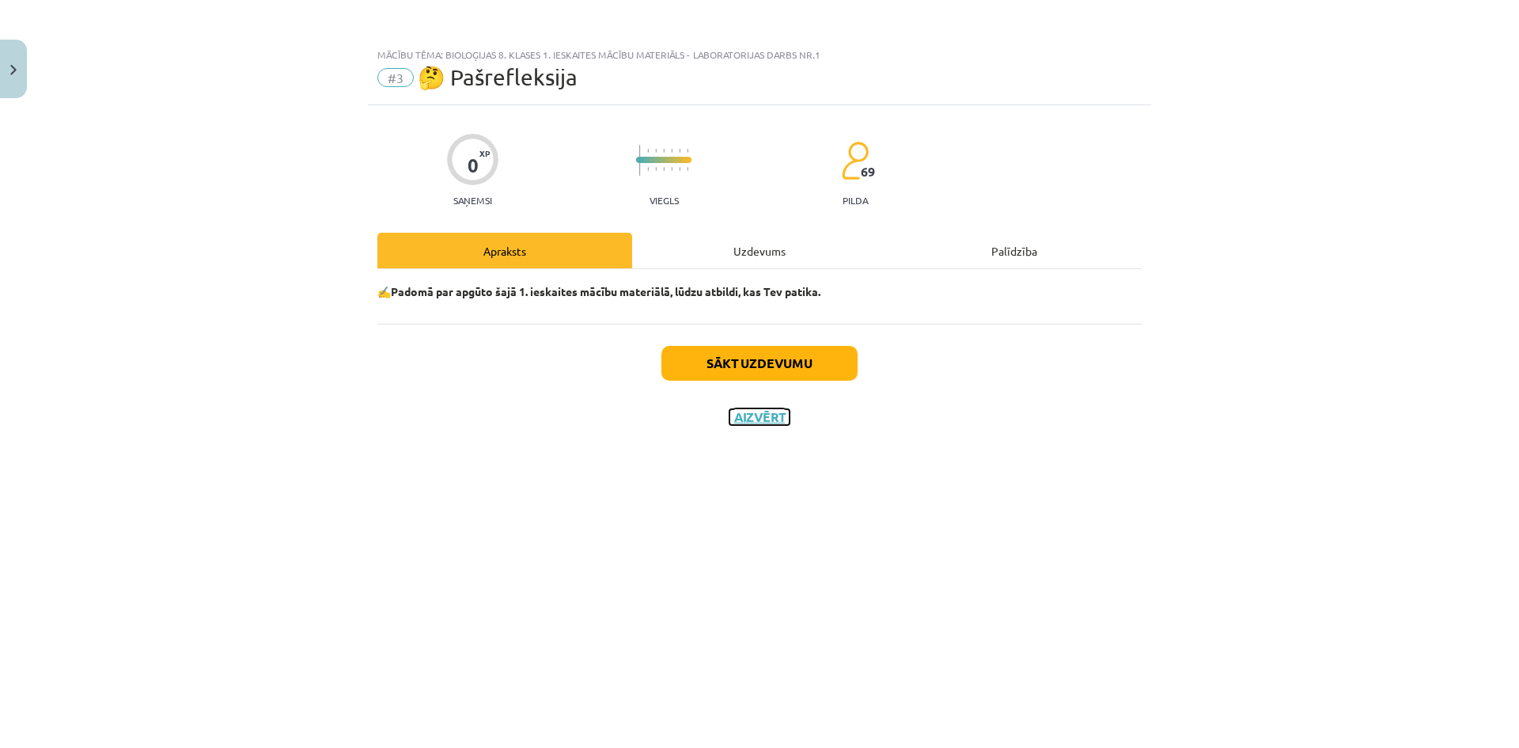
click at [767, 423] on button "Aizvērt" at bounding box center [760, 417] width 60 height 16
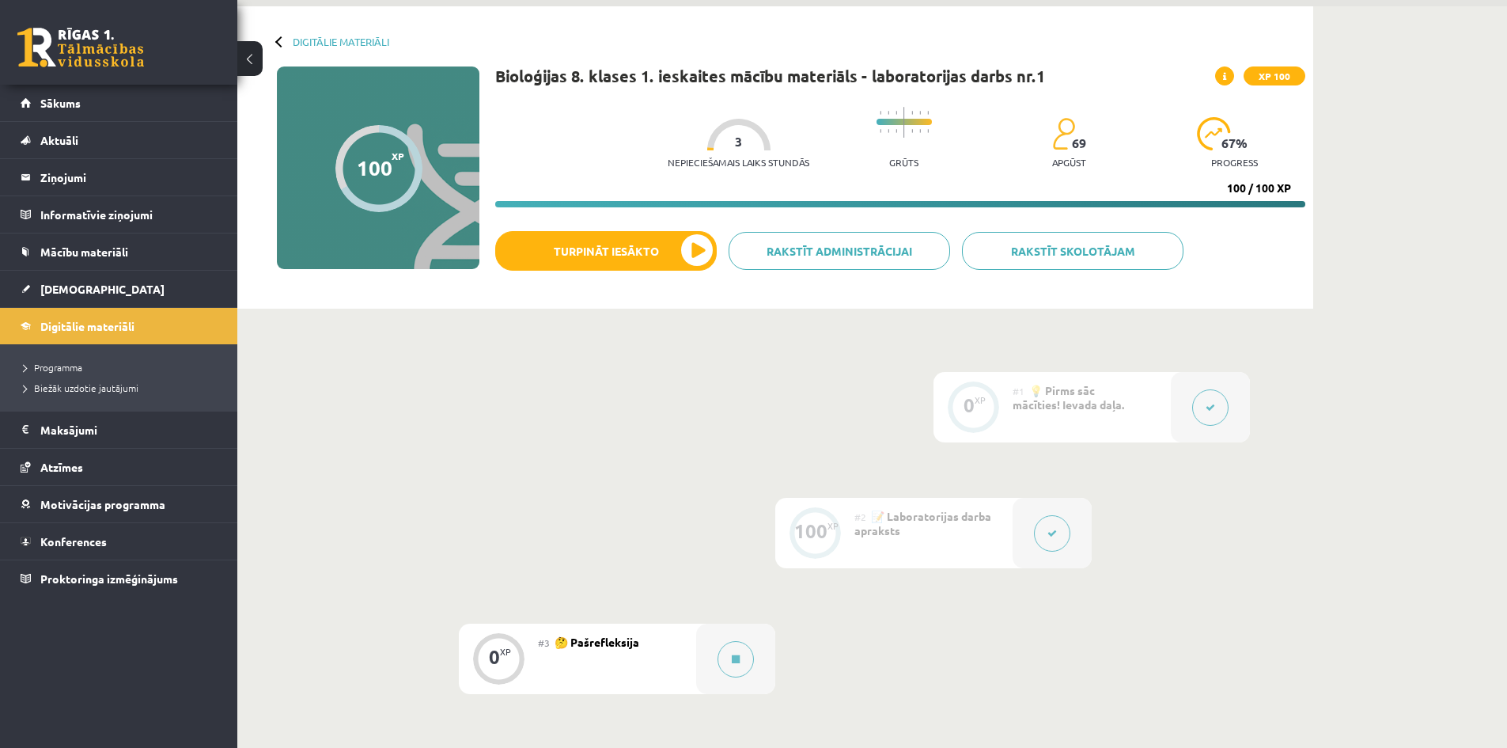
scroll to position [79, 0]
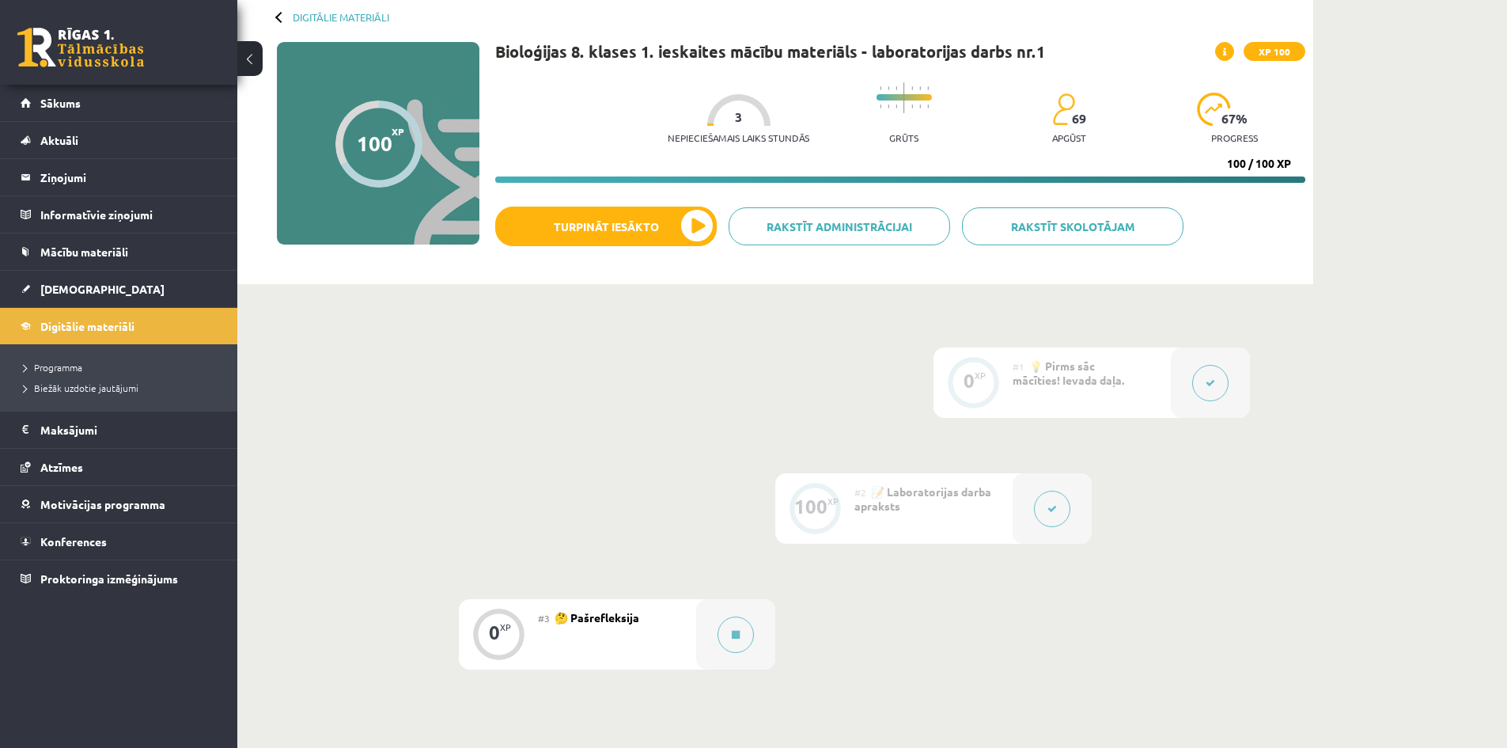
click at [298, 21] on link "Digitālie materiāli" at bounding box center [341, 17] width 97 height 12
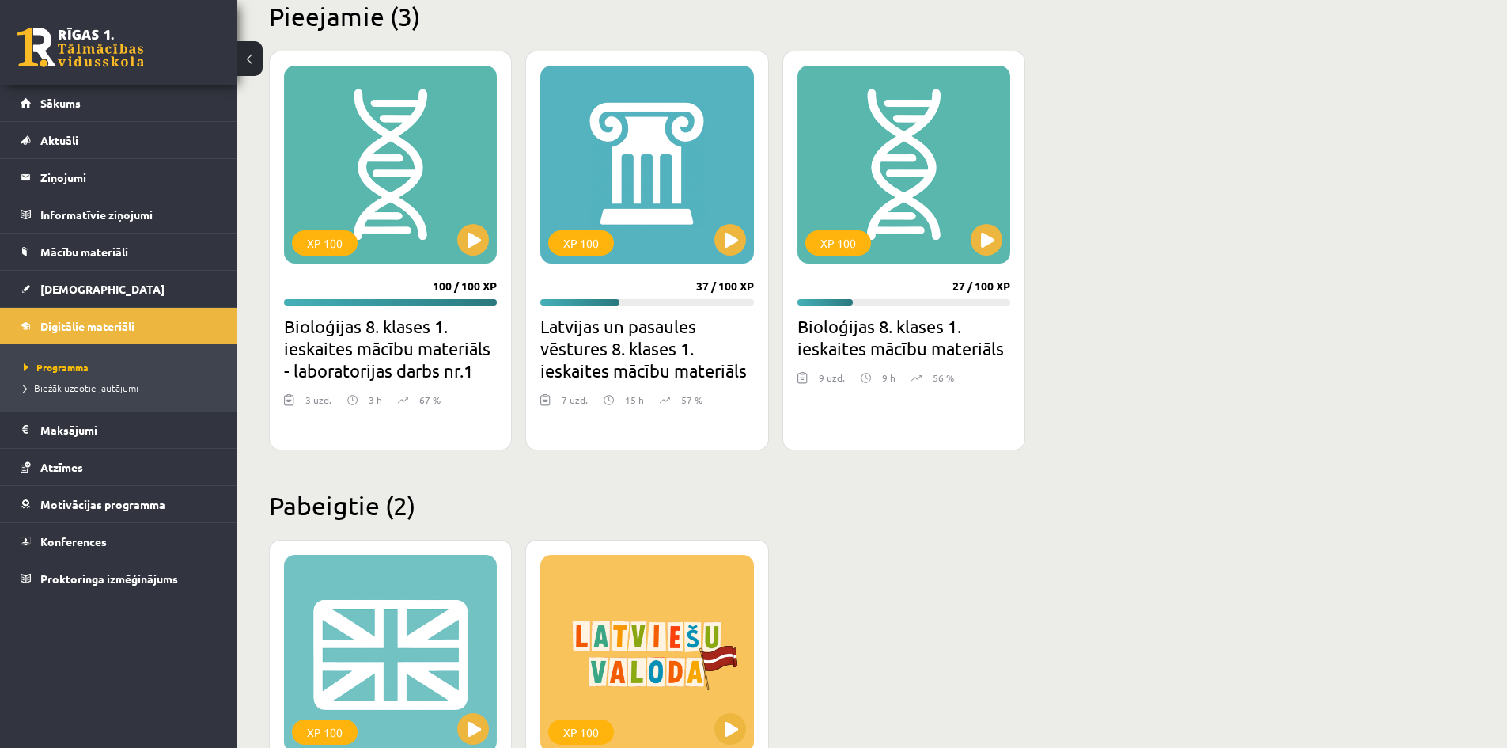
scroll to position [316, 0]
